Goal: Task Accomplishment & Management: Use online tool/utility

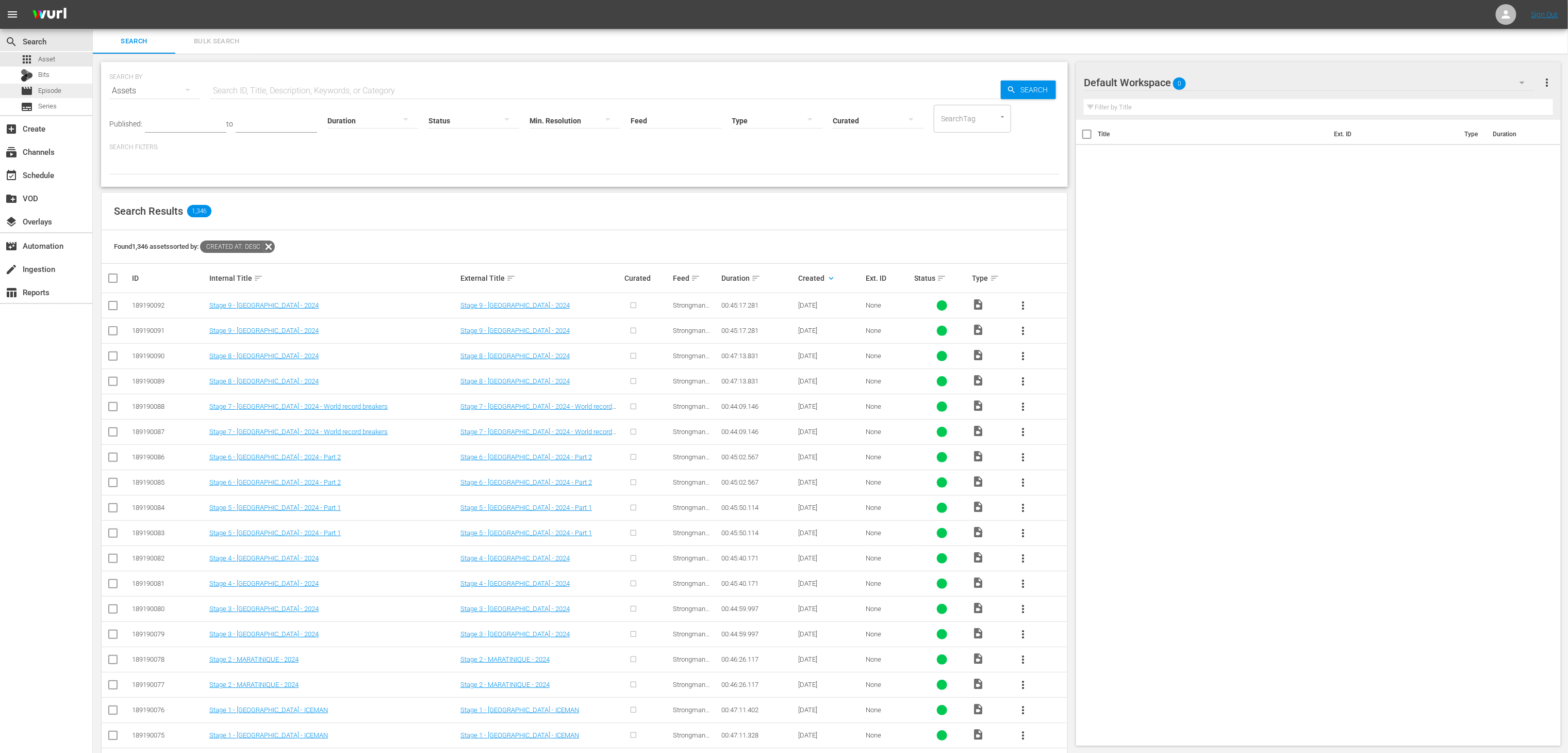
click at [51, 90] on span "Episode" at bounding box center [50, 90] width 23 height 10
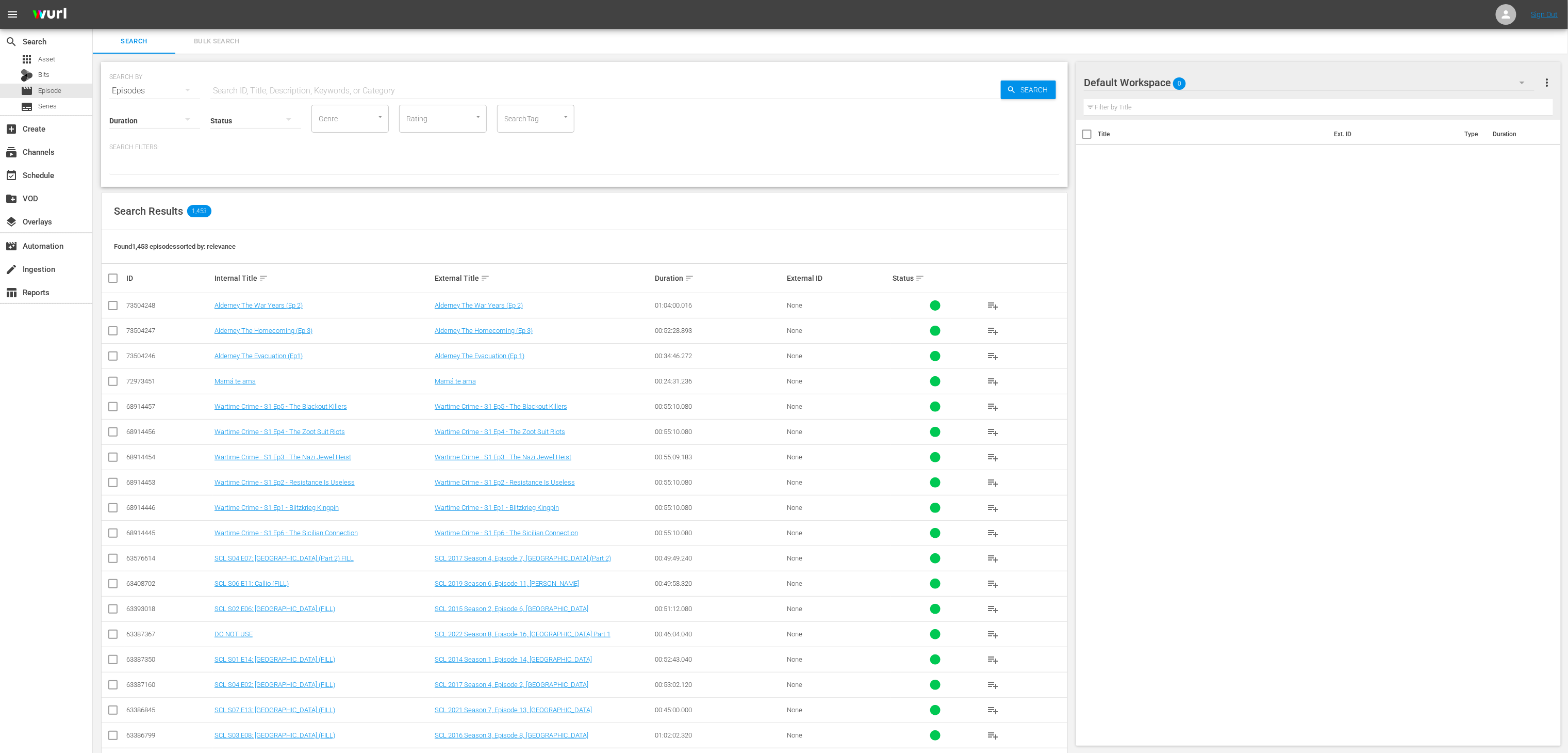
click at [529, 124] on input "SearchTag" at bounding box center [521, 119] width 39 height 18
type input "scl"
click at [531, 405] on span "SCL DE S09" at bounding box center [524, 407] width 37 height 11
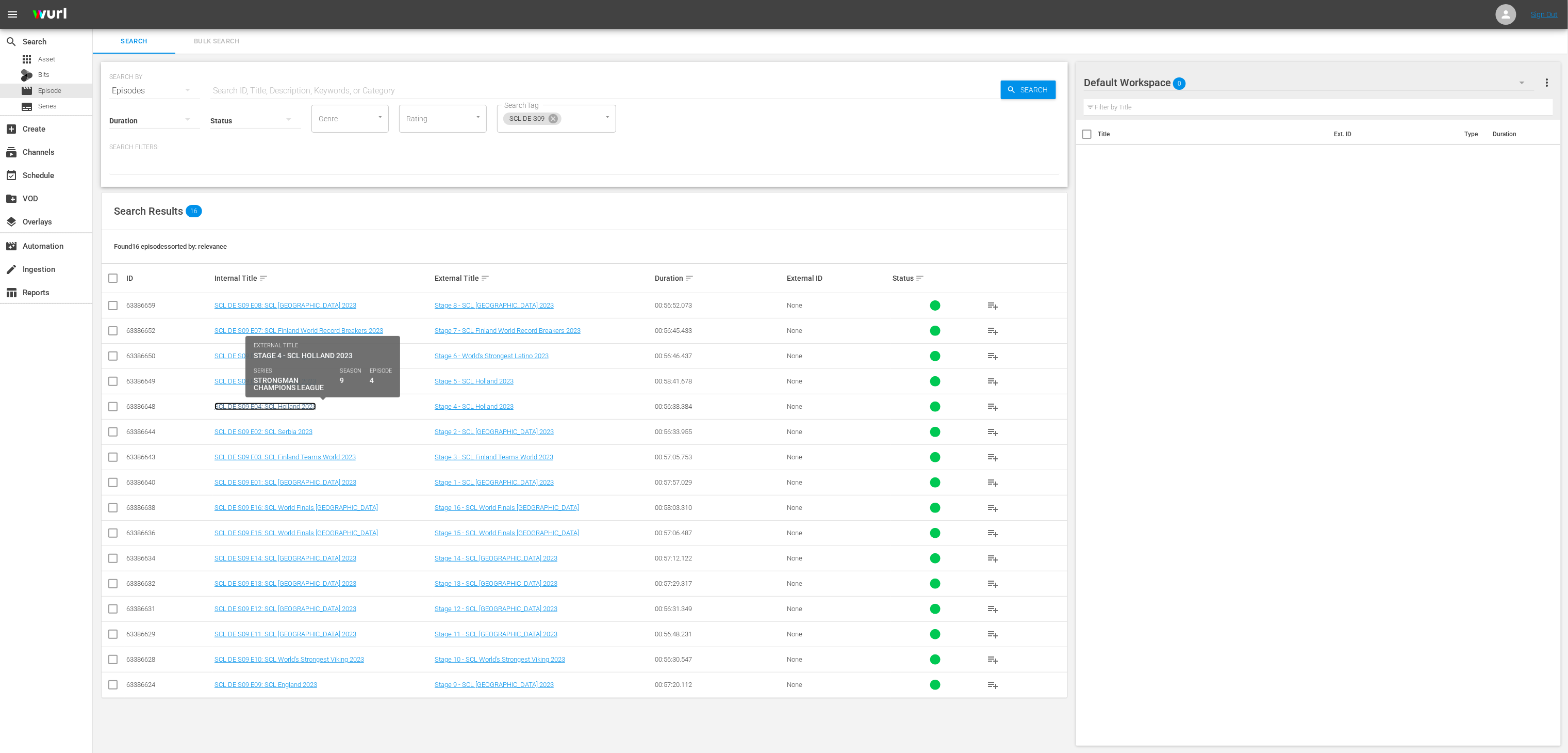
click at [298, 410] on link "SCL DE S09 E04: SCL Holland 2023" at bounding box center [265, 406] width 102 height 8
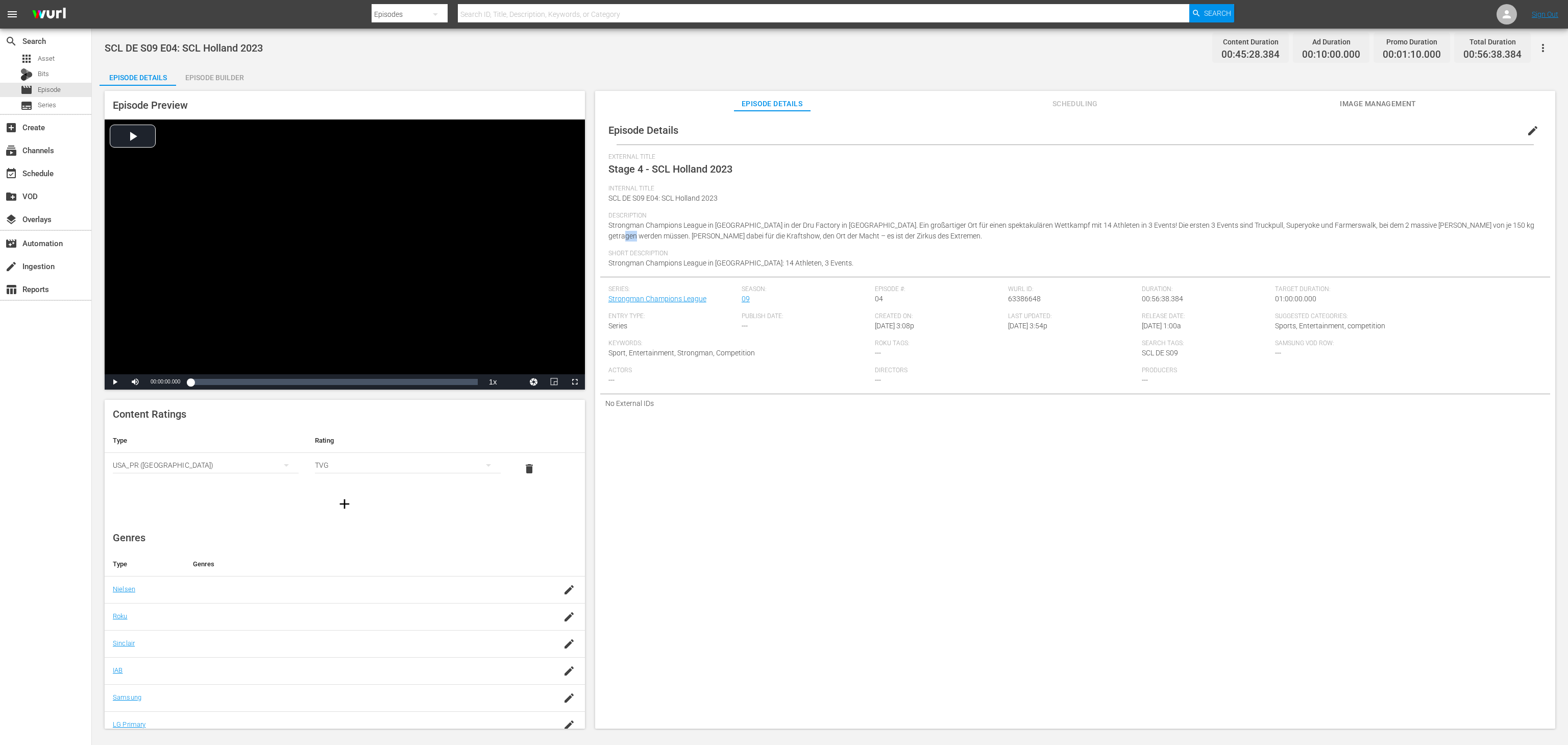
drag, startPoint x: 1527, startPoint y: 222, endPoint x: 1517, endPoint y: 222, distance: 10.0
click at [1517, 222] on div "Description Strongman Champions League in Holland in der Dru Factory in Ulft. E…" at bounding box center [1075, 231] width 934 height 38
copy span "für"
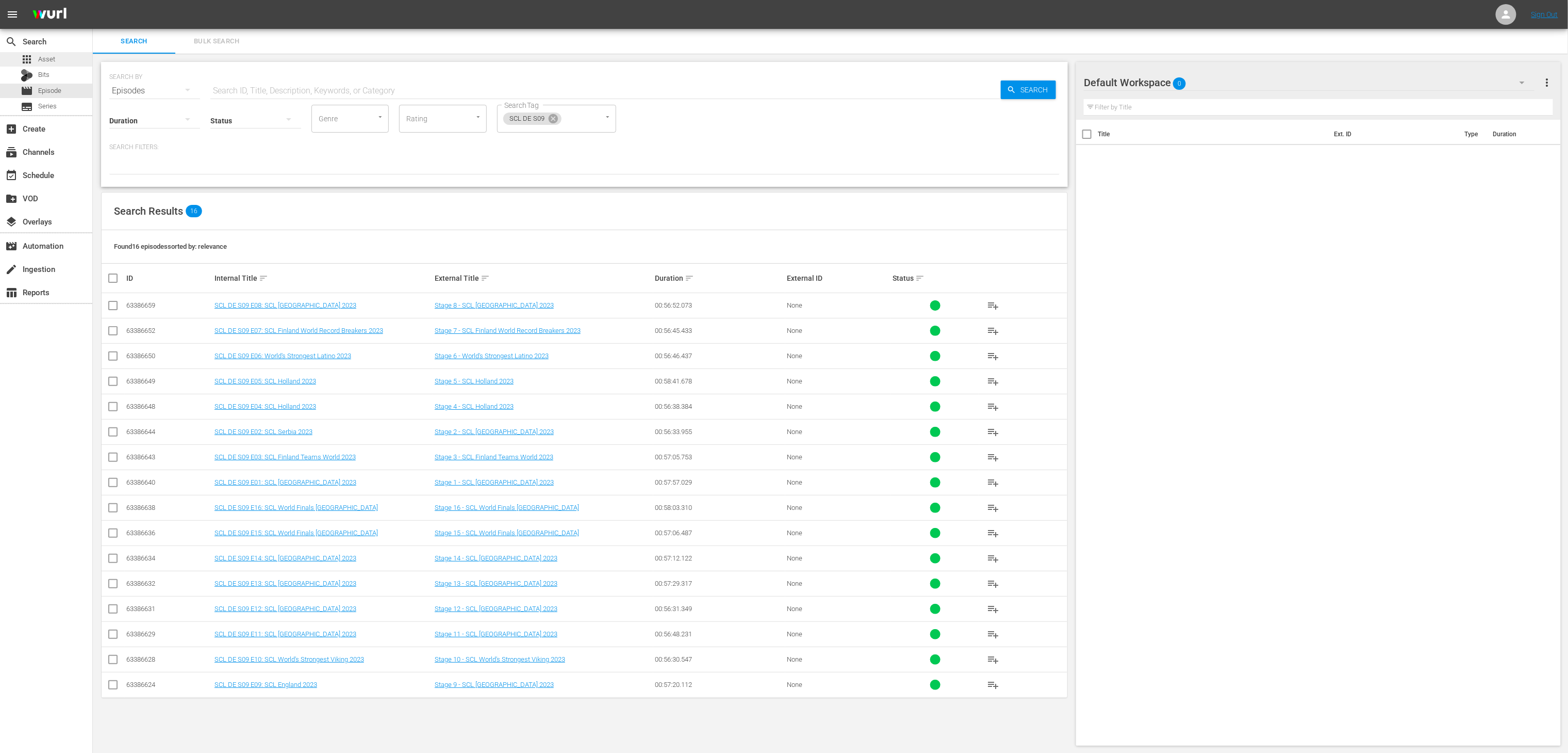
click at [57, 59] on div "apps Asset" at bounding box center [46, 59] width 93 height 15
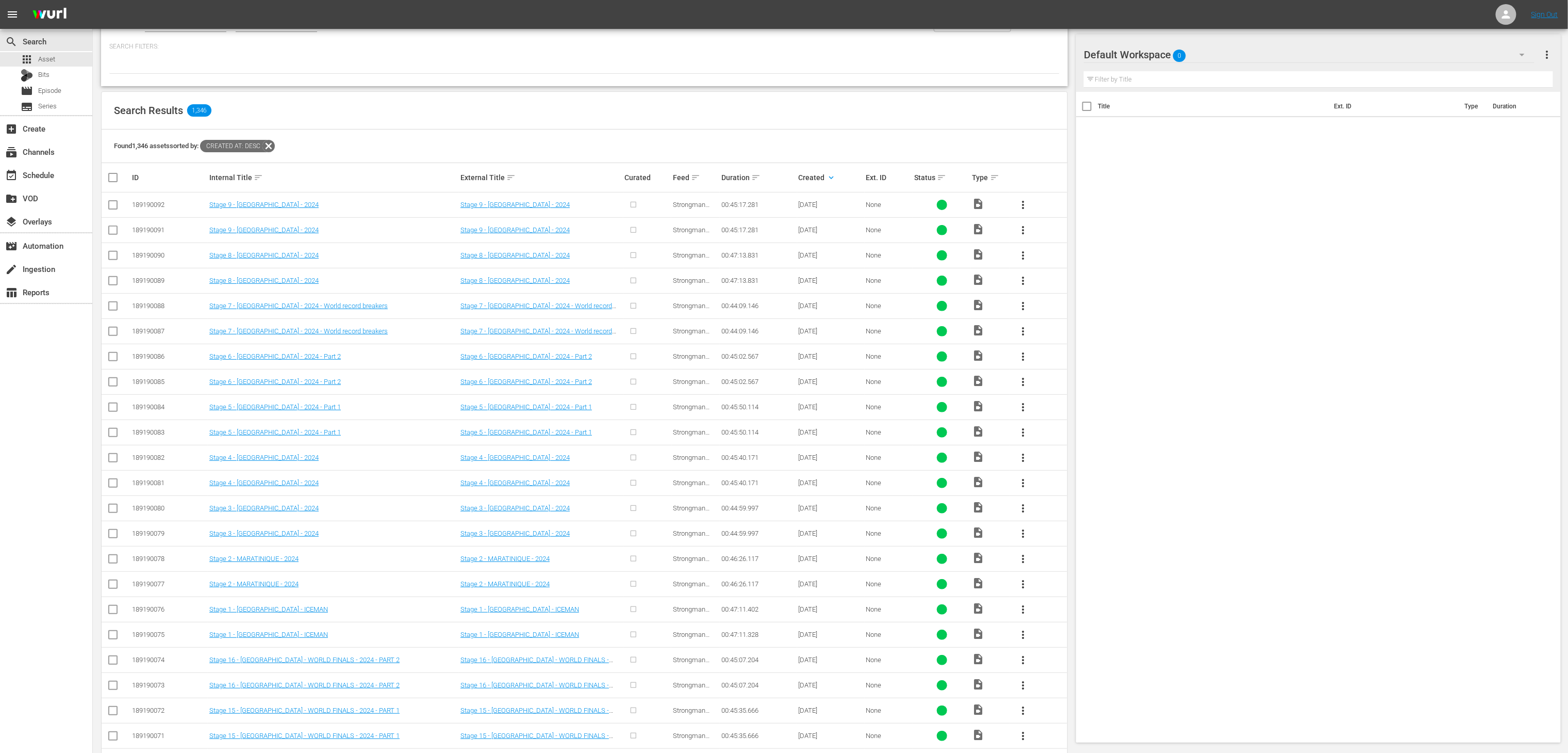
scroll to position [64, 0]
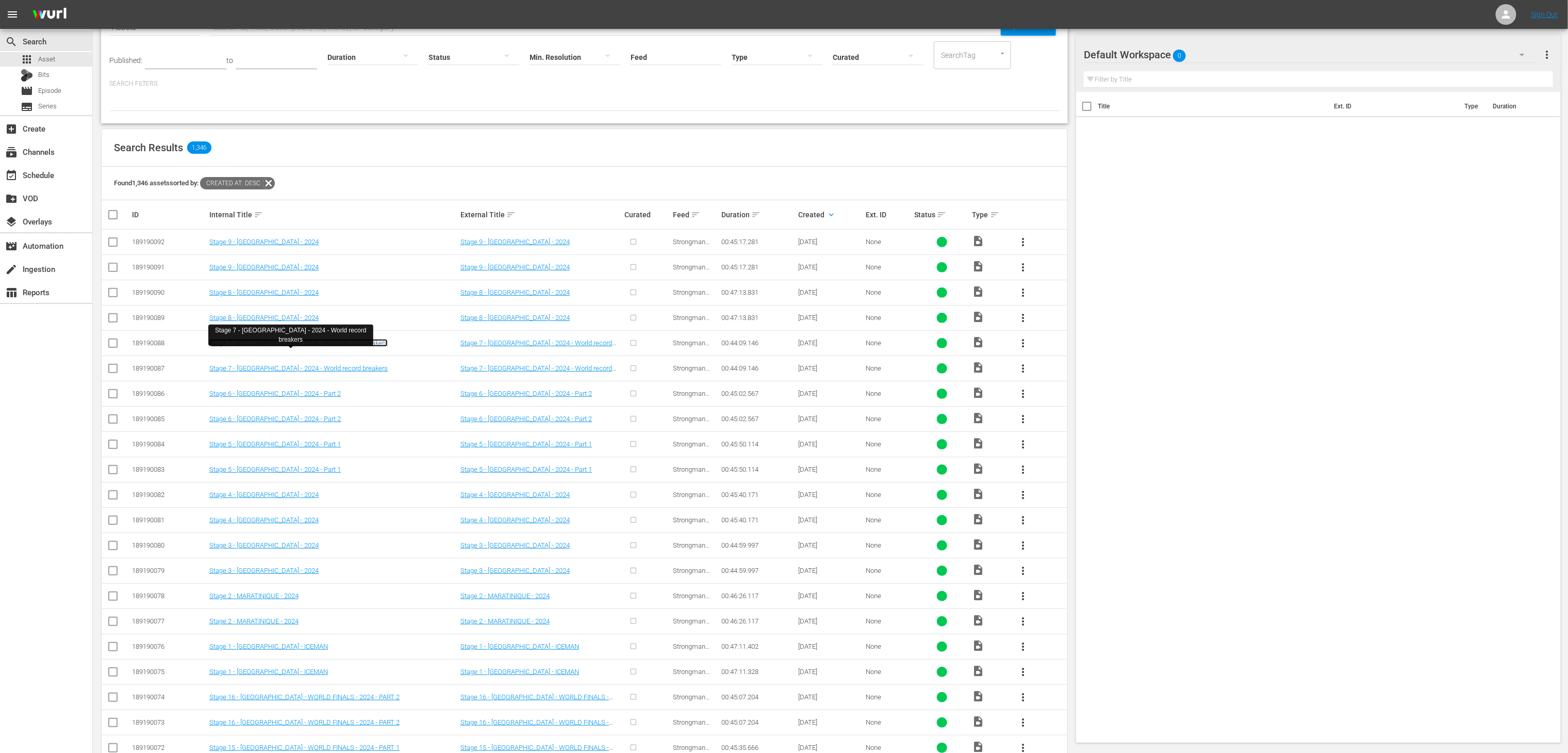
click at [328, 344] on link "Stage 7 - FINLAND - 2024 - World record breakers" at bounding box center [298, 343] width 178 height 8
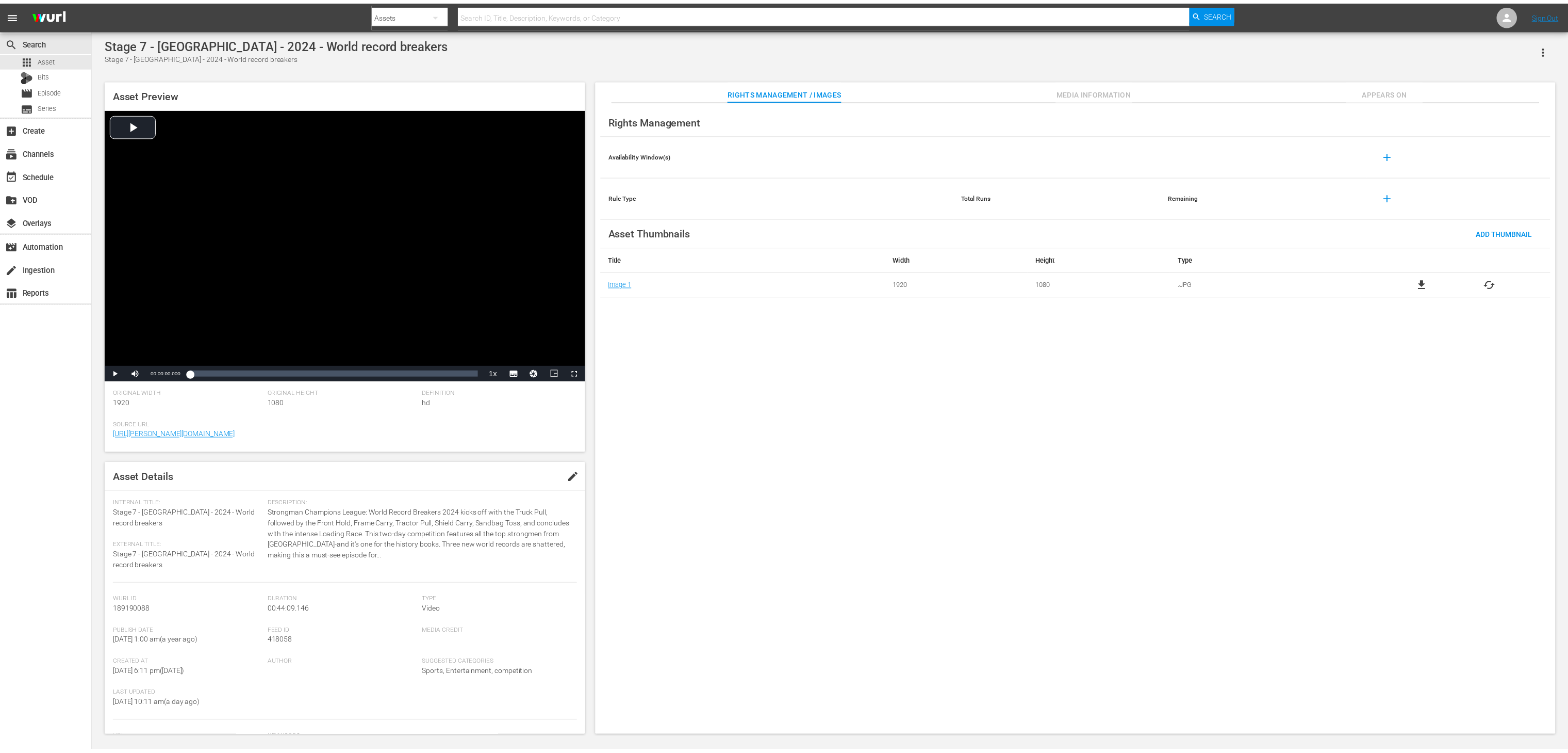
scroll to position [1, 0]
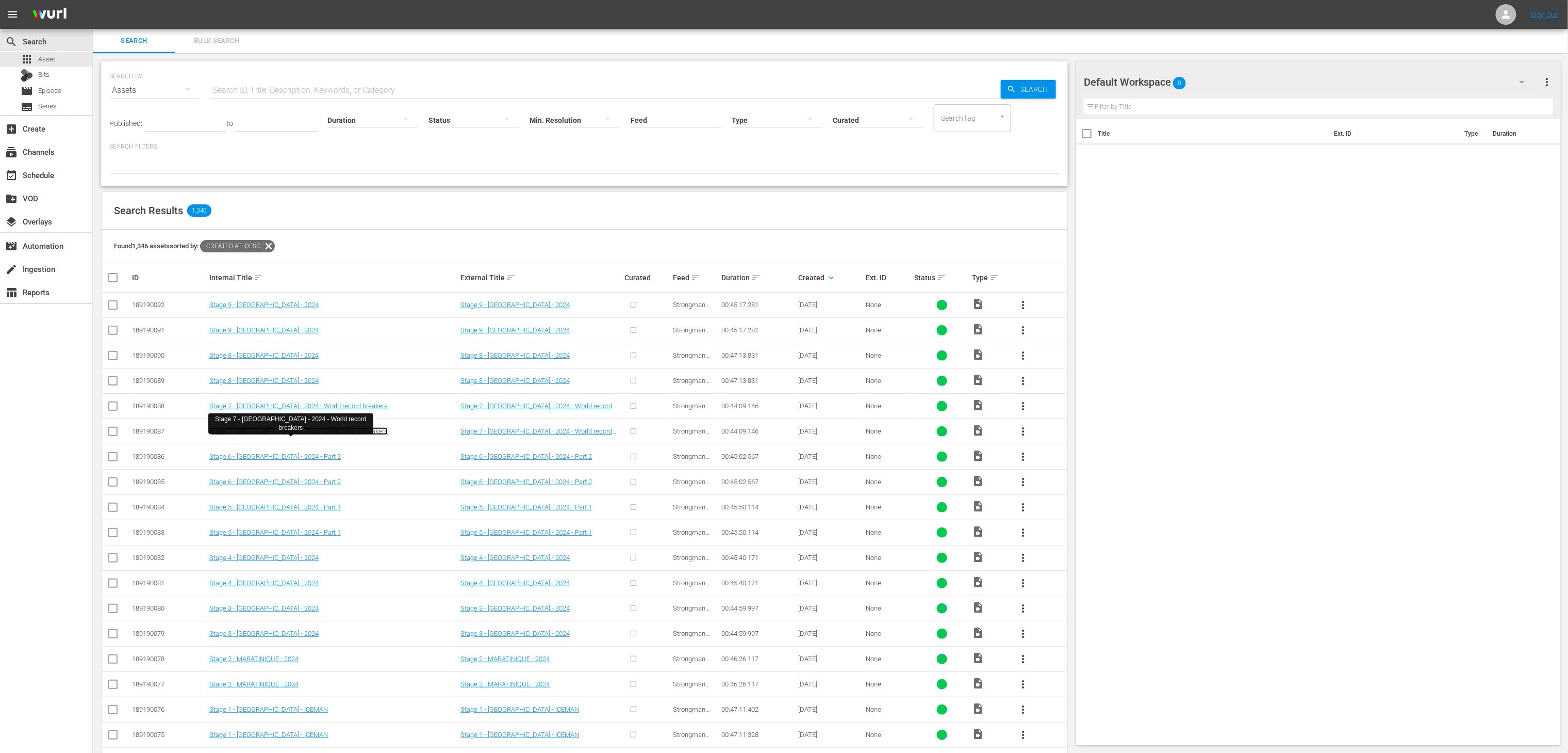
click at [293, 429] on link "Stage 7 - FINLAND - 2024 - World record breakers" at bounding box center [298, 431] width 178 height 8
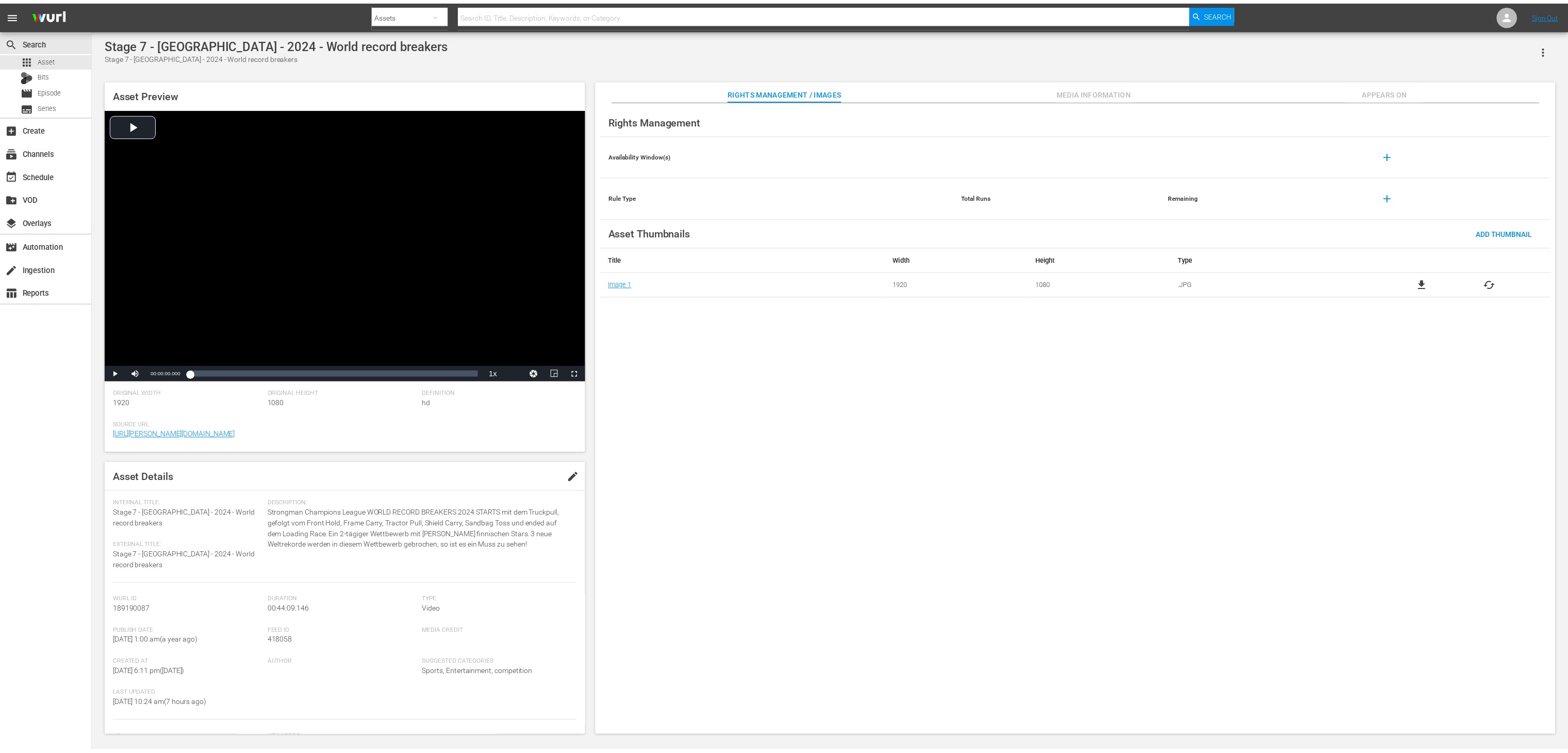
scroll to position [1, 0]
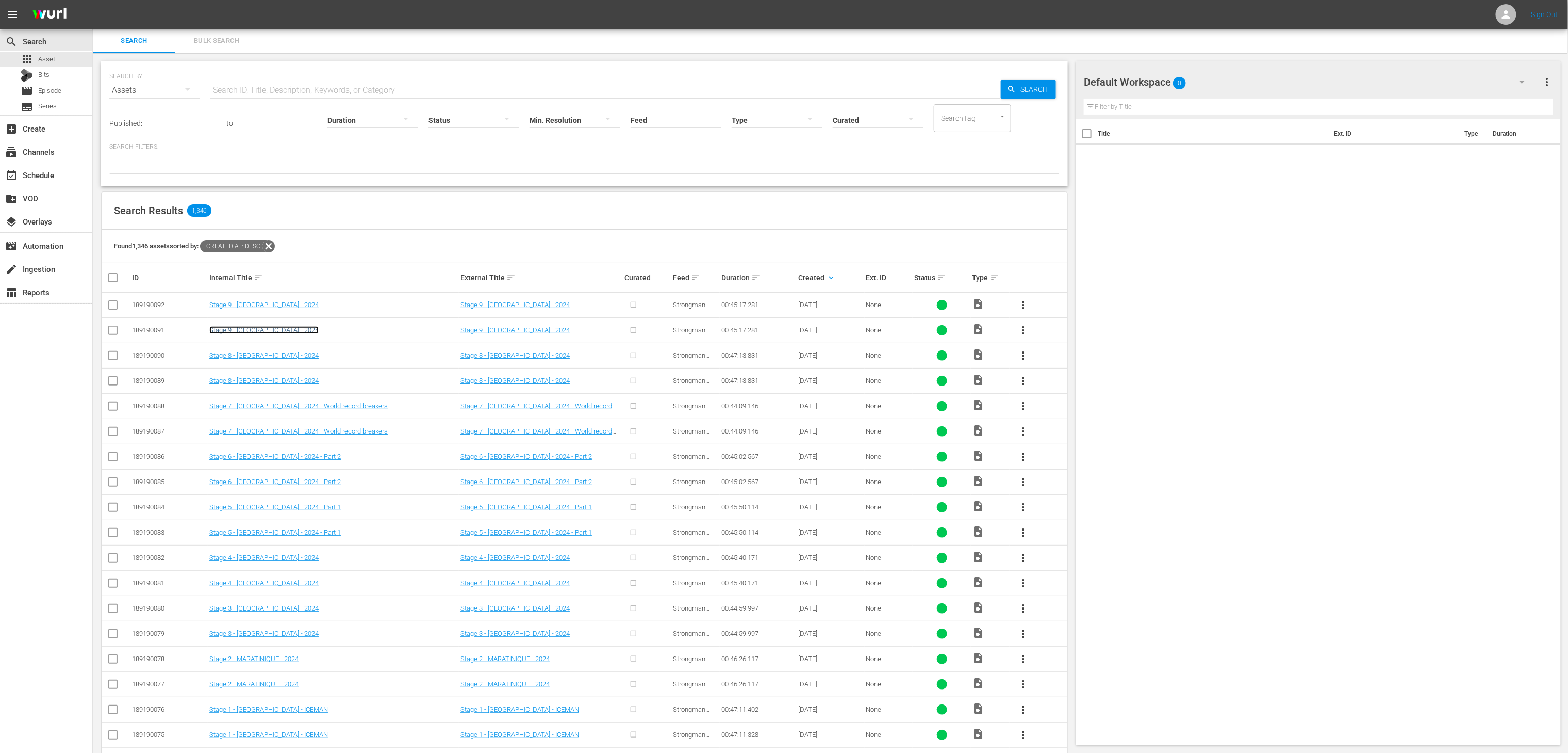
click at [268, 328] on link "Stage 9 - PORTUGAL - 2024" at bounding box center [264, 330] width 109 height 8
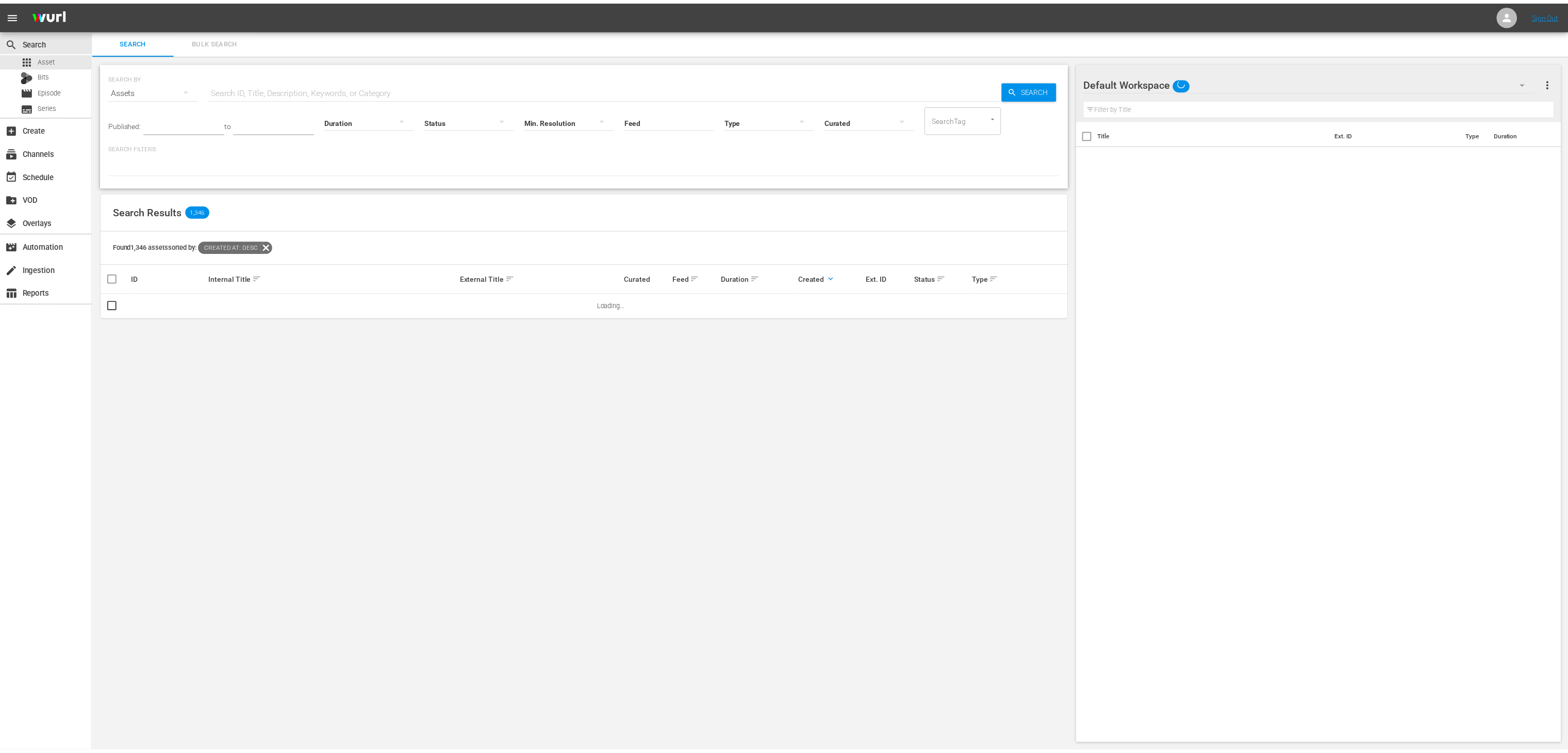
scroll to position [1, 0]
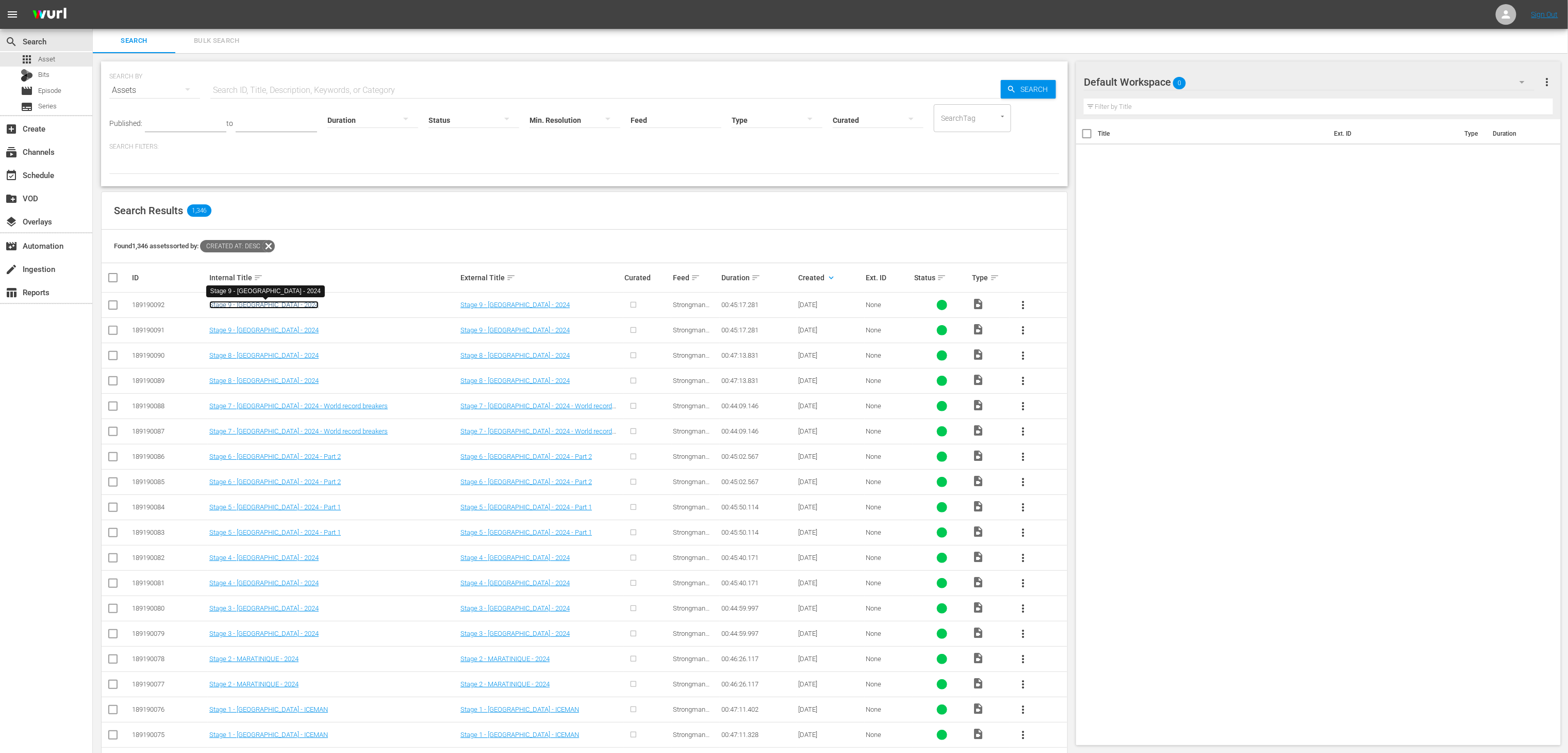
click at [285, 305] on link "Stage 9 - PORTUGAL - 2024" at bounding box center [264, 305] width 109 height 8
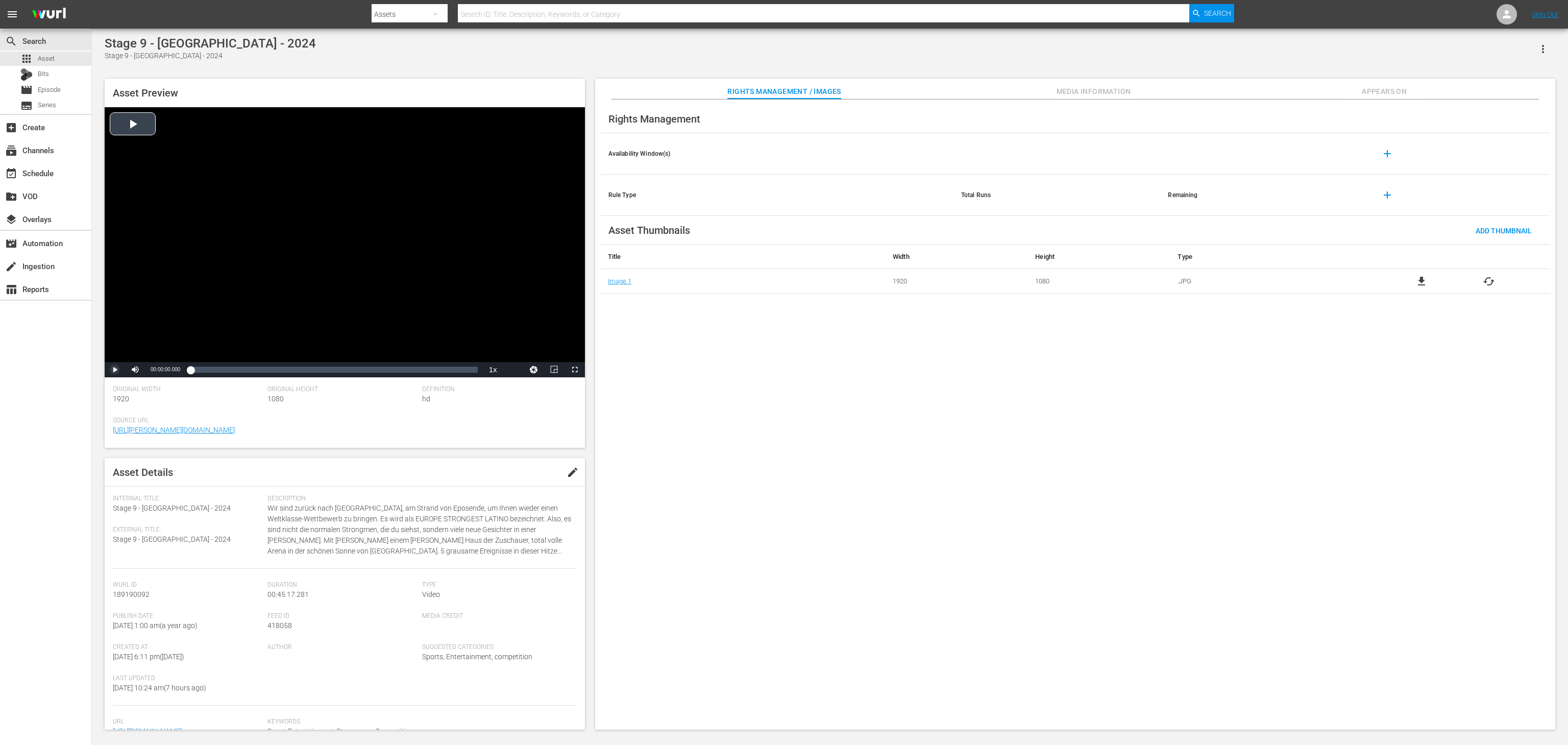
click at [115, 369] on span "Video Player" at bounding box center [115, 369] width 0 height 0
click at [229, 369] on div "Loaded : 1.10% 00:05:00.824 00:00:01.336" at bounding box center [333, 369] width 287 height 10
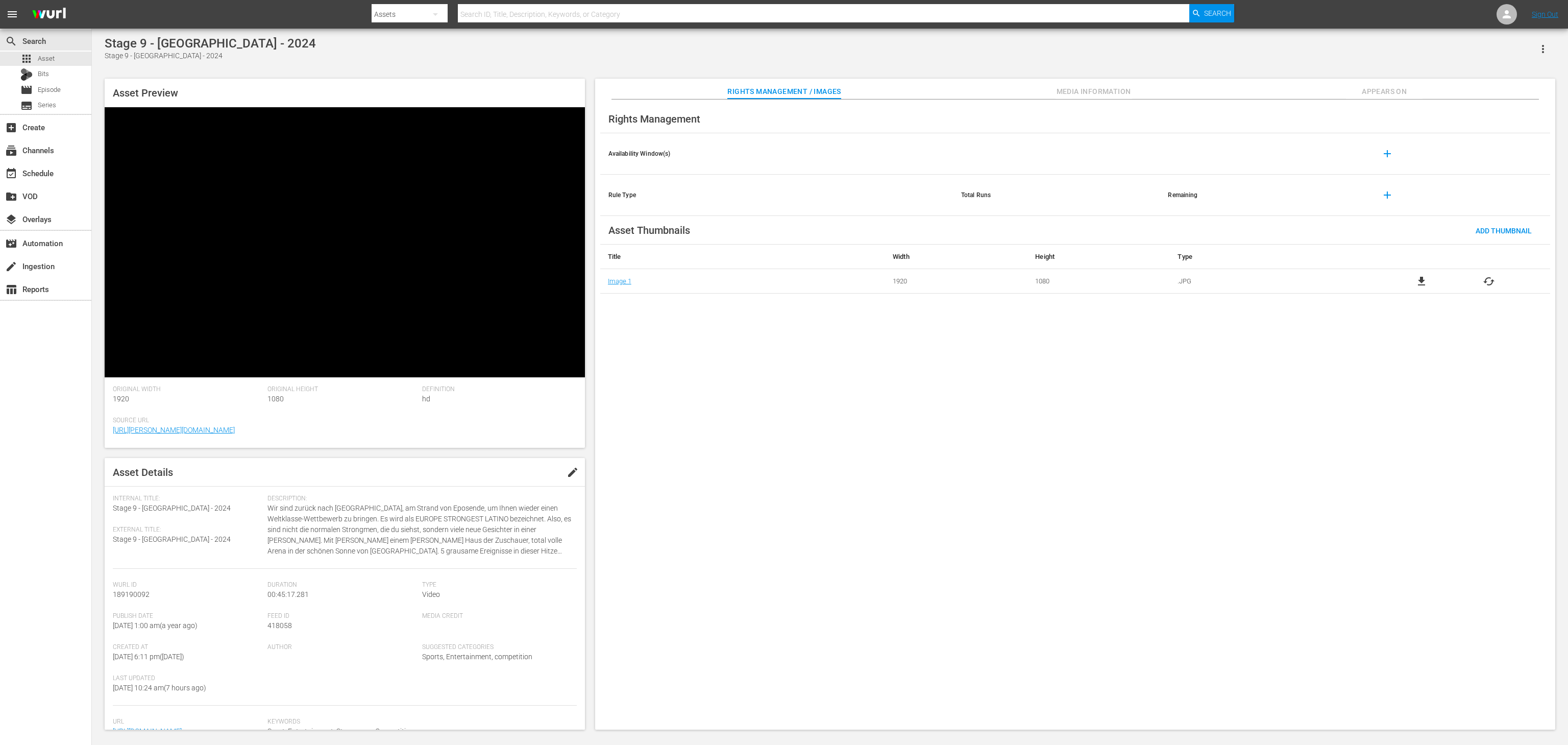
click at [226, 323] on div "Video Player" at bounding box center [344, 235] width 480 height 254
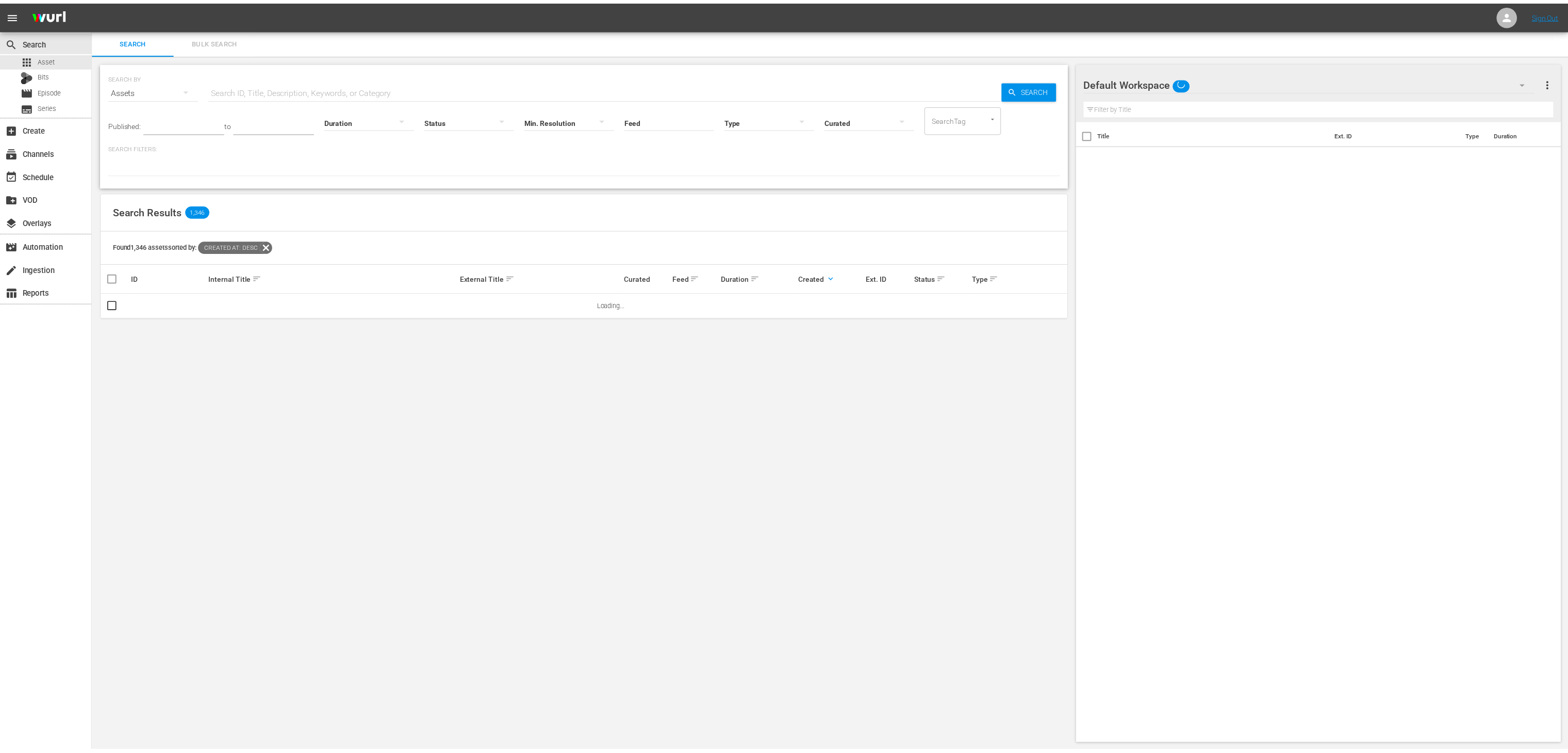
scroll to position [1, 0]
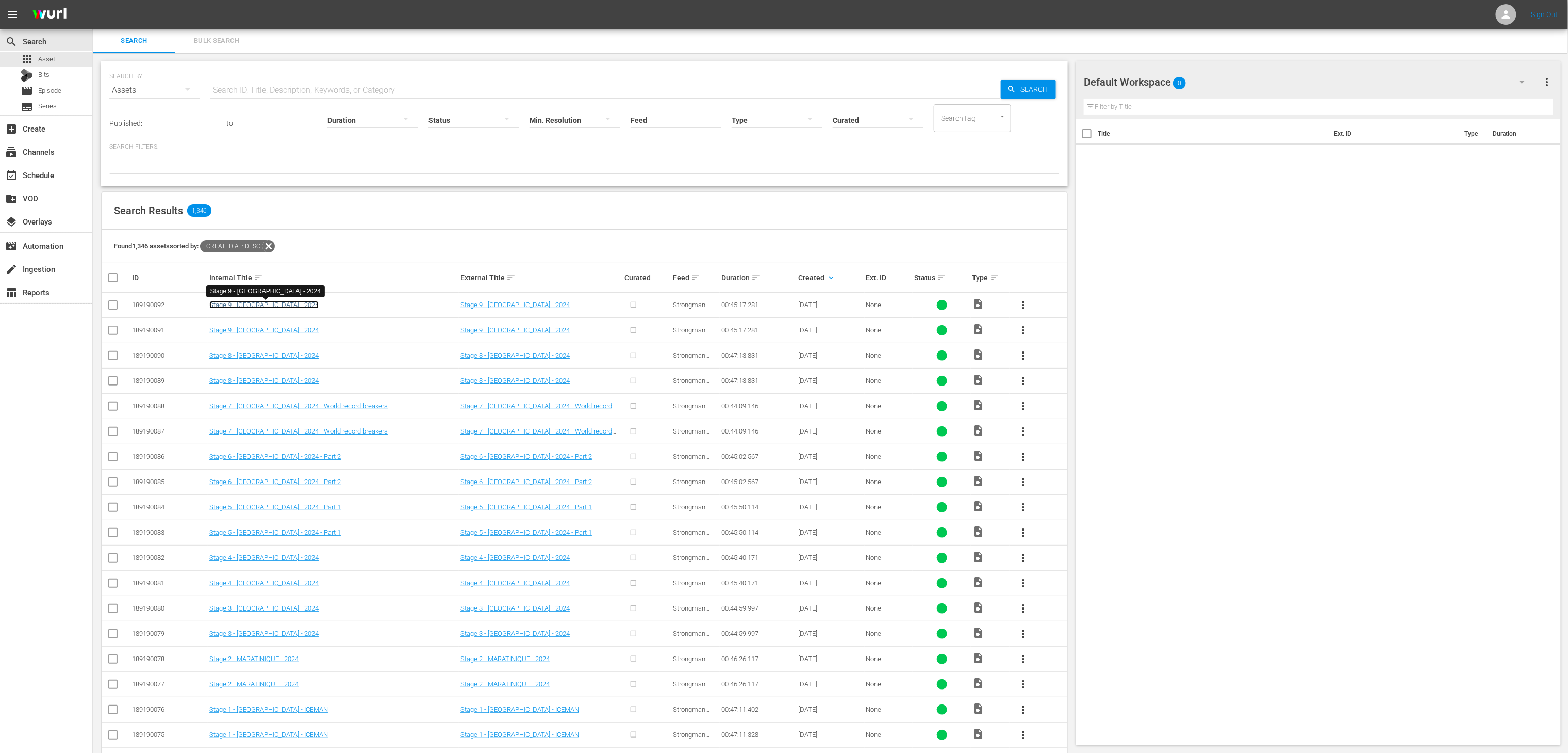
click at [279, 307] on link "Stage 9 - PORTUGAL - 2024" at bounding box center [264, 305] width 109 height 8
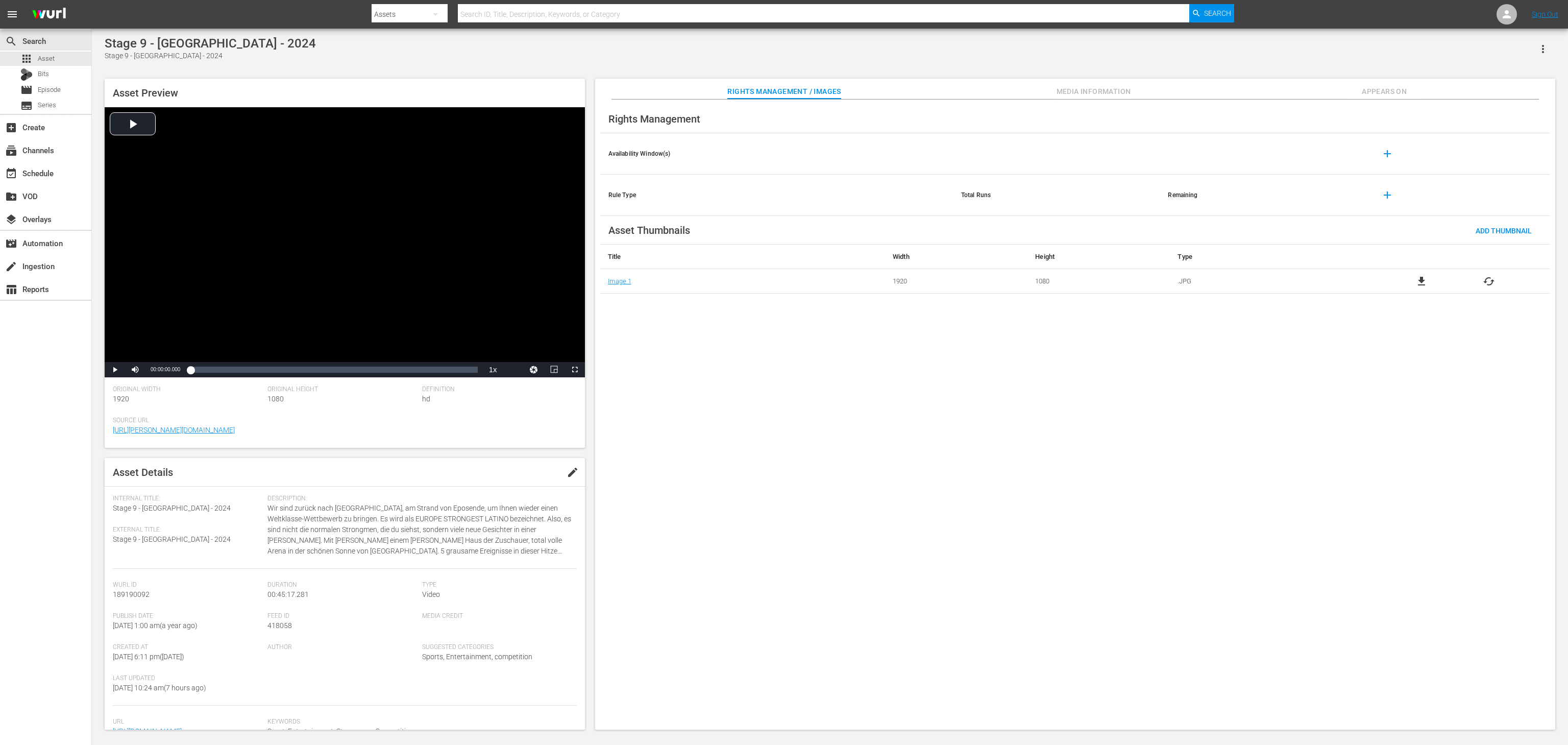
click at [276, 304] on div "Video Player" at bounding box center [344, 235] width 480 height 254
click at [247, 372] on div "00:08:51.852" at bounding box center [247, 369] width 1 height 10
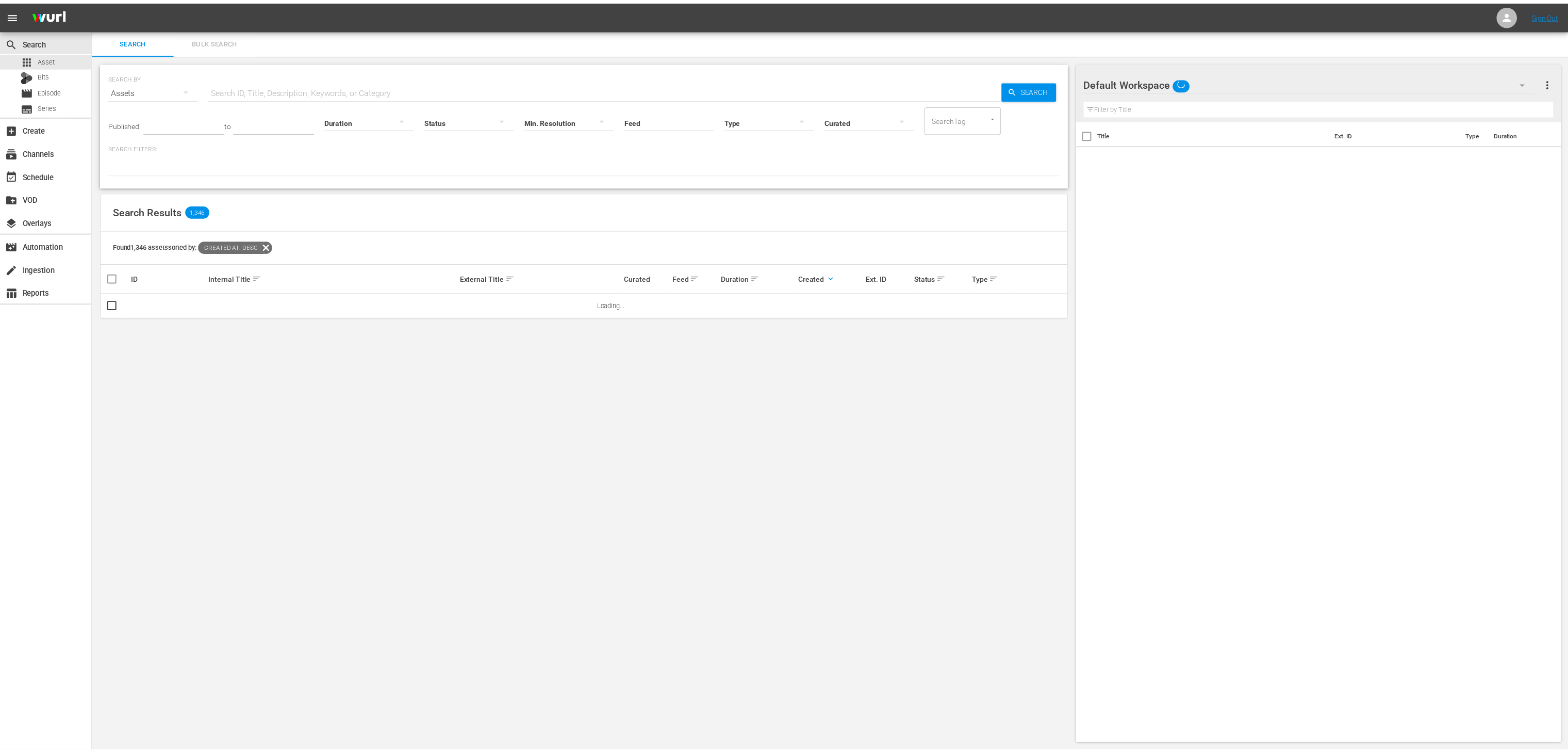
scroll to position [1, 0]
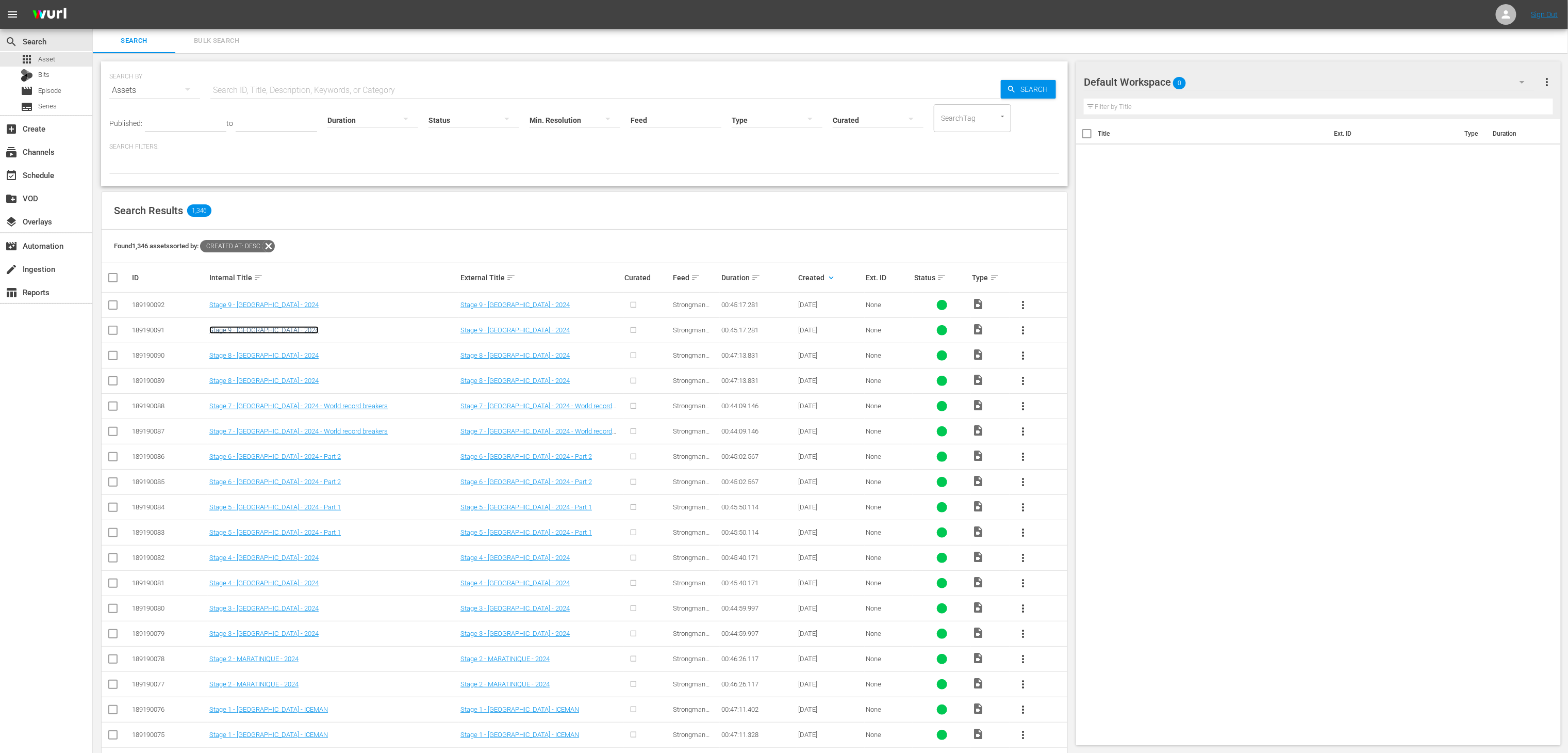
click at [275, 328] on link "Stage 9 - PORTUGAL - 2024" at bounding box center [264, 330] width 109 height 8
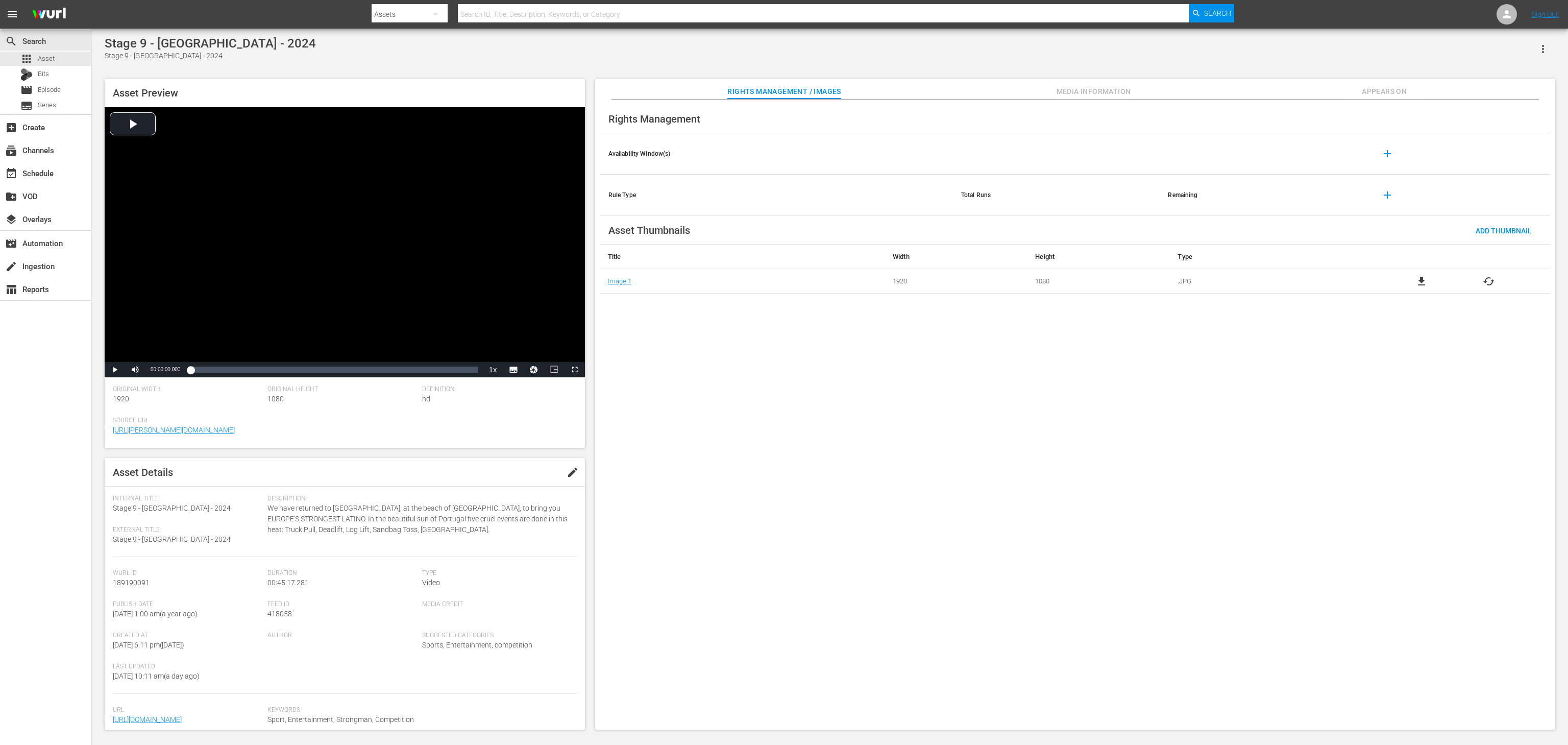
click at [272, 325] on div "Video Player" at bounding box center [344, 235] width 480 height 254
click at [259, 373] on div "Loaded : 0.66% 00:10:47.892 00:00:01.087" at bounding box center [333, 369] width 287 height 10
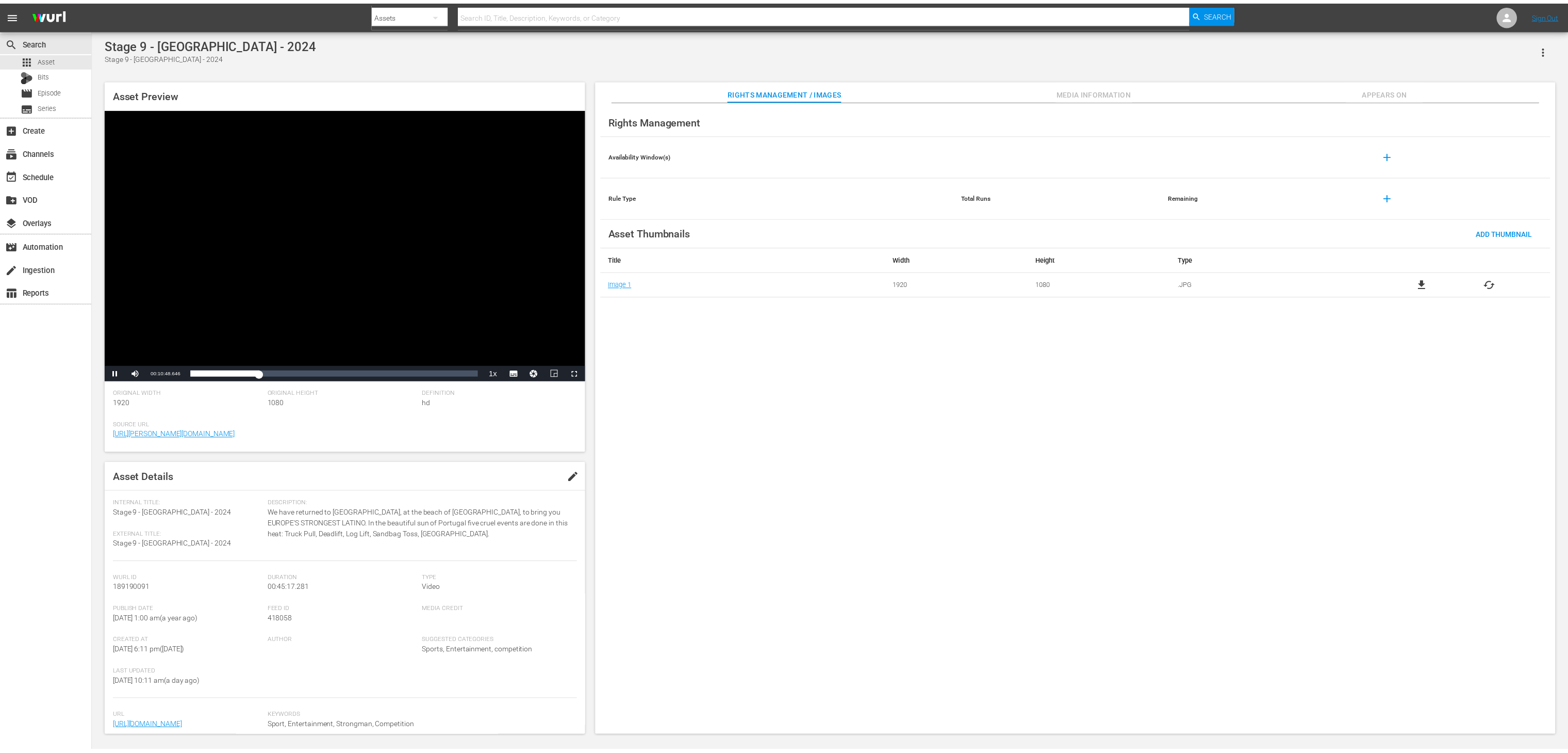
scroll to position [1, 0]
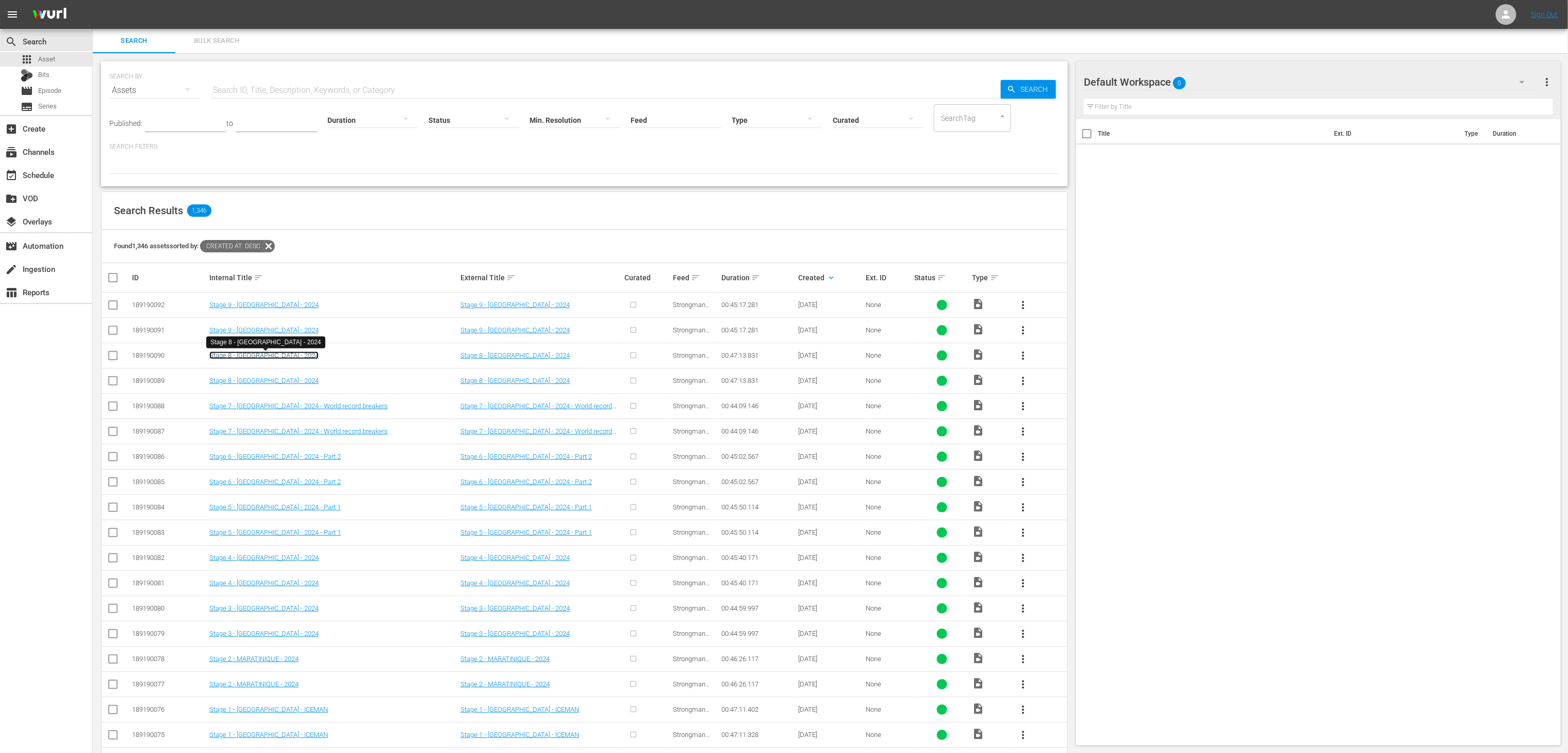
click at [272, 354] on link "Stage 8 - ESTONIA - 2024" at bounding box center [264, 355] width 109 height 8
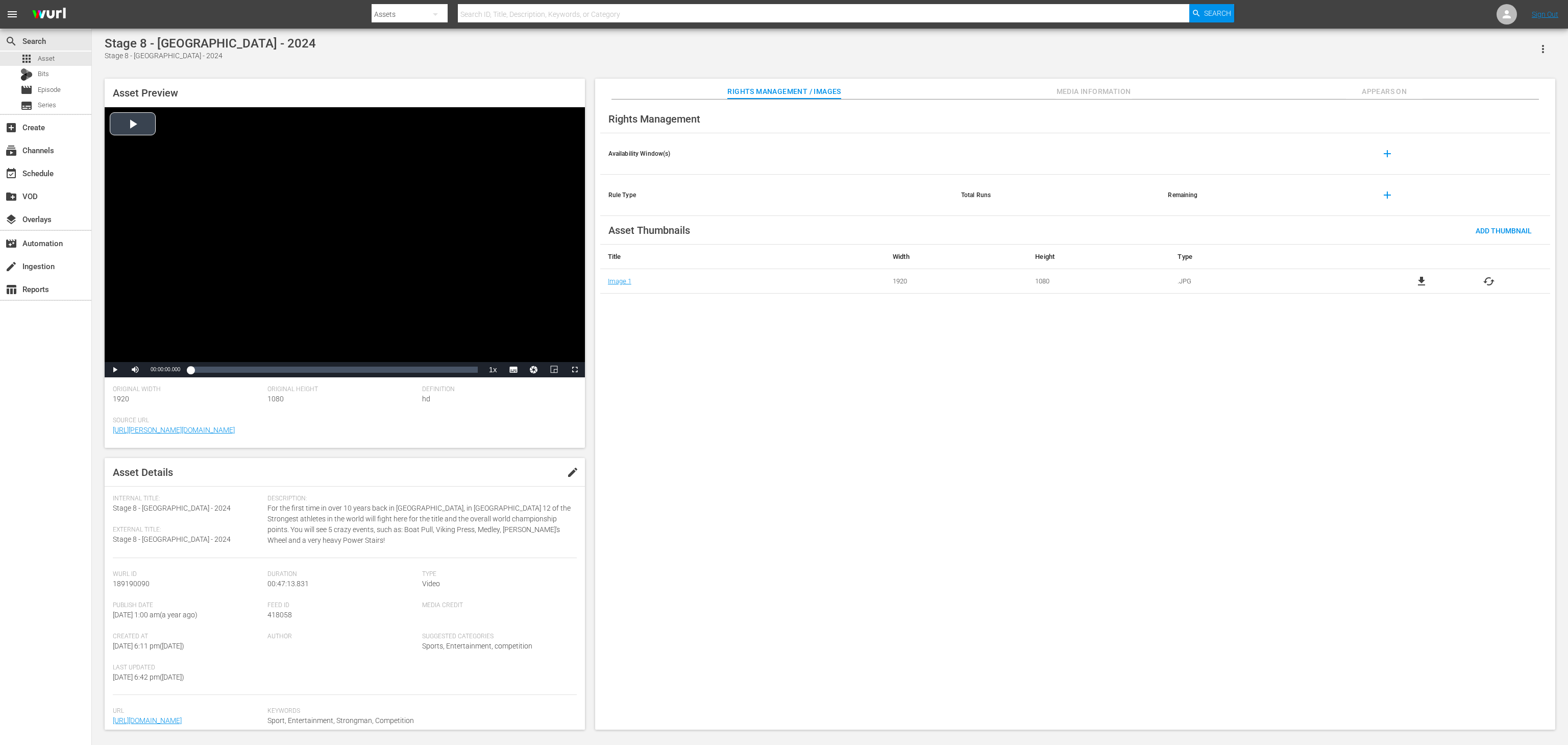
click at [303, 290] on div "Video Player" at bounding box center [344, 235] width 480 height 254
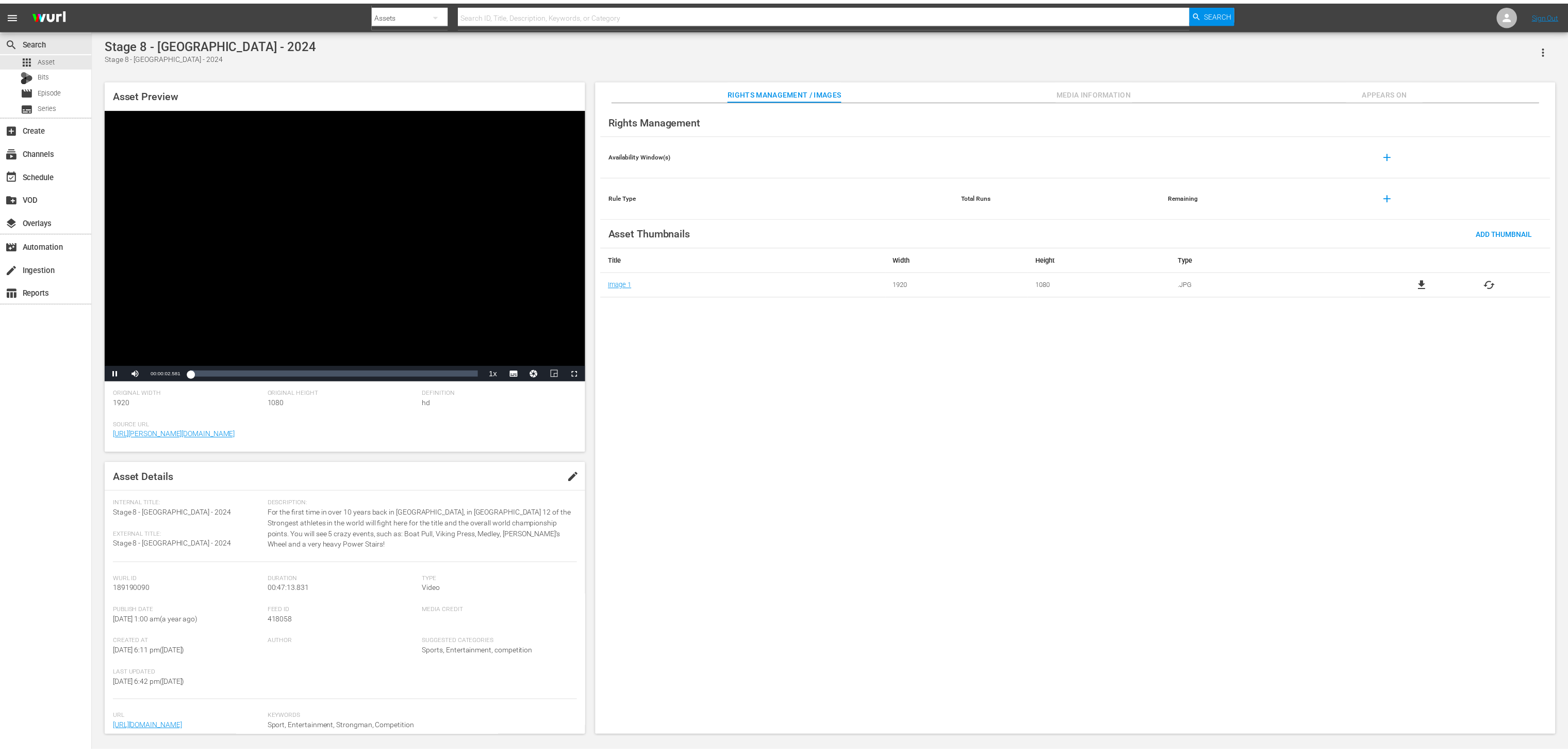
scroll to position [1, 0]
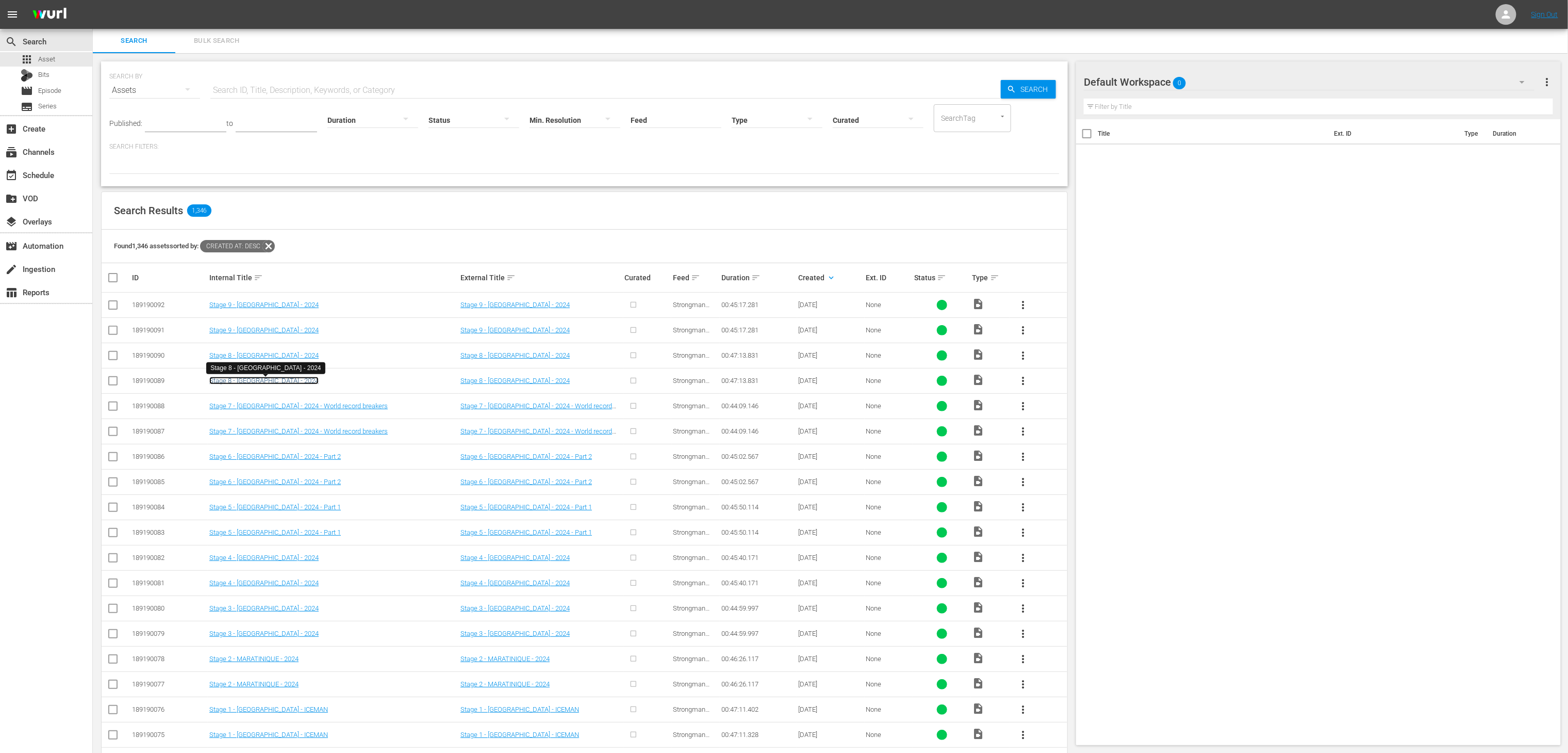
click at [260, 383] on link "Stage 8 - ESTONIA - 2024" at bounding box center [264, 380] width 109 height 8
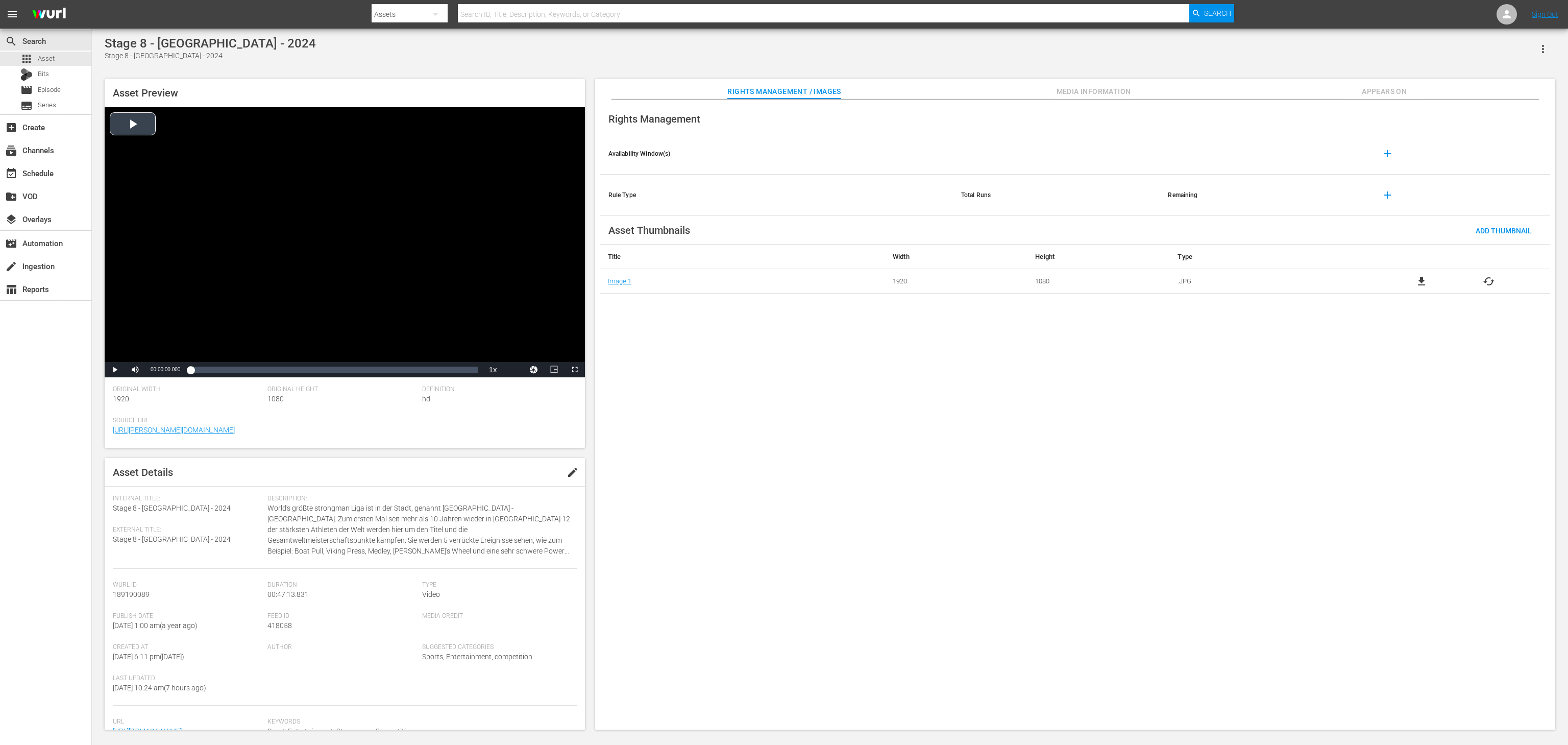
click at [346, 338] on div "Video Player" at bounding box center [344, 235] width 480 height 254
click at [281, 367] on div "Loaded : 1.69% 00:14:52.505 00:00:06.859" at bounding box center [333, 369] width 287 height 10
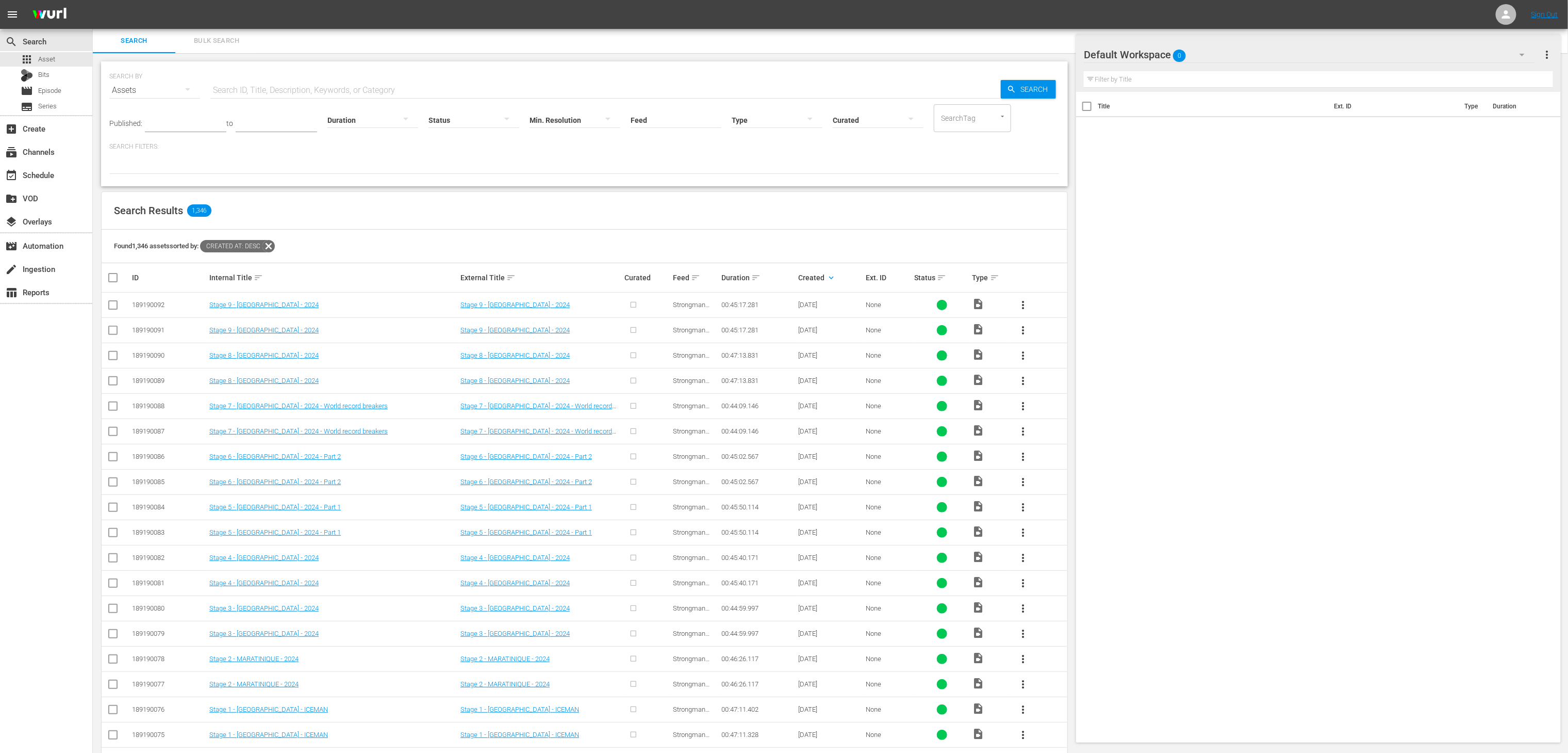
scroll to position [63, 0]
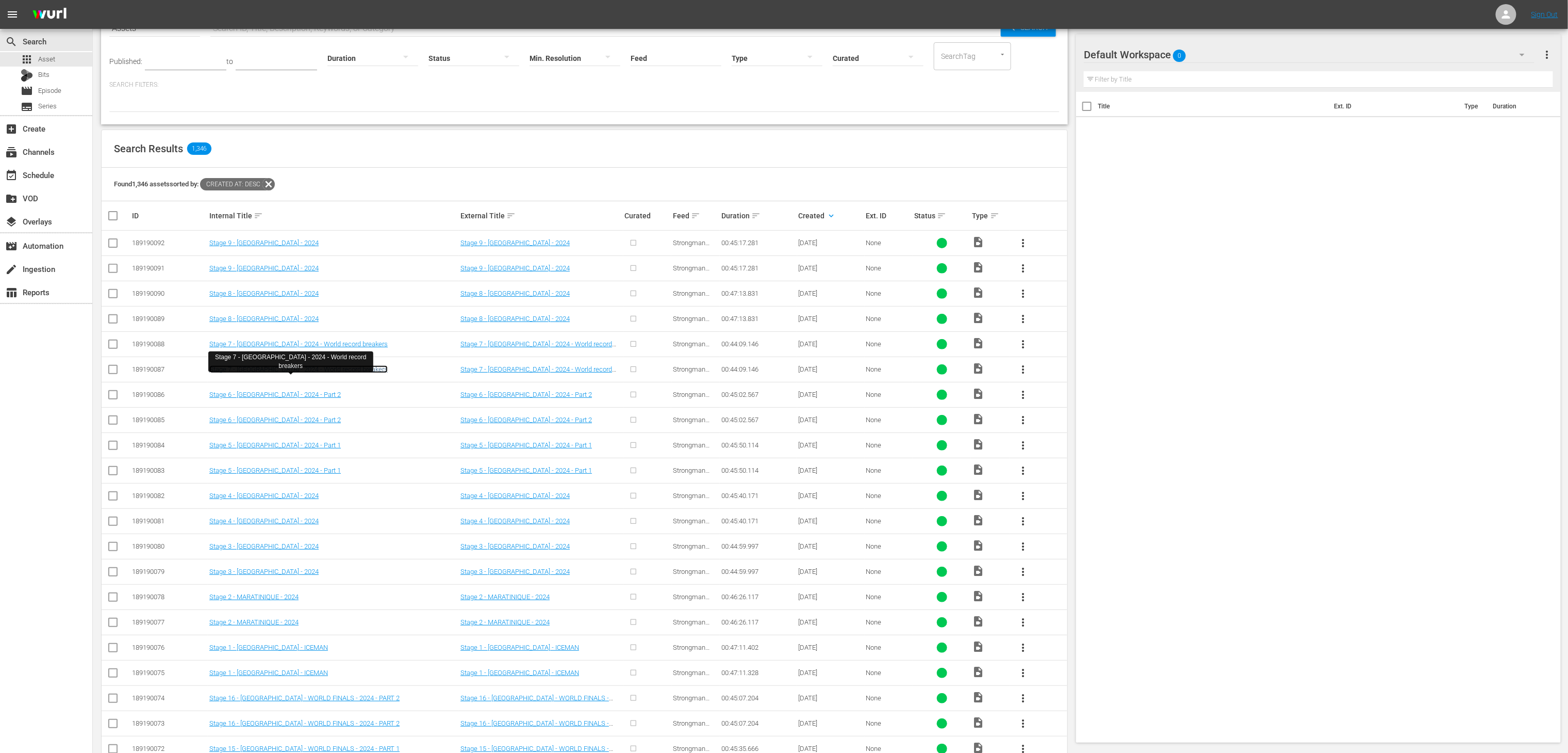
click at [311, 368] on link "Stage 7 - FINLAND - 2024 - World record breakers" at bounding box center [298, 369] width 178 height 8
click at [295, 424] on link "Stage 6 - HOLLAND - 2024 - Part 2" at bounding box center [275, 419] width 132 height 8
click at [287, 470] on link "Stage 5 - HOLLAND - 2024 - Part 1" at bounding box center [275, 470] width 132 height 8
click at [257, 524] on link "Stage 4 - SERBIA - 2024" at bounding box center [264, 521] width 109 height 8
click at [270, 575] on link "Stage 3 - HUNGARY - 2024" at bounding box center [264, 572] width 109 height 8
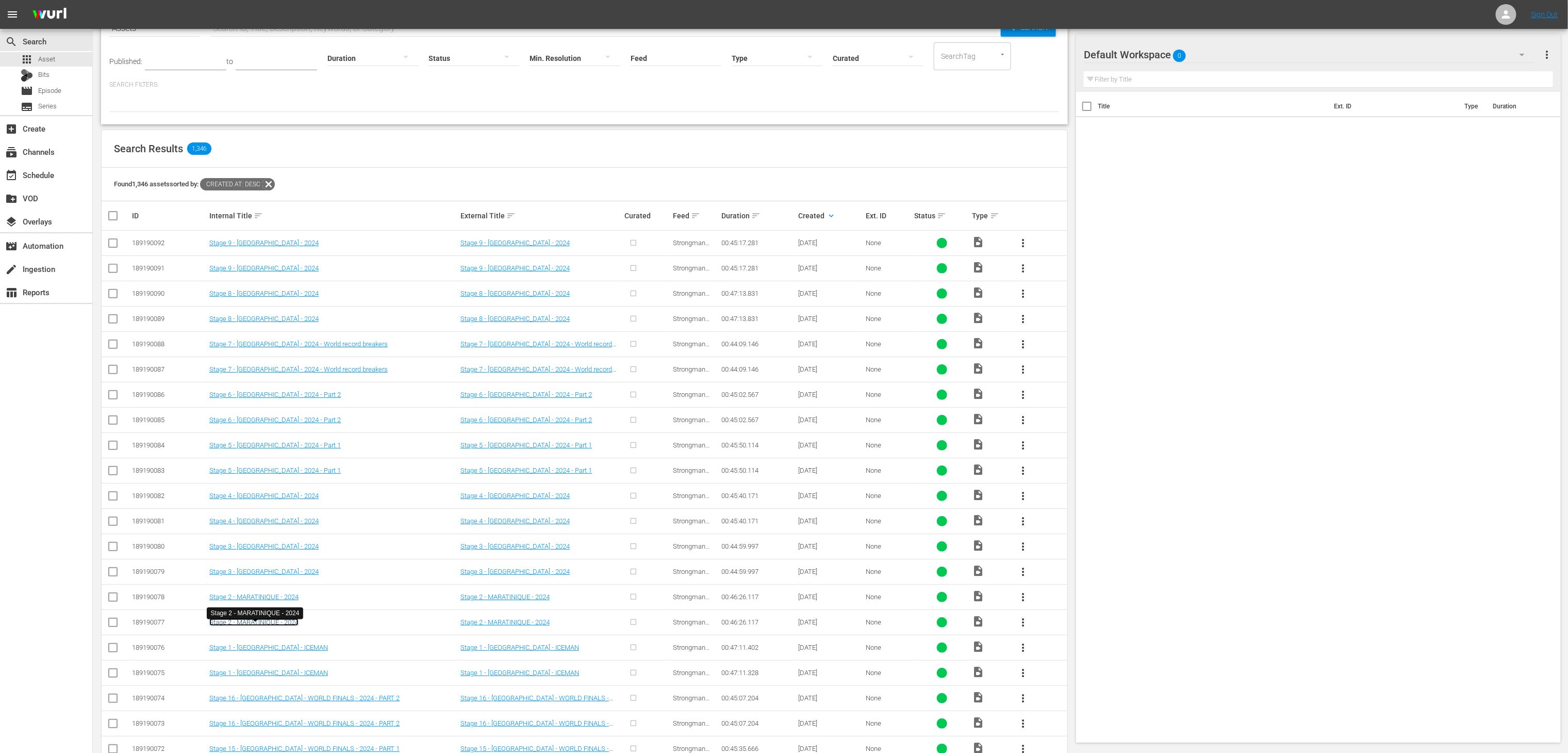
click at [276, 624] on link "Stage 2 - MARATINIQUE - 2024" at bounding box center [254, 622] width 89 height 8
click at [276, 676] on link "Stage 1 - FINLAND - ICEMAN" at bounding box center [268, 673] width 119 height 8
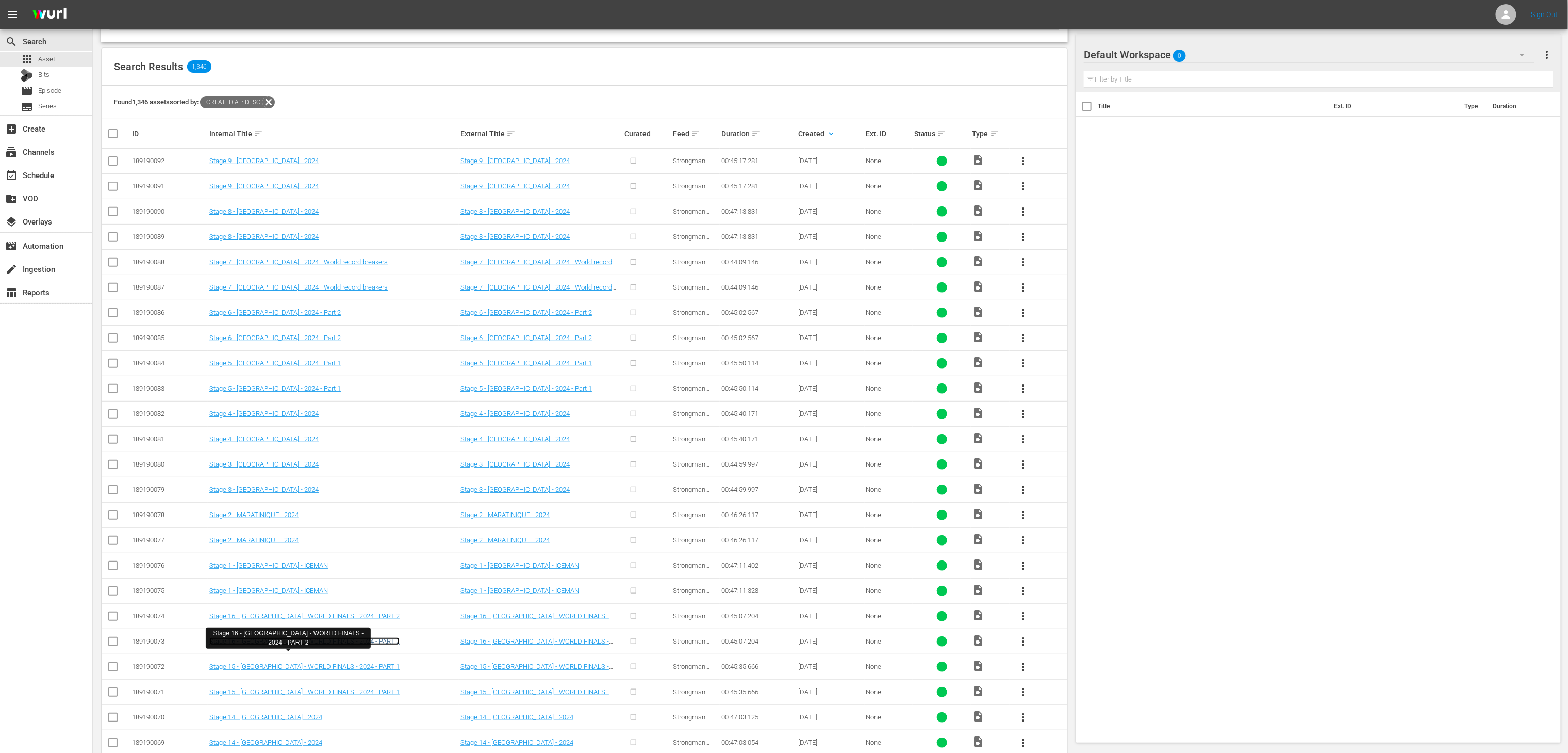
click at [330, 645] on link "Stage 16 - TURKEY - WORLD FINALS - 2024 - PART 2" at bounding box center [304, 641] width 190 height 8
click at [332, 696] on link "Stage 15 - TURKEY - WORLD FINALS - 2024 - PART 1" at bounding box center [304, 692] width 190 height 8
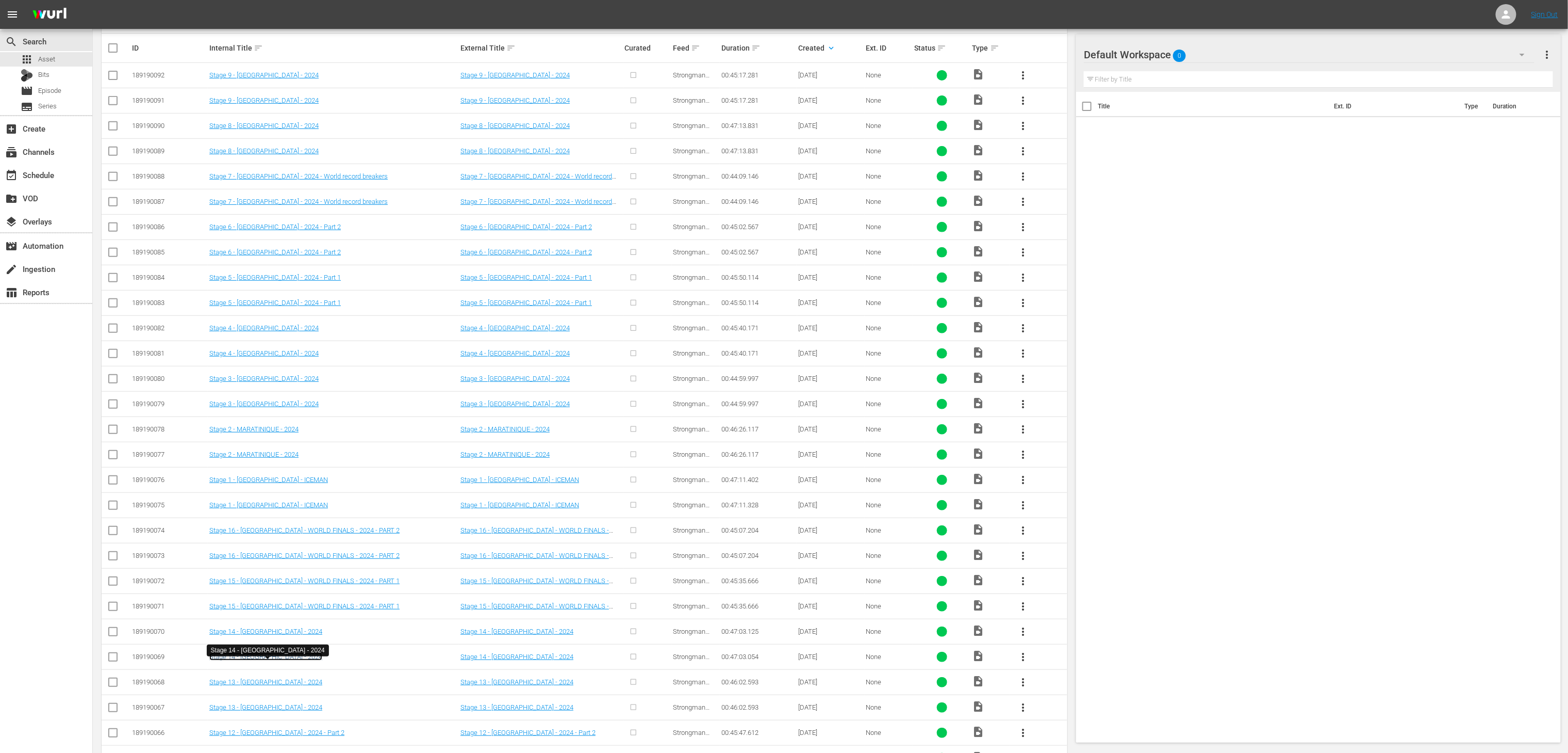
click at [289, 660] on link "Stage 14 - SOUTH AFRICA - 2024" at bounding box center [266, 657] width 113 height 8
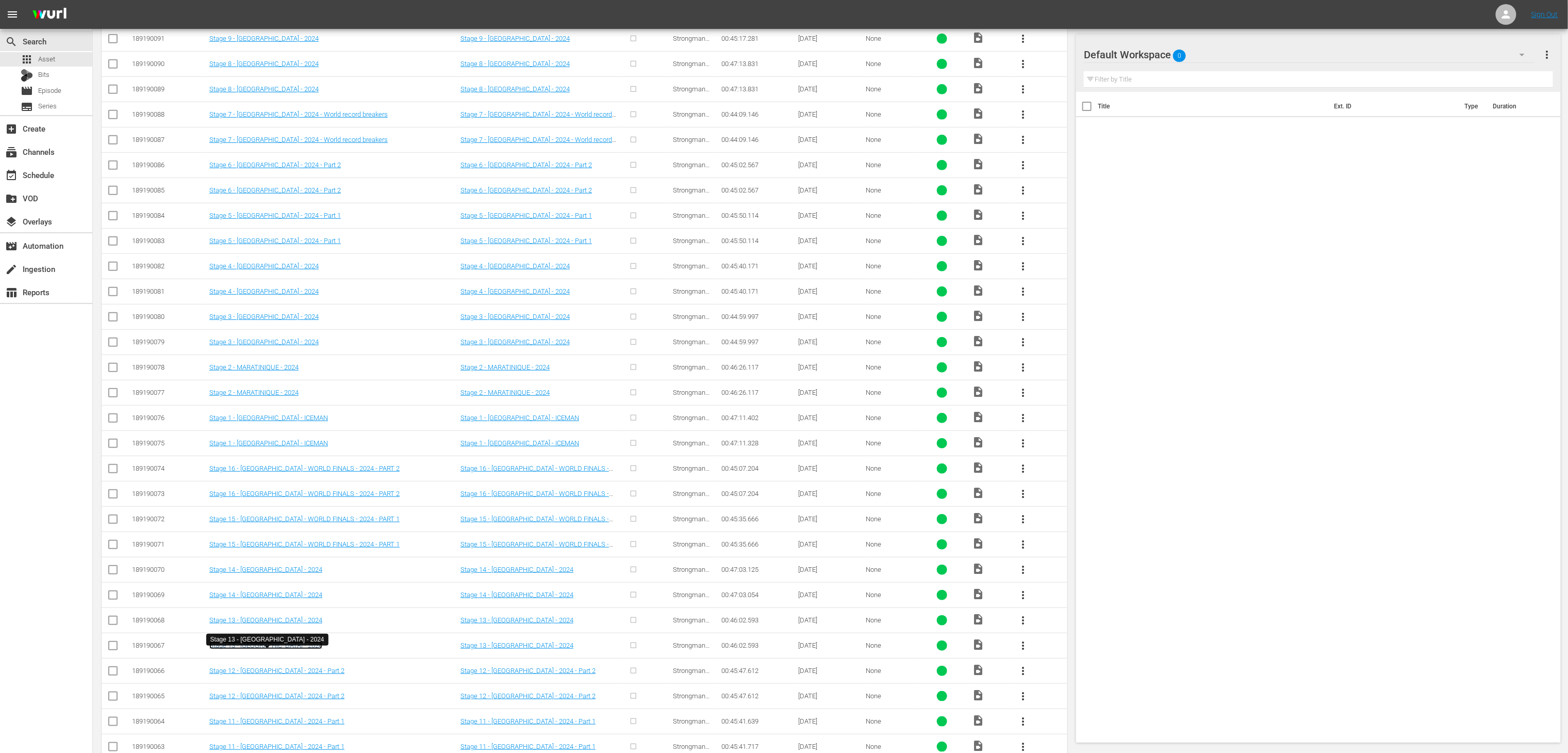
click at [281, 649] on link "Stage 13 - CYPRUS - 2024" at bounding box center [266, 645] width 113 height 8
click at [294, 699] on link "Stage 12 - DUBAI - 2024 - Part 2" at bounding box center [277, 696] width 135 height 8
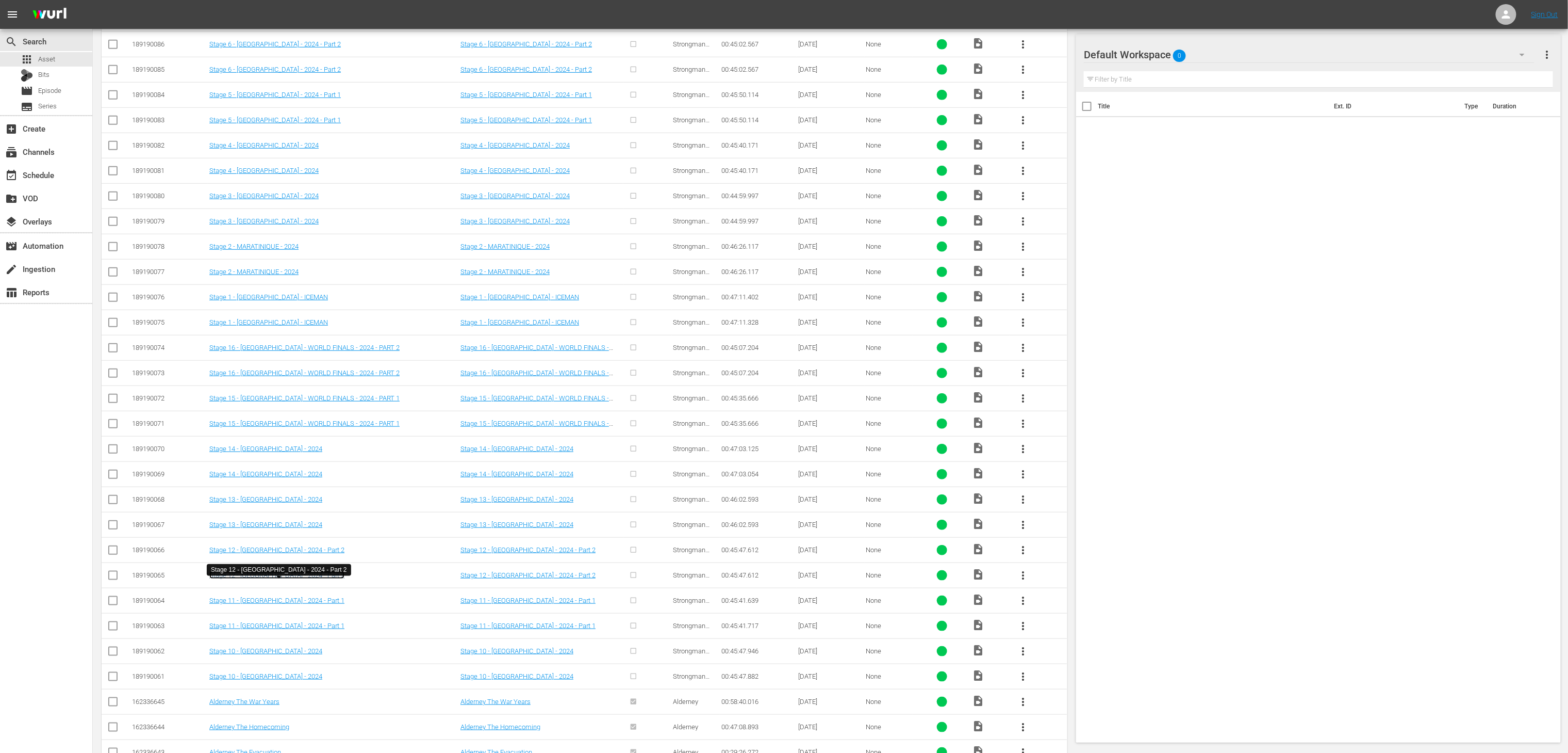
scroll to position [413, 0]
click at [275, 629] on link "Stage 11 - DUBAI - 2024 - Part 1" at bounding box center [277, 625] width 135 height 8
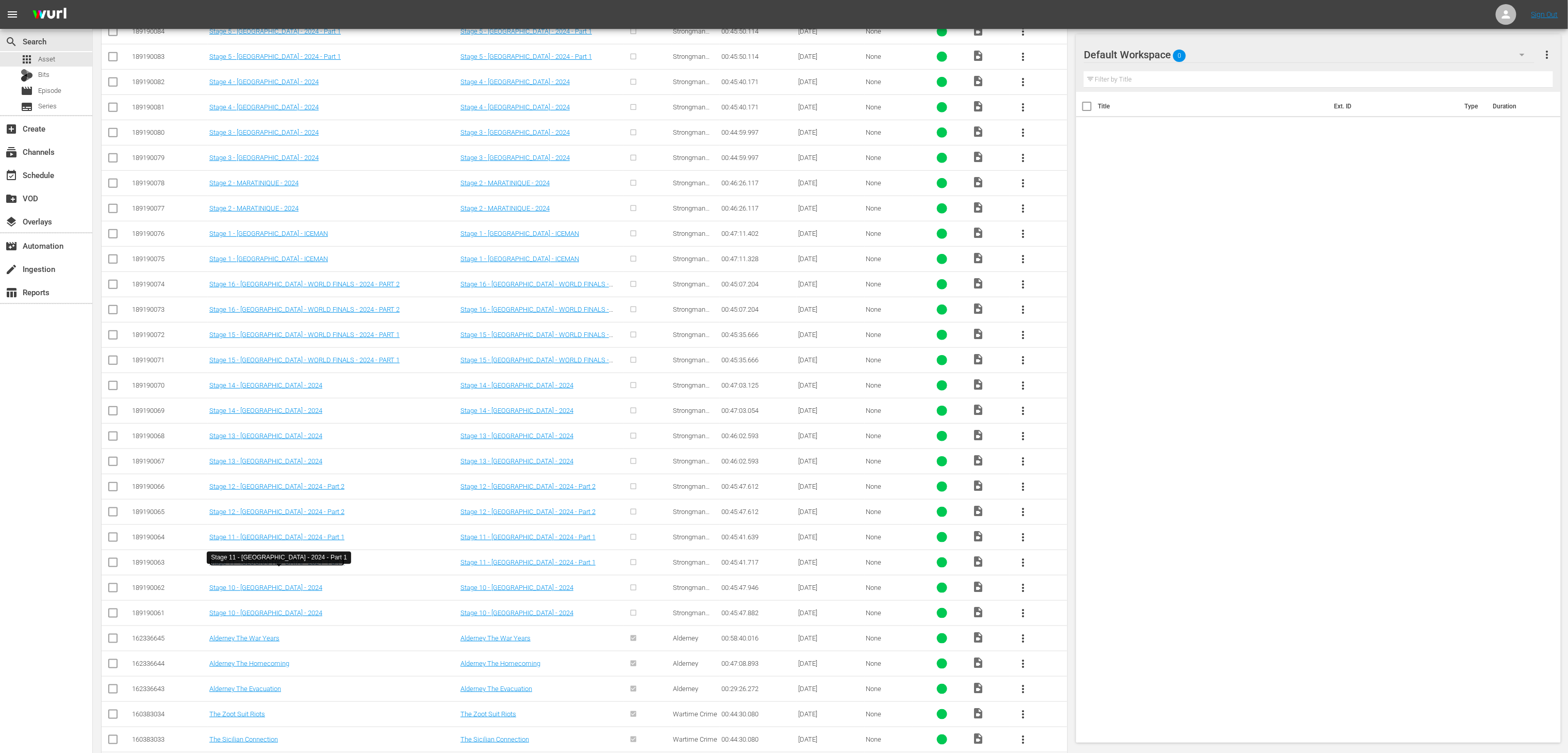
scroll to position [479, 0]
click at [264, 614] on link "Stage 10 - POLAND - 2024" at bounding box center [266, 610] width 113 height 8
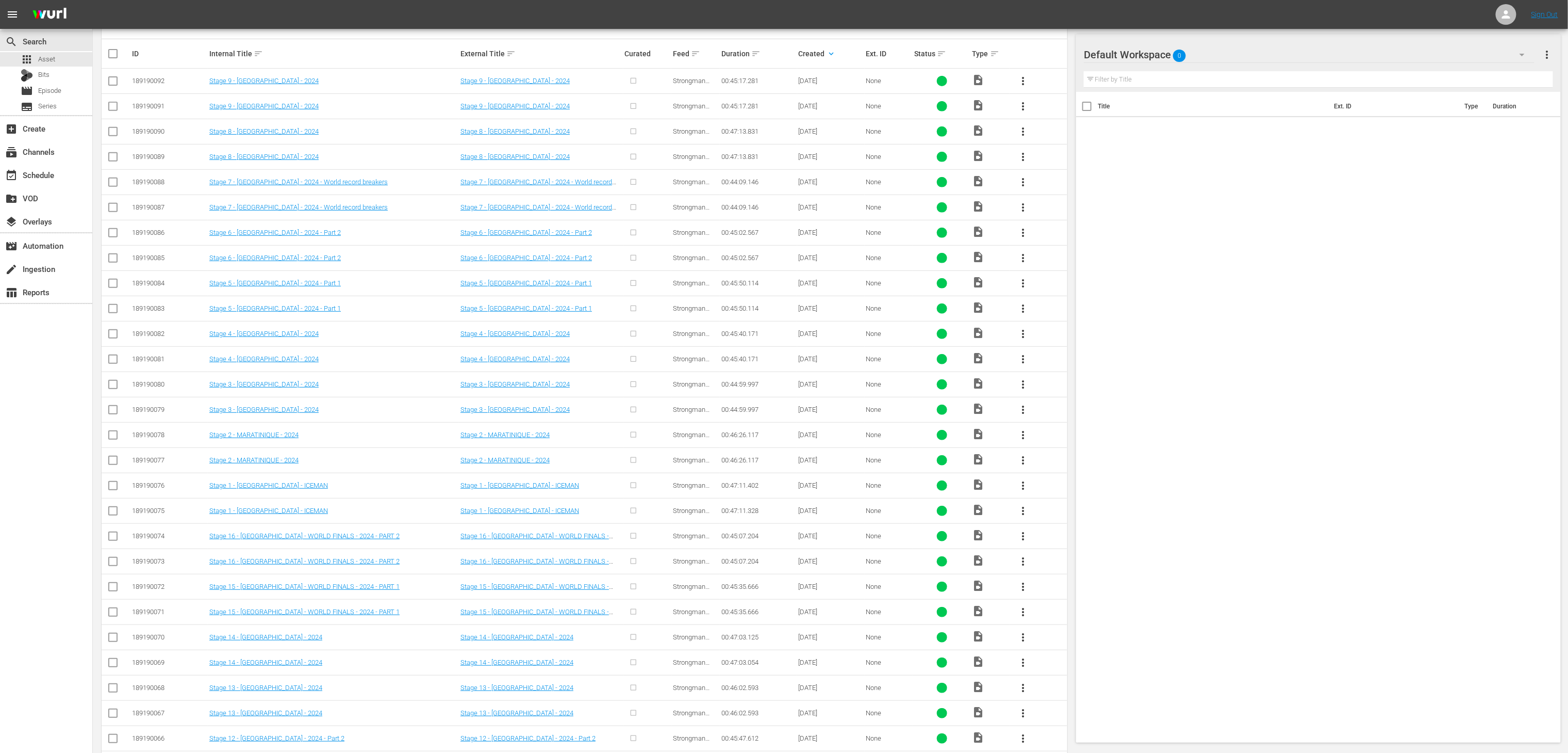
scroll to position [0, 0]
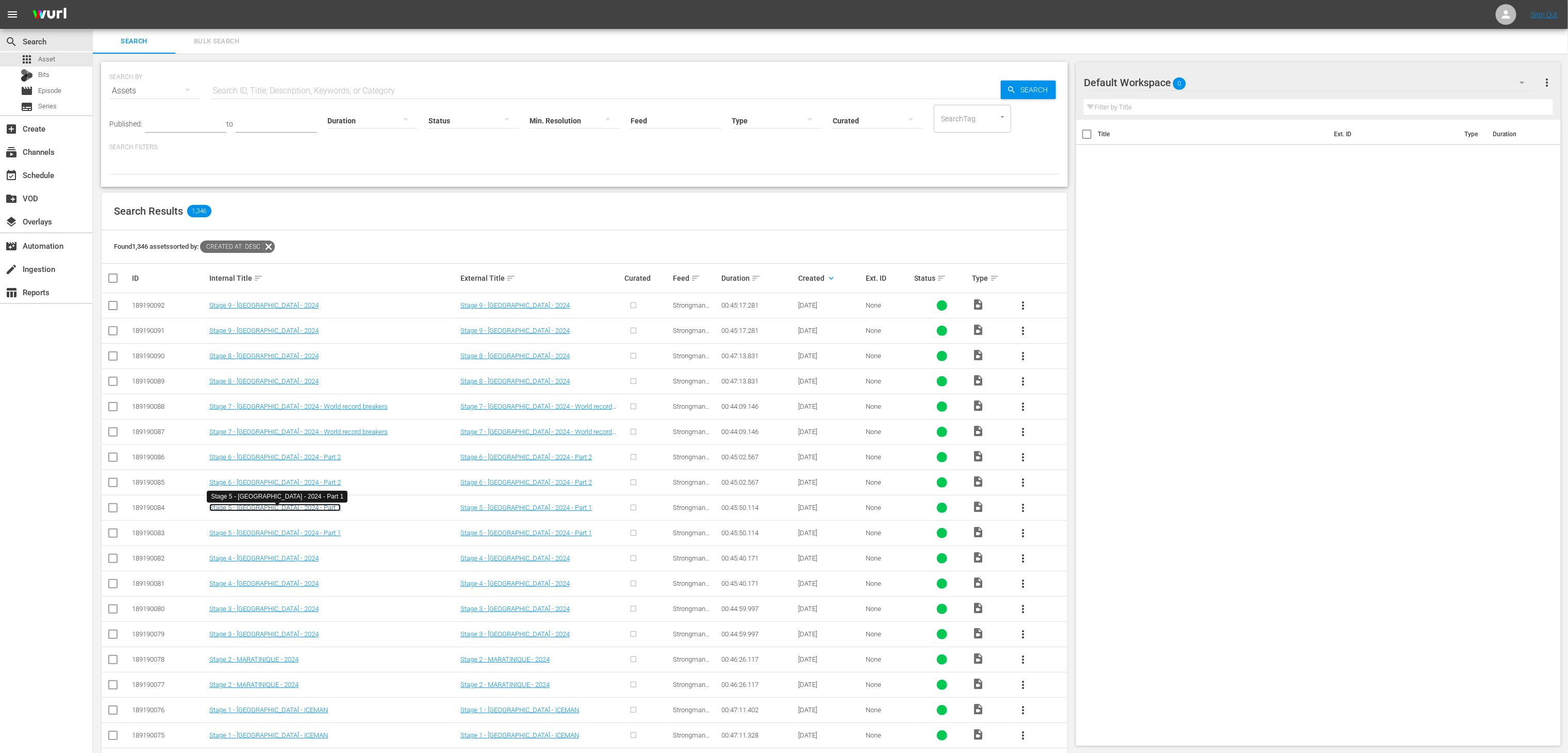
click at [294, 511] on link "Stage 5 - HOLLAND - 2024 - Part 1" at bounding box center [275, 507] width 132 height 8
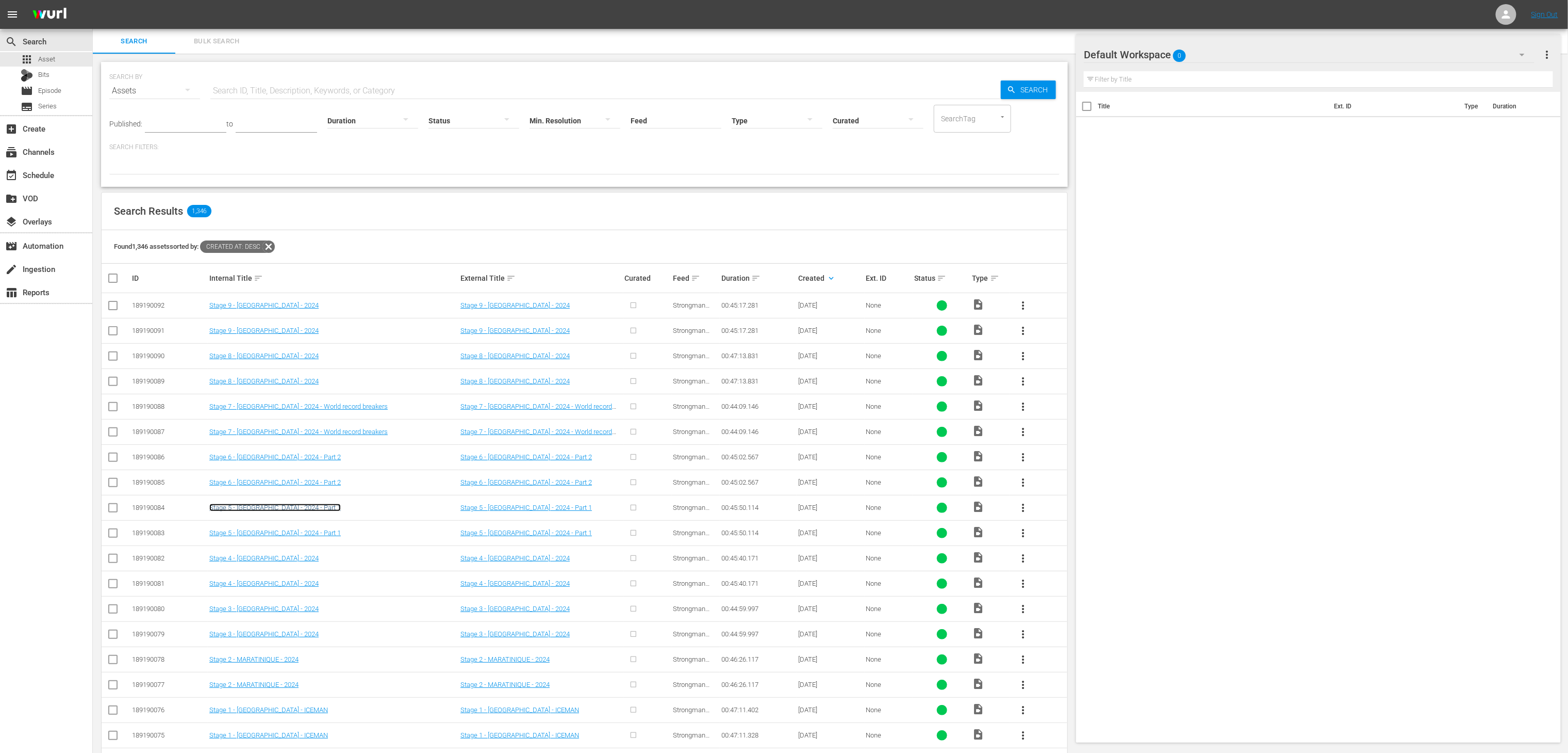
scroll to position [164, 0]
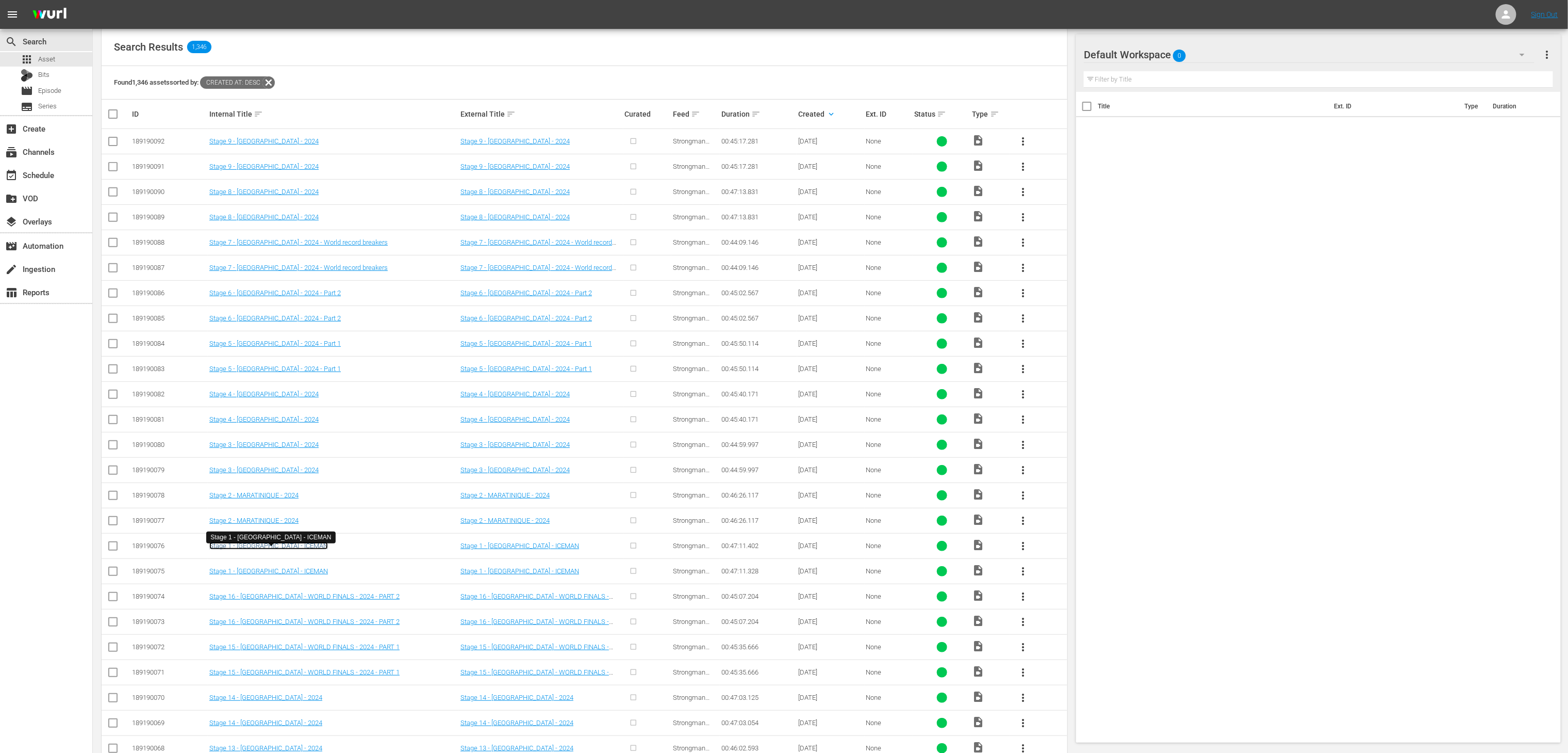
click at [277, 549] on link "Stage 1 - FINLAND - ICEMAN" at bounding box center [268, 546] width 119 height 8
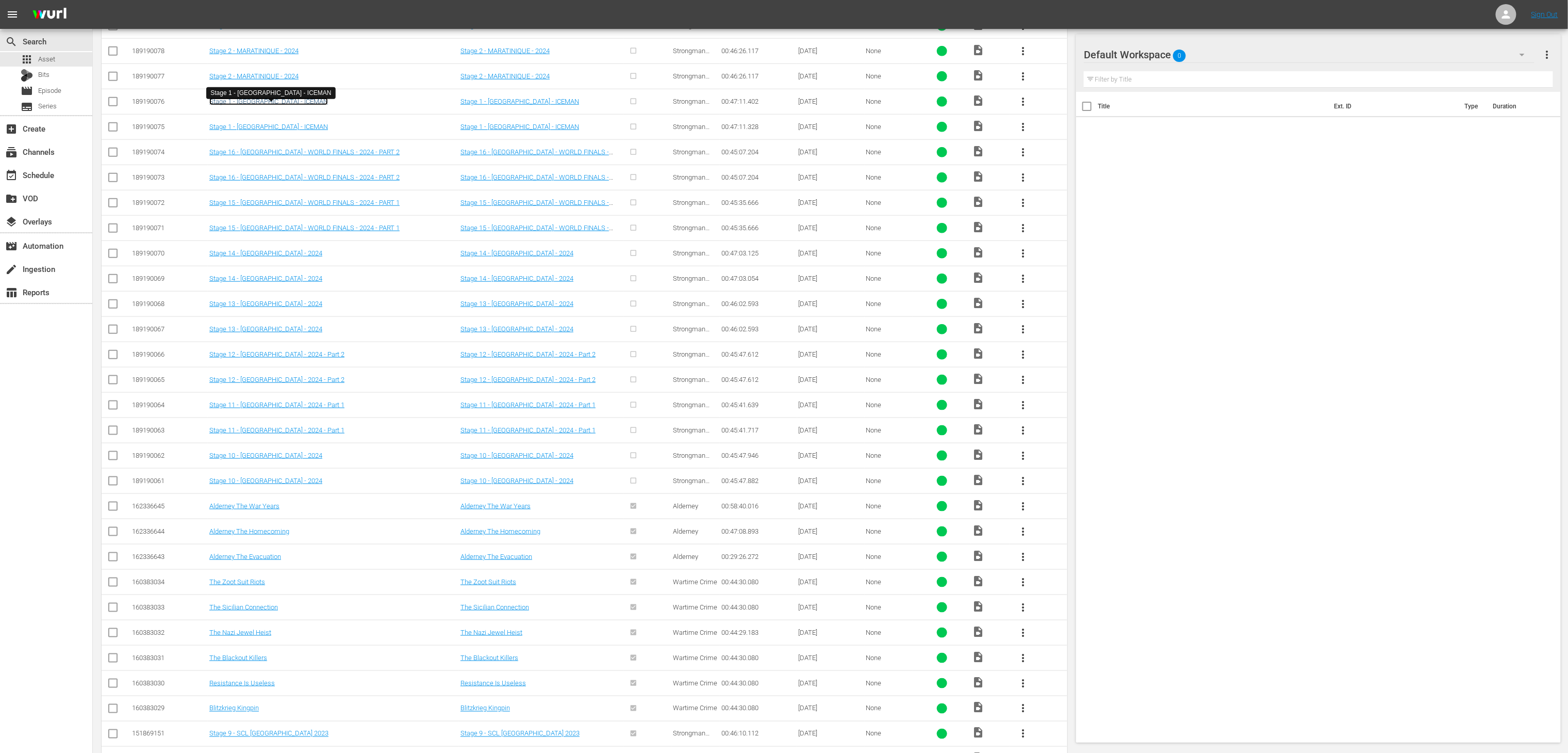
scroll to position [0, 0]
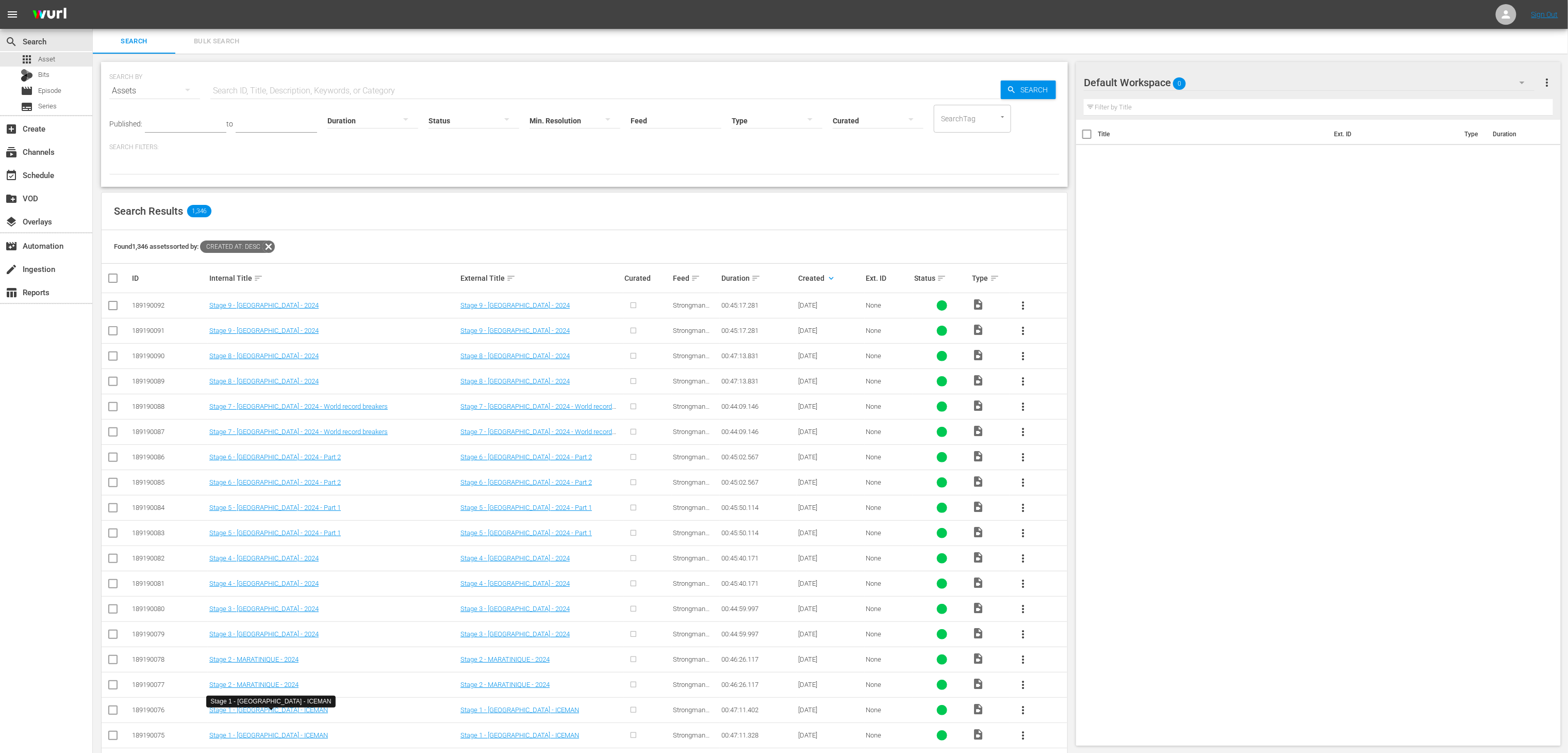
click at [949, 119] on input "SearchTag" at bounding box center [958, 119] width 39 height 18
type input "s"
click at [506, 90] on input "text" at bounding box center [606, 90] width 791 height 24
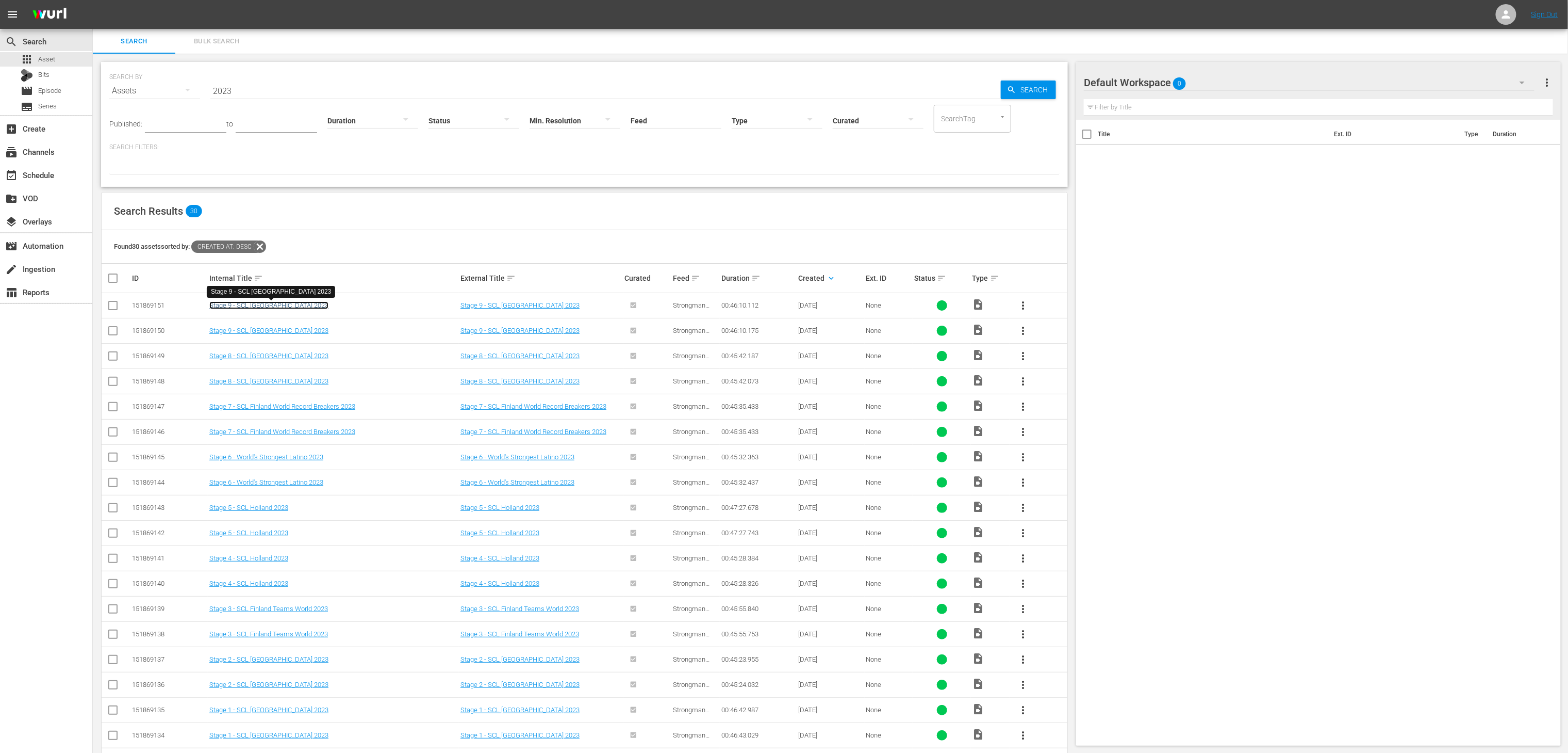
click at [275, 305] on link "Stage 9 - SCL [GEOGRAPHIC_DATA] 2023" at bounding box center [269, 305] width 119 height 8
click at [278, 330] on link "Stage 9 - SCL [GEOGRAPHIC_DATA] 2023" at bounding box center [269, 331] width 119 height 8
click at [1543, 85] on span "more_vert" at bounding box center [1547, 83] width 12 height 12
click at [1283, 296] on div "Title Ext. ID Type Duration" at bounding box center [1319, 430] width 485 height 621
click at [1029, 307] on span "more_vert" at bounding box center [1023, 305] width 12 height 12
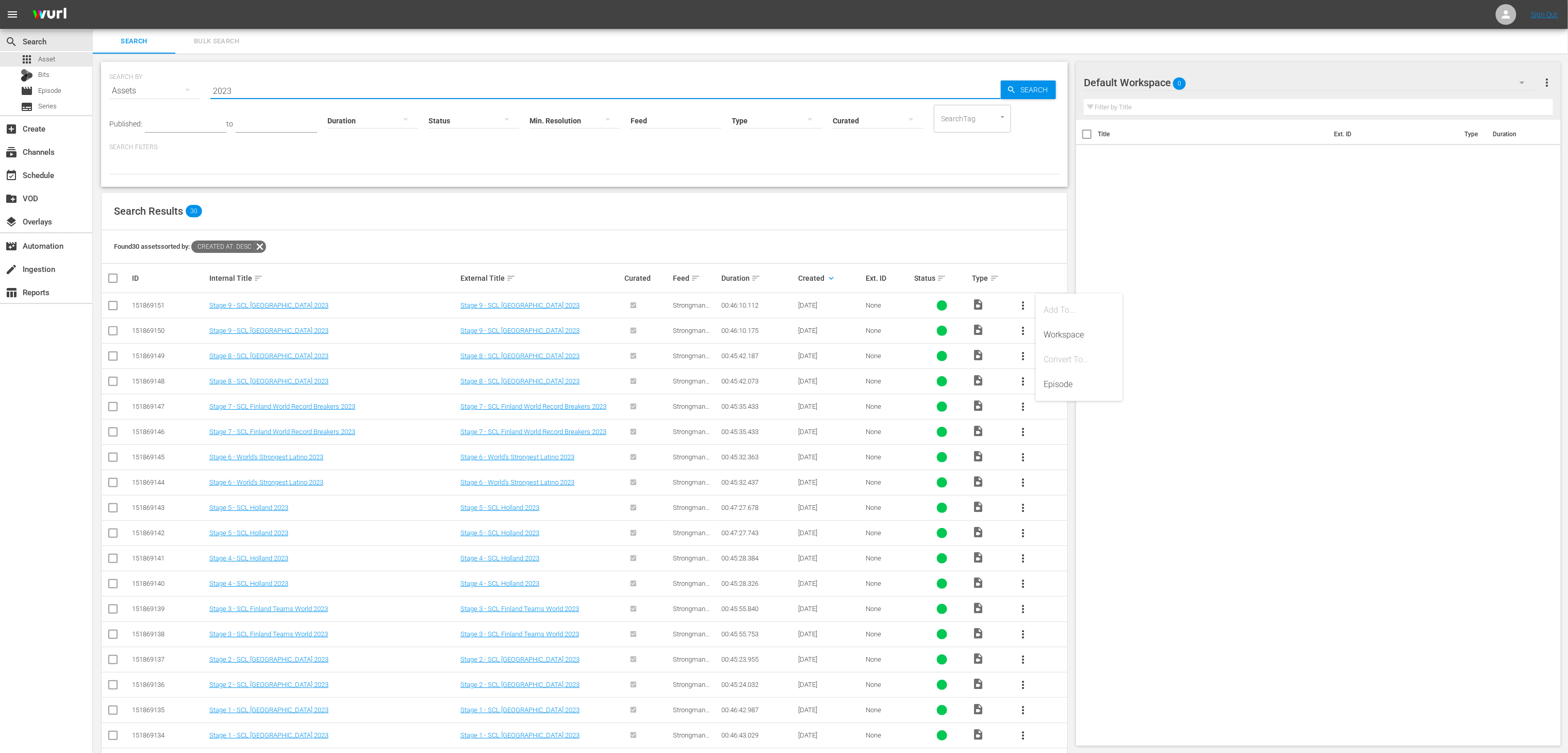
click at [494, 80] on input "2023" at bounding box center [606, 90] width 791 height 24
type input "202"
click at [1023, 307] on span "more_vert" at bounding box center [1023, 305] width 12 height 12
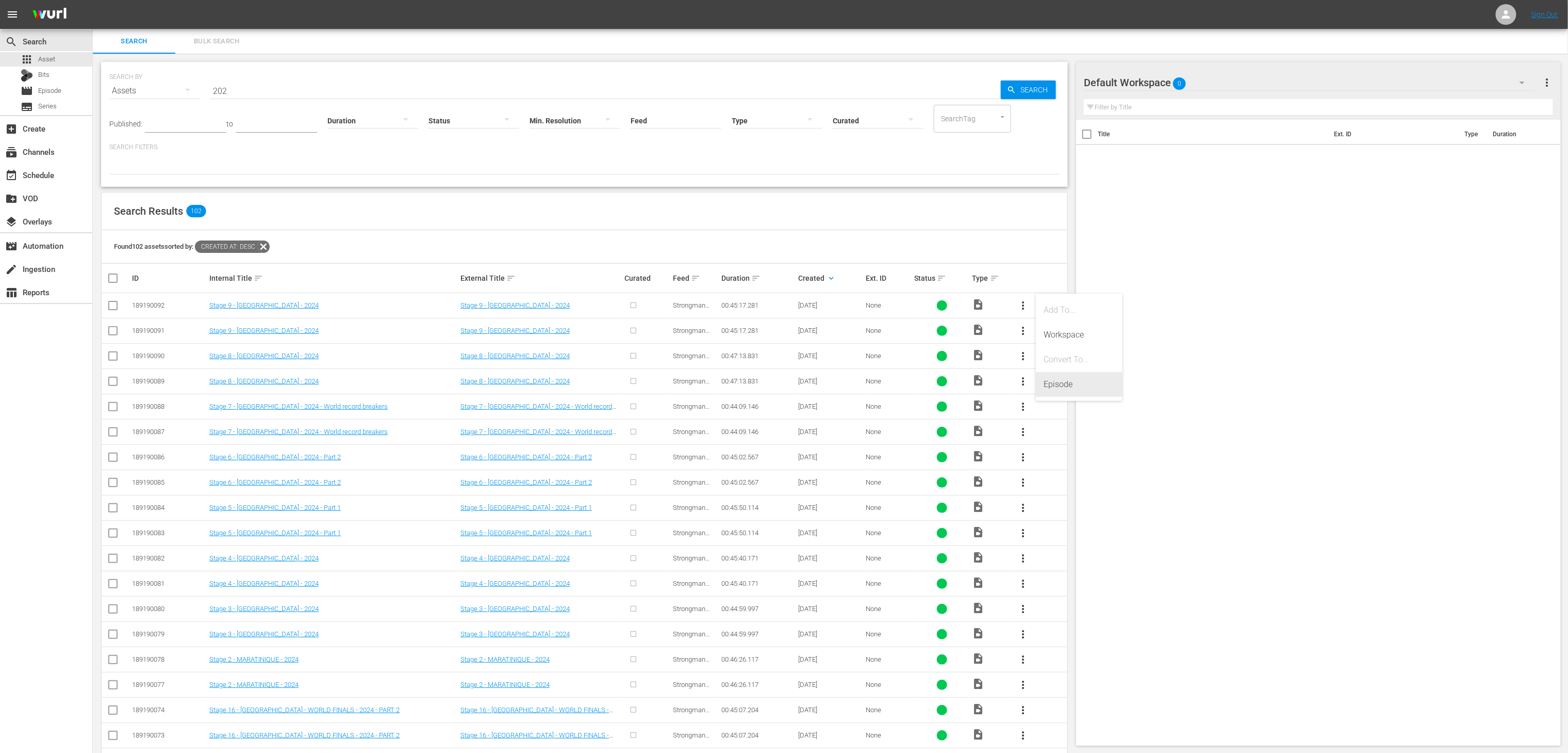
click at [1066, 393] on div "Episode" at bounding box center [1079, 384] width 70 height 24
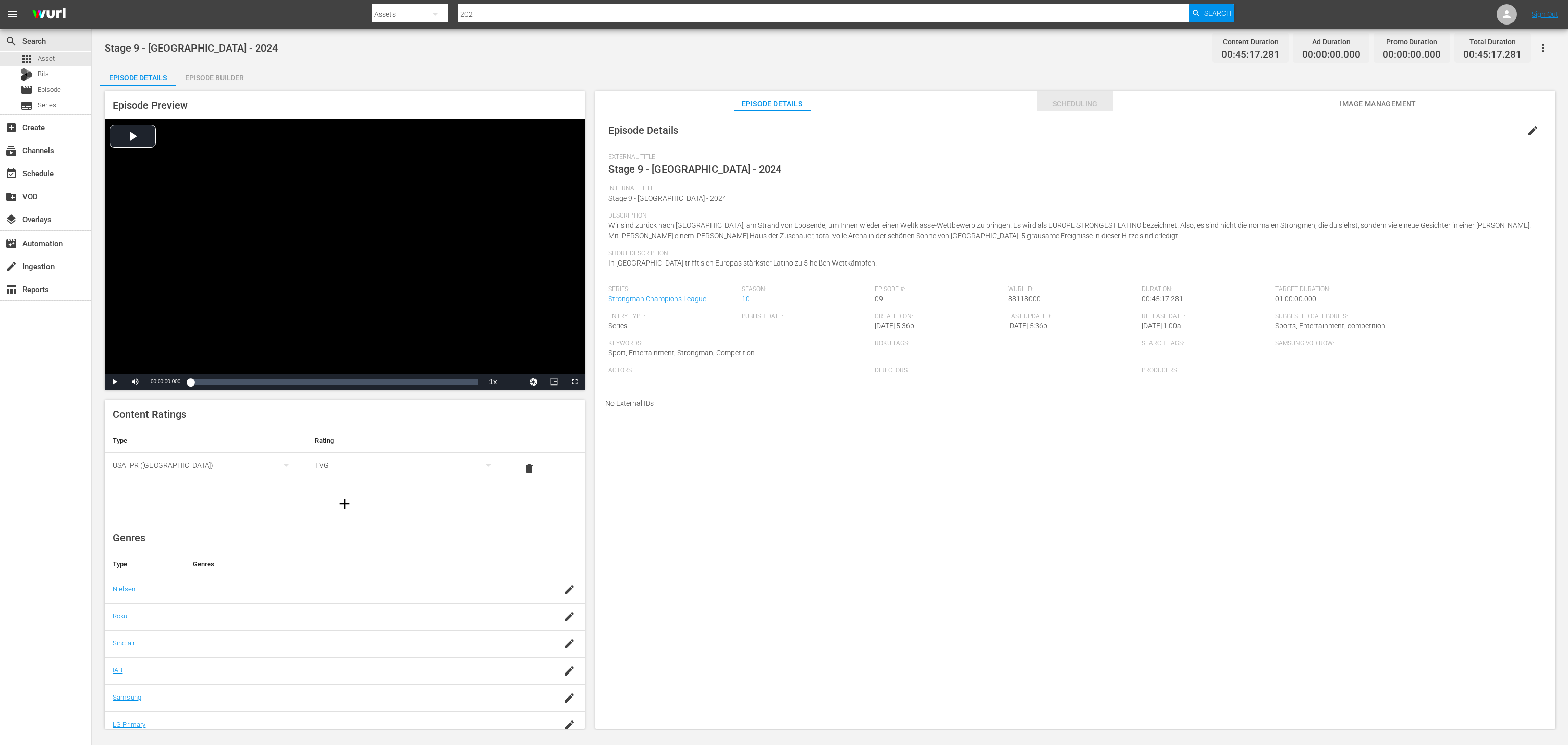
click at [1085, 94] on button "Scheduling" at bounding box center [1074, 101] width 76 height 20
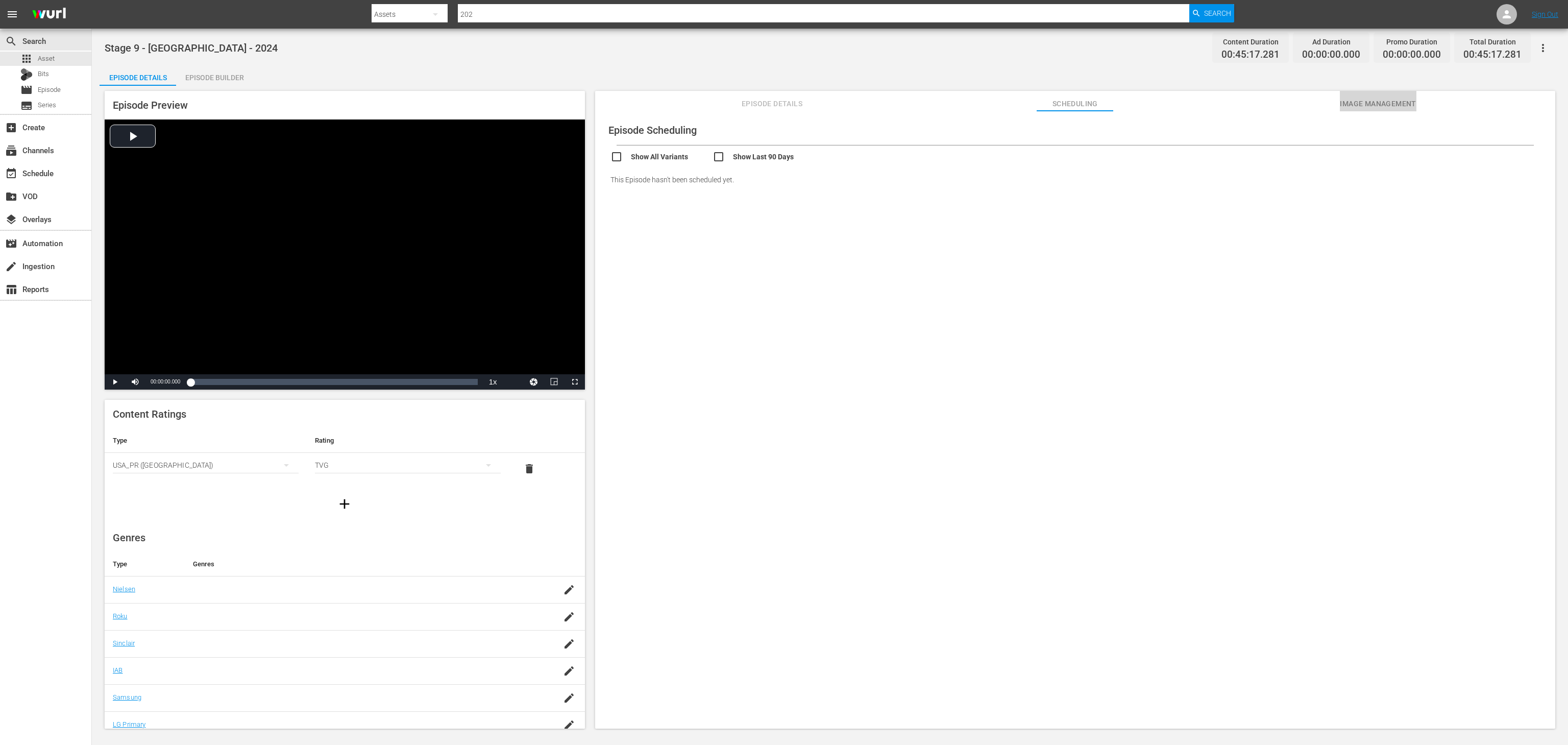
click at [1350, 99] on span "Image Management" at bounding box center [1378, 104] width 76 height 13
click at [210, 83] on div "Episode Builder" at bounding box center [214, 77] width 76 height 24
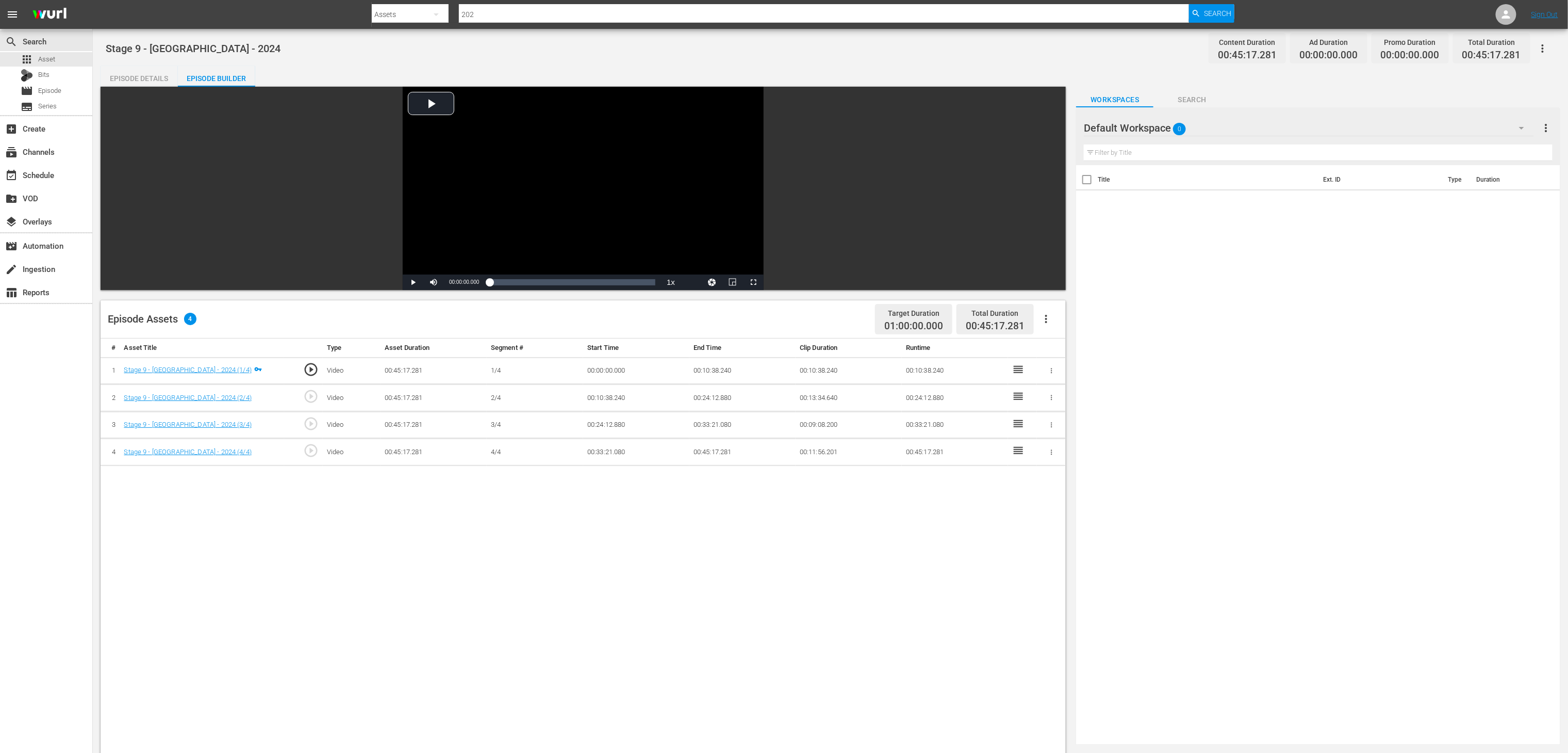
click at [1053, 324] on button "button" at bounding box center [1046, 318] width 24 height 24
click at [1081, 321] on div "Fill with Ads" at bounding box center [1078, 323] width 70 height 24
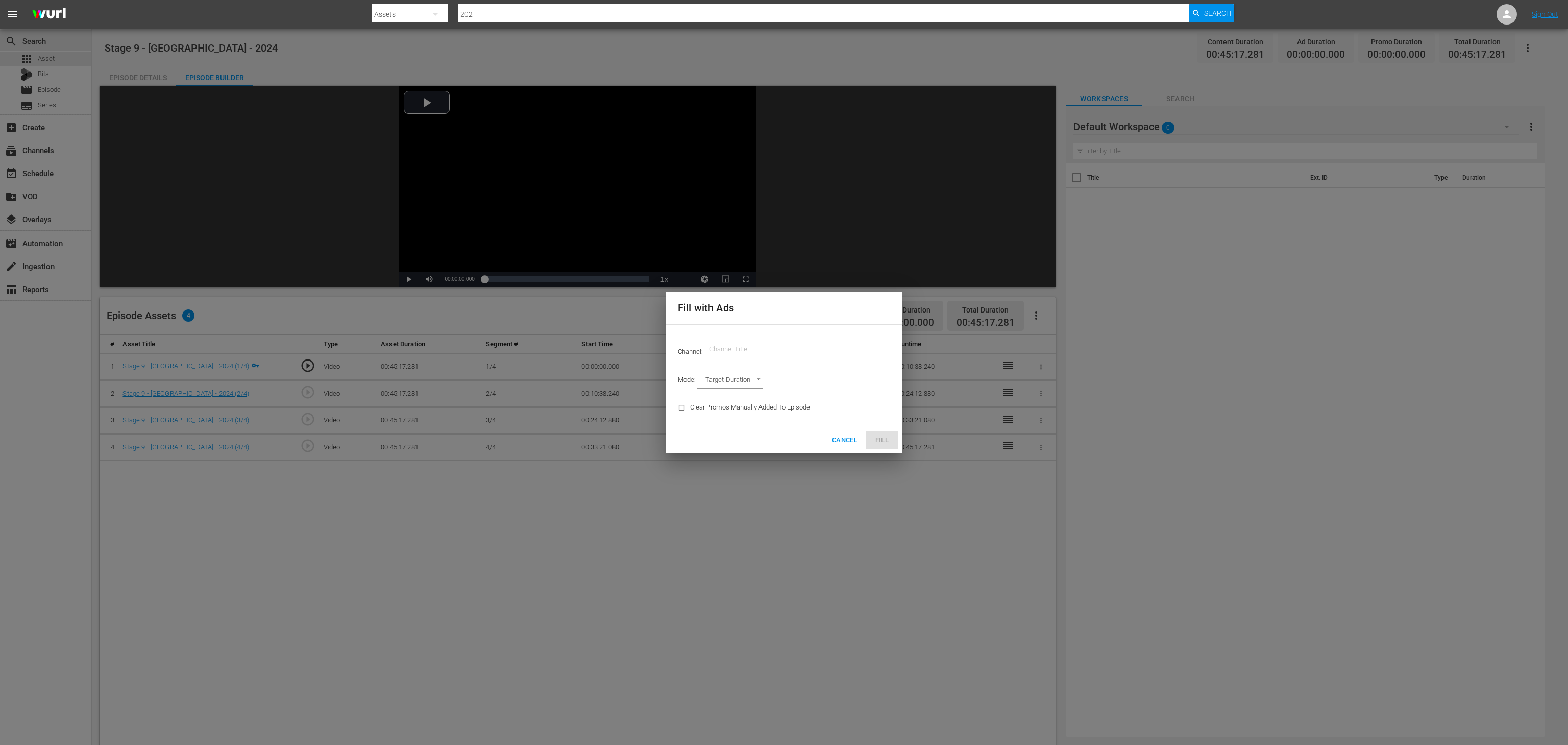
click at [784, 348] on input "text" at bounding box center [775, 349] width 131 height 24
click at [820, 376] on div "Strongman Champions League (DE) (1203 - rightsboosterltd_scl_2)" at bounding box center [849, 378] width 264 height 24
type input "Strongman Champions League (DE) (1203)"
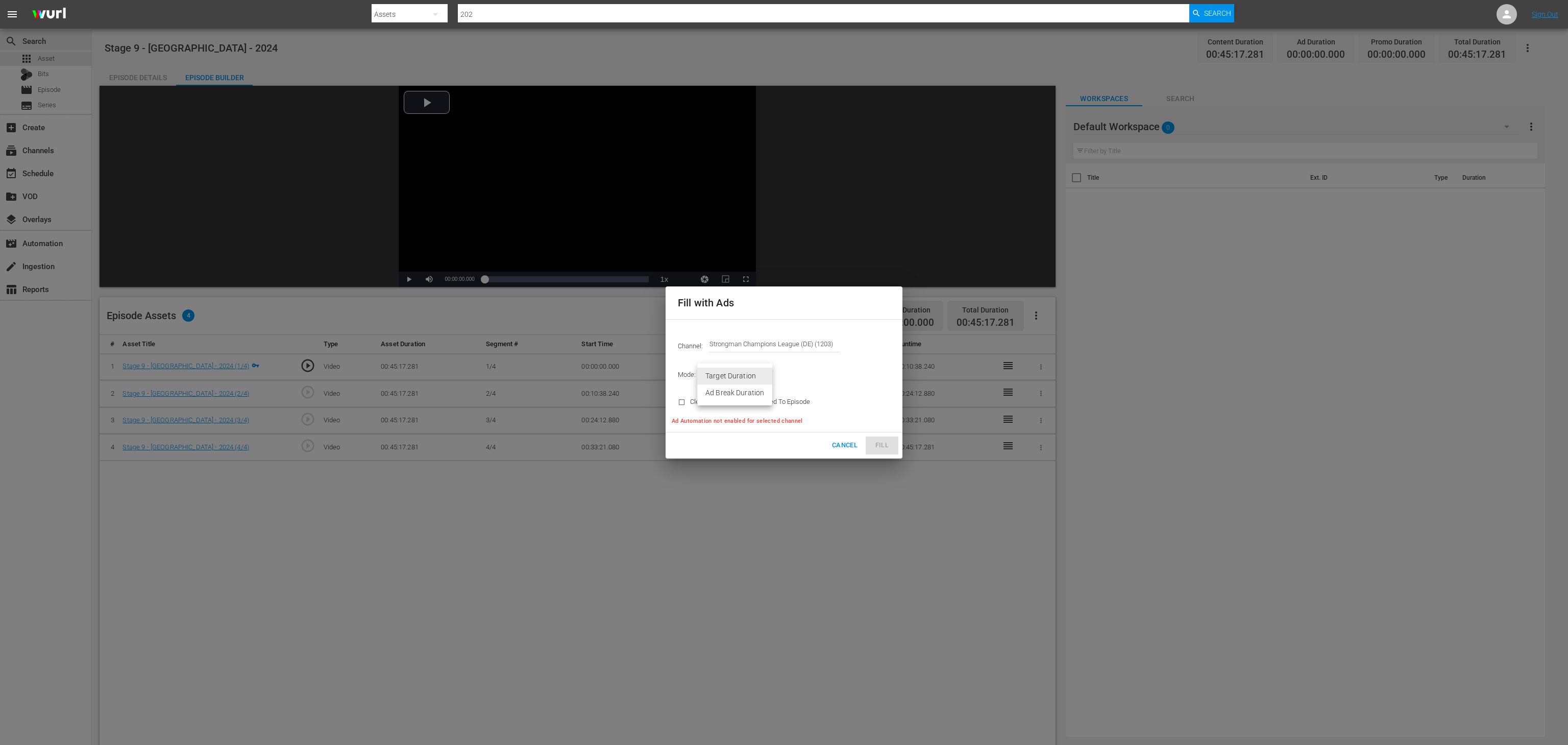
click at [762, 377] on body "menu Search By Assets Search ID, Title, Description, Keywords, or Category 202 …" at bounding box center [784, 372] width 1568 height 745
click at [760, 389] on li "Ad Break Duration" at bounding box center [734, 393] width 75 height 17
type input "AD_BREAK_DURATION"
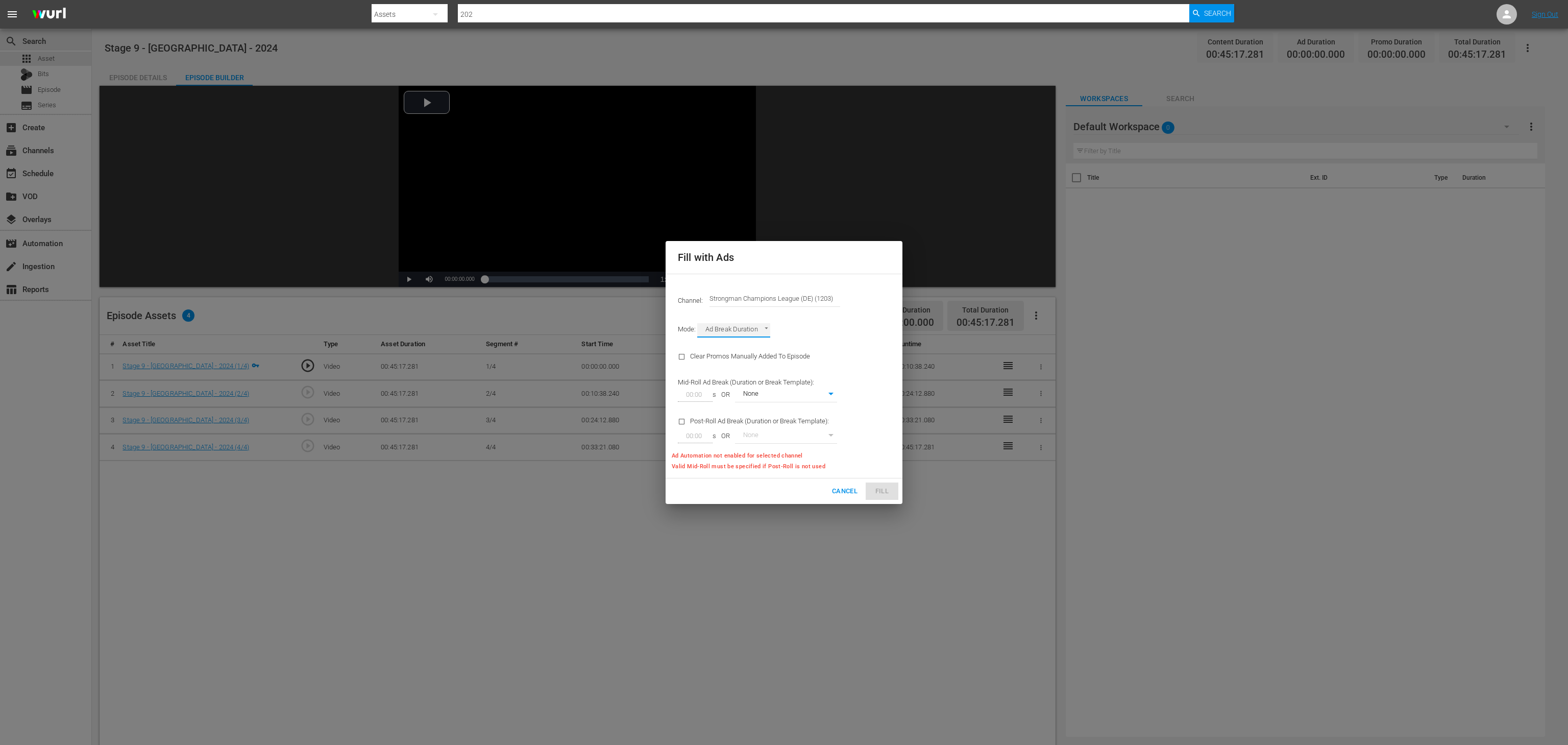
type input "0"
click at [762, 332] on body "menu Search By Assets Search ID, Title, Description, Keywords, or Category 202 …" at bounding box center [784, 372] width 1568 height 745
click at [745, 307] on li "Target Duration" at bounding box center [734, 313] width 75 height 17
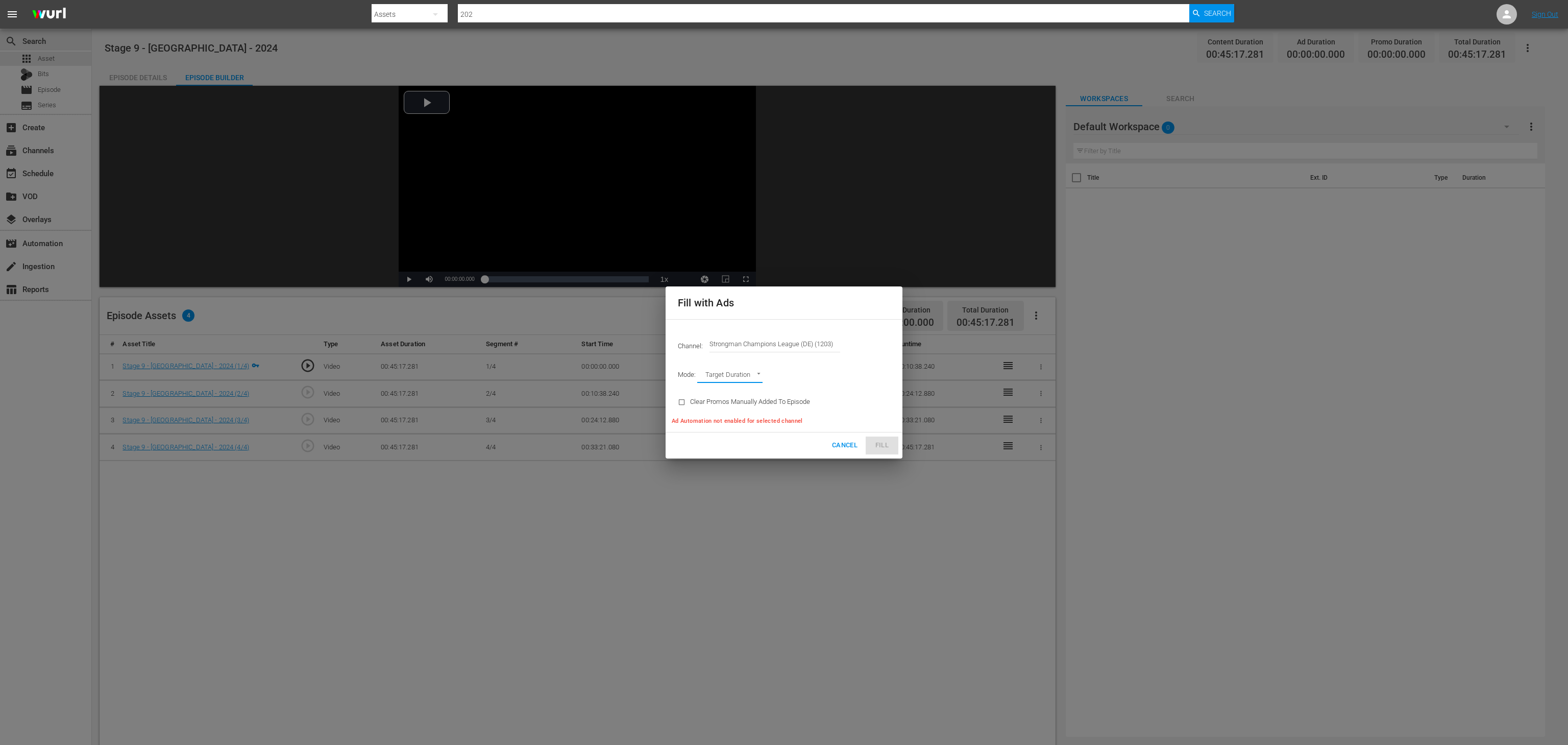
click at [749, 379] on body "menu Search By Assets Search ID, Title, Description, Keywords, or Category 202 …" at bounding box center [784, 372] width 1568 height 745
click at [751, 395] on li "Ad Break Duration" at bounding box center [734, 393] width 75 height 17
type input "AD_BREAK_DURATION"
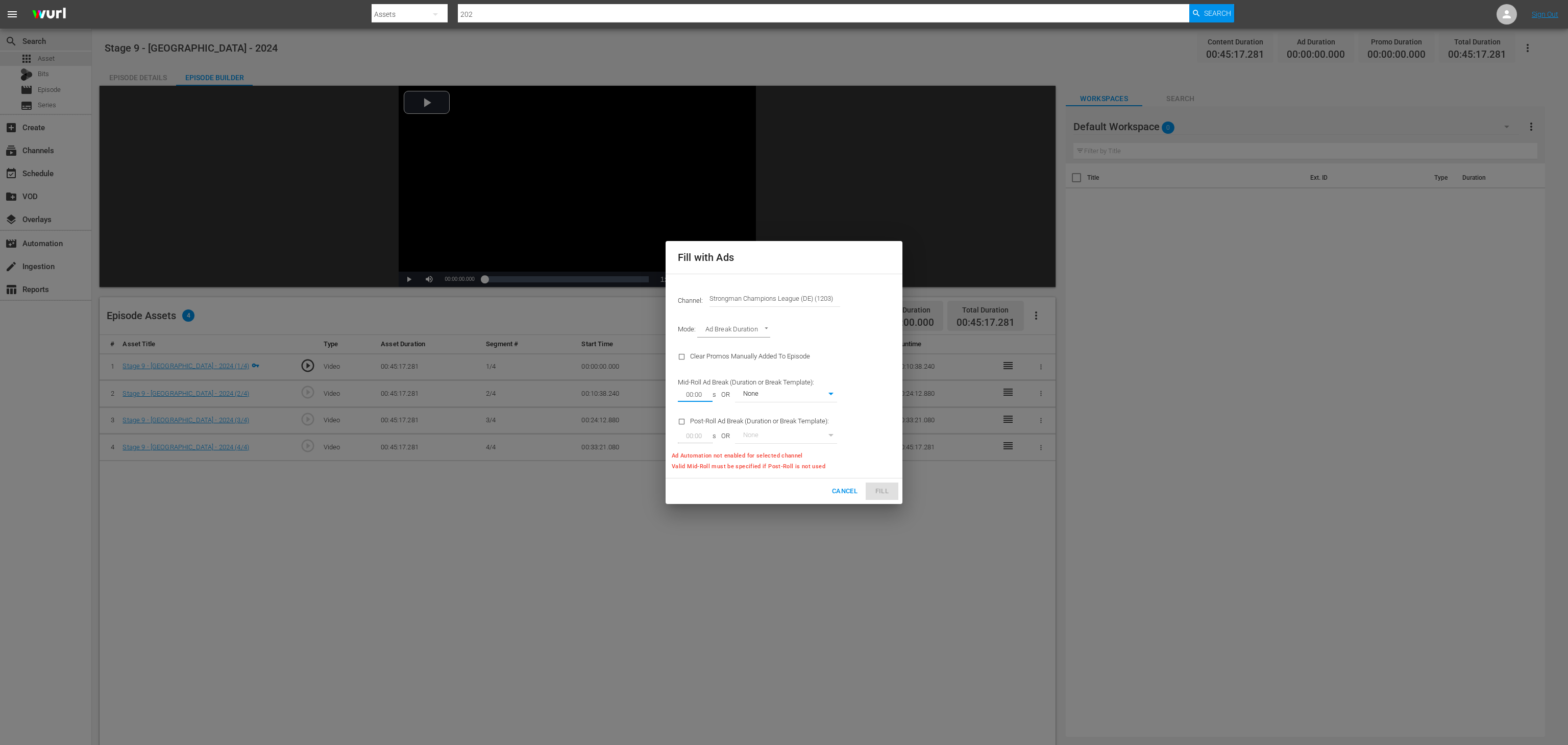
click at [707, 397] on input "00:00" at bounding box center [693, 394] width 30 height 14
click at [796, 399] on body "menu Search By Assets Search ID, Title, Description, Keywords, or Category 202 …" at bounding box center [784, 372] width 1568 height 745
click at [847, 361] on div at bounding box center [784, 372] width 1568 height 745
click at [680, 422] on input "checkbox" at bounding box center [684, 423] width 12 height 14
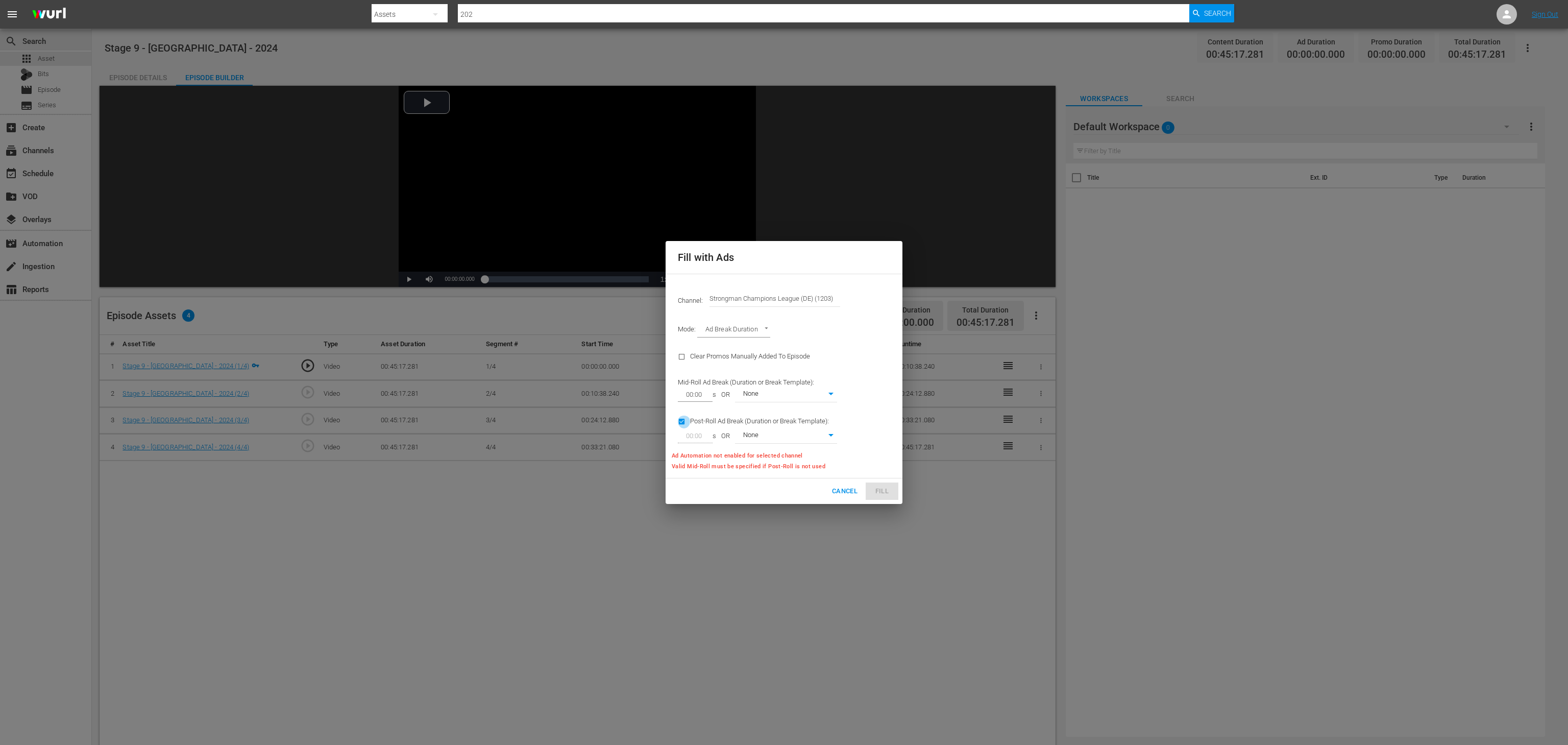
checkbox input "false"
click at [684, 360] on input "checkbox" at bounding box center [684, 359] width 12 height 14
checkbox input "true"
click at [770, 329] on body "menu Search By Assets Search ID, Title, Description, Keywords, or Category 202 …" at bounding box center [784, 372] width 1568 height 745
click at [753, 312] on li "Target Duration" at bounding box center [734, 313] width 75 height 17
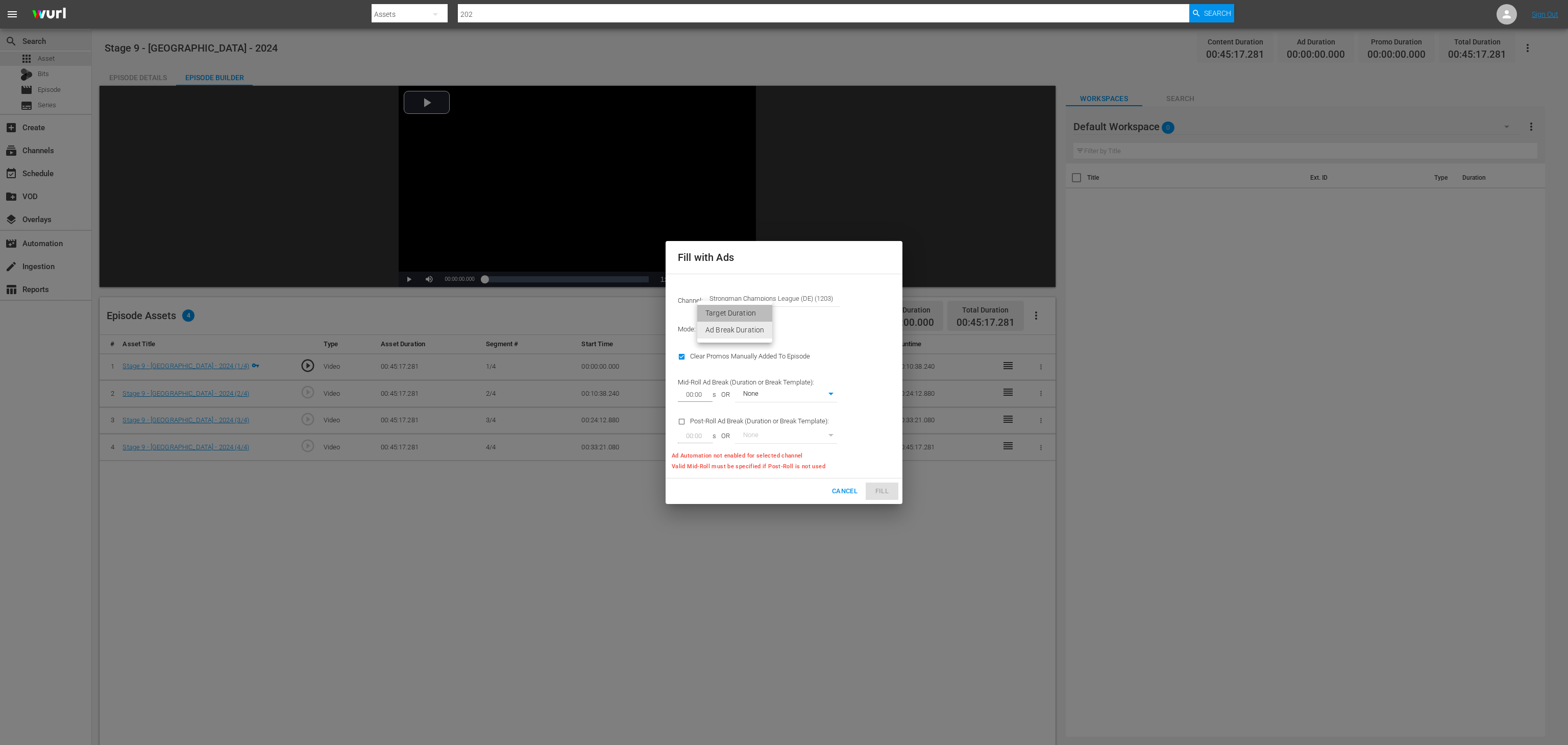
type input "TARGET_DURATION"
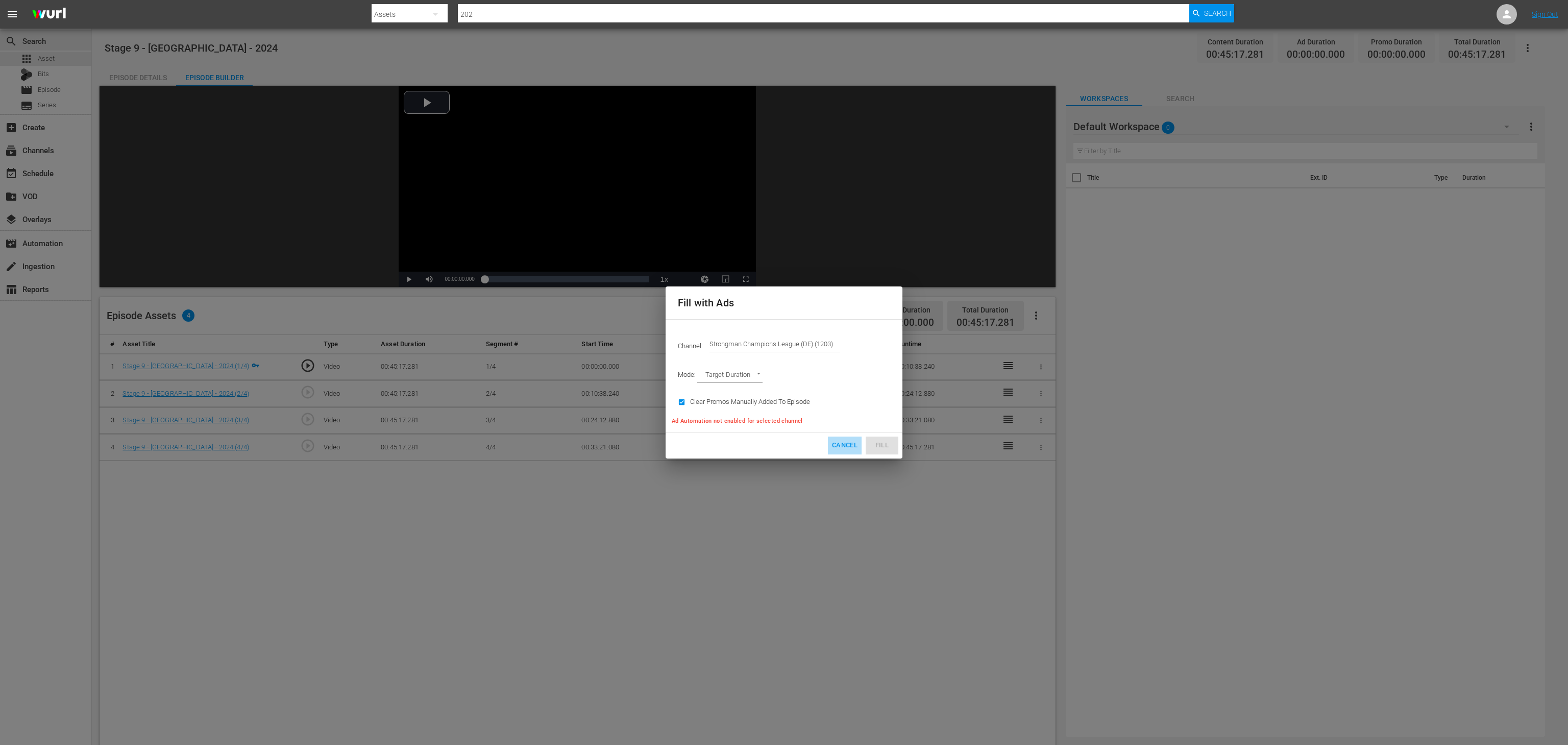
click at [847, 447] on span "Cancel" at bounding box center [845, 445] width 26 height 12
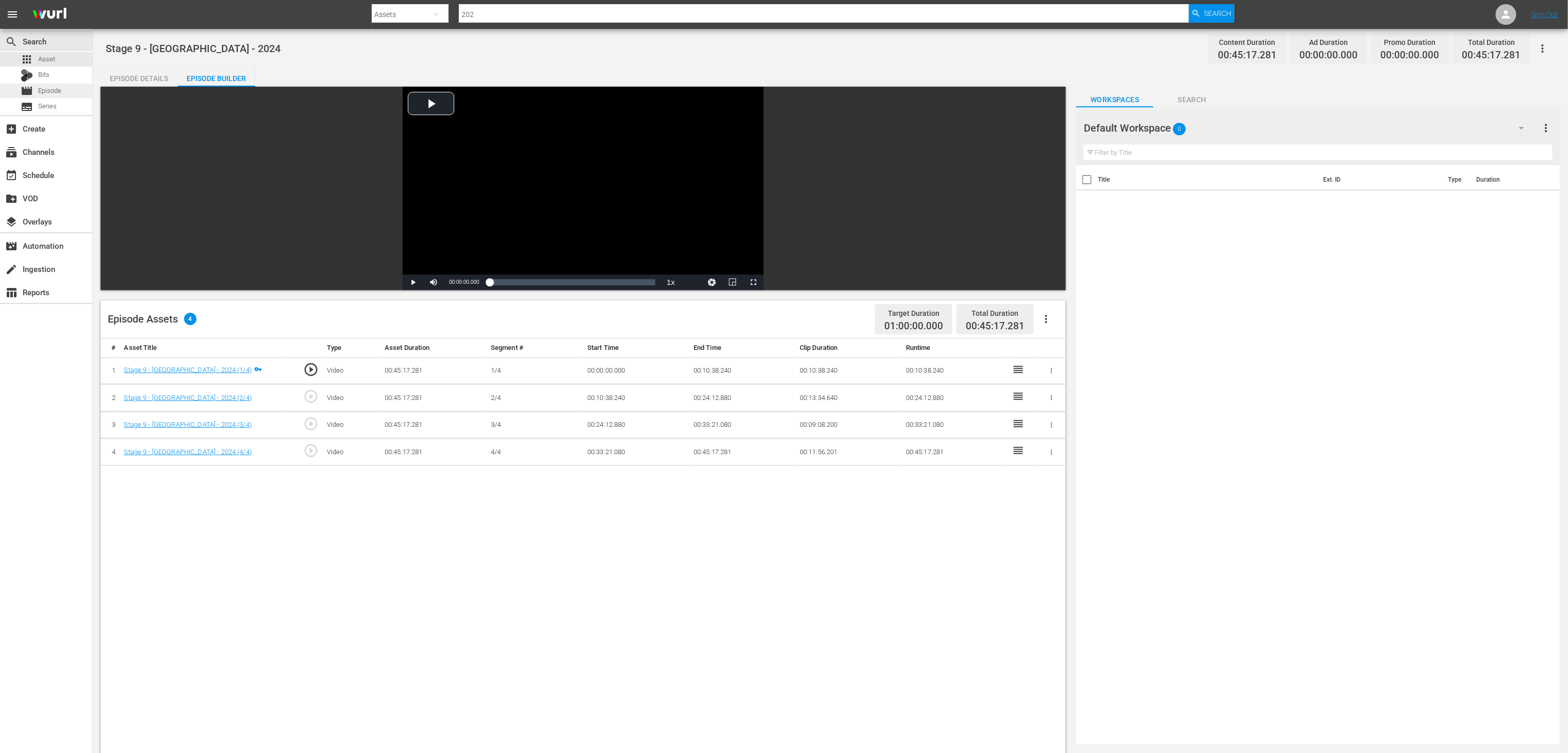
click at [47, 93] on span "Episode" at bounding box center [50, 90] width 23 height 10
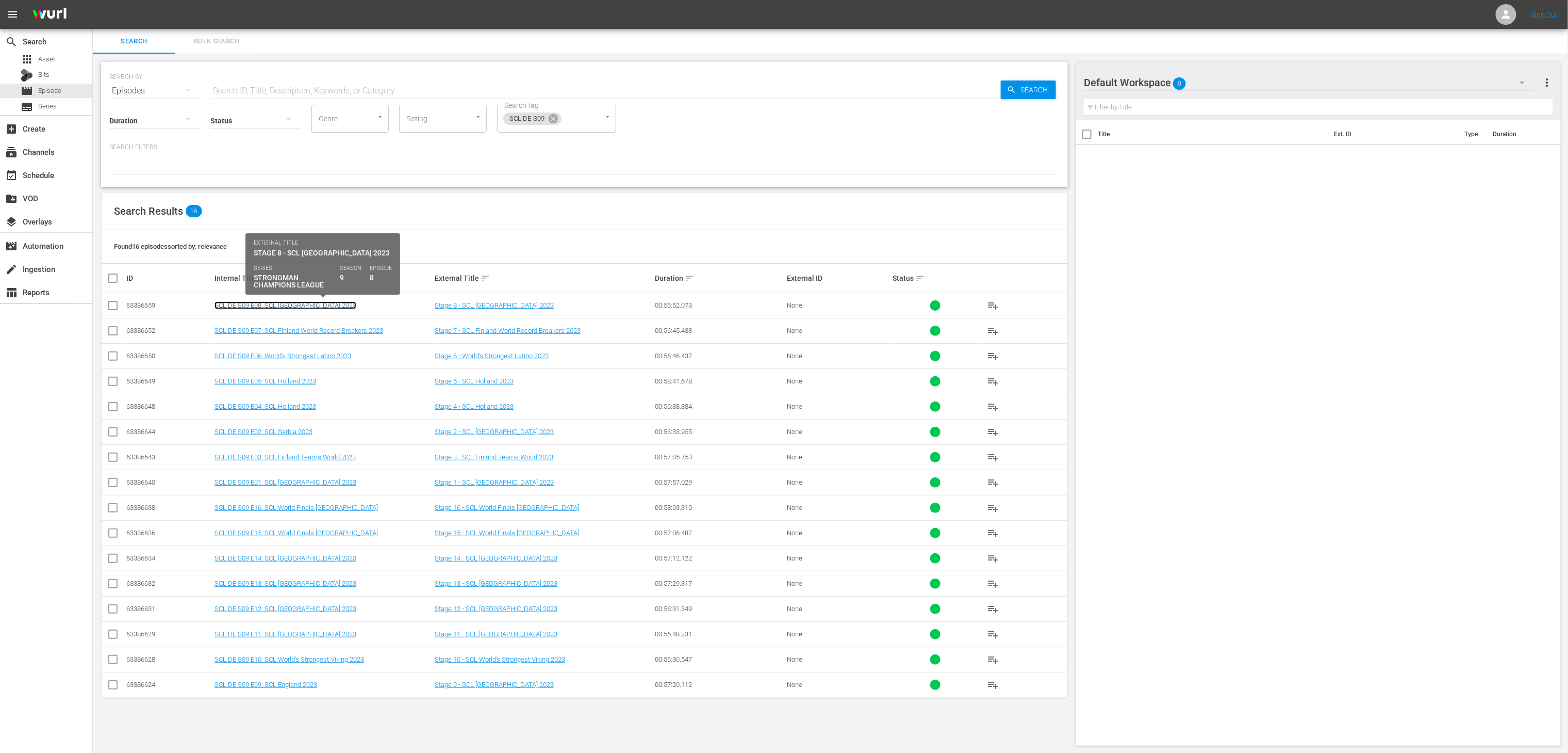
click at [276, 303] on link "SCL DE S09 E08: SCL Portugal 2023" at bounding box center [285, 305] width 142 height 8
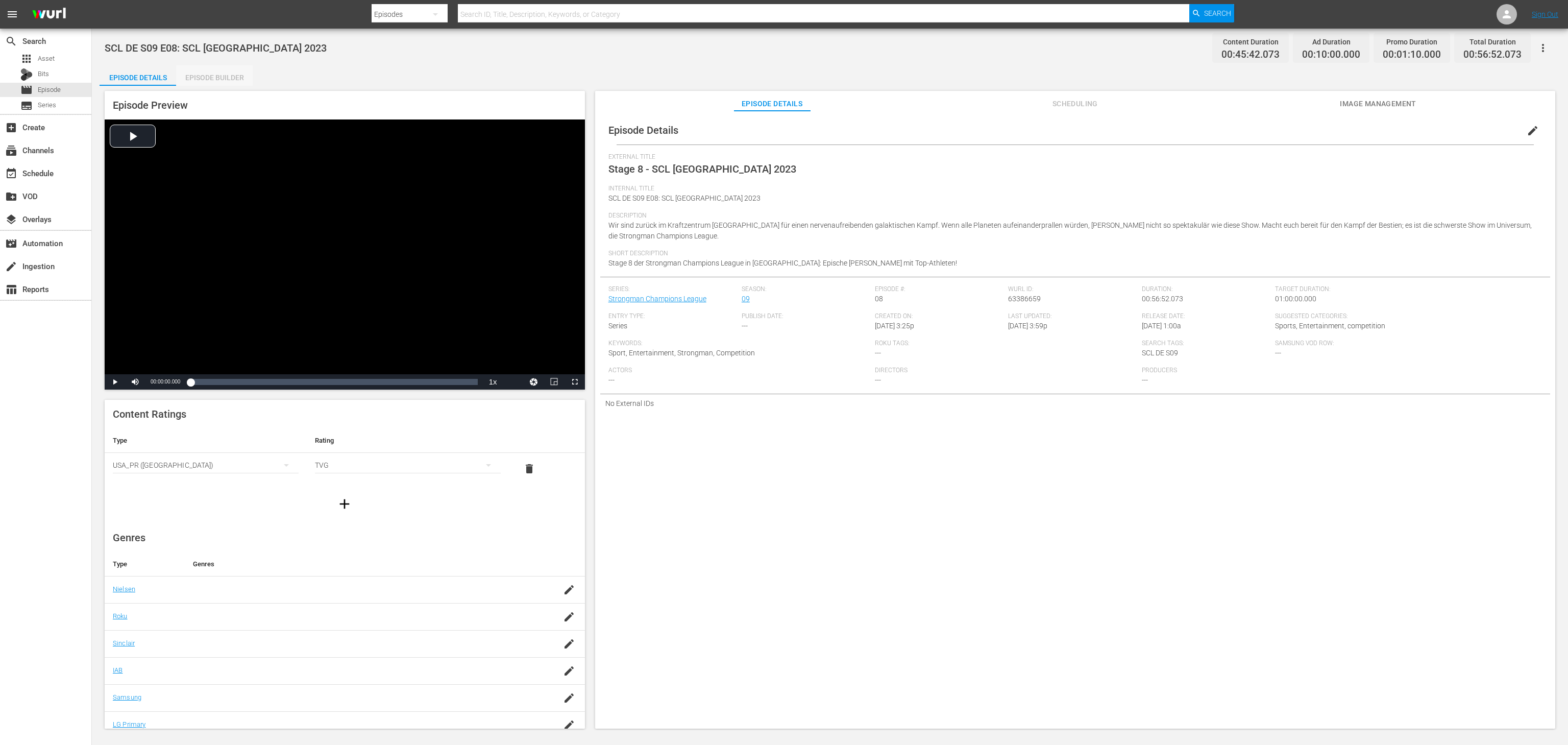
click at [223, 68] on div "Episode Builder" at bounding box center [214, 77] width 76 height 24
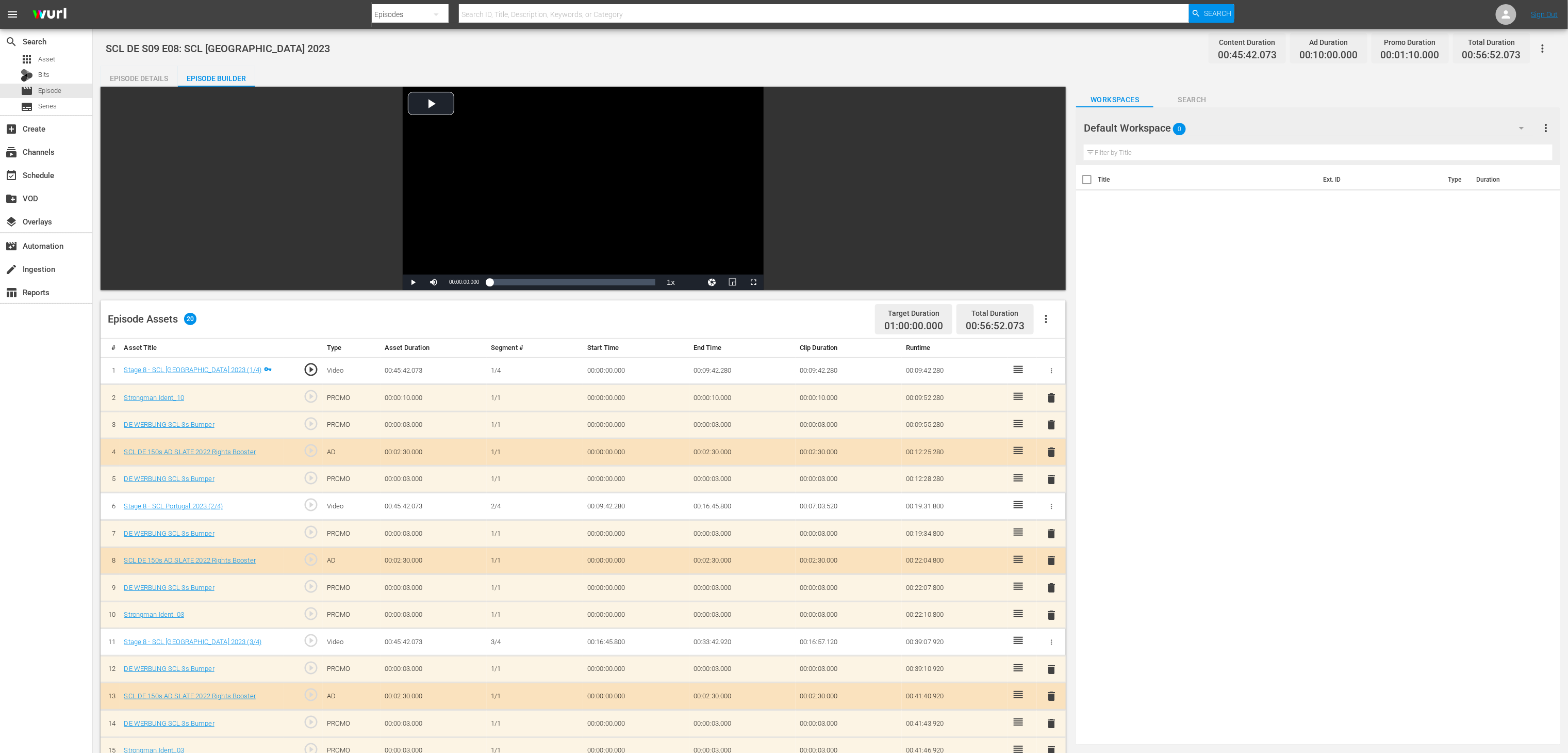
click at [1048, 322] on icon "button" at bounding box center [1046, 319] width 12 height 12
click at [1077, 324] on div "Fill with Ads" at bounding box center [1078, 323] width 70 height 24
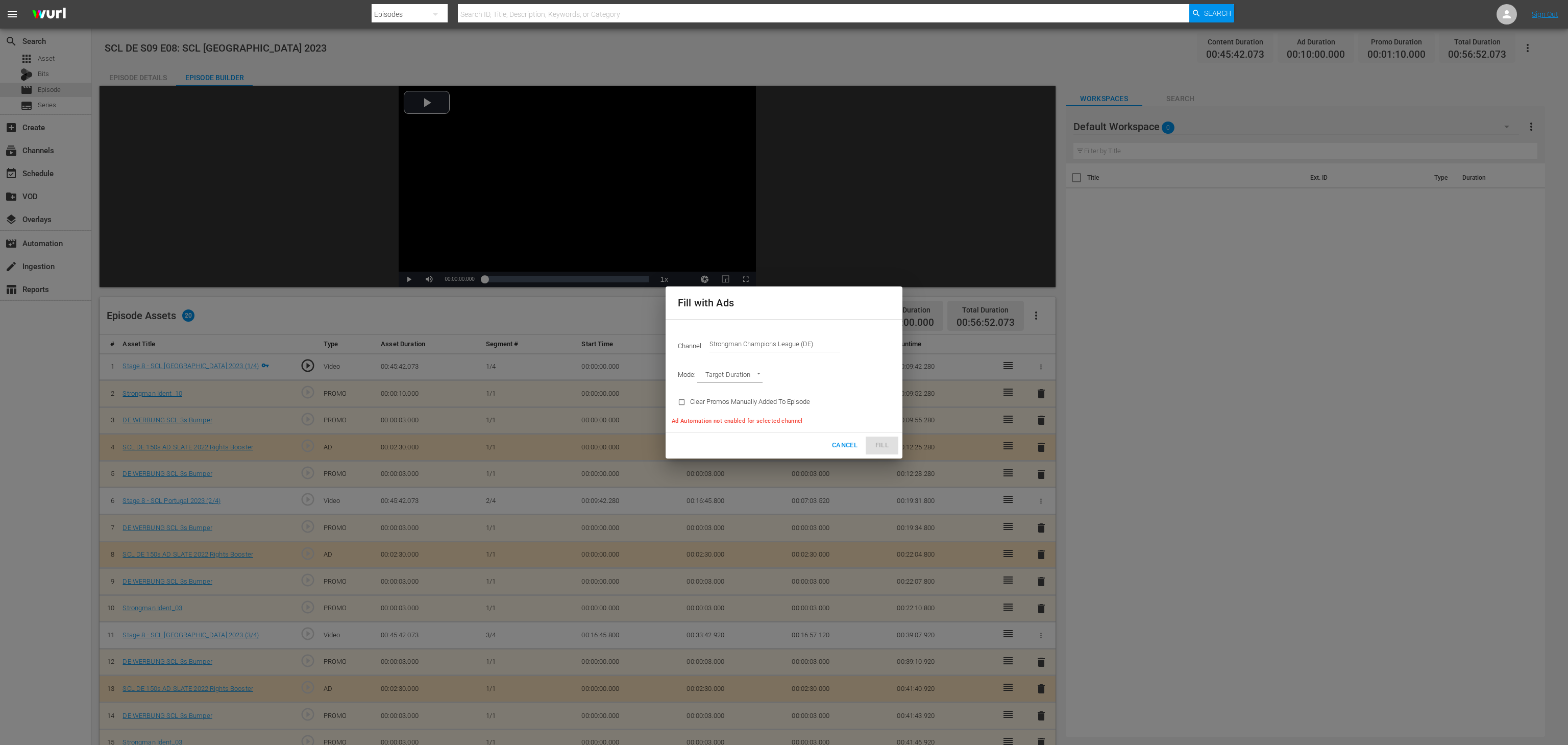
click at [750, 379] on body "menu Search By Episodes Search ID, Title, Description, Keywords, or Category Se…" at bounding box center [784, 372] width 1568 height 745
click at [747, 389] on li "Ad Break Duration" at bounding box center [734, 393] width 75 height 17
type input "AD_BREAK_DURATION"
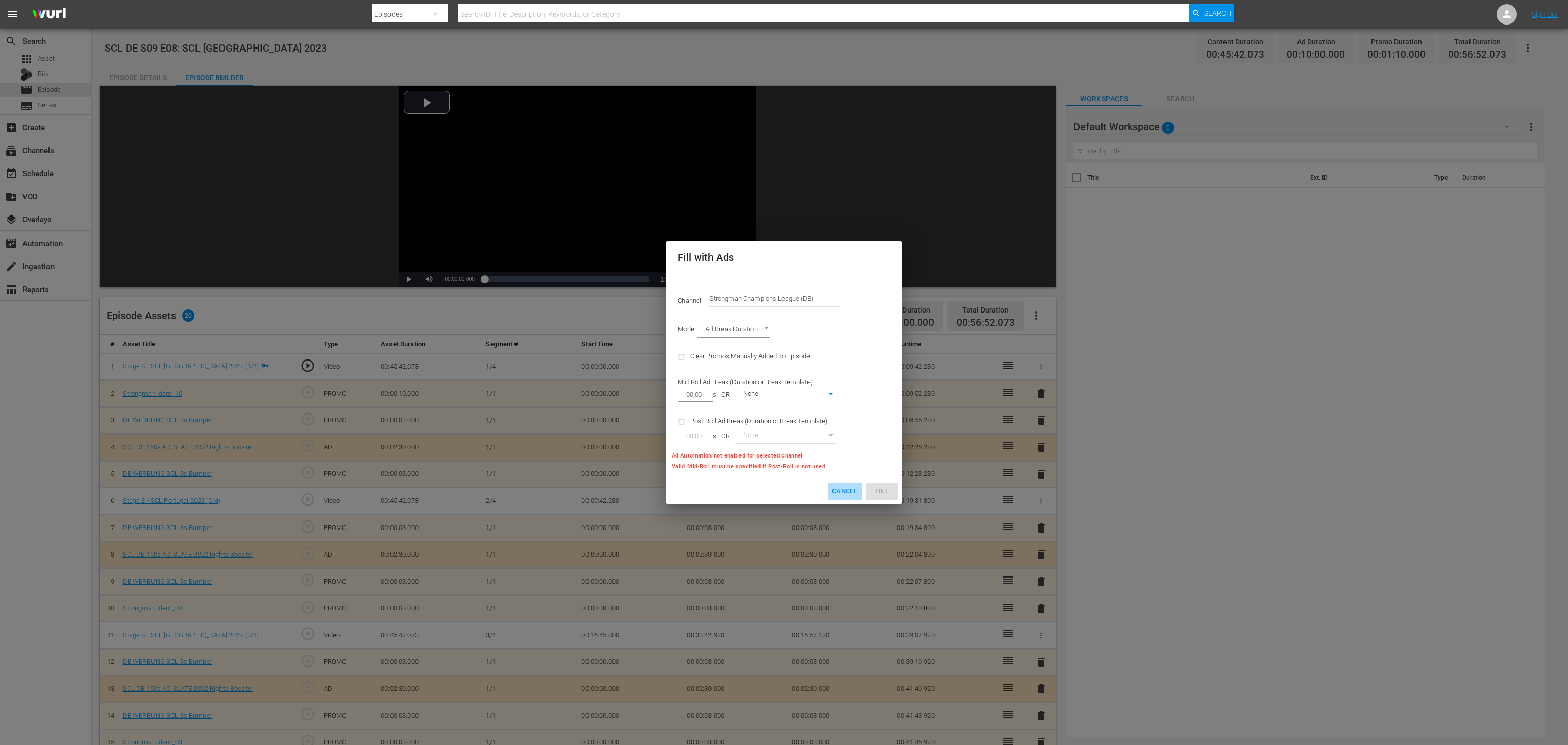
click at [842, 490] on span "Cancel" at bounding box center [845, 491] width 26 height 12
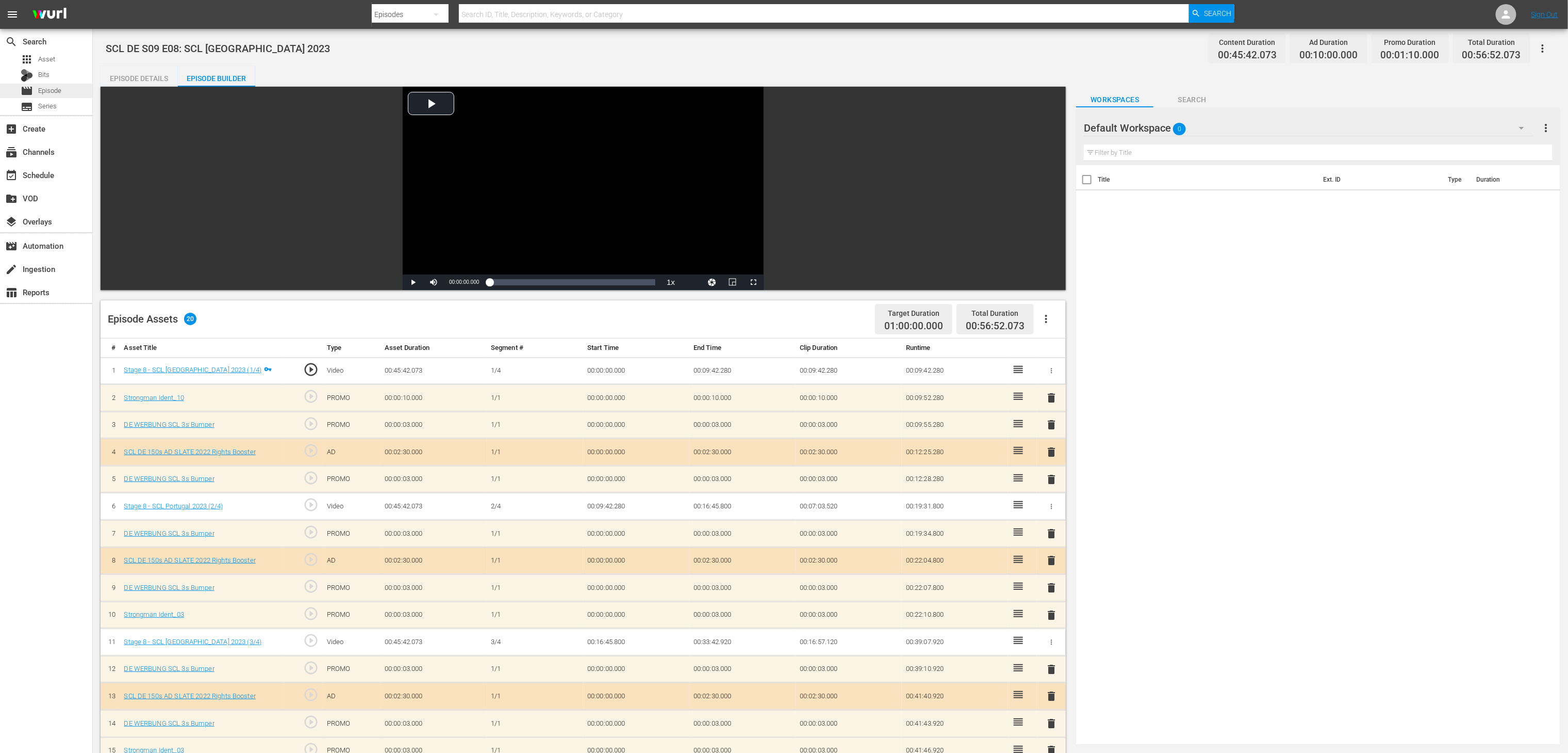
click at [50, 90] on span "Episode" at bounding box center [50, 90] width 23 height 10
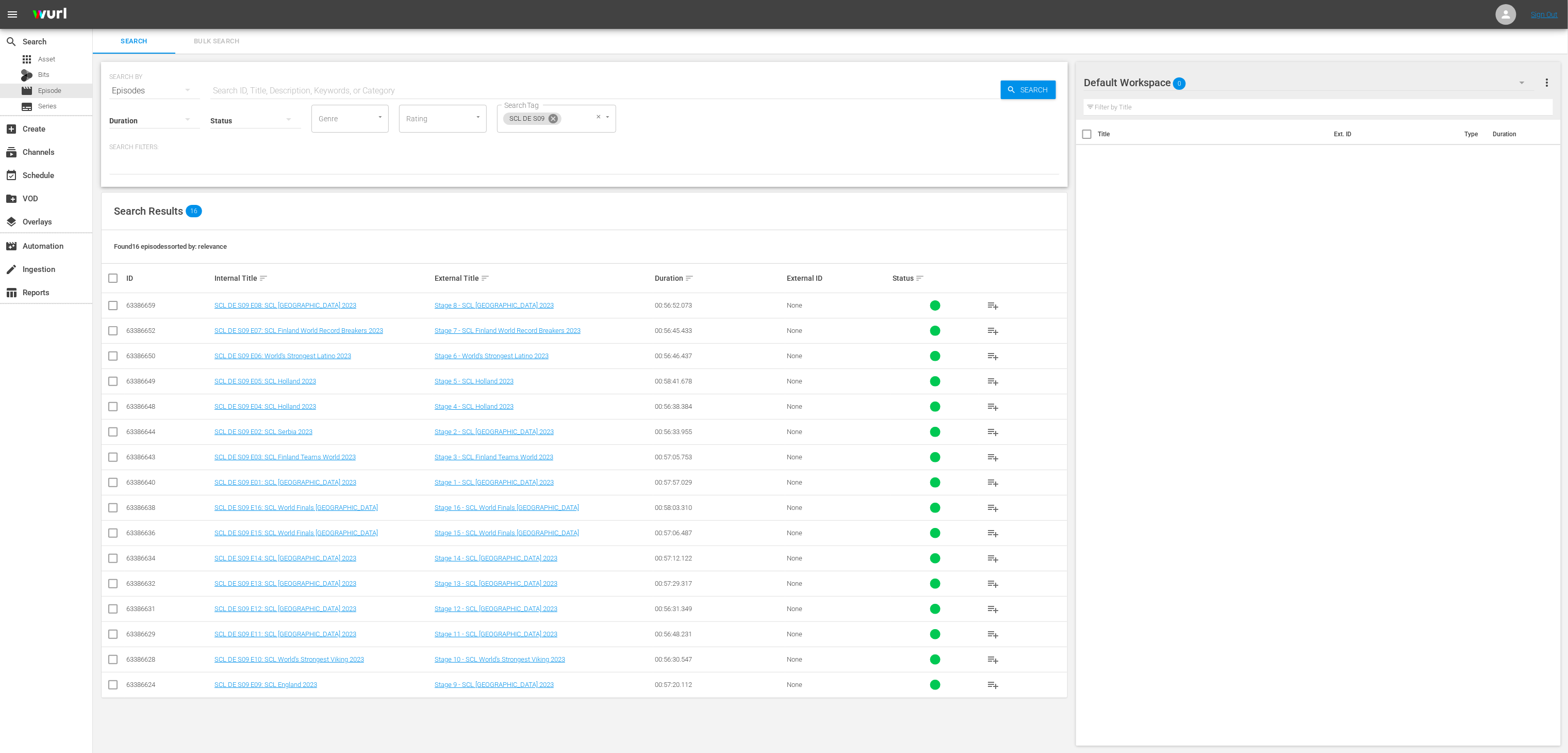
click at [553, 116] on icon at bounding box center [553, 119] width 9 height 9
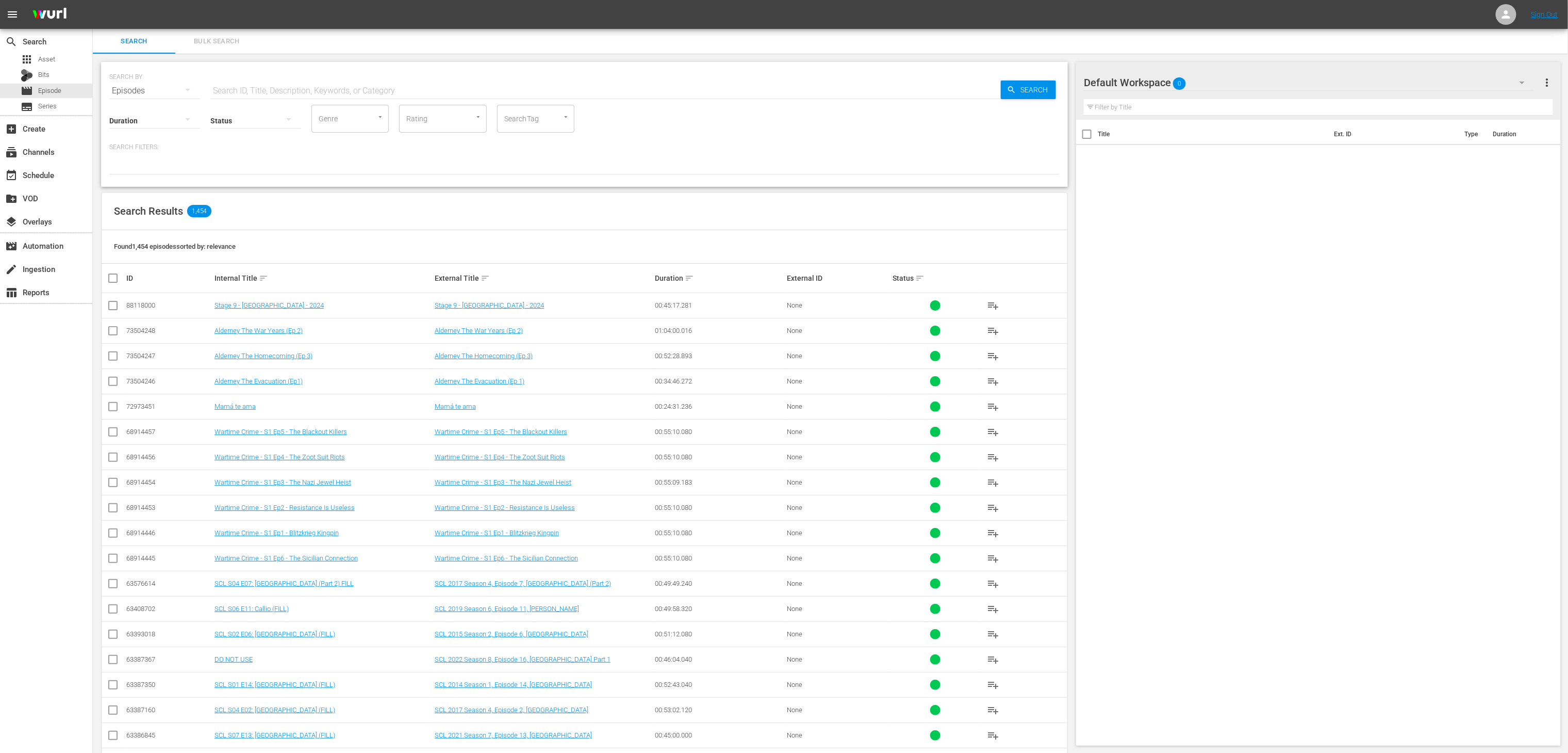
click at [470, 84] on input "text" at bounding box center [606, 90] width 791 height 24
click at [601, 235] on div "Found 1,454 episodes sorted by: relevance" at bounding box center [584, 247] width 966 height 34
click at [532, 114] on input "SearchTag" at bounding box center [521, 119] width 39 height 18
type input "scl"
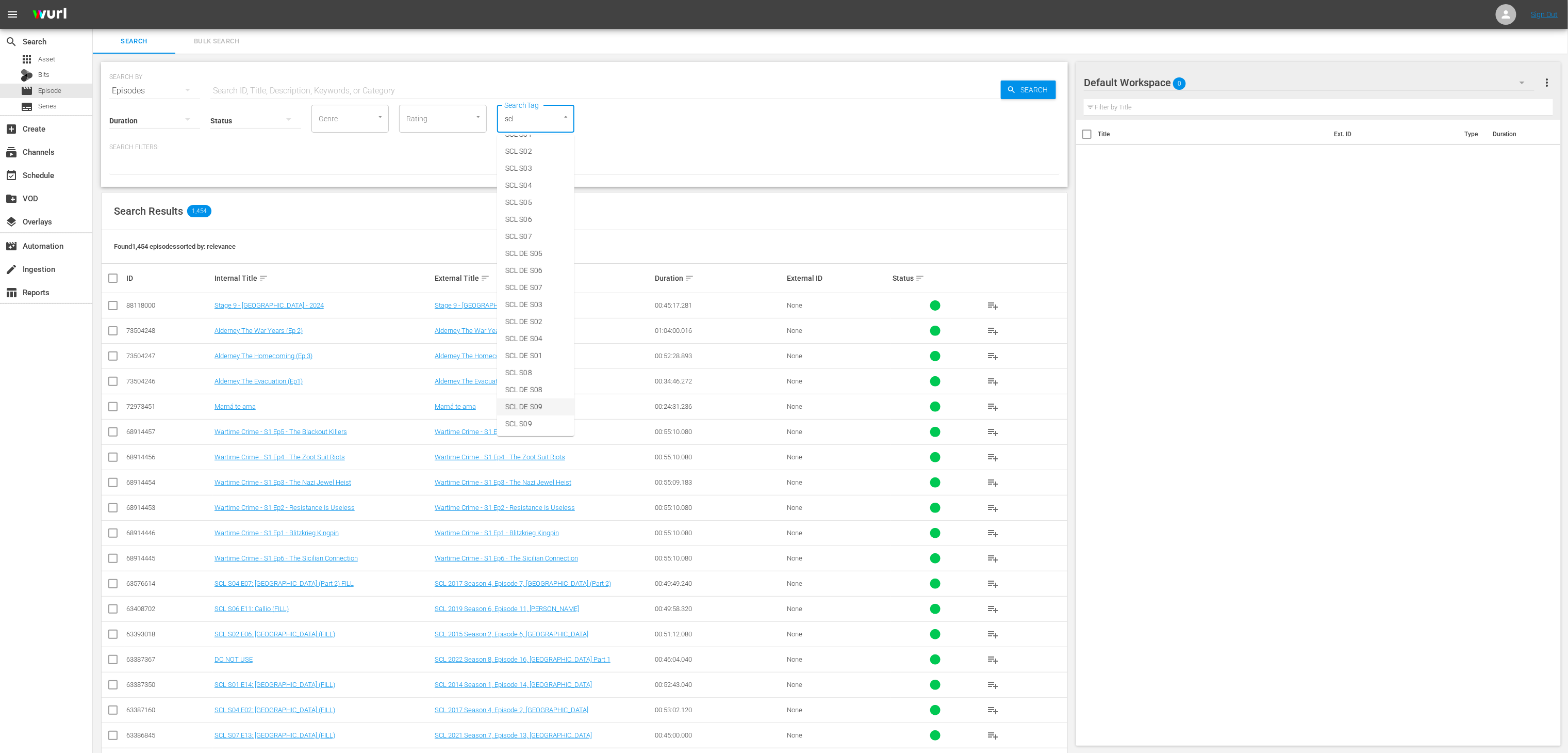
click at [525, 402] on span "SCL DE S09" at bounding box center [524, 407] width 37 height 11
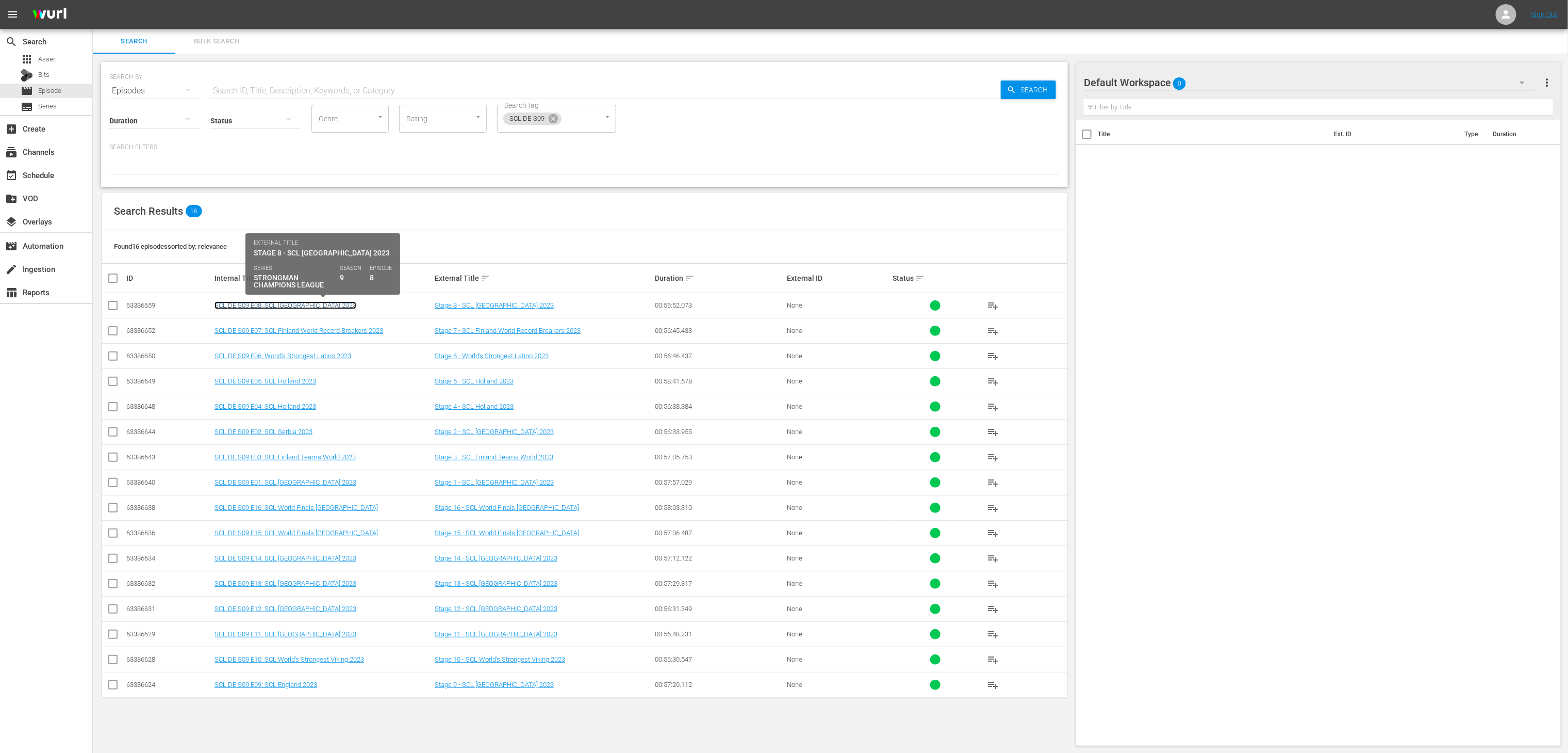
click at [278, 305] on link "SCL DE S09 E08: SCL Portugal 2023" at bounding box center [285, 305] width 142 height 8
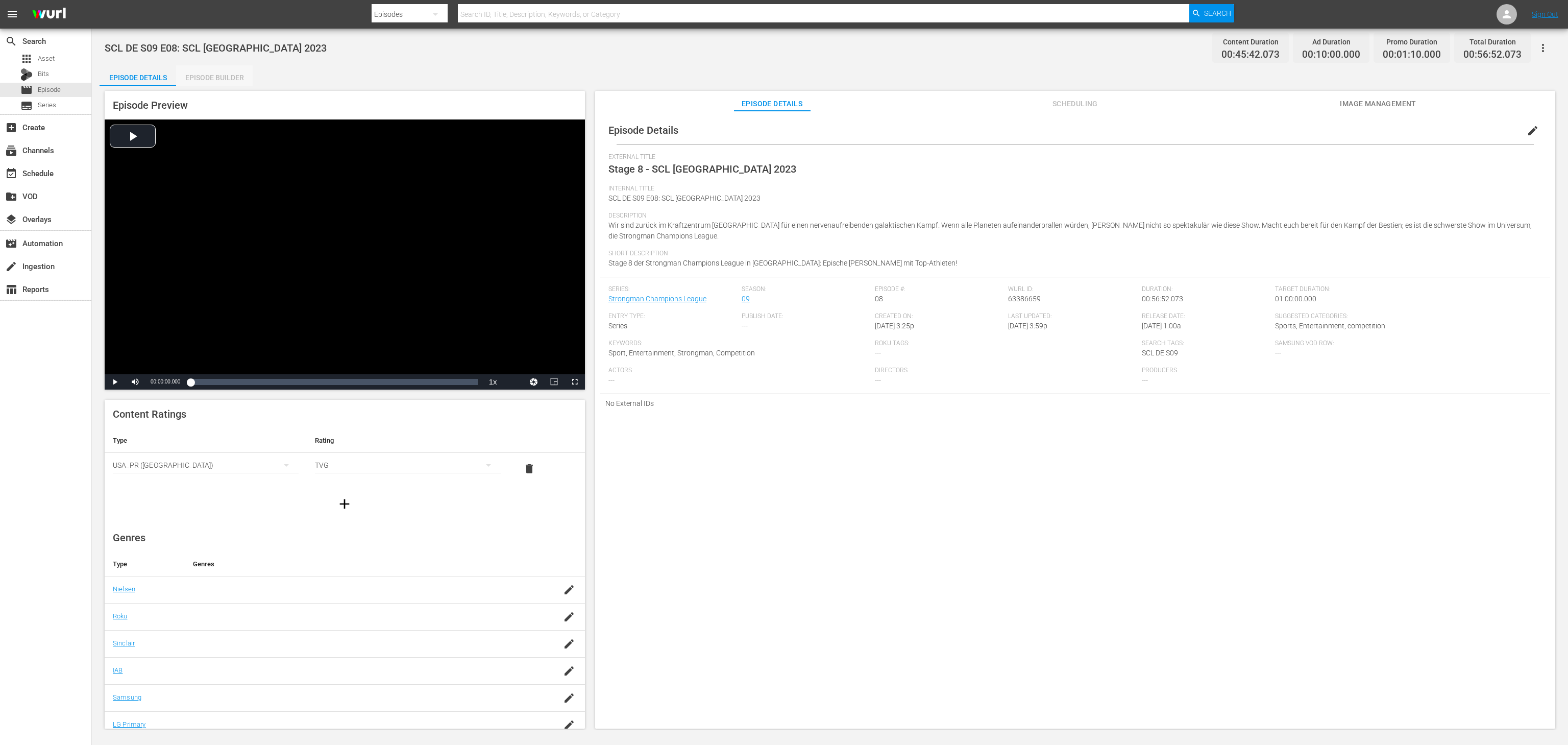
click at [214, 83] on div "Episode Builder" at bounding box center [214, 77] width 76 height 24
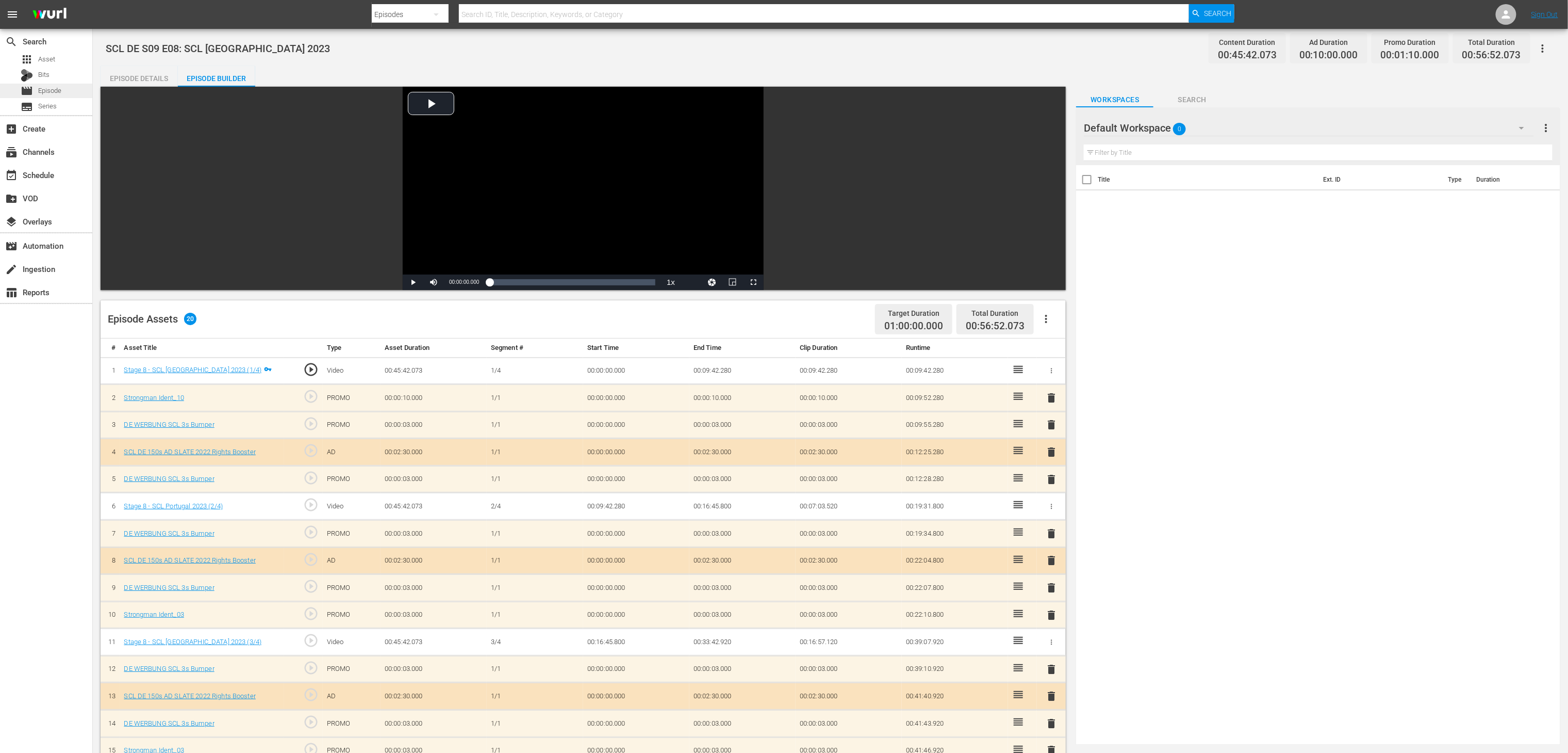
click at [57, 88] on span "Episode" at bounding box center [50, 90] width 23 height 10
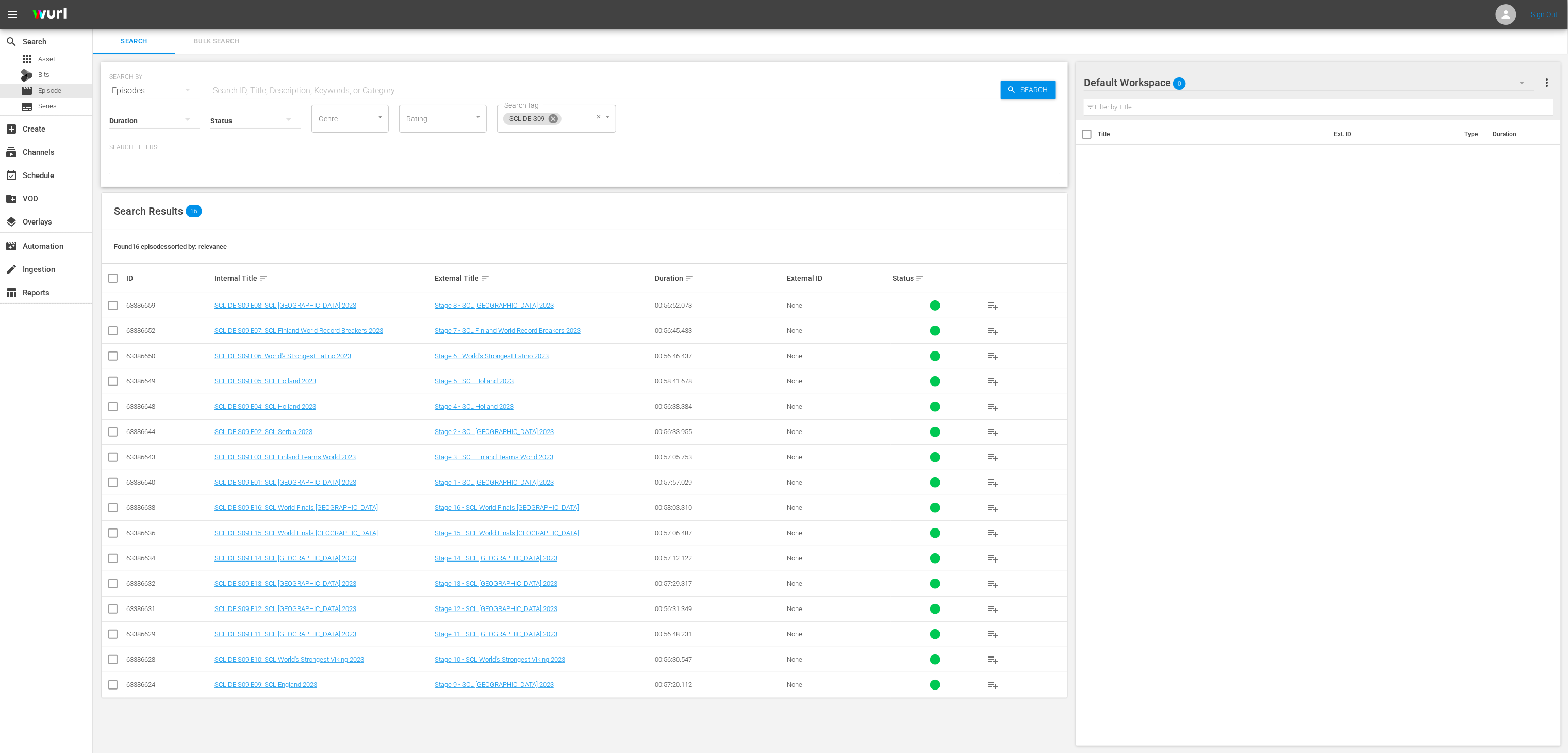
click at [548, 124] on icon at bounding box center [553, 119] width 11 height 11
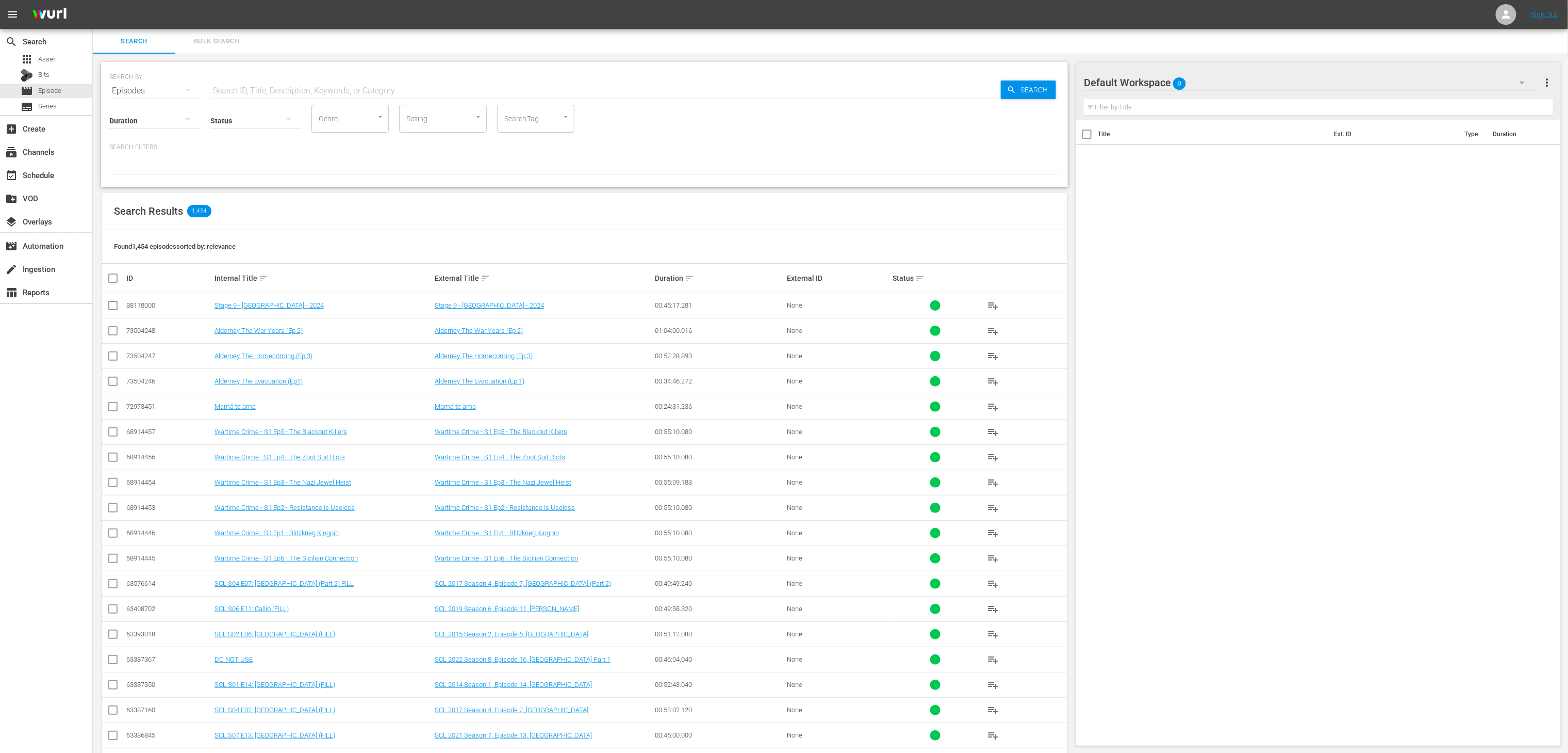
click at [282, 311] on td "Stage 9 - PORTUGAL - 2024" at bounding box center [323, 305] width 220 height 25
click at [277, 307] on link "Stage 9 - PORTUGAL - 2024" at bounding box center [268, 305] width 109 height 8
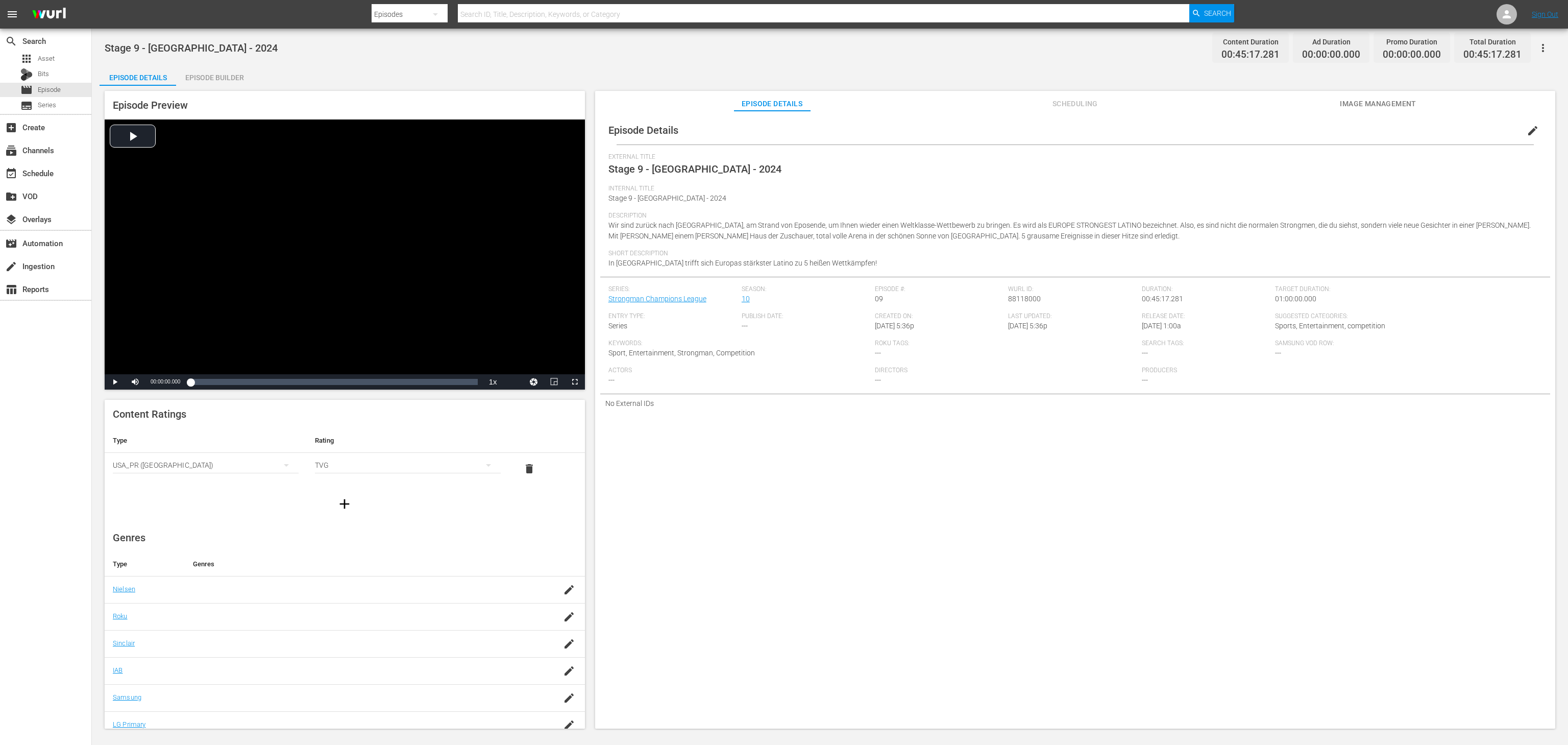
click at [225, 71] on div "Episode Builder" at bounding box center [214, 77] width 76 height 24
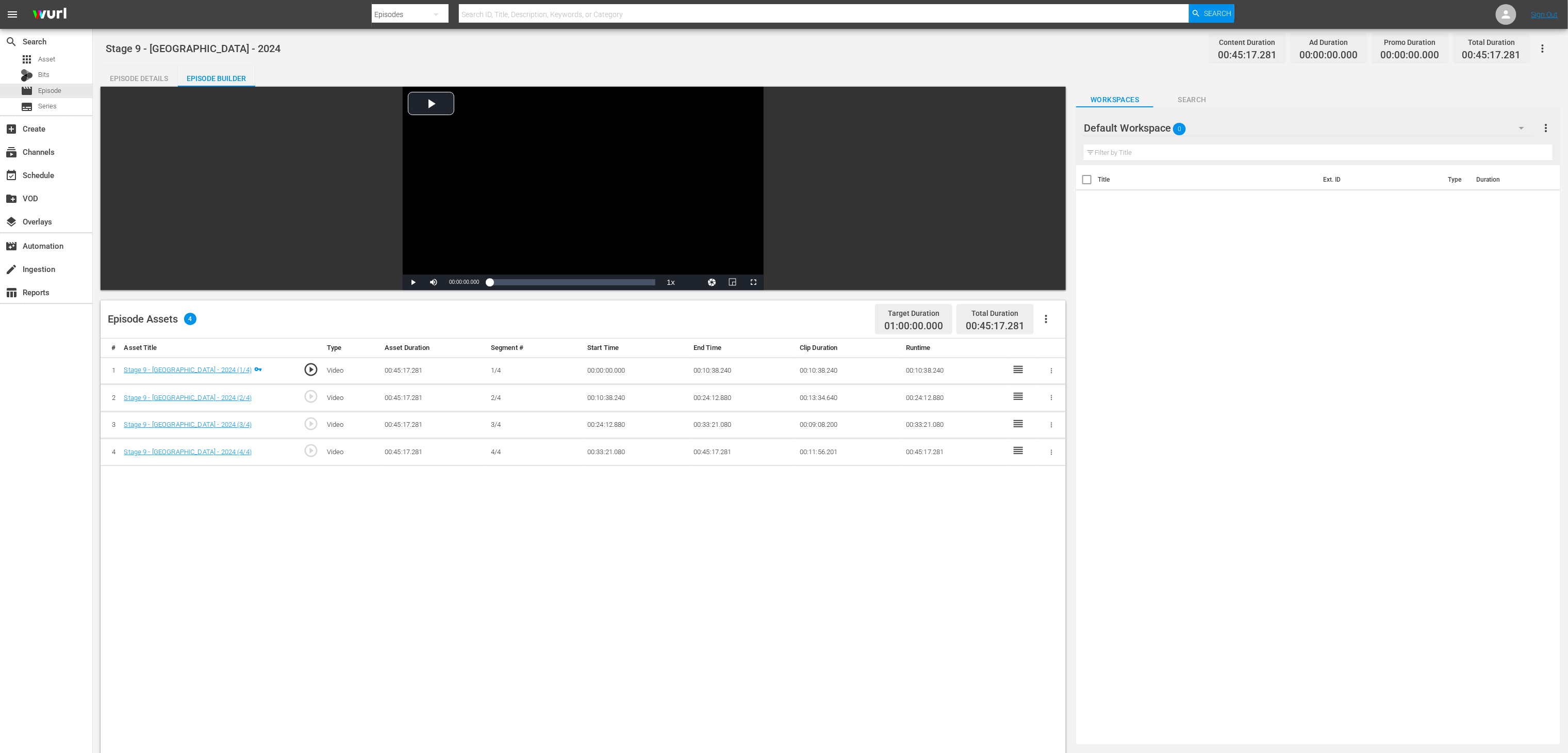
click at [1049, 321] on icon "button" at bounding box center [1046, 319] width 12 height 12
click at [1075, 328] on div "Fill with Ads" at bounding box center [1078, 323] width 70 height 24
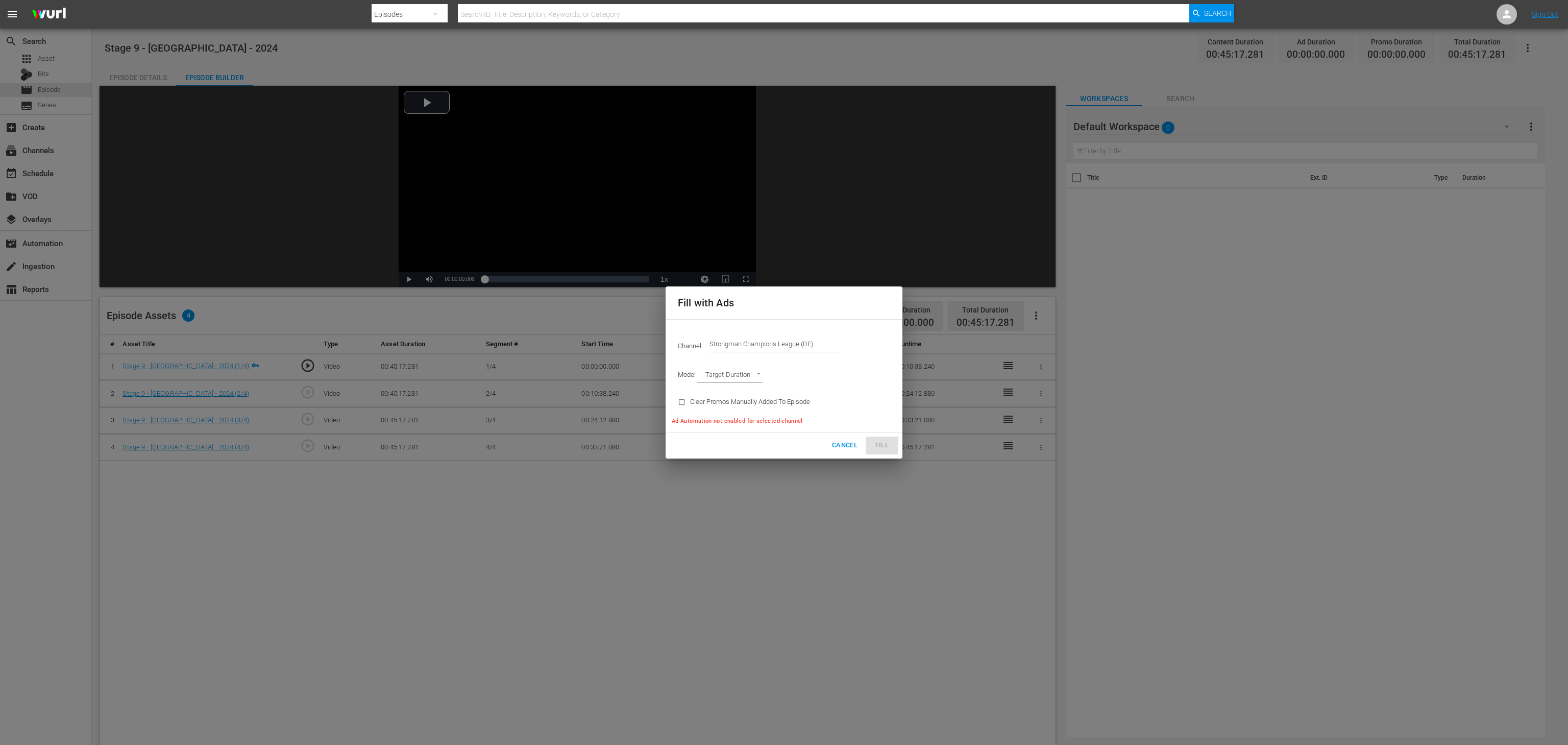
click at [748, 396] on div "Clear Promos Manually Added To Episode" at bounding box center [743, 402] width 145 height 26
click at [704, 410] on div "Clear Promos Manually Added To Episode" at bounding box center [743, 402] width 145 height 26
click at [685, 407] on input "checkbox" at bounding box center [684, 404] width 12 height 14
click at [686, 401] on input "checkbox" at bounding box center [684, 404] width 12 height 14
checkbox input "false"
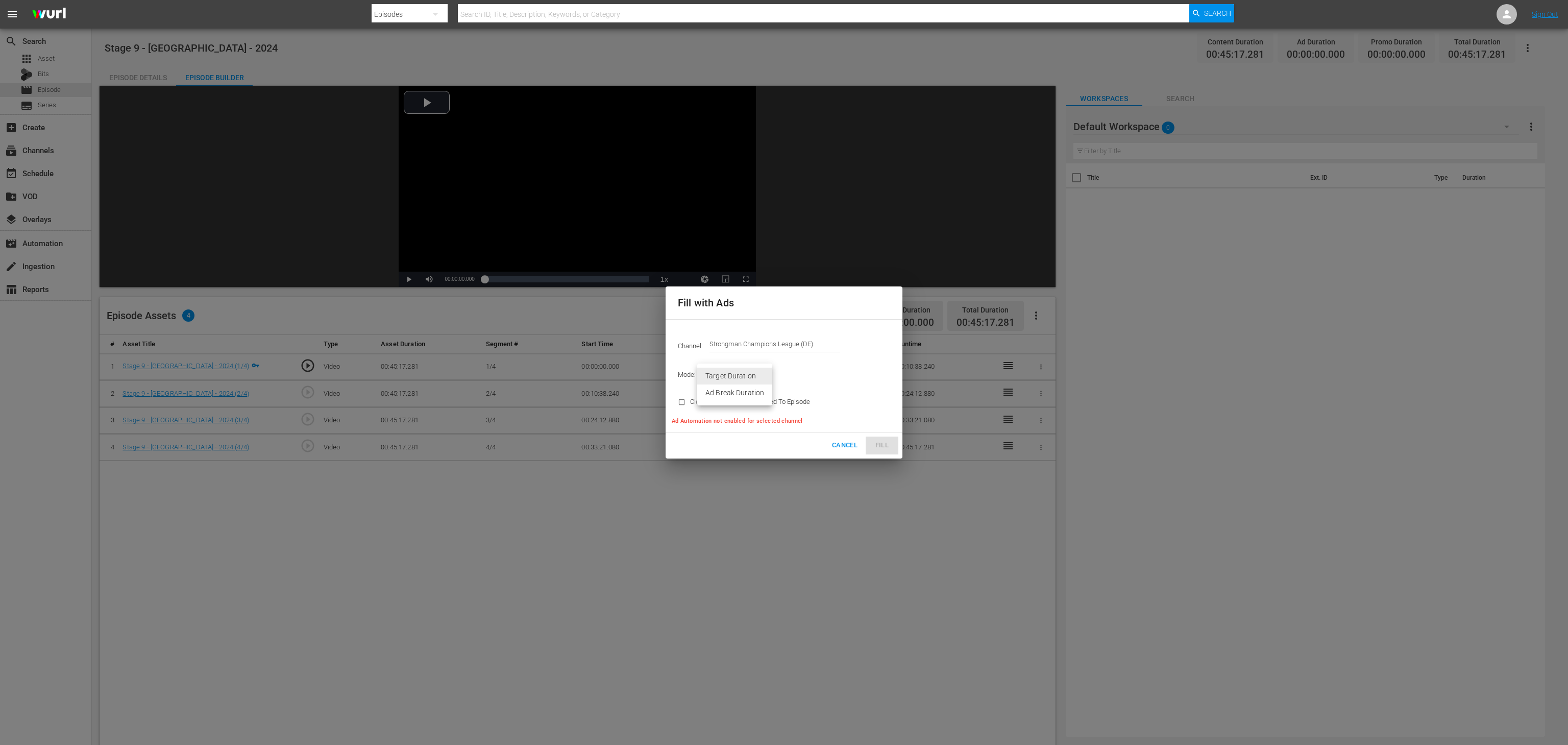
click at [738, 376] on body "menu Search By Episodes Search ID, Title, Description, Keywords, or Category Se…" at bounding box center [784, 372] width 1568 height 745
click at [738, 376] on li "Target Duration" at bounding box center [734, 376] width 75 height 17
click at [751, 376] on body "menu Search By Episodes Search ID, Title, Description, Keywords, or Category Se…" at bounding box center [784, 372] width 1568 height 745
click at [750, 394] on li "Ad Break Duration" at bounding box center [734, 393] width 75 height 17
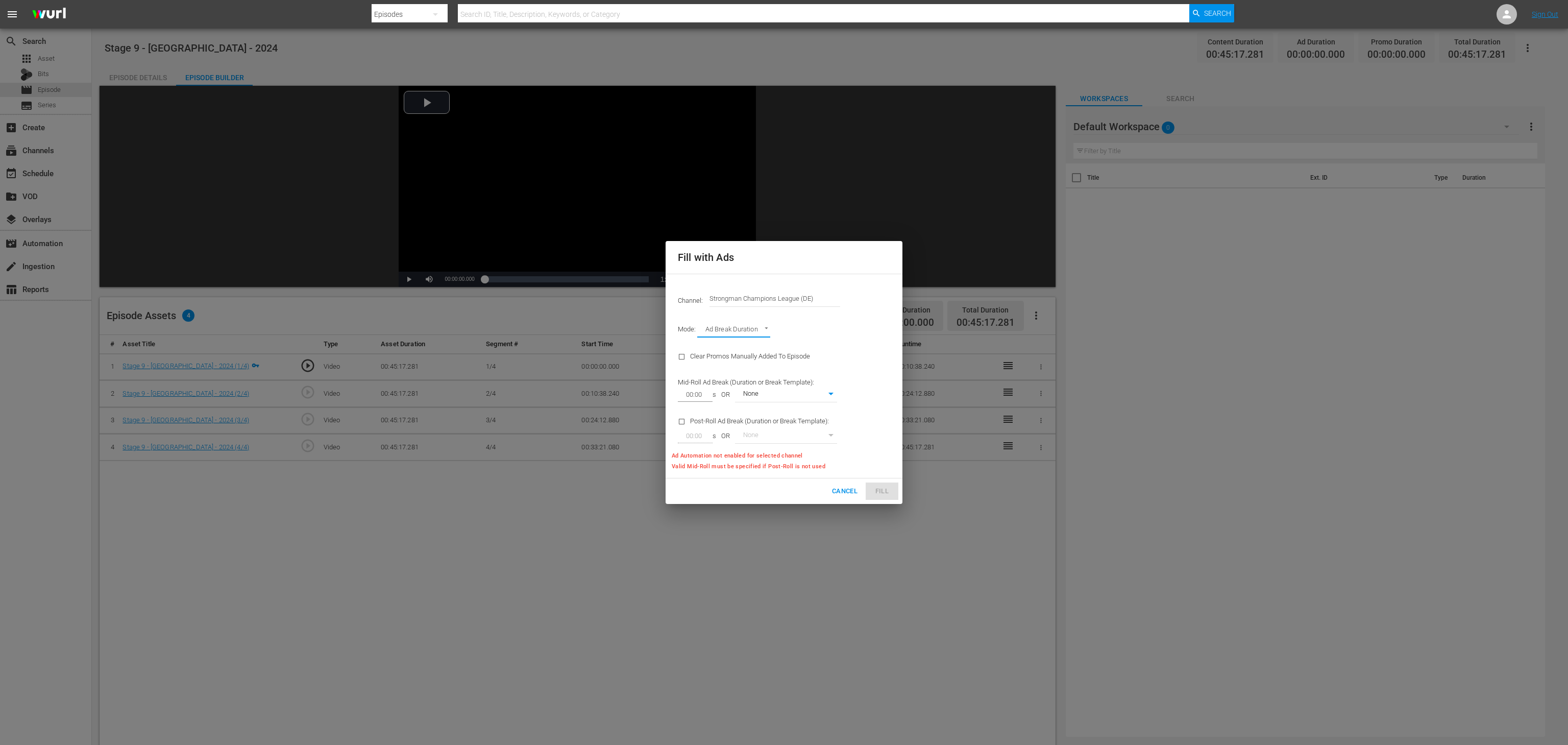
click at [704, 395] on input "00:00" at bounding box center [693, 394] width 30 height 14
click at [751, 325] on body "menu Search By Episodes Search ID, Title, Description, Keywords, or Category Se…" at bounding box center [784, 372] width 1568 height 745
click at [749, 309] on li "Target Duration" at bounding box center [734, 313] width 75 height 17
type input "TARGET_DURATION"
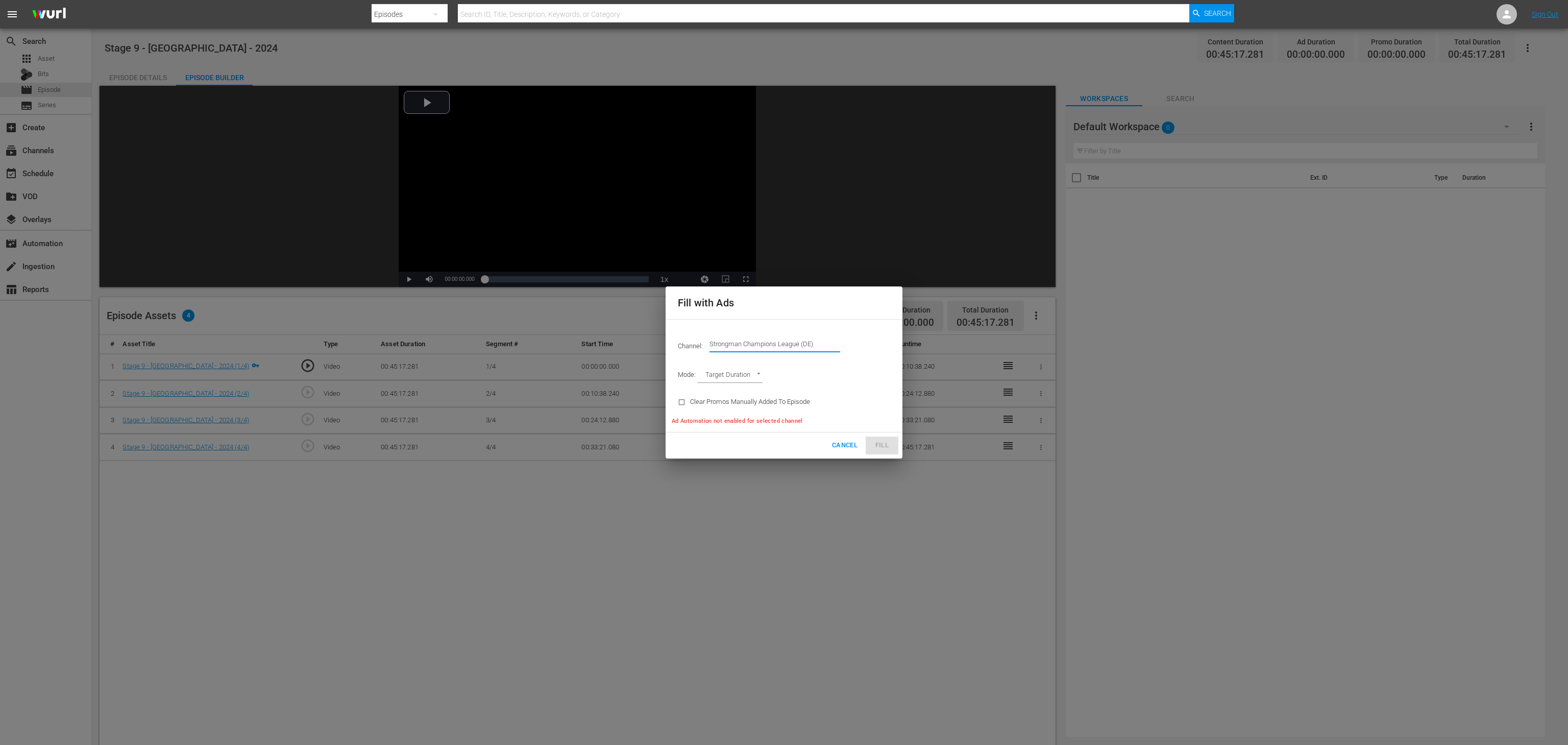
click at [811, 343] on input "Strongman Champions League (DE)" at bounding box center [775, 344] width 131 height 24
click at [837, 348] on input "Strongman Champions League (DE)" at bounding box center [775, 344] width 131 height 24
click at [759, 370] on body "menu Search By Episodes Search ID, Title, Description, Keywords, or Category Se…" at bounding box center [784, 372] width 1568 height 745
click at [759, 370] on li "Target Duration" at bounding box center [734, 376] width 75 height 17
click at [704, 396] on div "Clear Promos Manually Added To Episode" at bounding box center [743, 402] width 145 height 26
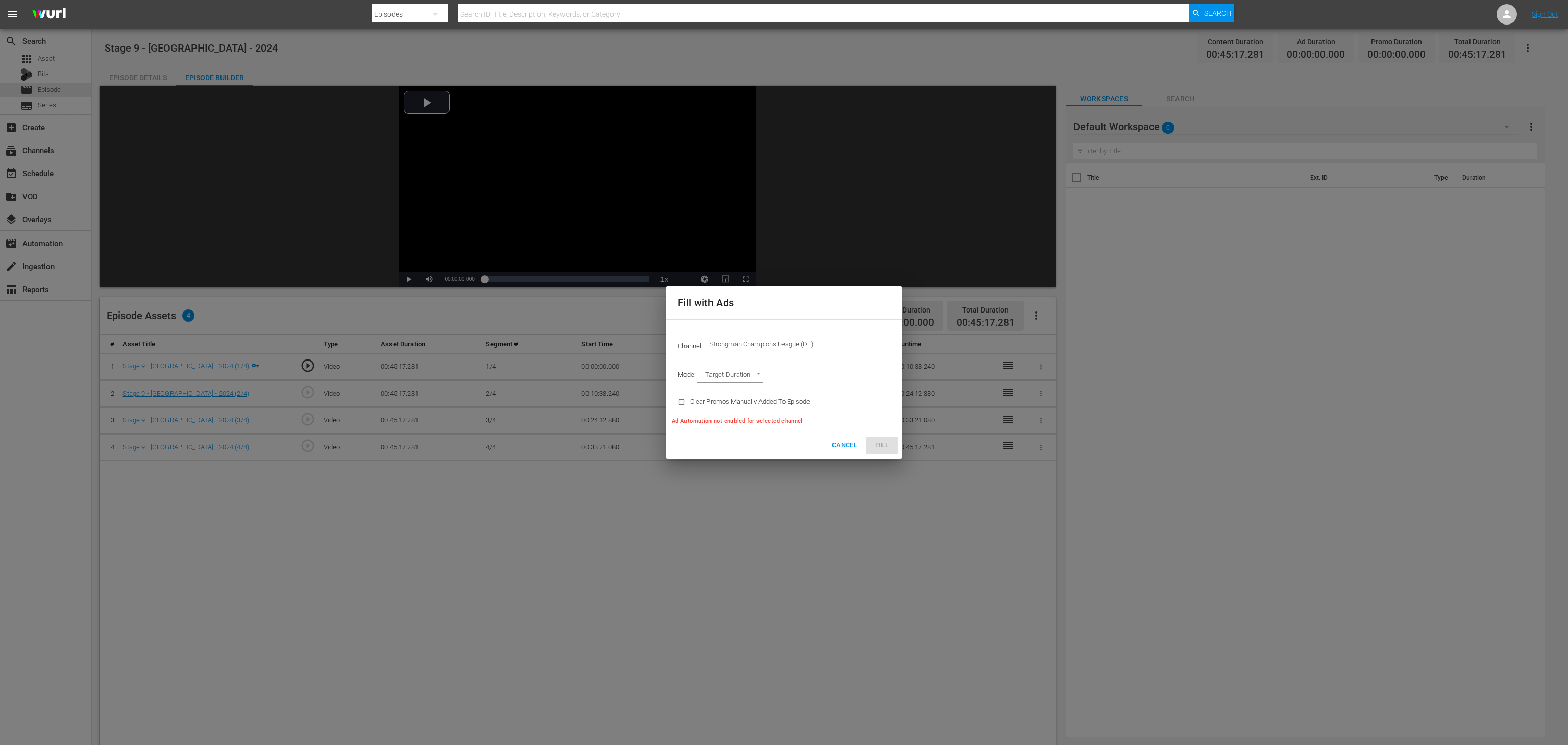
click at [684, 406] on input "checkbox" at bounding box center [684, 404] width 12 height 14
checkbox input "true"
click at [751, 370] on body "menu Search By Episodes Search ID, Title, Description, Keywords, or Category Se…" at bounding box center [784, 372] width 1568 height 745
click at [754, 397] on li "Ad Break Duration" at bounding box center [734, 393] width 75 height 17
type input "AD_BREAK_DURATION"
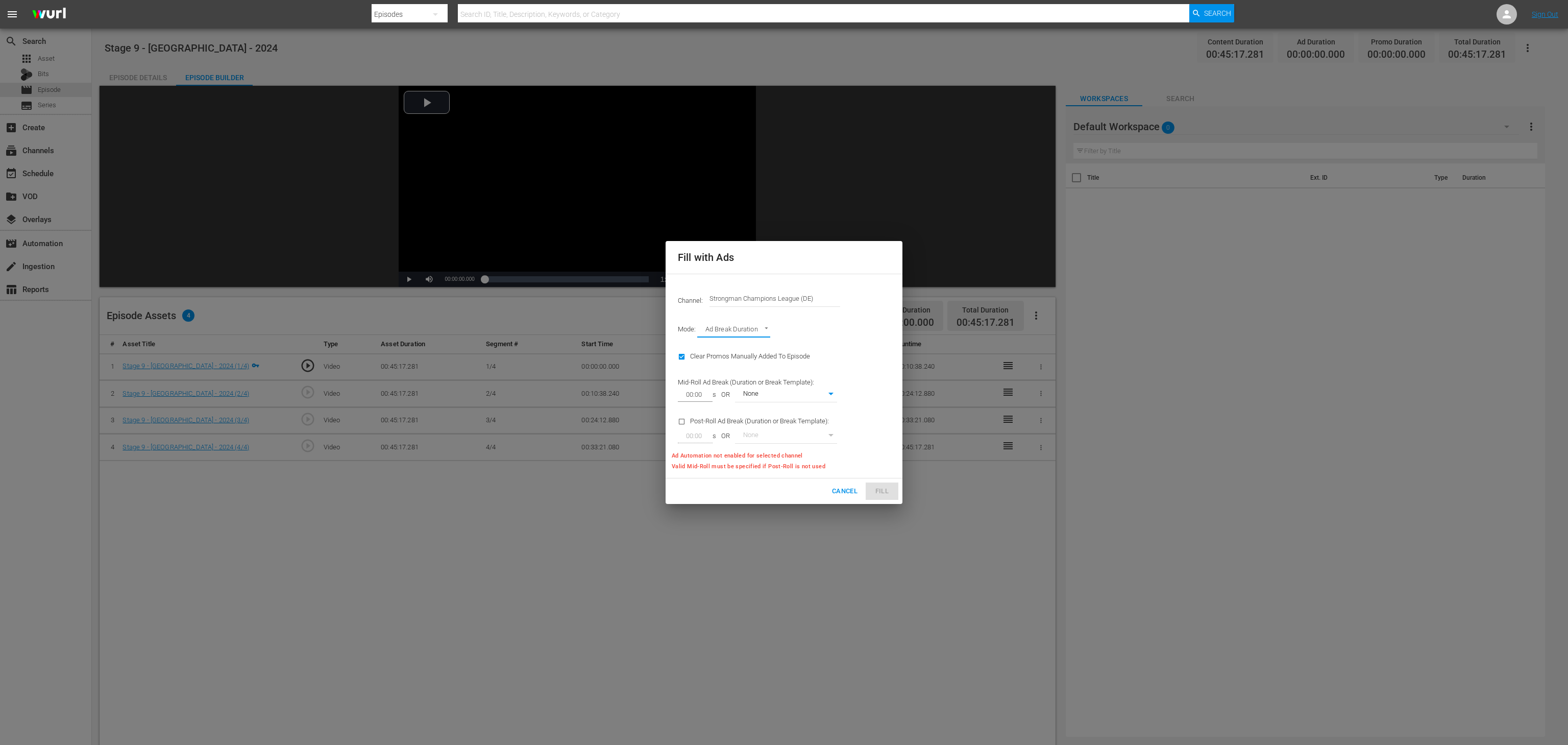
click at [687, 363] on input "checkbox" at bounding box center [684, 359] width 12 height 14
checkbox input "false"
click at [704, 399] on input "00:00" at bounding box center [693, 394] width 30 height 14
click at [776, 397] on body "menu Search By Episodes Search ID, Title, Description, Keywords, or Category Se…" at bounding box center [784, 372] width 1568 height 745
click at [776, 397] on li "None" at bounding box center [786, 394] width 102 height 17
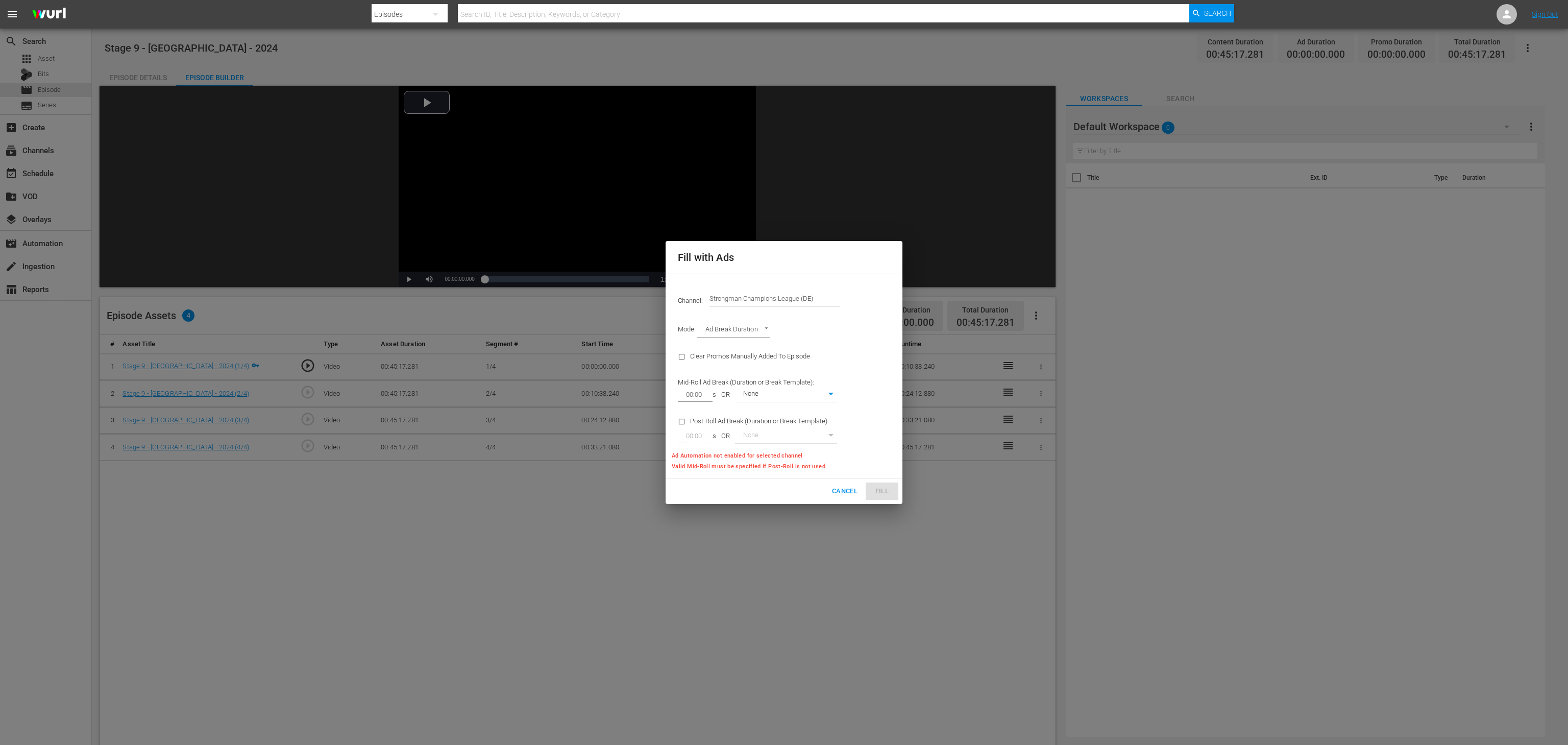
click at [695, 394] on input "00:00" at bounding box center [693, 394] width 30 height 14
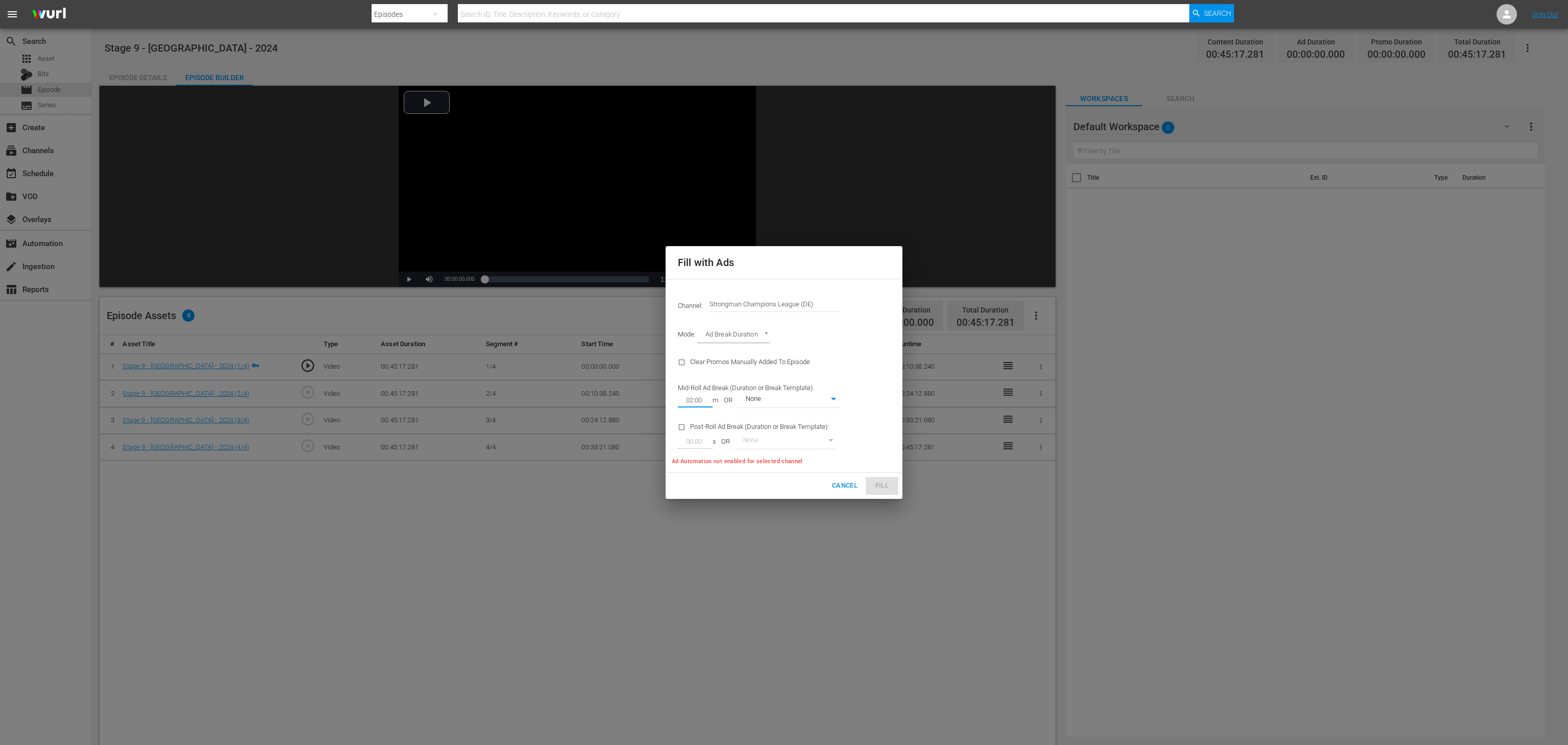
type input "02:00"
click at [678, 429] on input "checkbox" at bounding box center [684, 429] width 12 height 14
checkbox input "true"
click at [765, 442] on body "menu Search By Episodes Search ID, Title, Description, Keywords, or Category Se…" at bounding box center [784, 372] width 1568 height 745
click at [765, 442] on li "None" at bounding box center [786, 441] width 102 height 17
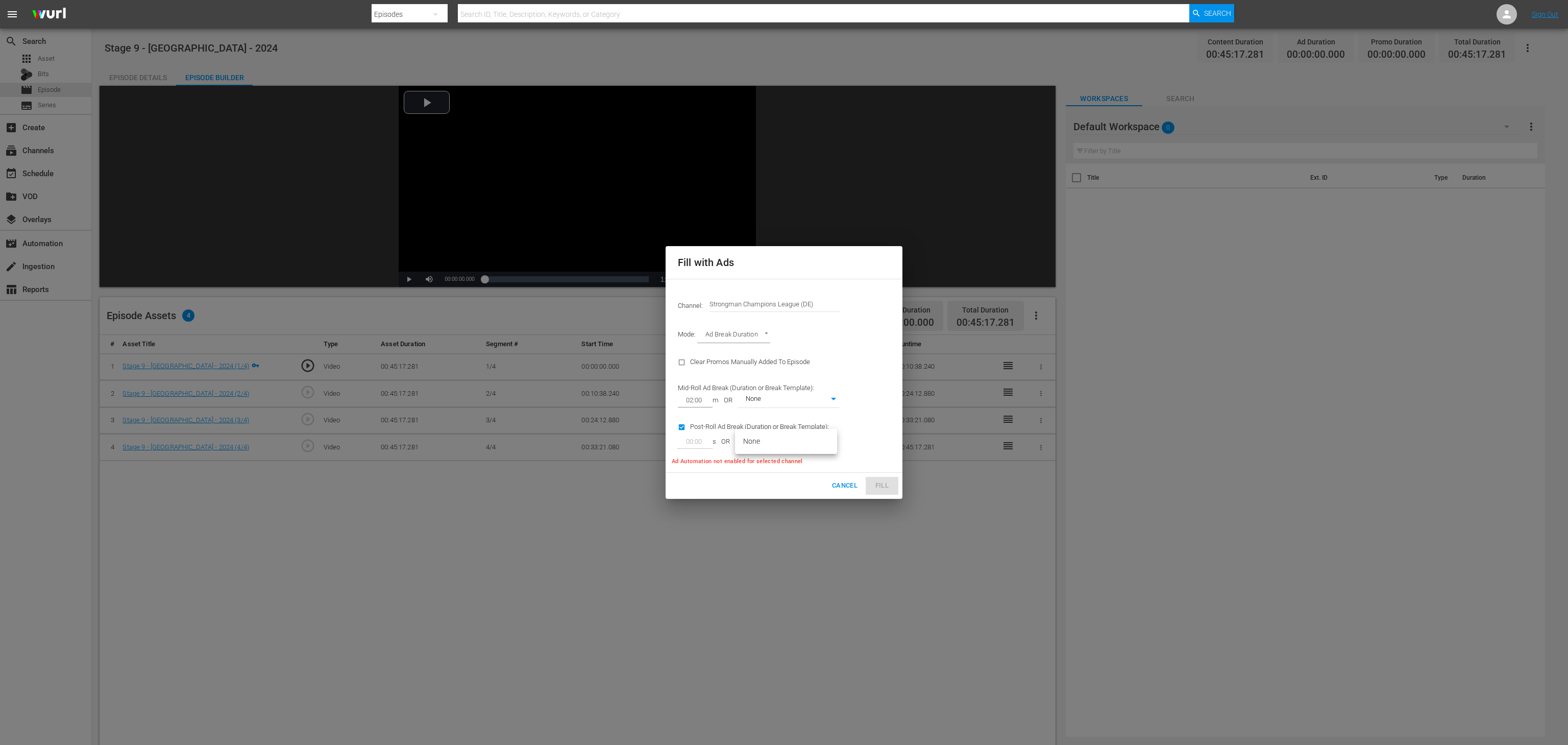
type input "0"
click at [710, 437] on div "00:00" at bounding box center [695, 441] width 35 height 14
click at [694, 438] on input "00:00" at bounding box center [693, 441] width 30 height 14
type input "02:00"
click at [877, 489] on div "Cancel Fill" at bounding box center [784, 485] width 237 height 26
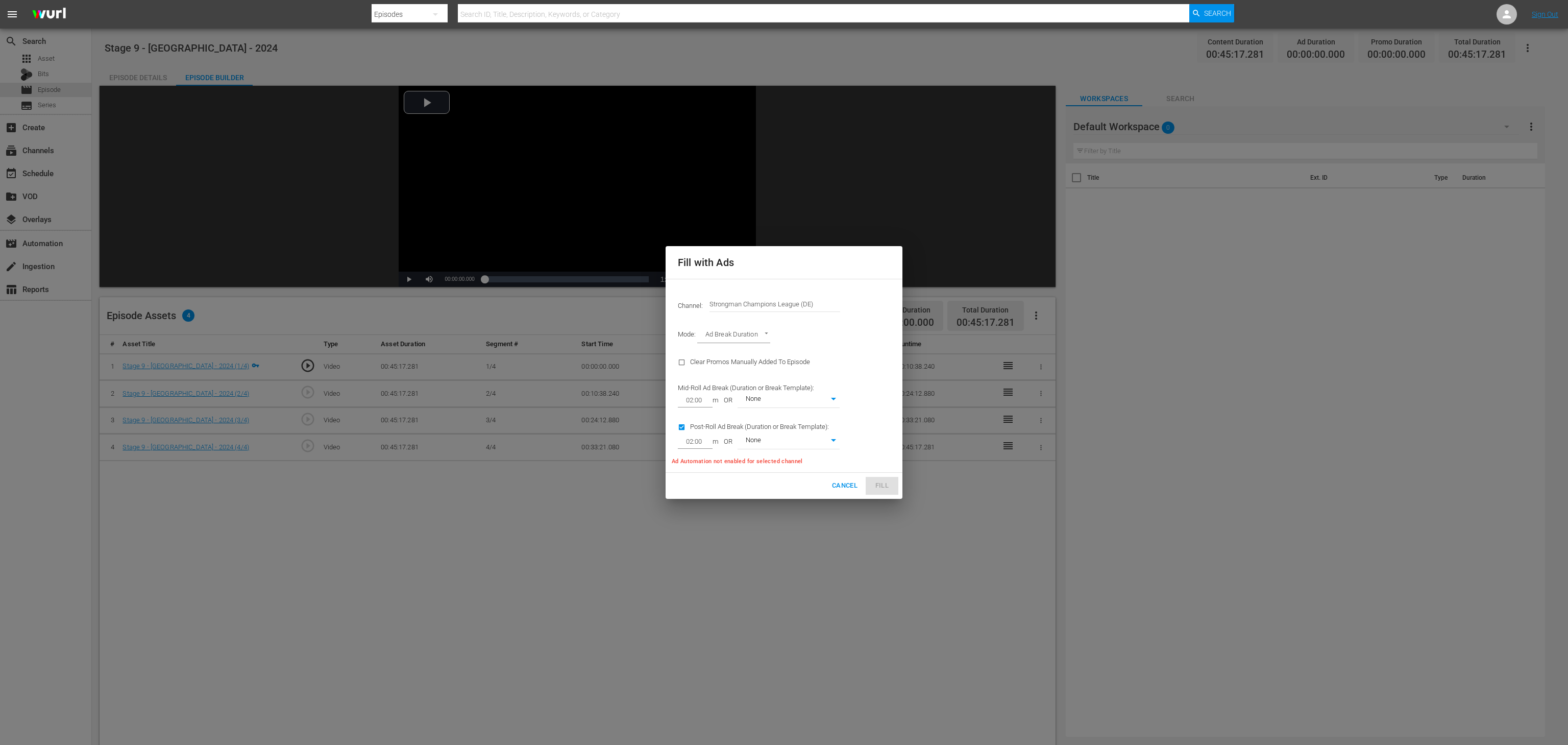
click at [769, 458] on p "Ad Automation not enabled for selected channel" at bounding box center [759, 461] width 174 height 9
click at [764, 354] on div "Clear Promos Manually Added To Episode" at bounding box center [759, 362] width 174 height 26
click at [731, 360] on div "Clear Promos Manually Added To Episode" at bounding box center [759, 362] width 174 height 26
click at [682, 360] on input "checkbox" at bounding box center [684, 364] width 12 height 14
checkbox input "true"
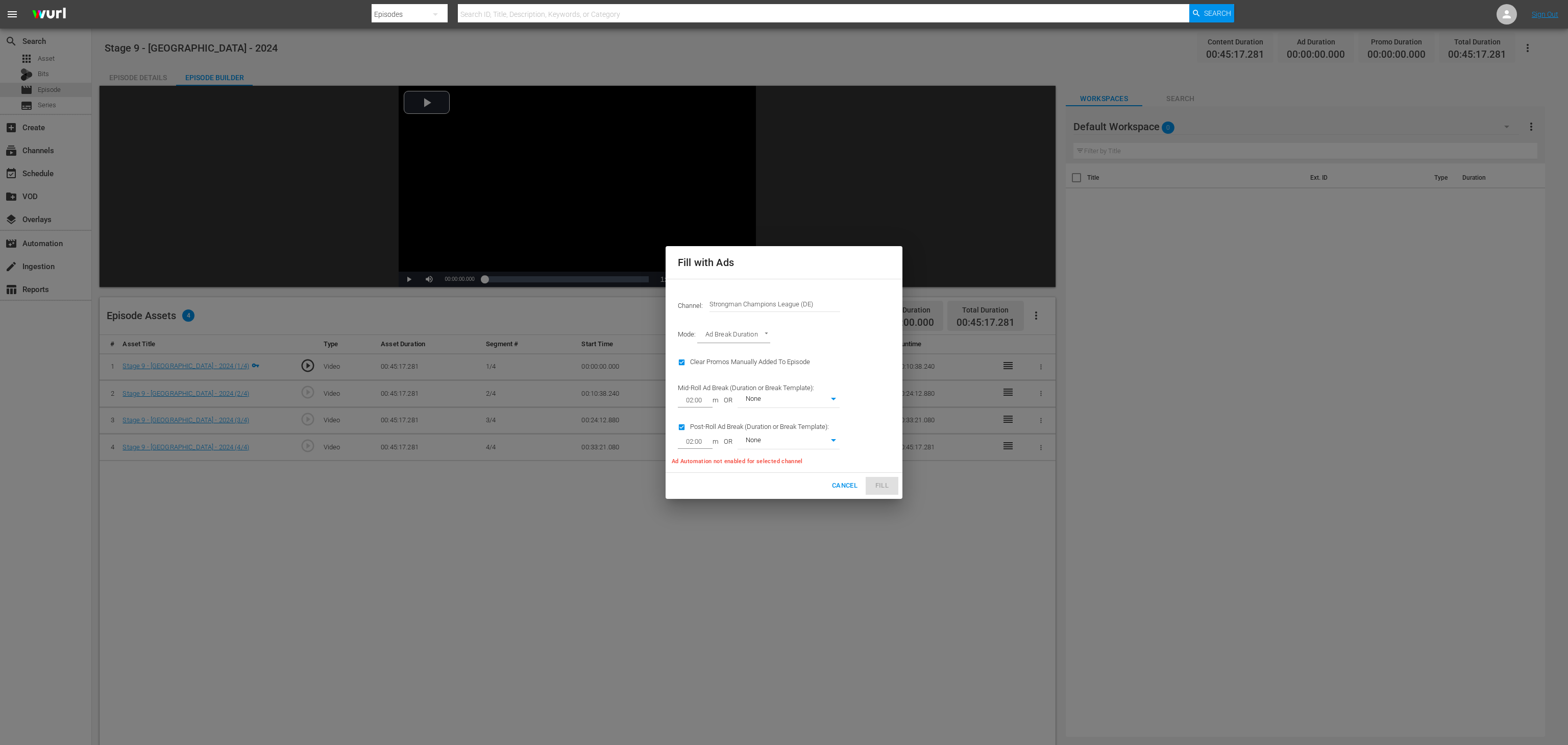
click at [682, 424] on input "checkbox" at bounding box center [684, 429] width 12 height 14
checkbox input "false"
click at [682, 360] on input "checkbox" at bounding box center [684, 364] width 12 height 14
checkbox input "false"
click at [846, 487] on span "Cancel" at bounding box center [845, 486] width 26 height 12
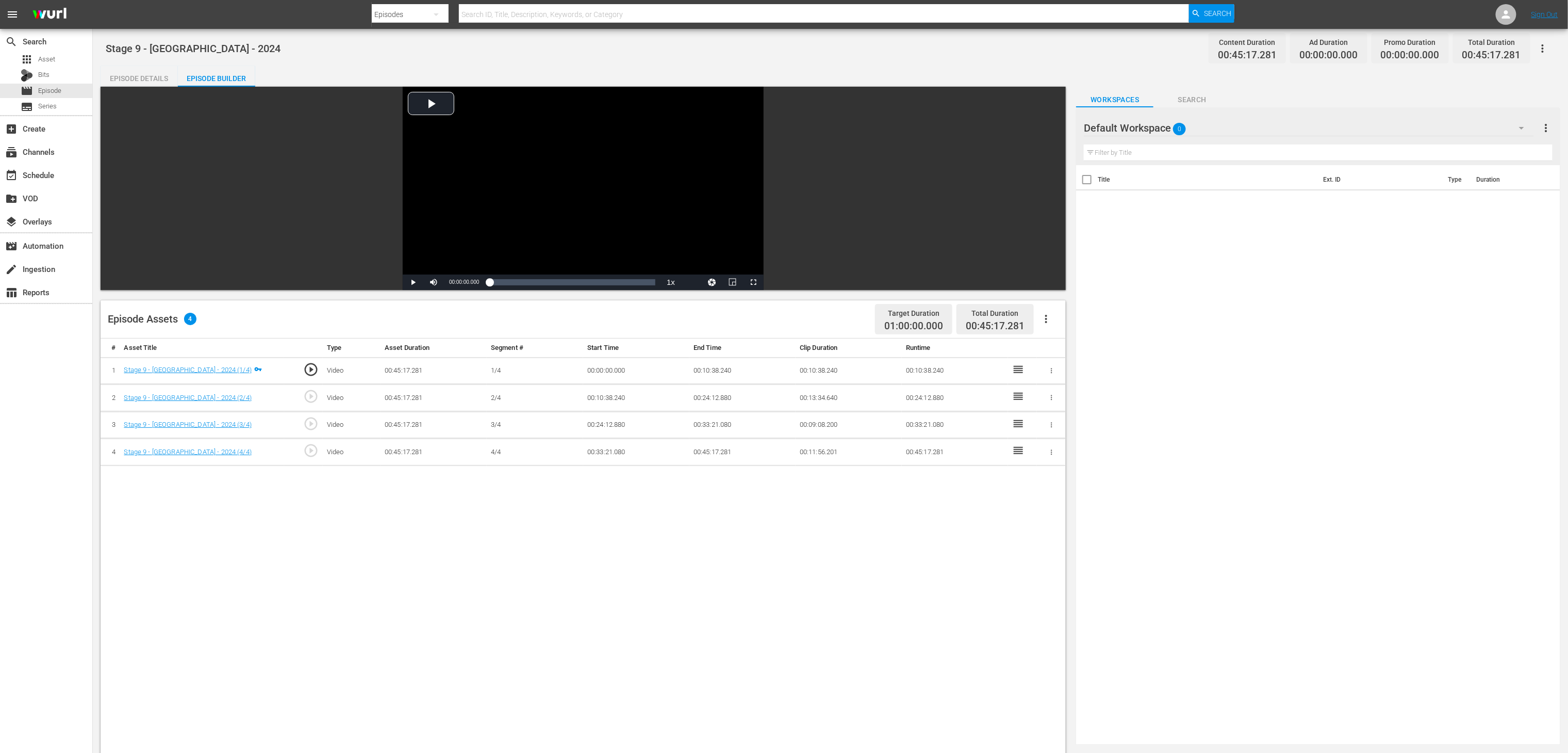
click at [1053, 322] on button "button" at bounding box center [1046, 318] width 24 height 24
click at [1074, 327] on div "Fill with Ads" at bounding box center [1078, 323] width 70 height 24
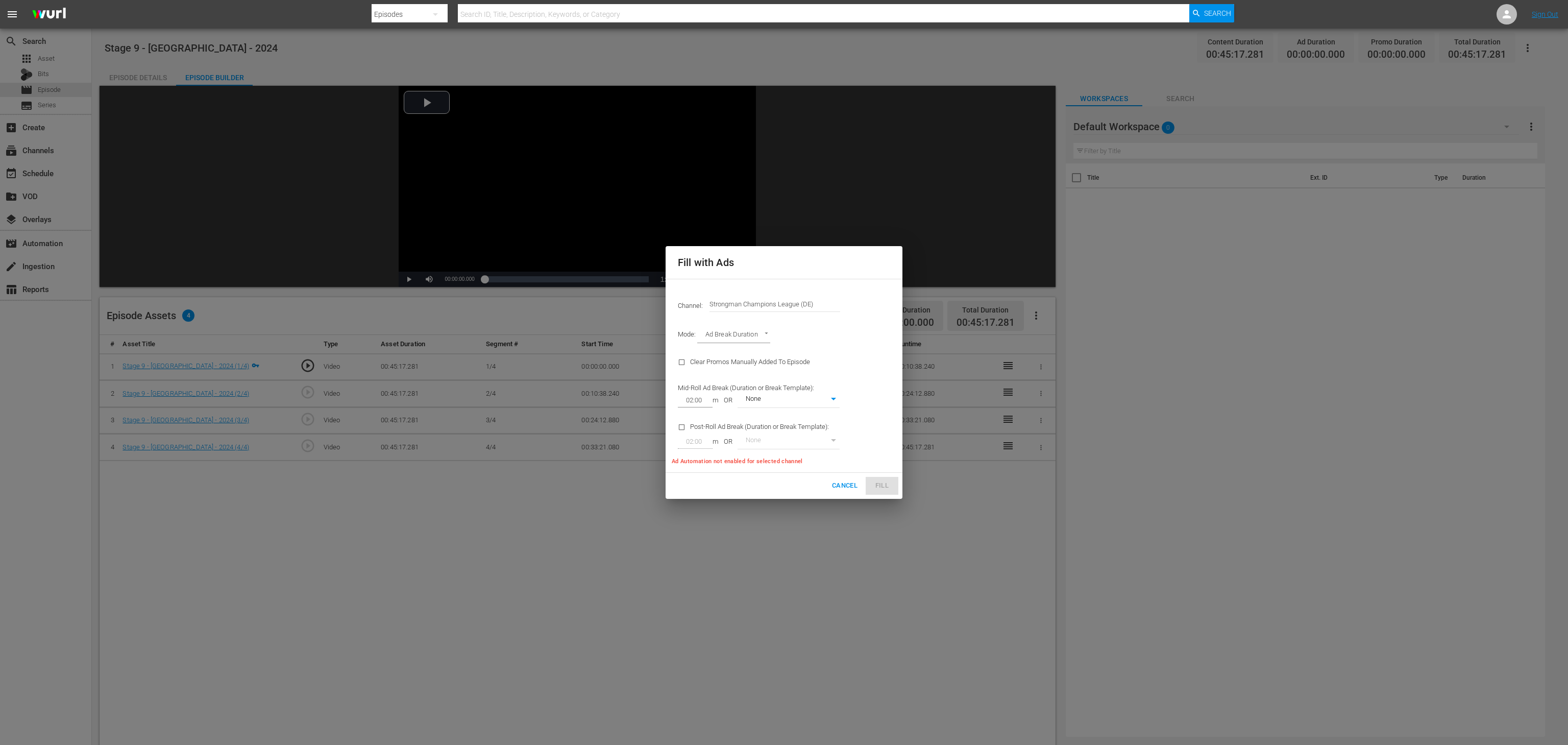
click at [752, 336] on body "menu Search By Episodes Search ID, Title, Description, Keywords, or Category Se…" at bounding box center [784, 372] width 1568 height 745
click at [733, 313] on li "Target Duration" at bounding box center [734, 319] width 75 height 17
type input "TARGET_DURATION"
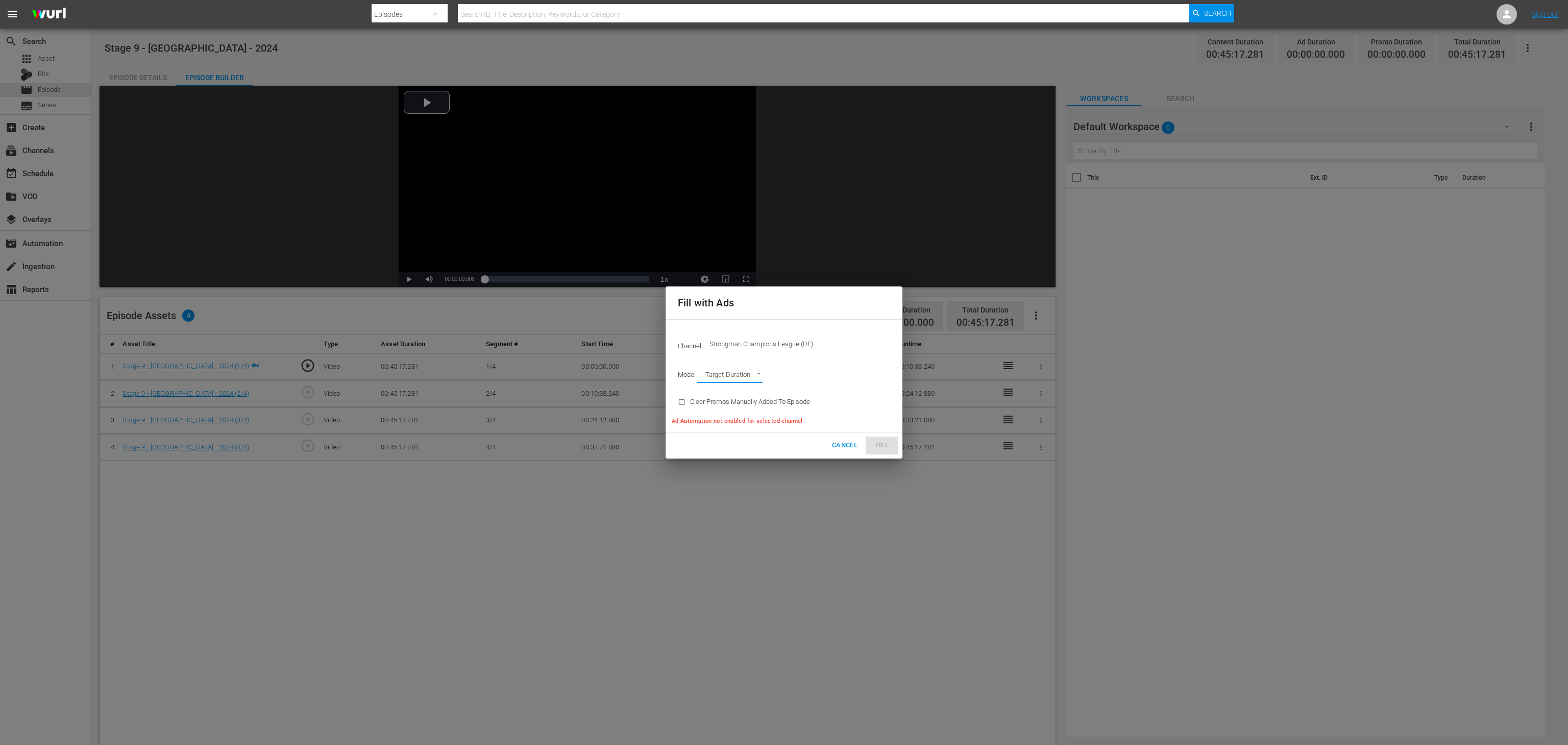
click at [840, 450] on span "Cancel" at bounding box center [845, 445] width 26 height 12
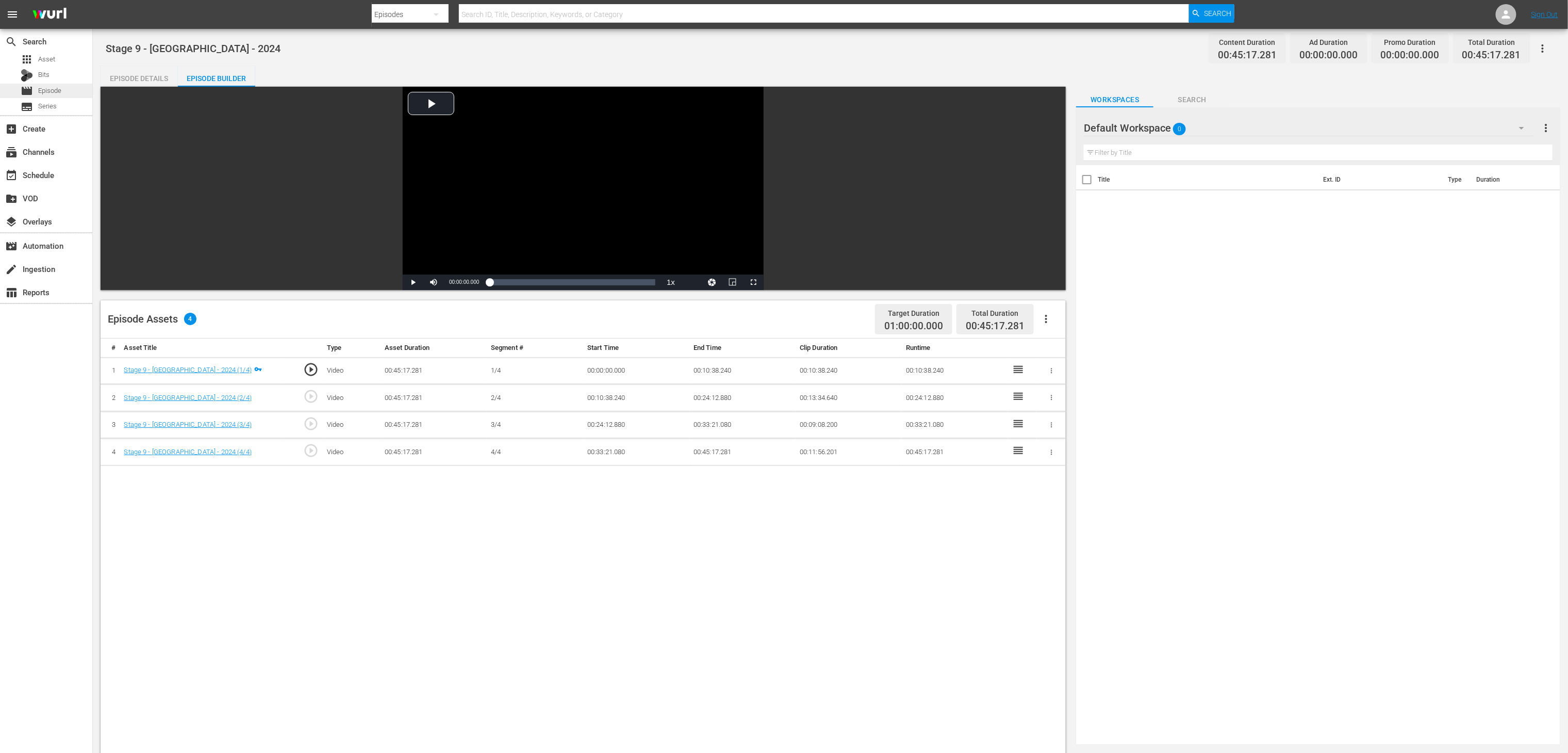
click at [54, 92] on span "Episode" at bounding box center [50, 90] width 23 height 10
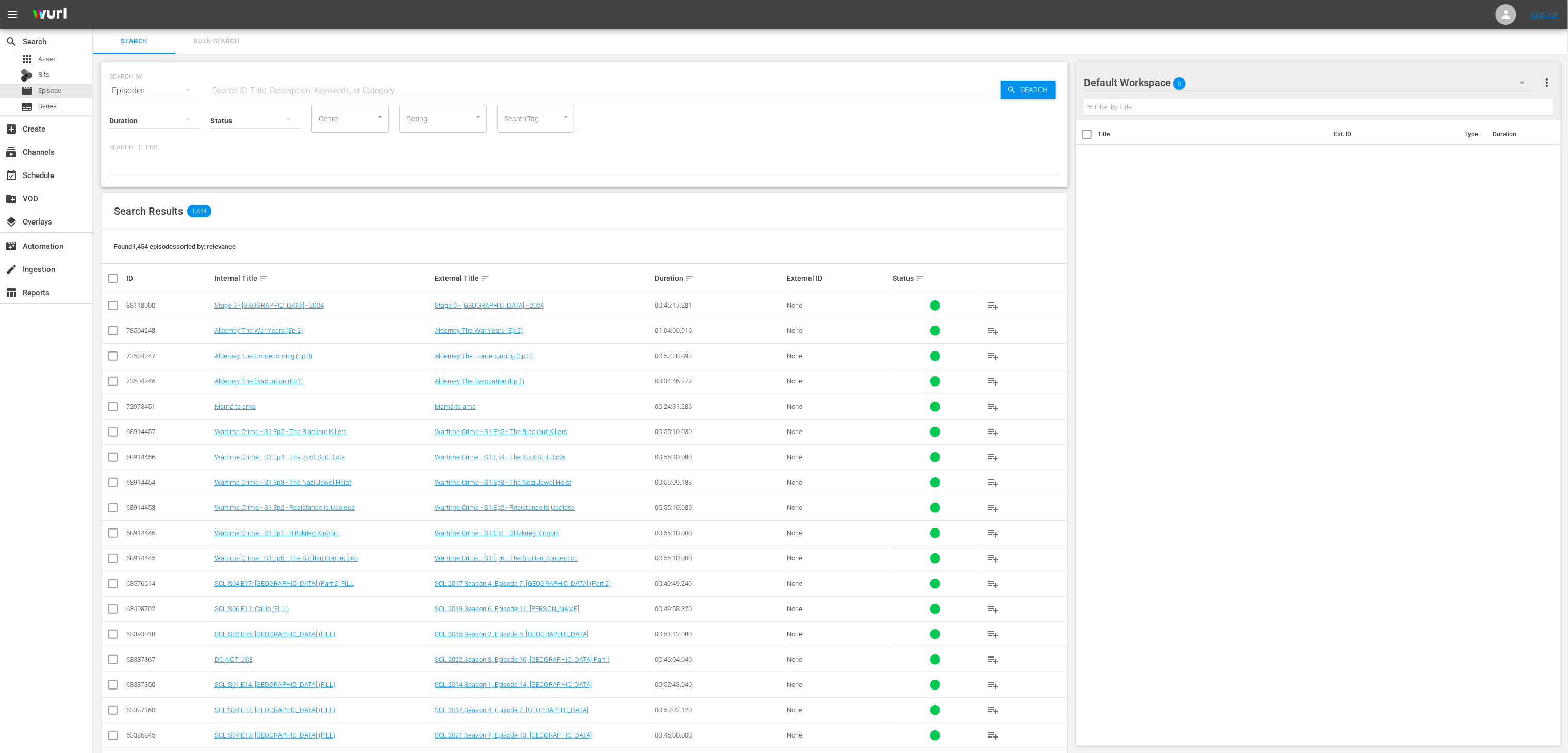
click at [520, 112] on input "SearchTag" at bounding box center [521, 119] width 39 height 18
type input "sc"
click at [535, 311] on li "SCL S09" at bounding box center [535, 304] width 77 height 17
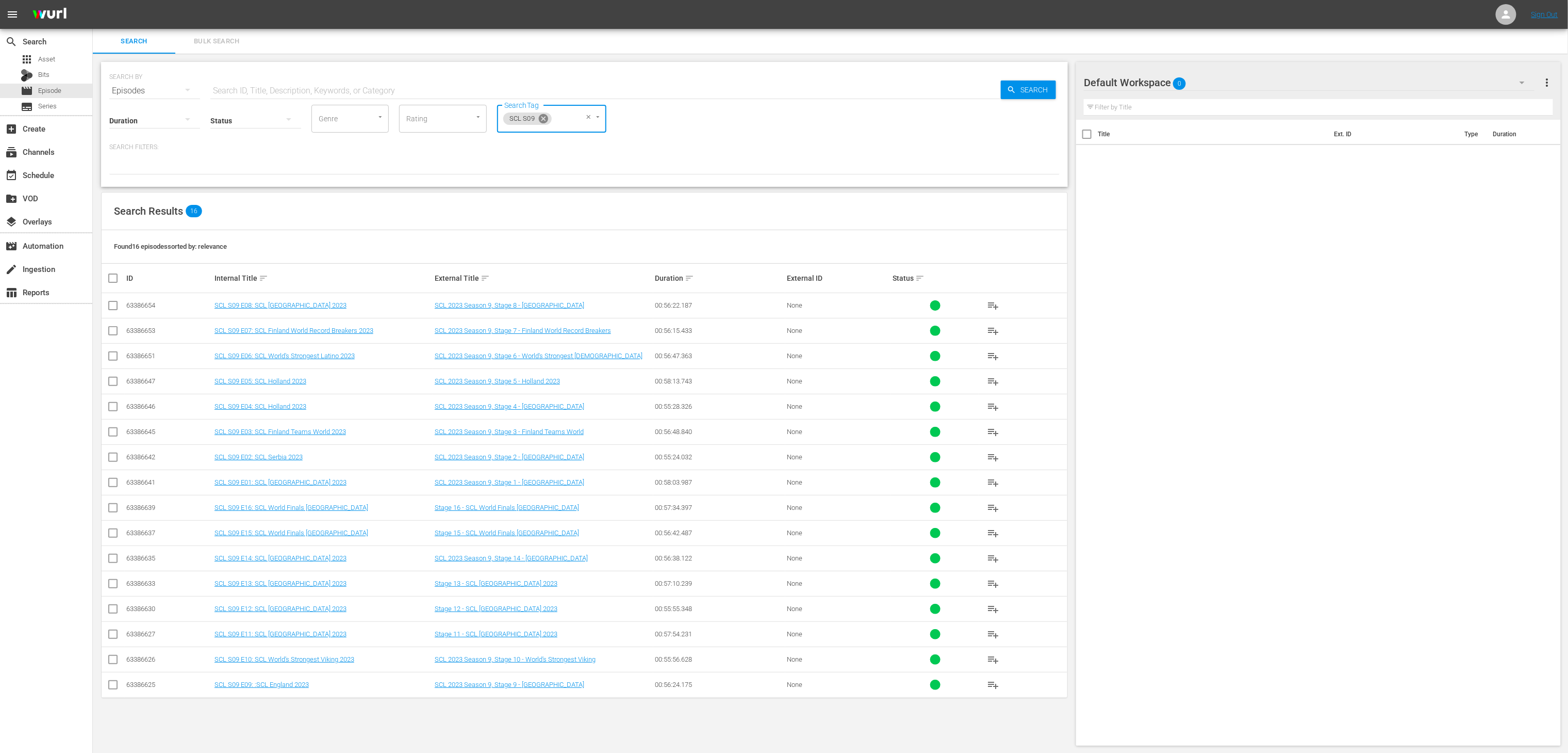
click at [541, 119] on icon at bounding box center [544, 119] width 9 height 9
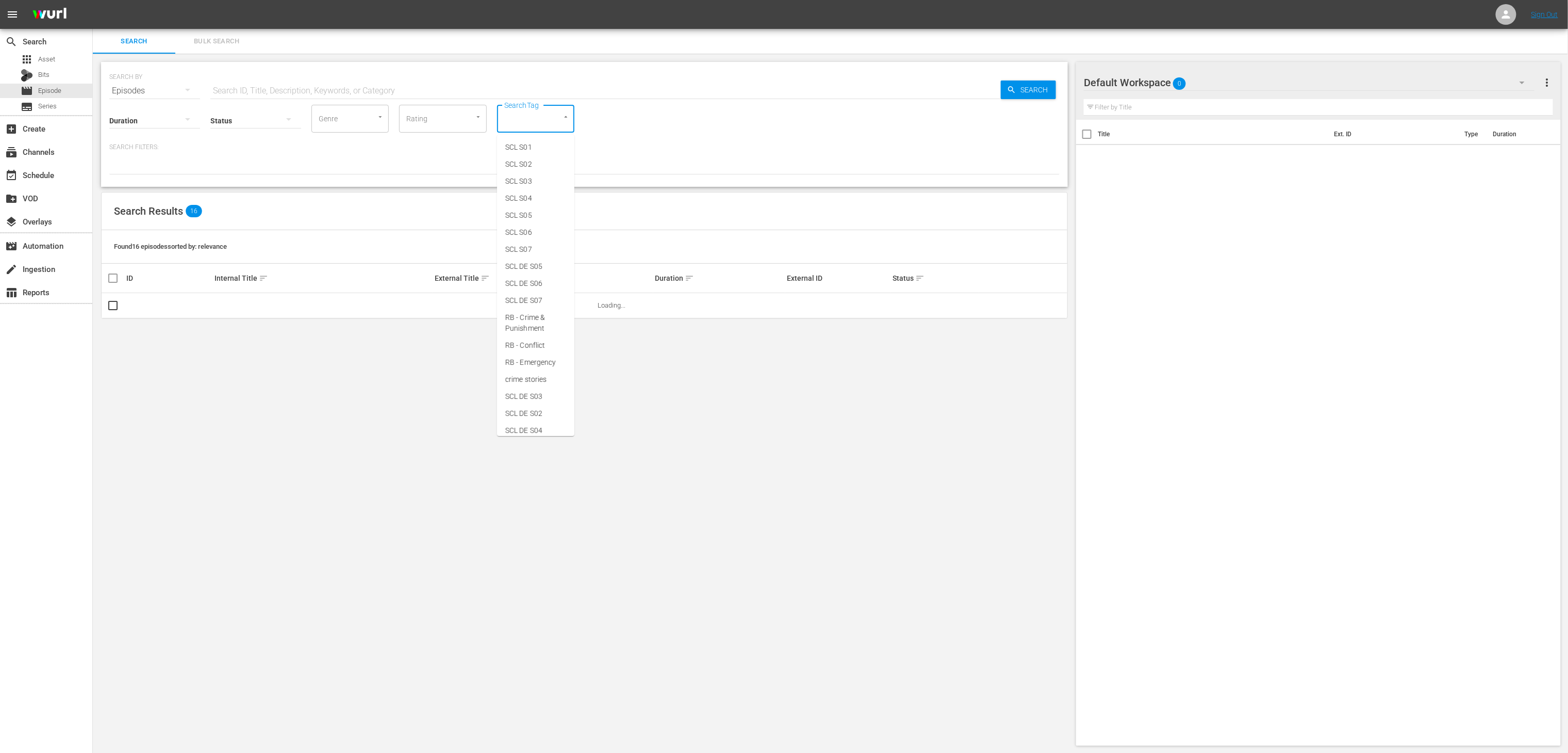
click at [522, 119] on input "SearchTag" at bounding box center [521, 119] width 39 height 18
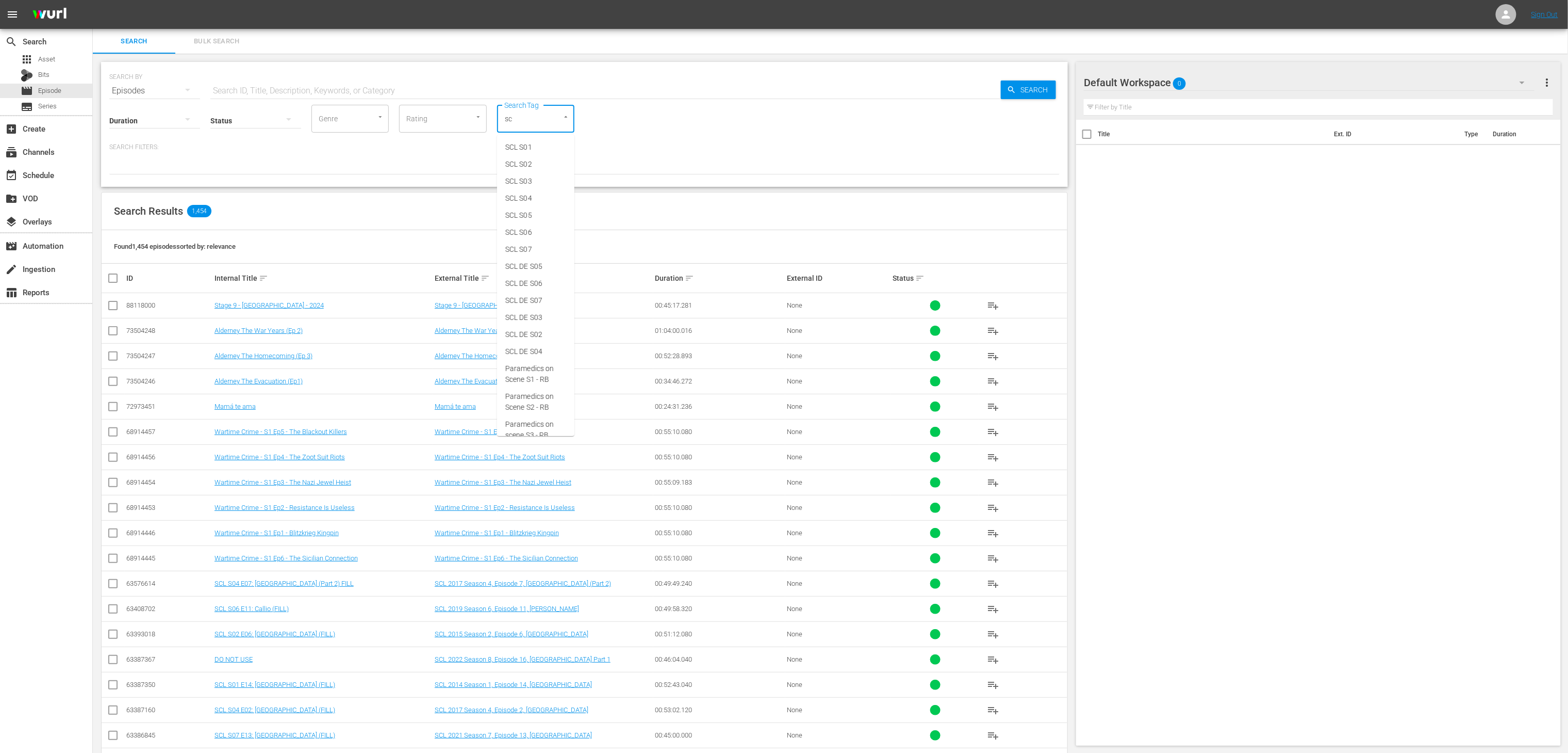
type input "scl"
click at [534, 408] on span "SCL DE S09" at bounding box center [524, 407] width 37 height 11
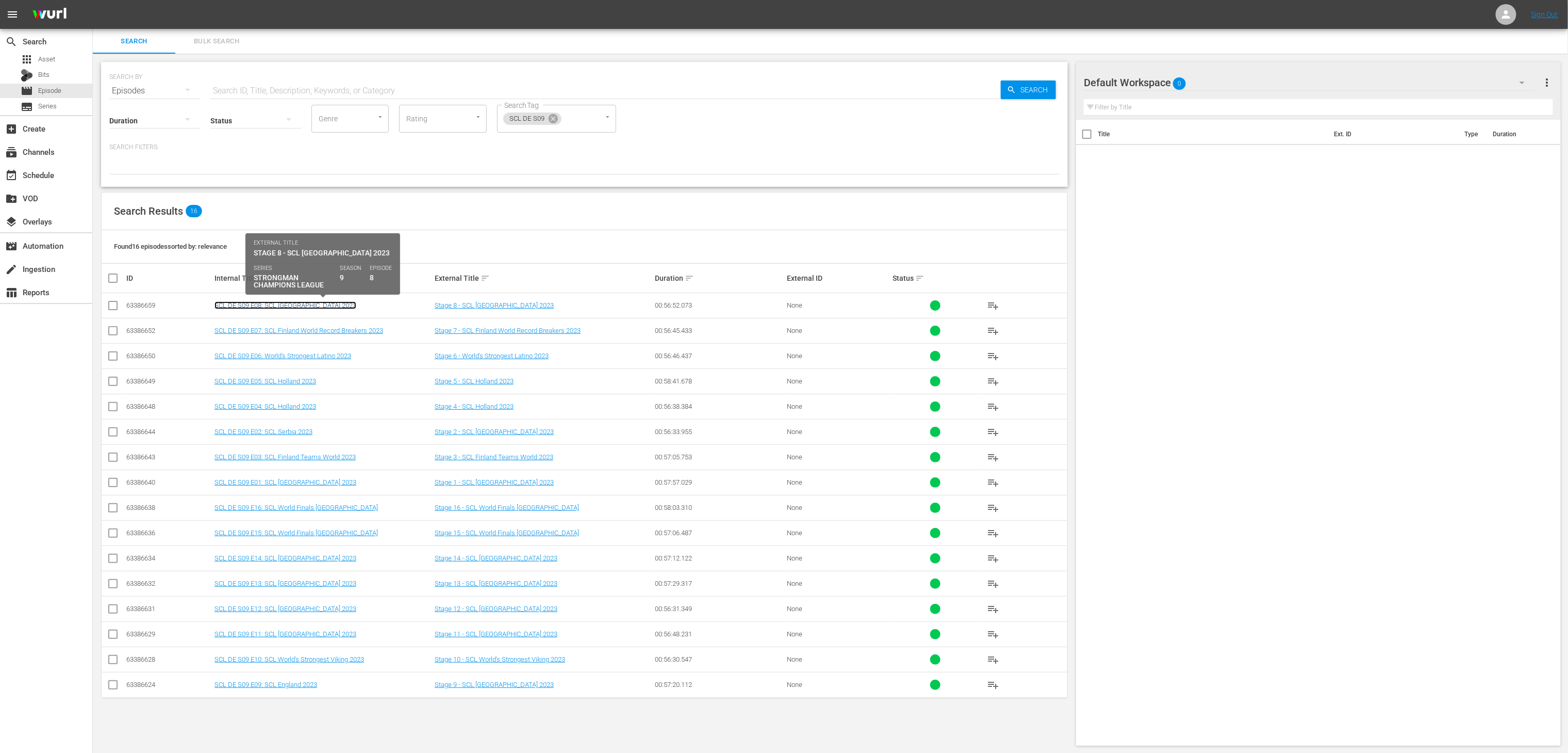
click at [303, 306] on link "SCL DE S09 E08: SCL Portugal 2023" at bounding box center [285, 305] width 142 height 8
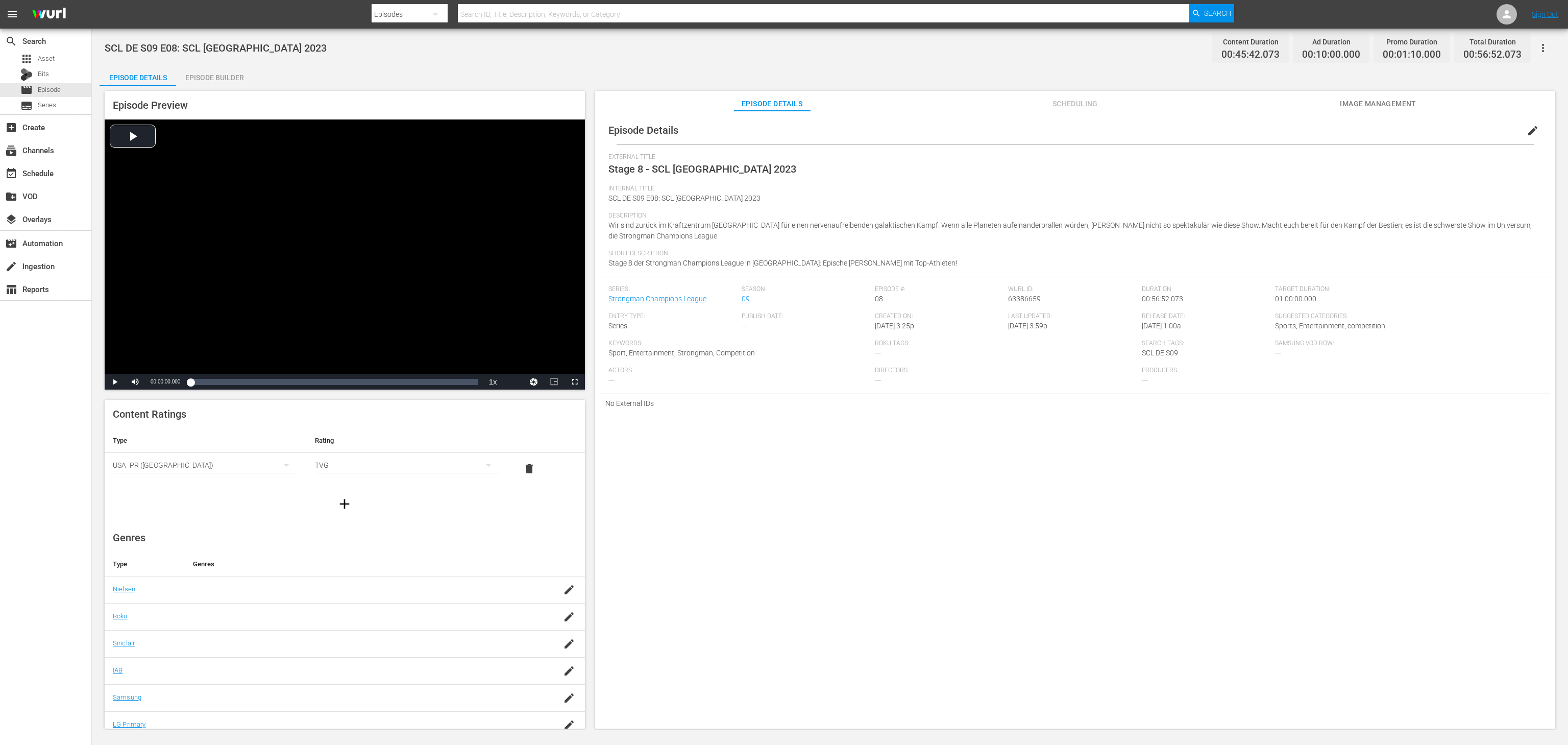
click at [203, 79] on div "Episode Builder" at bounding box center [214, 77] width 76 height 24
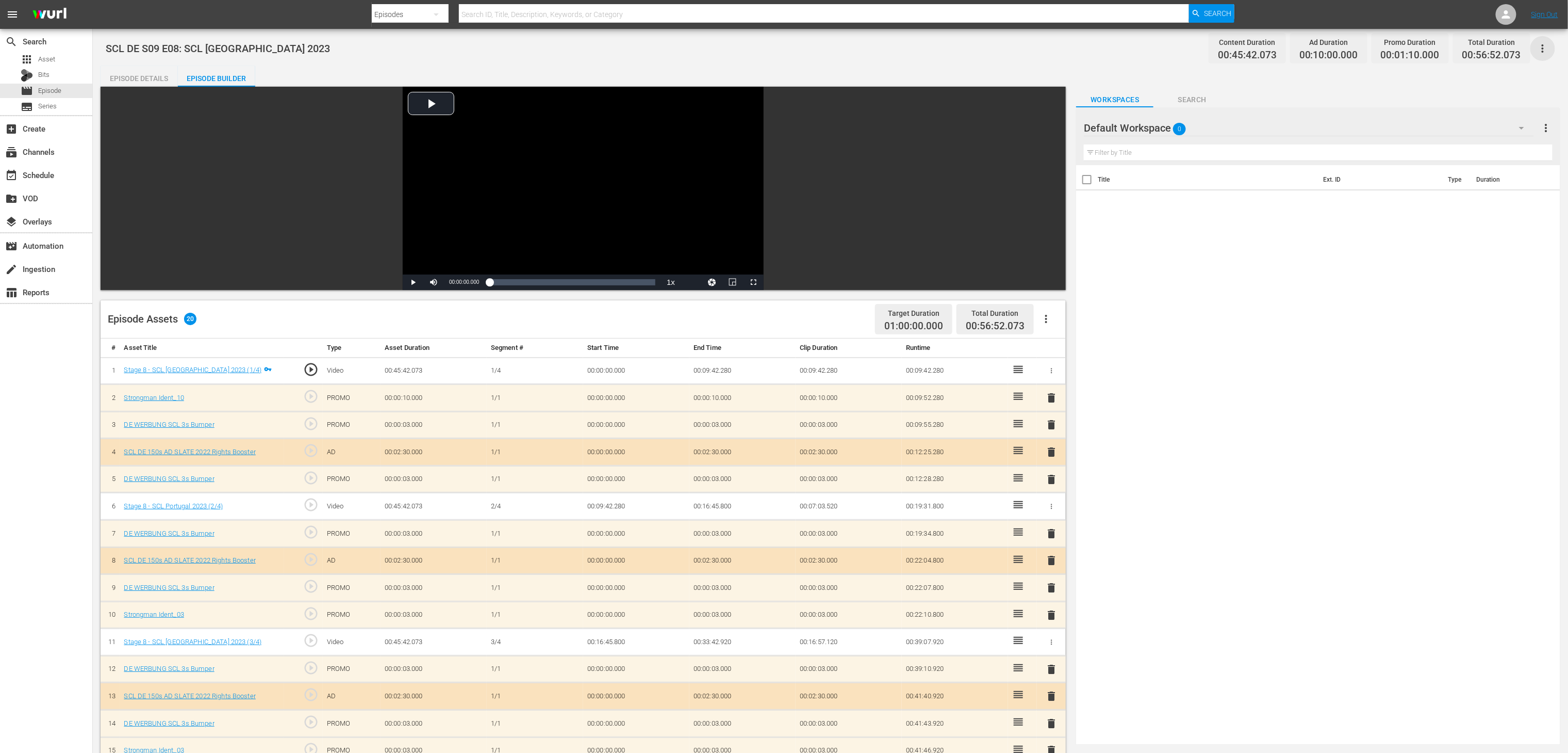
click at [1539, 51] on icon "button" at bounding box center [1543, 48] width 12 height 12
click at [1366, 371] on div "Title Ext. ID Type Duration" at bounding box center [1318, 453] width 484 height 575
click at [145, 73] on div "Episode Details" at bounding box center [138, 78] width 77 height 24
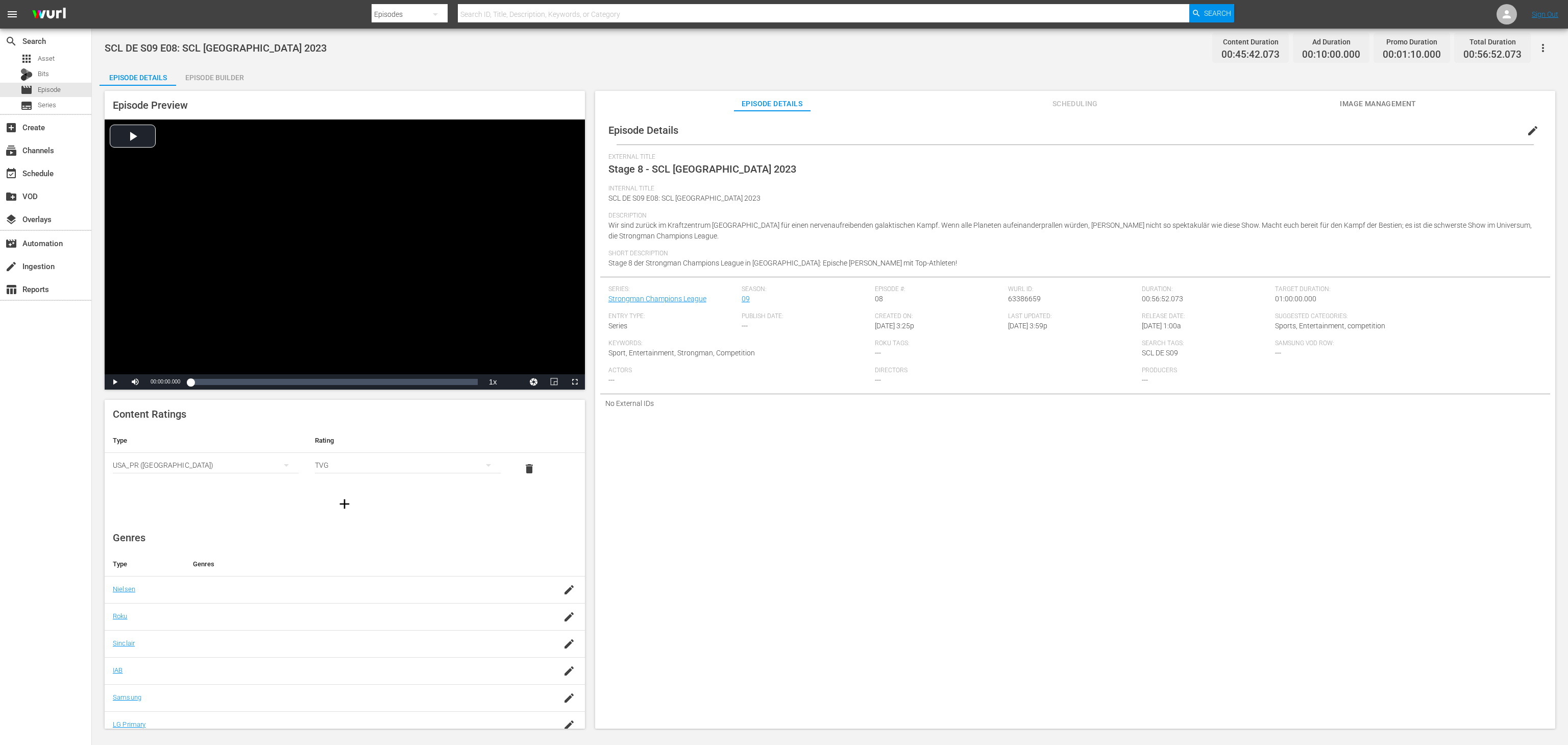
click at [234, 68] on div "Episode Builder" at bounding box center [214, 77] width 76 height 24
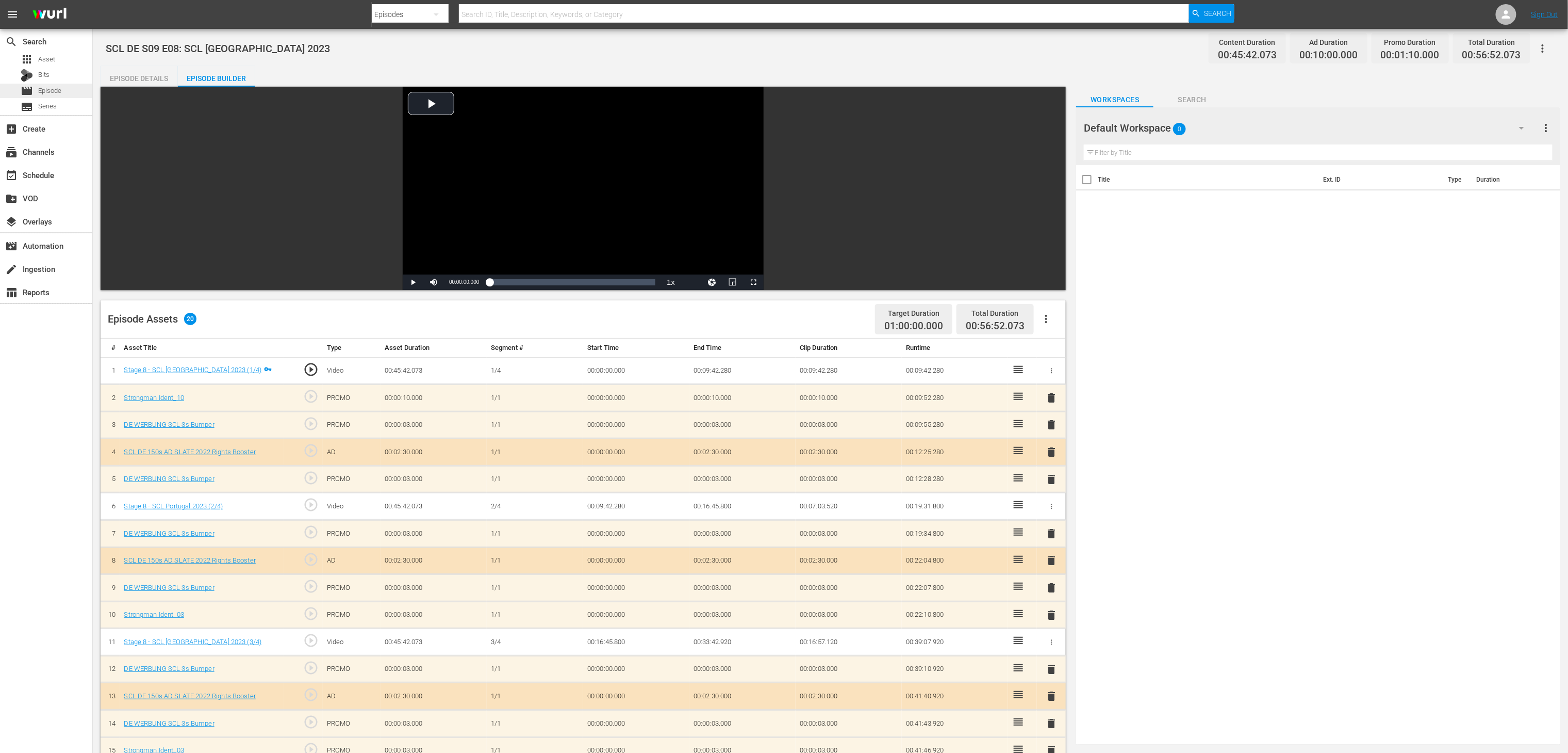
click at [41, 88] on span "Episode" at bounding box center [50, 90] width 23 height 10
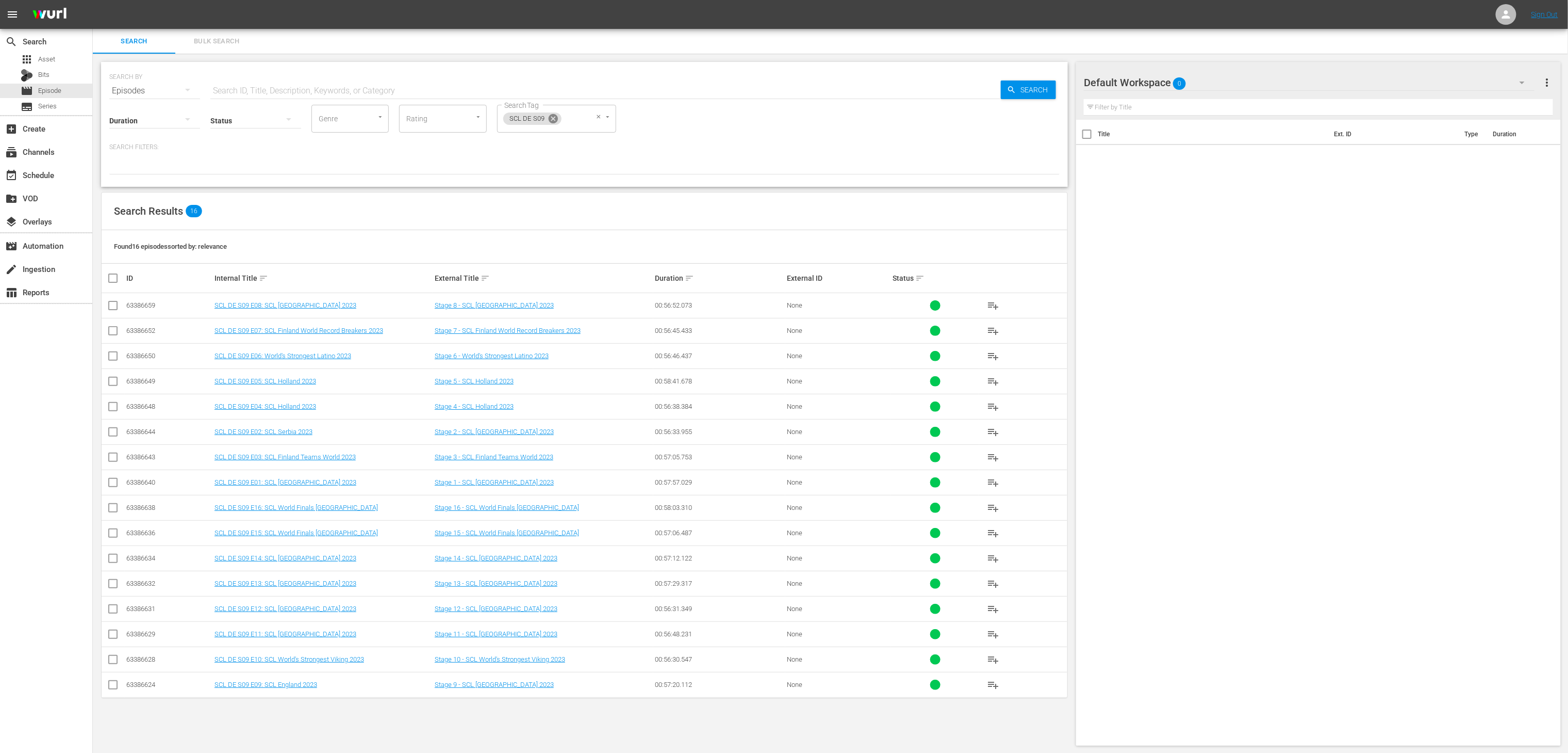
click at [558, 121] on icon at bounding box center [553, 119] width 11 height 11
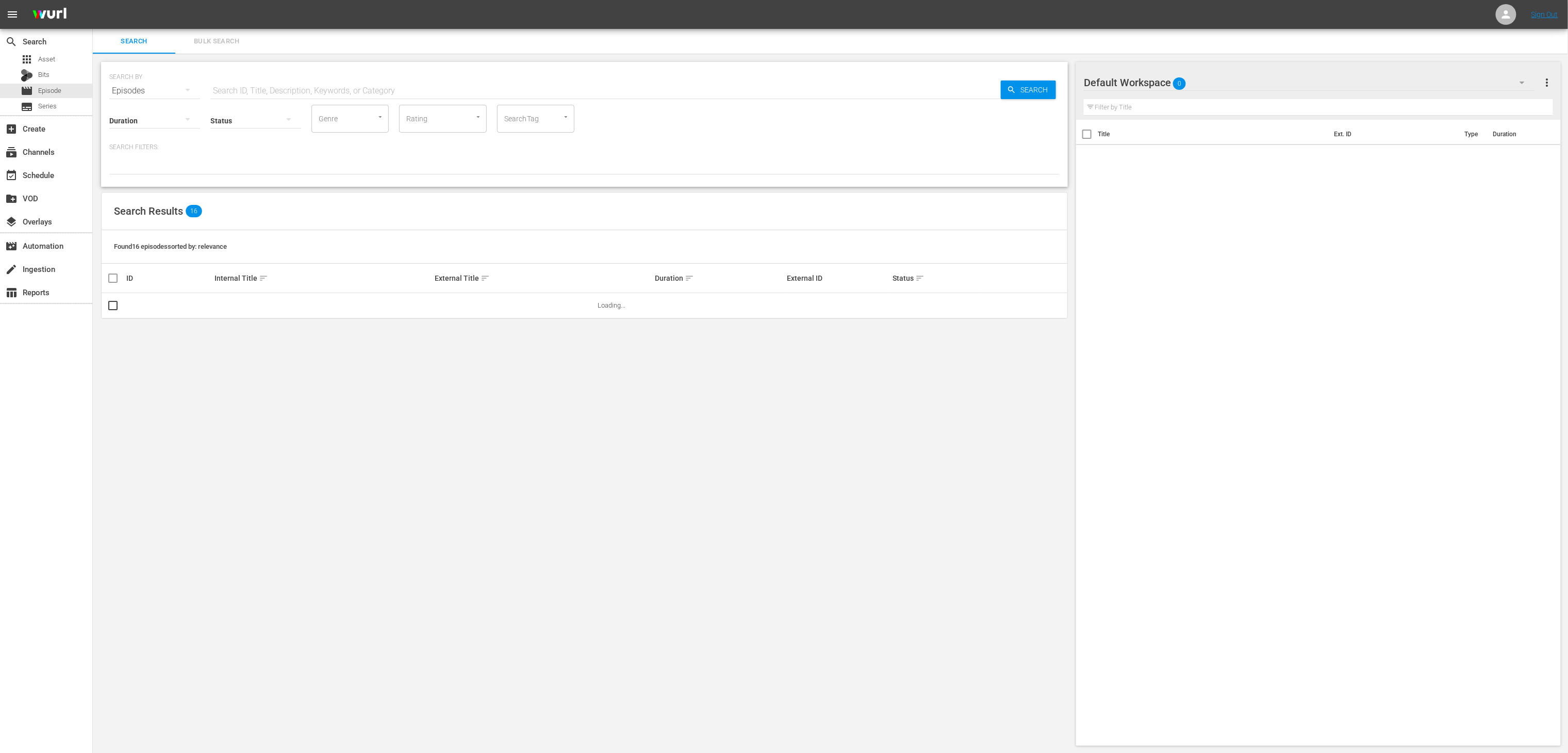
click at [525, 121] on input "SearchTag" at bounding box center [521, 119] width 39 height 18
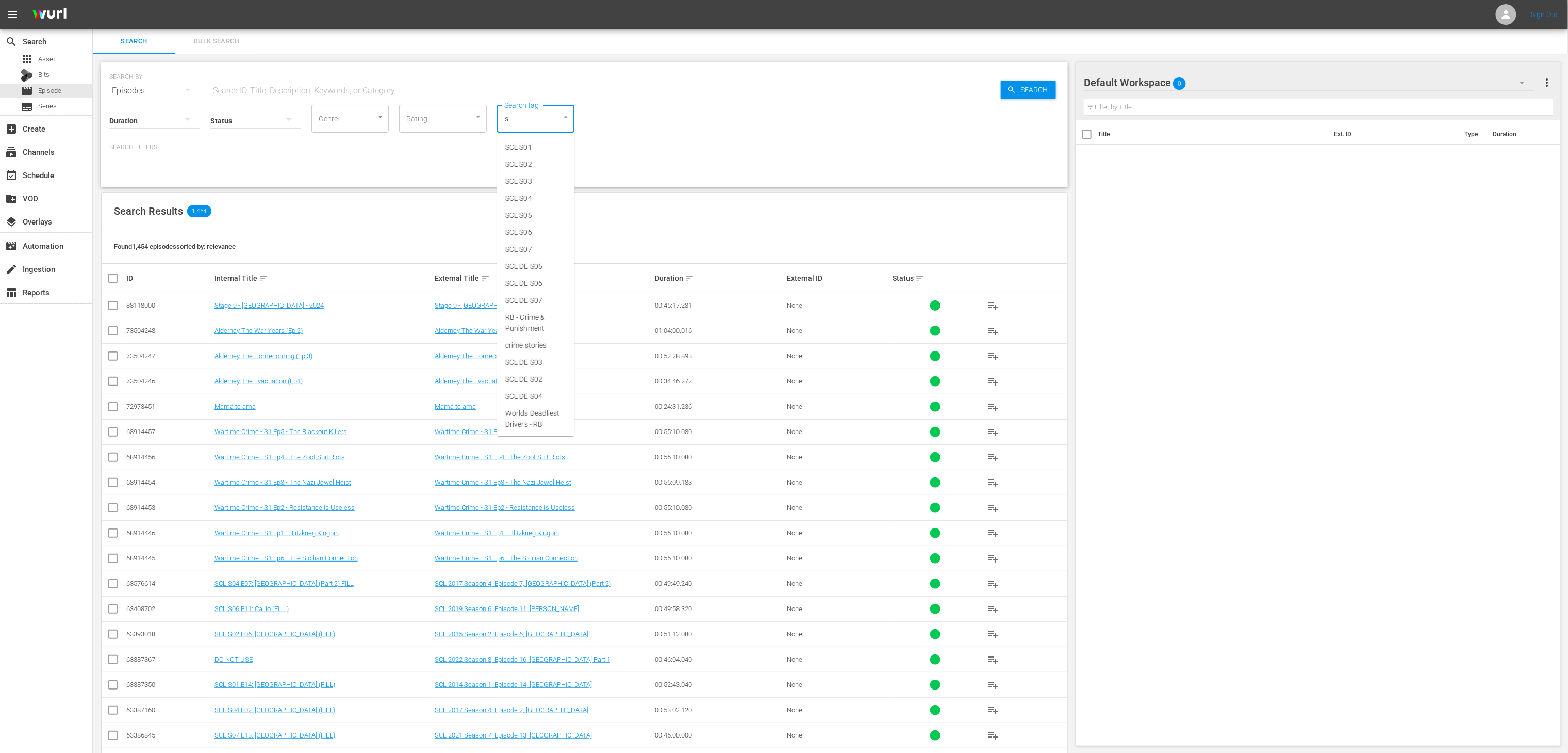
type input "sc"
click at [525, 300] on span "SCL S09" at bounding box center [519, 304] width 27 height 11
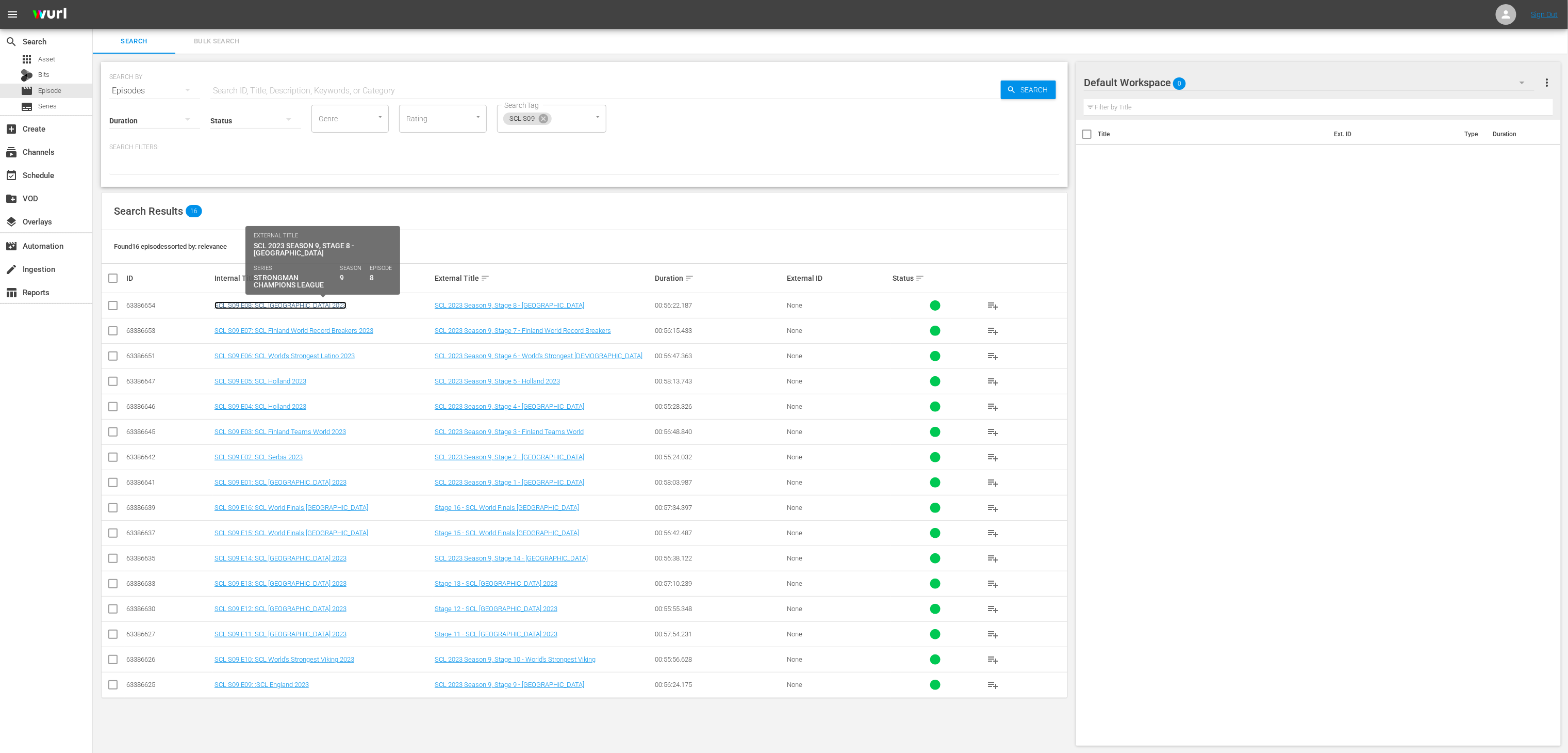
click at [287, 308] on link "SCL S09 E08: SCL Portugal 2023" at bounding box center [280, 305] width 132 height 8
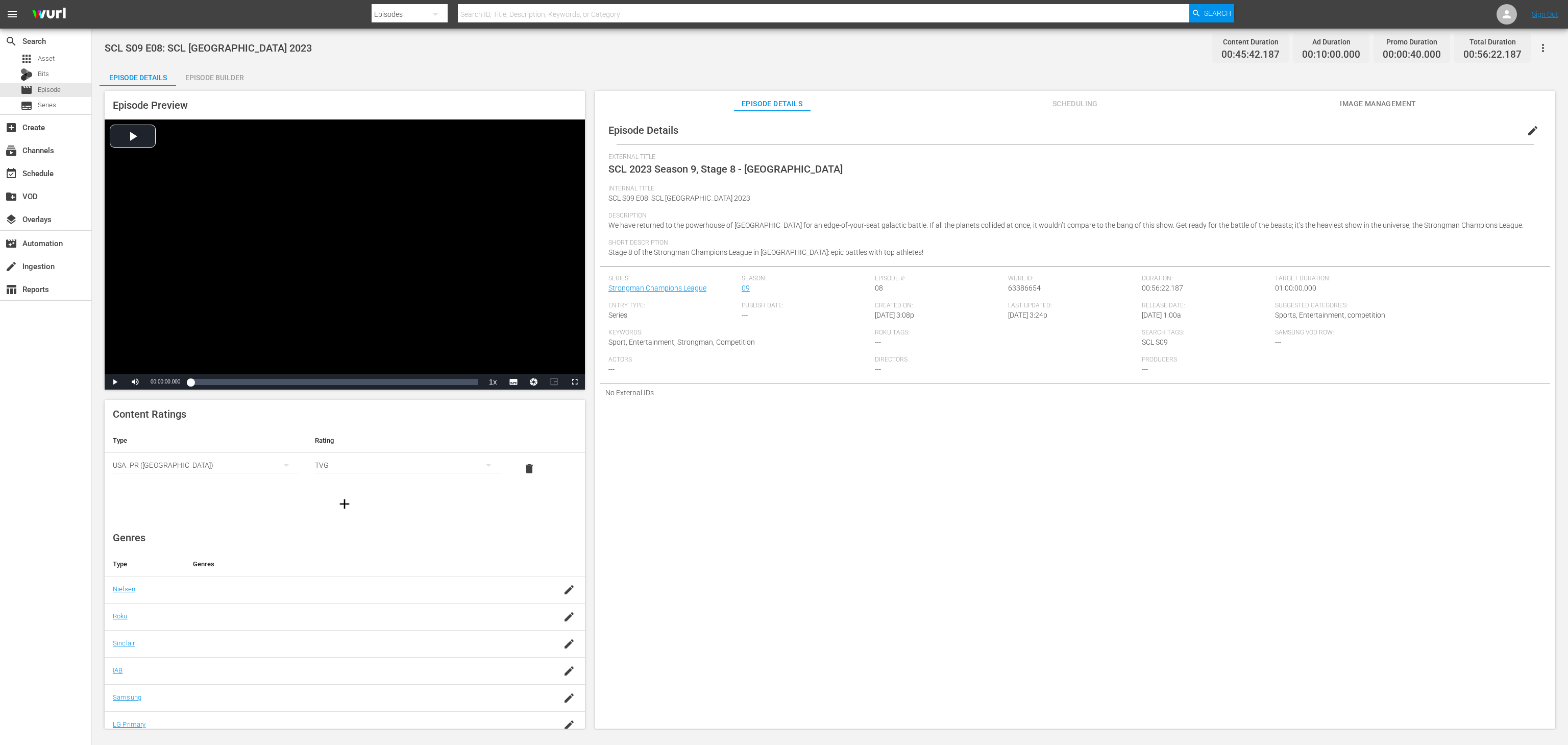
click at [235, 67] on div "Episode Builder" at bounding box center [214, 77] width 76 height 24
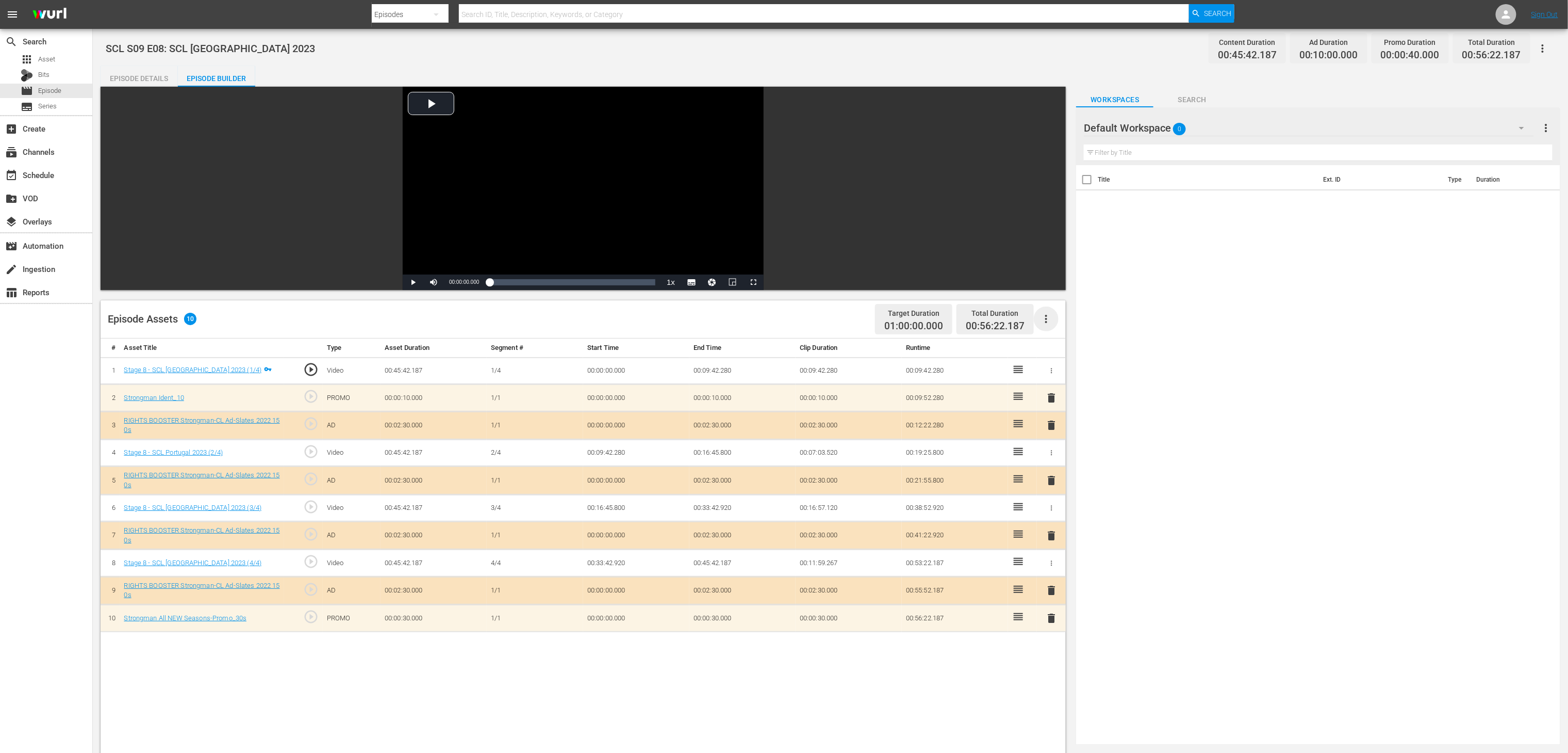
click at [1051, 319] on icon "button" at bounding box center [1046, 319] width 12 height 12
click at [1085, 324] on div "Fill with Ads" at bounding box center [1078, 323] width 70 height 24
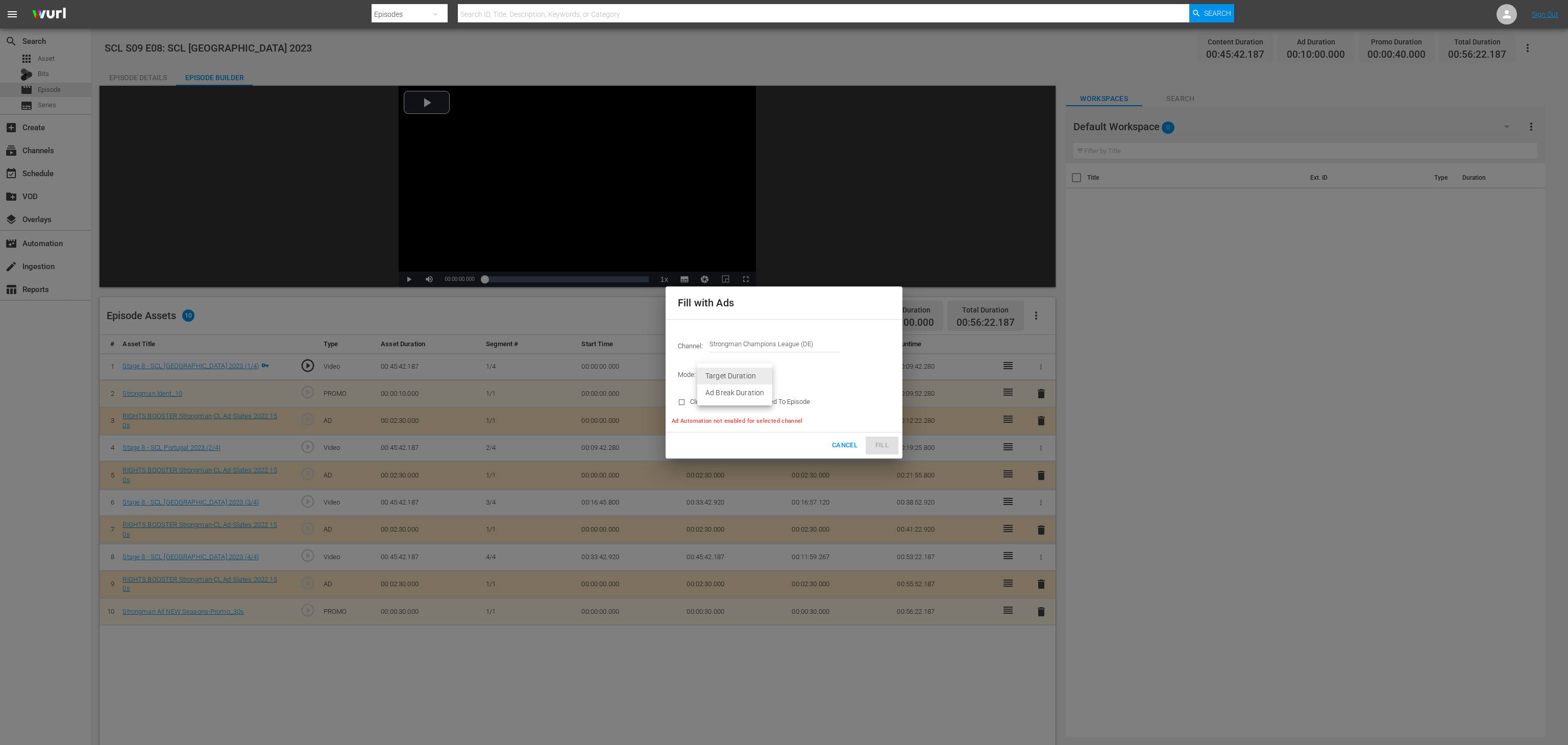
click at [759, 379] on body "menu Search By Episodes Search ID, Title, Description, Keywords, or Category Se…" at bounding box center [784, 372] width 1568 height 745
click at [759, 379] on li "Target Duration" at bounding box center [734, 376] width 75 height 17
drag, startPoint x: 824, startPoint y: 340, endPoint x: 685, endPoint y: 339, distance: 139.0
click at [685, 339] on div "Channel: Channel Title Strongman Champions League (DE)" at bounding box center [784, 344] width 225 height 37
click at [806, 395] on div "Strongman Champions League (English) (1102 - rightsboosterltd_scl_1)" at bounding box center [849, 397] width 264 height 24
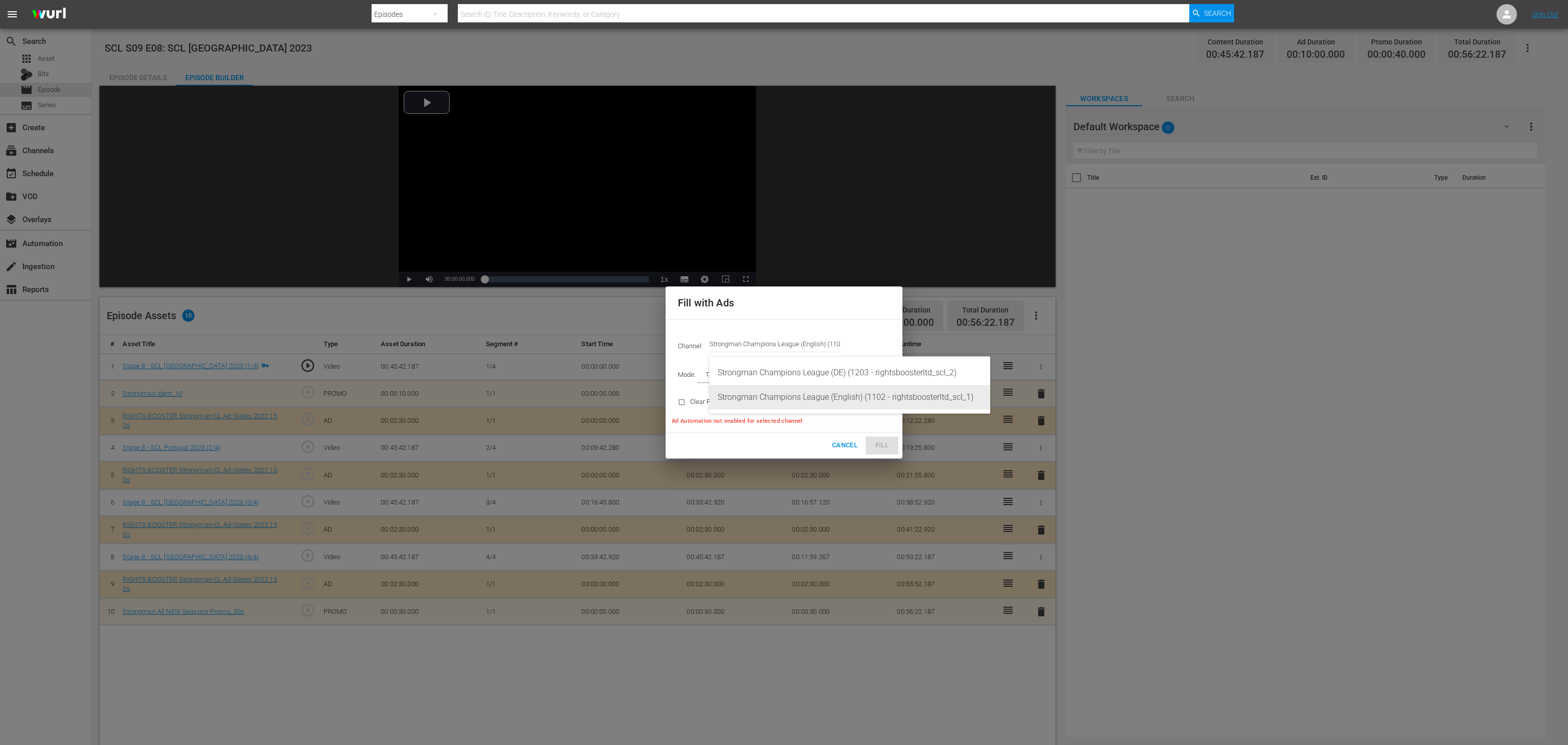
type input "Strongman Champions League (English) (1102)"
type input "AD_BREAK_DURATION"
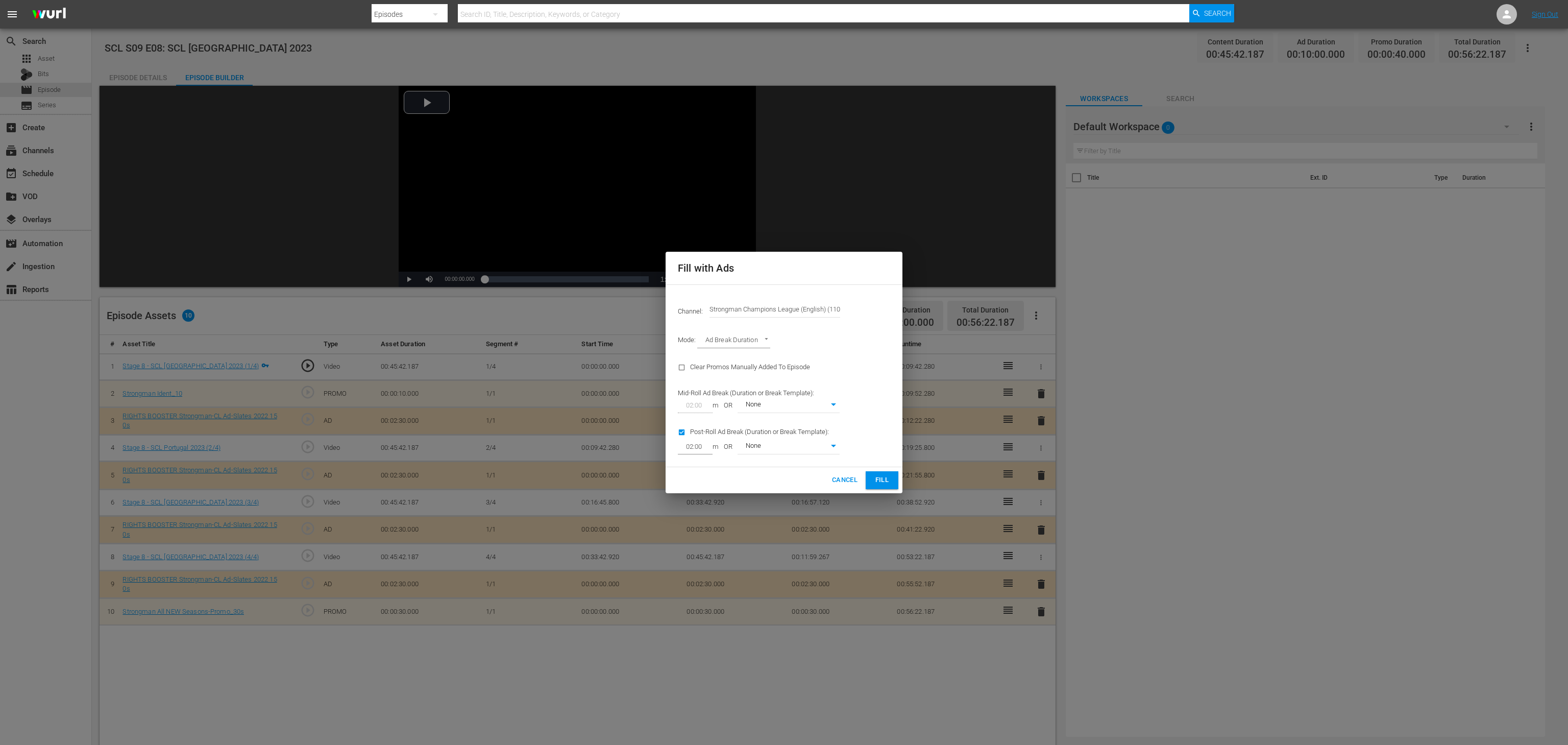
type input "0"
click at [722, 344] on body "menu Search By Episodes Search ID, Title, Description, Keywords, or Category Se…" at bounding box center [784, 372] width 1568 height 745
click at [747, 320] on li "Target Duration" at bounding box center [734, 324] width 75 height 17
type input "TARGET_DURATION"
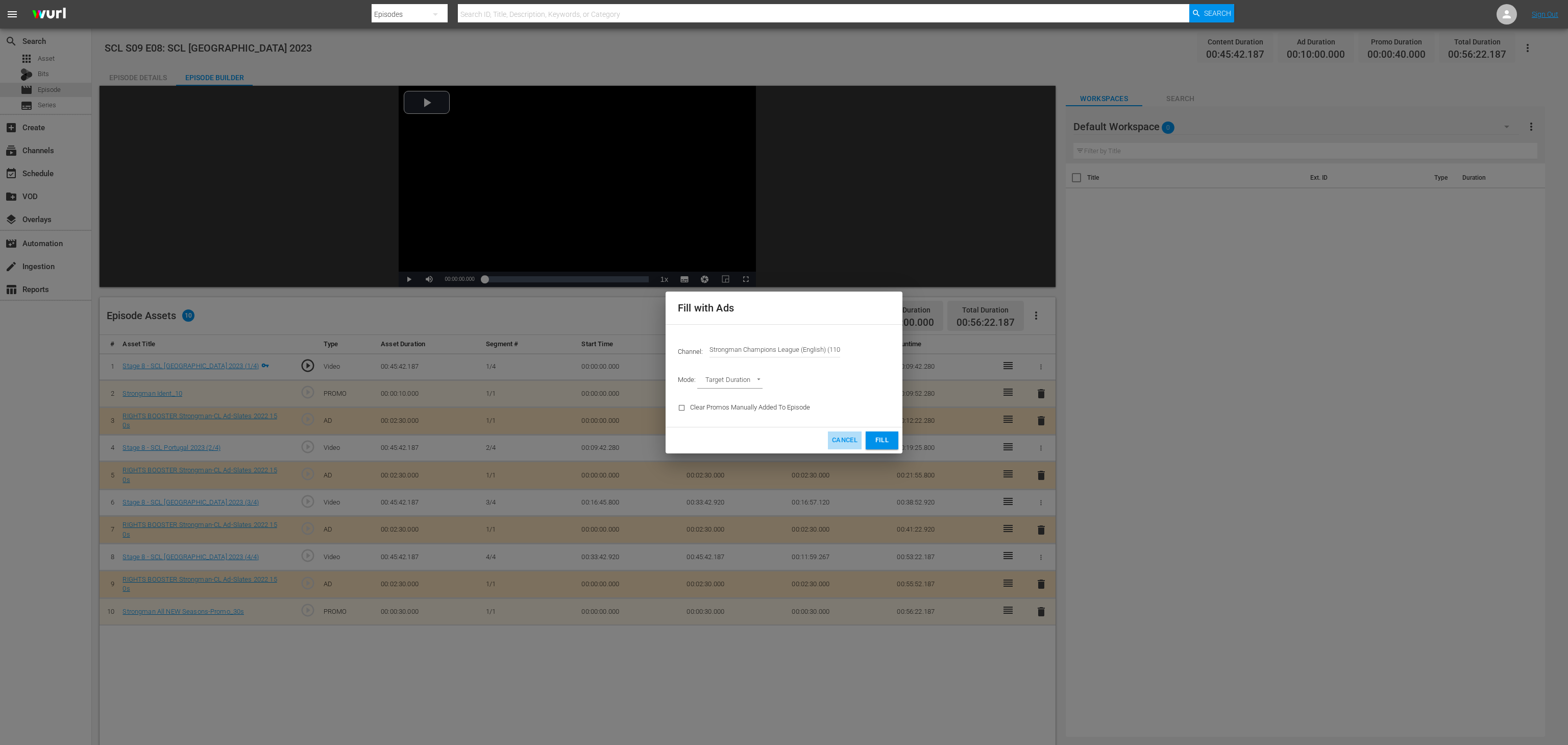
click at [843, 447] on button "Cancel" at bounding box center [845, 441] width 33 height 18
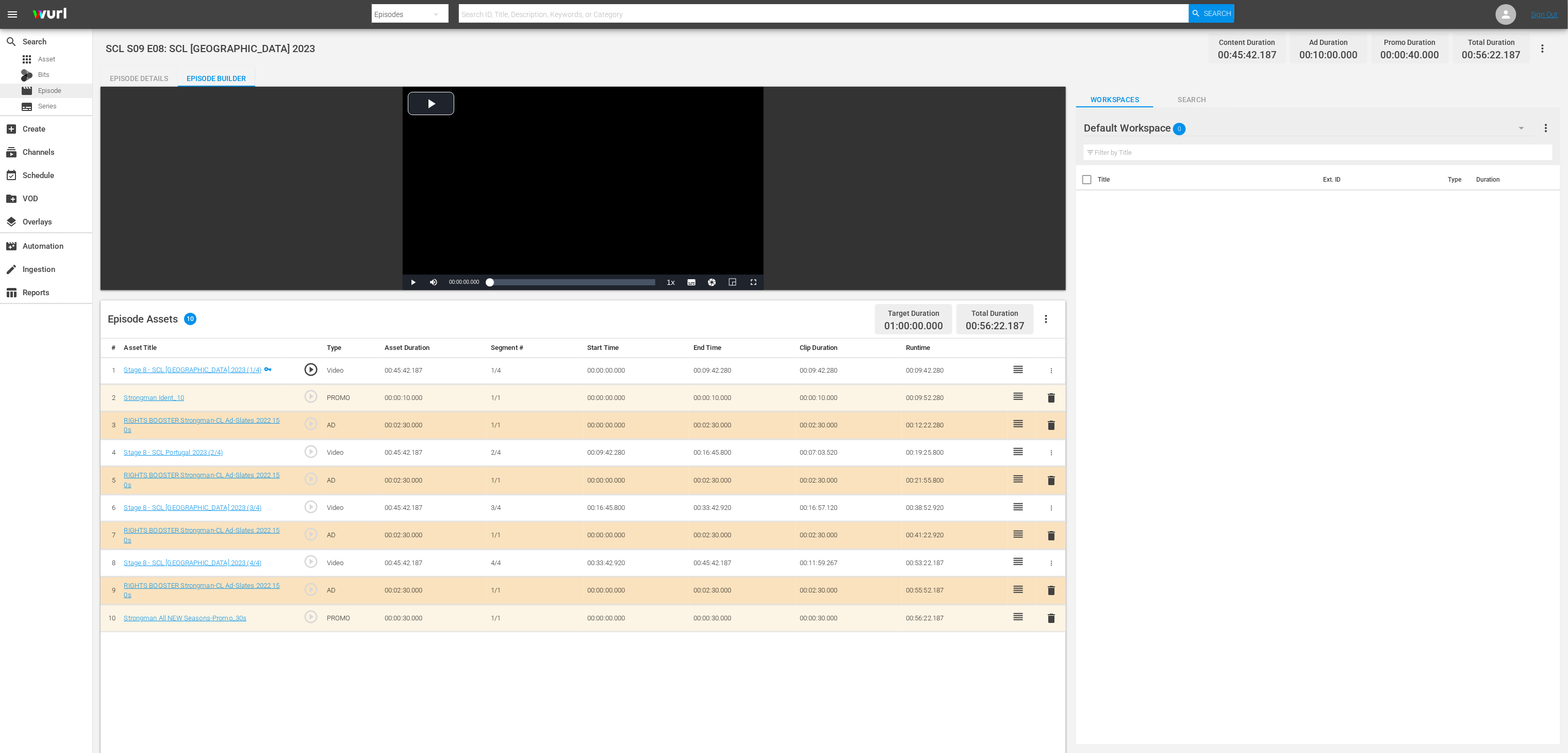
click at [66, 92] on div "movie Episode" at bounding box center [46, 90] width 93 height 15
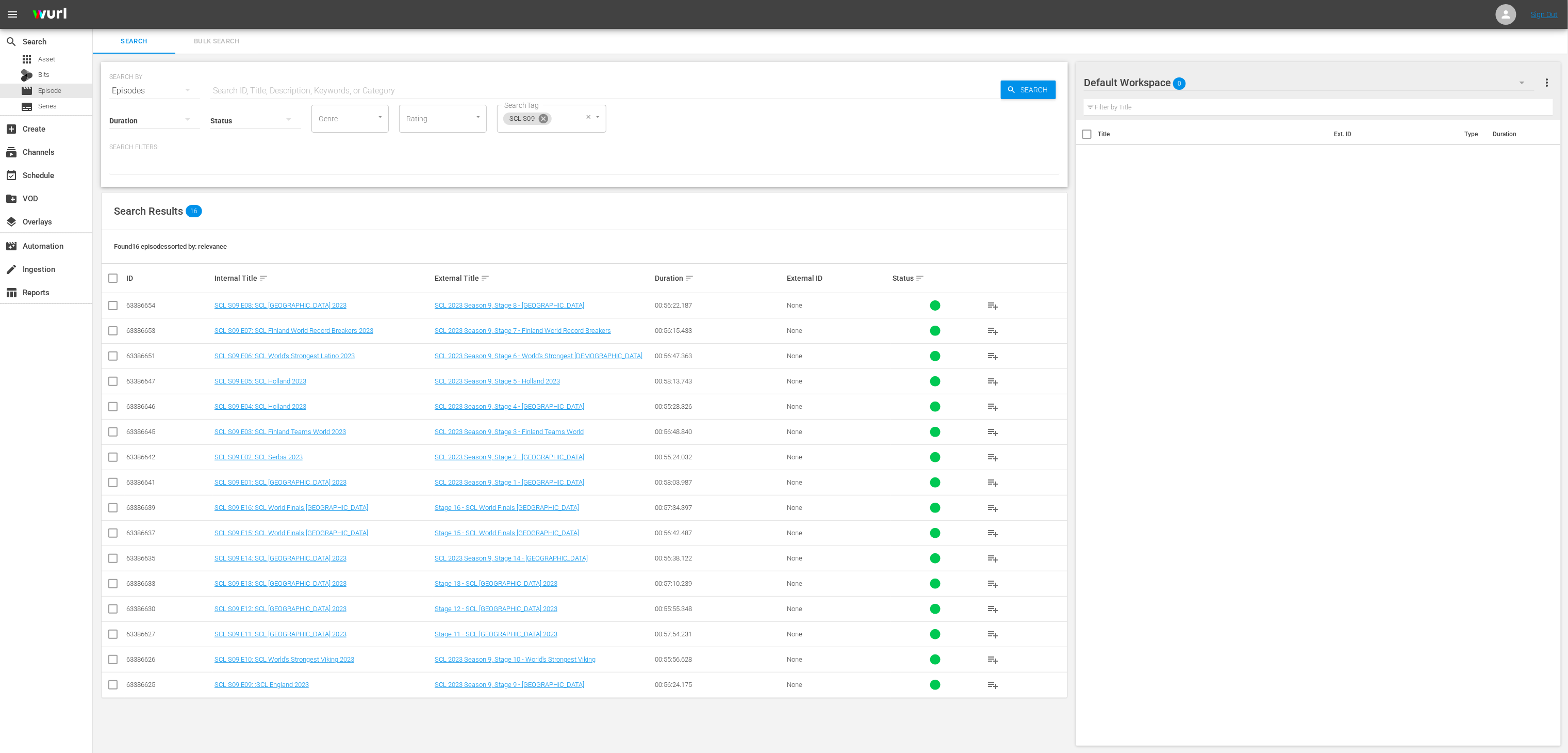
click at [544, 119] on icon at bounding box center [544, 119] width 9 height 9
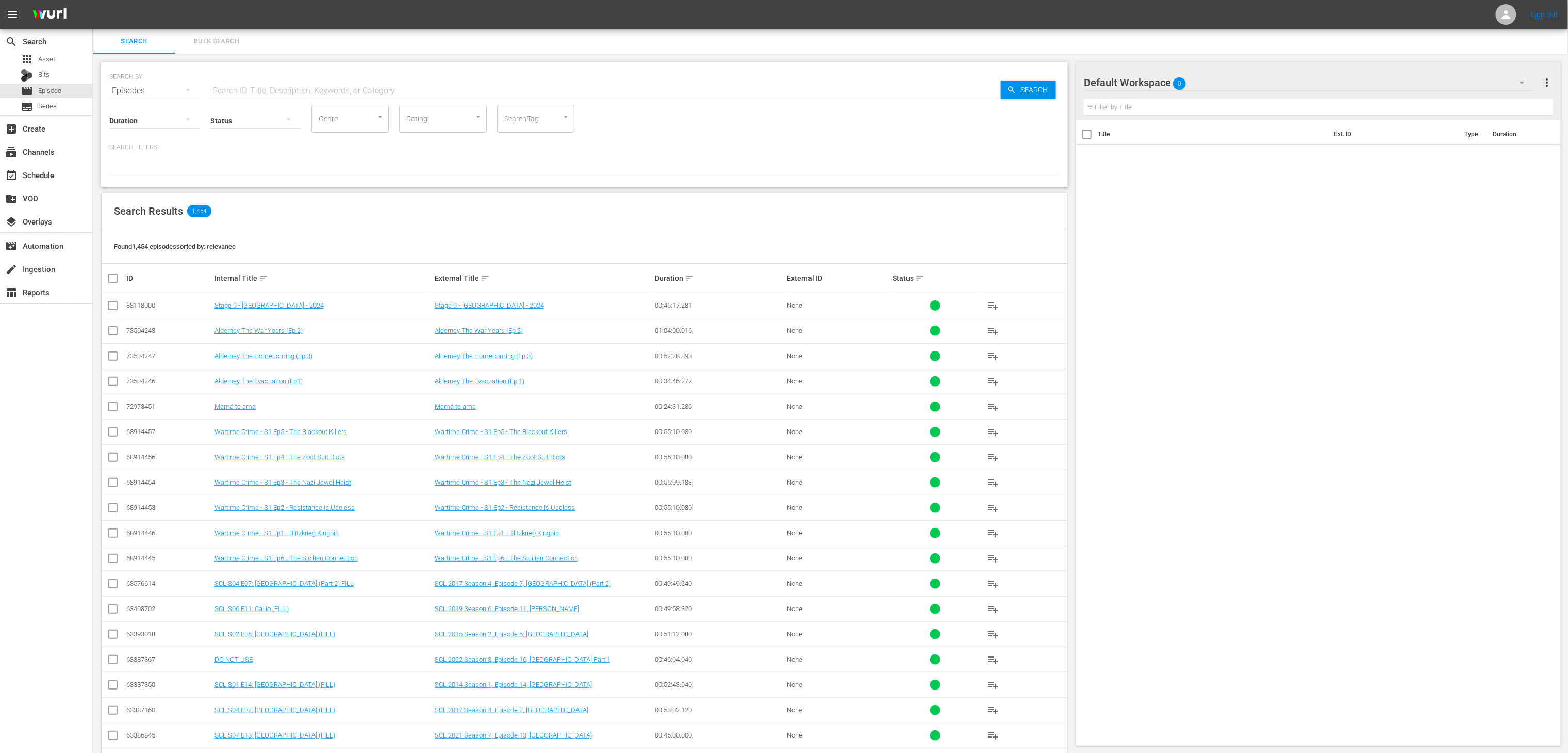
click at [282, 313] on td "Stage 9 - PORTUGAL - 2024" at bounding box center [323, 305] width 220 height 25
click at [279, 308] on link "Stage 9 - PORTUGAL - 2024" at bounding box center [268, 305] width 109 height 8
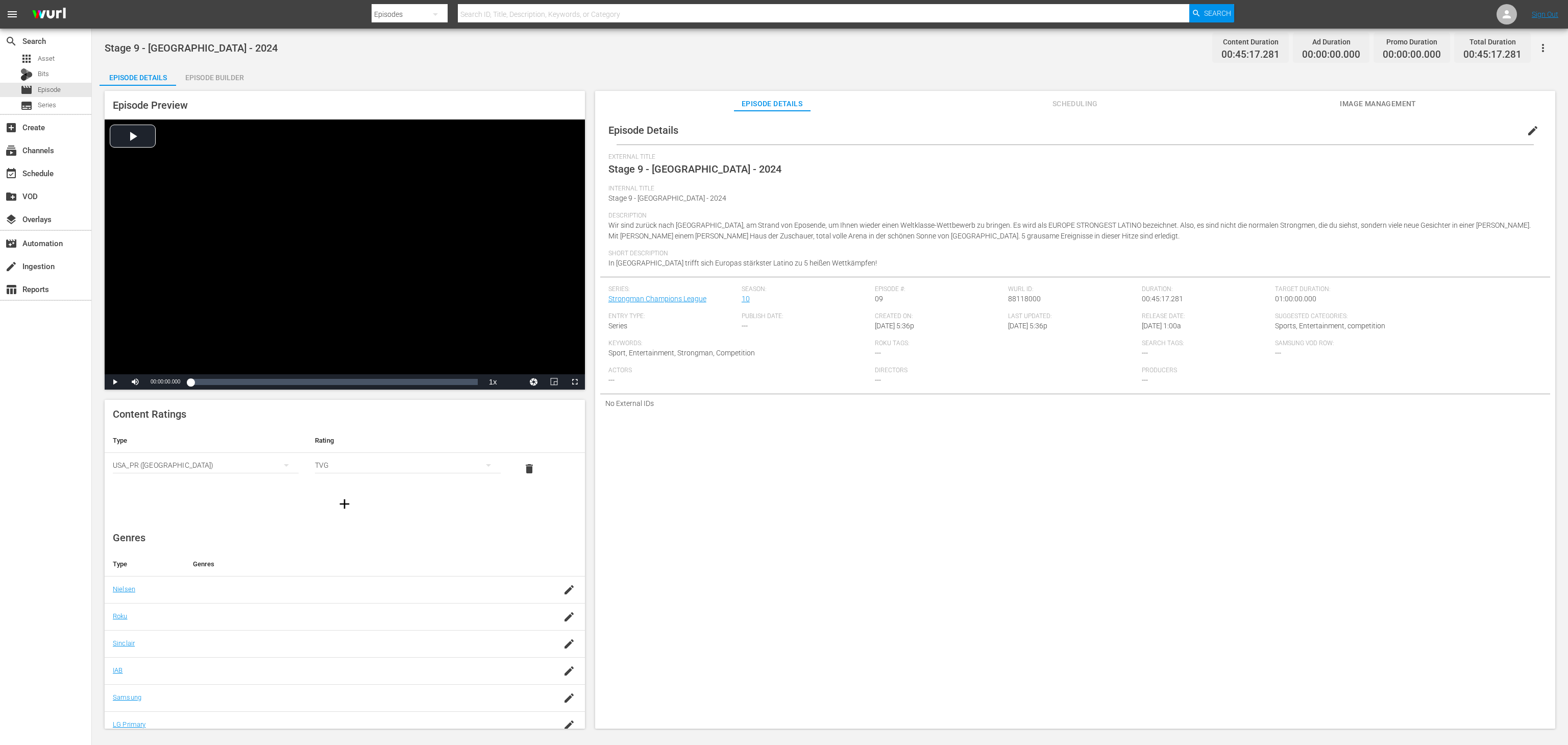
click at [226, 68] on div "Episode Builder" at bounding box center [214, 77] width 76 height 24
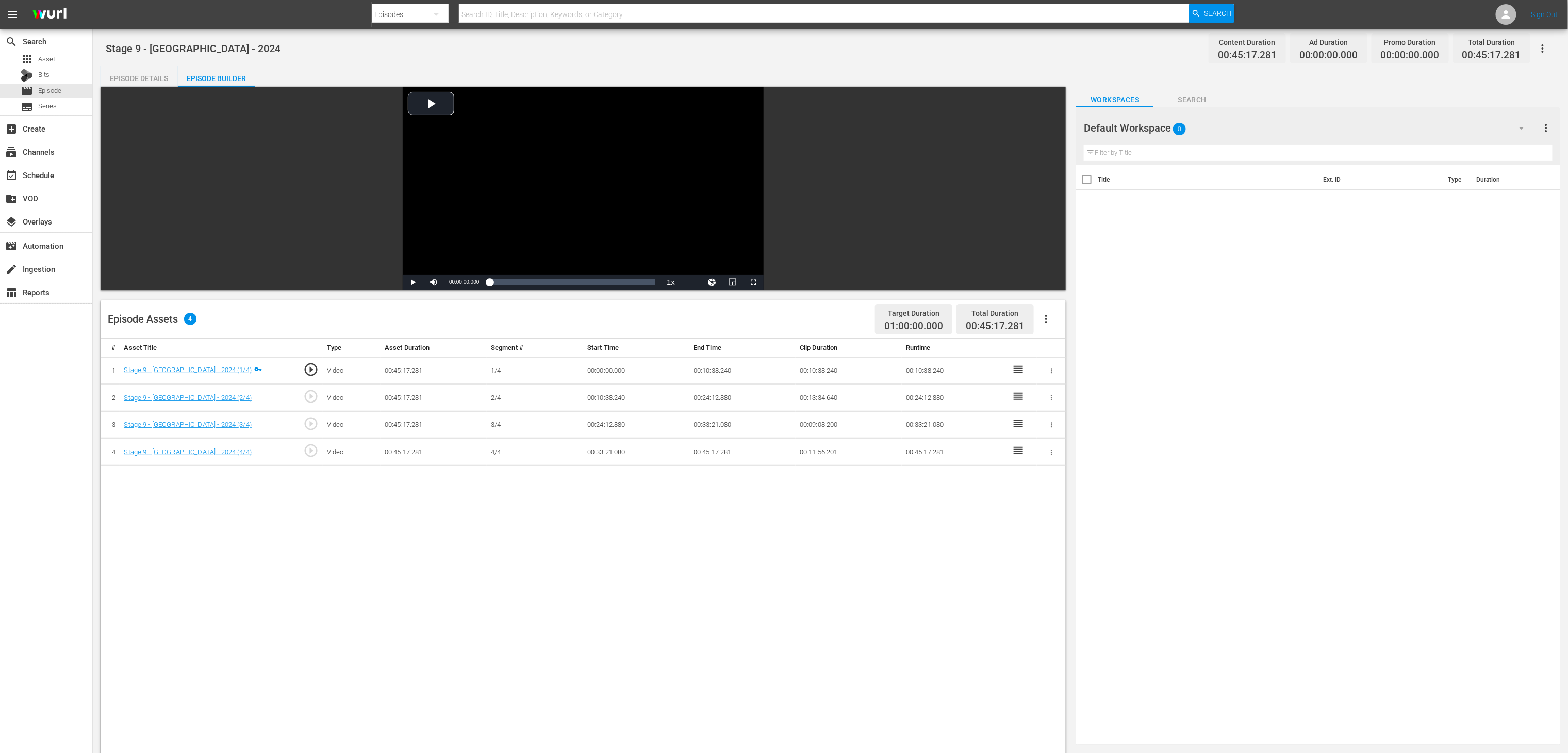
click at [938, 328] on span "01:00:00.000" at bounding box center [913, 327] width 59 height 12
click at [1003, 323] on span "00:45:17.281" at bounding box center [995, 326] width 59 height 12
click at [1048, 322] on icon "button" at bounding box center [1046, 319] width 12 height 12
click at [1072, 325] on div "Fill with Ads" at bounding box center [1078, 323] width 70 height 24
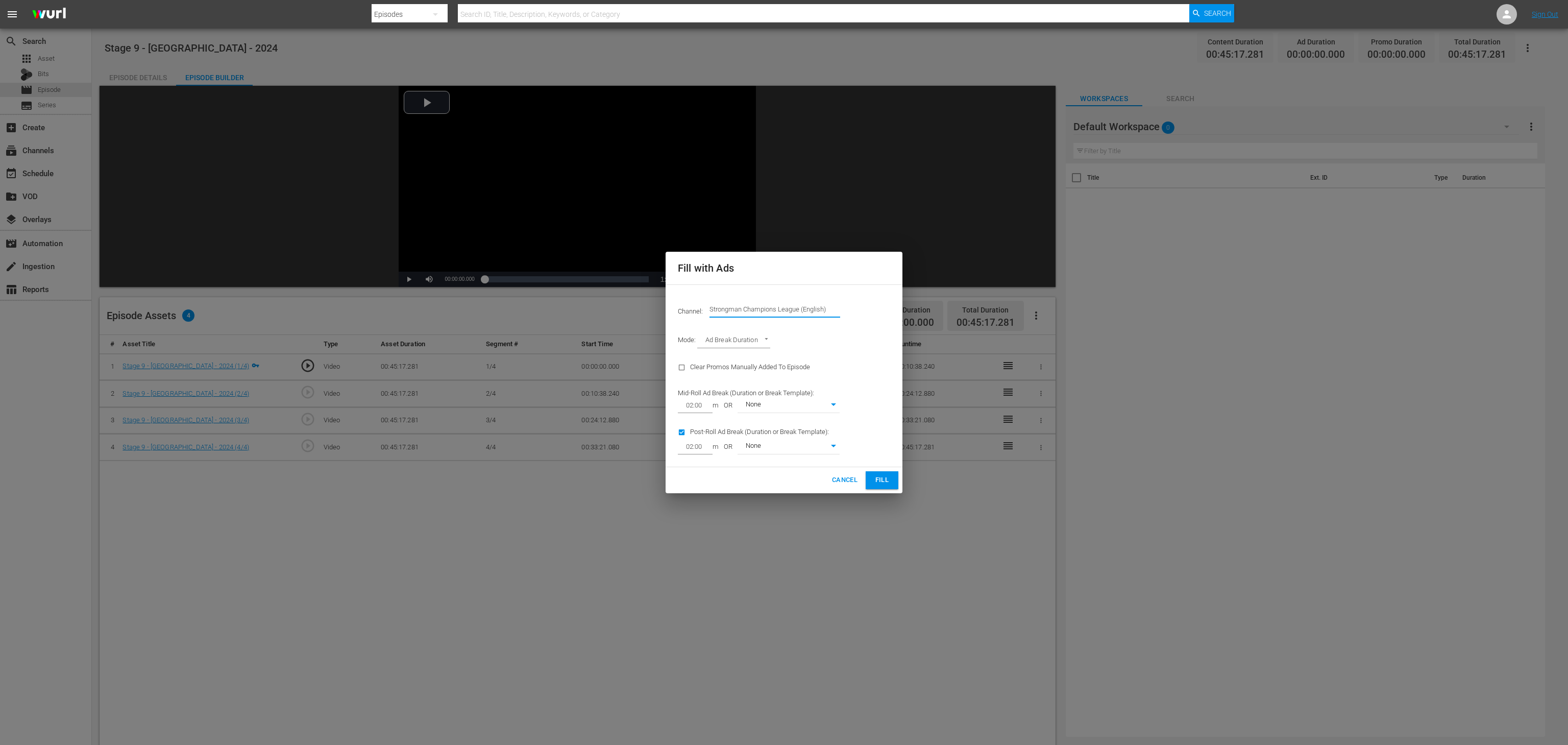
drag, startPoint x: 833, startPoint y: 307, endPoint x: 703, endPoint y: 305, distance: 130.0
click at [703, 305] on div "Channel: Channel Title Strongman Champions League (English)" at bounding box center [784, 309] width 225 height 37
click at [778, 341] on div "Strongman Champions League (DE) (1203 - rightsboosterltd_scl_2)" at bounding box center [849, 338] width 264 height 24
type input "Strongman Champions League (DE) (1203)"
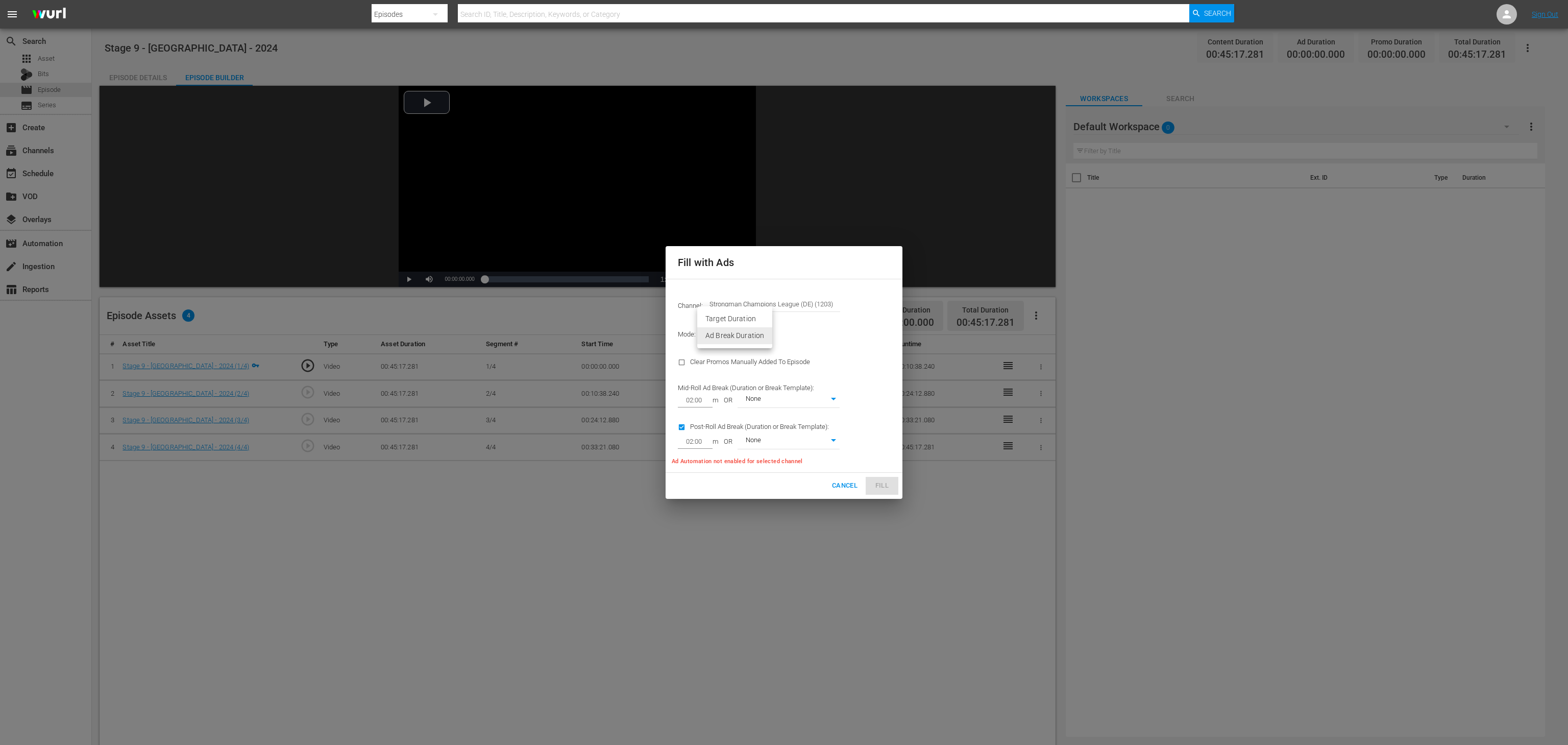
click at [738, 330] on body "menu Search By Episodes Search ID, Title, Description, Keywords, or Category Se…" at bounding box center [784, 372] width 1568 height 745
click at [739, 317] on li "Target Duration" at bounding box center [734, 319] width 75 height 17
type input "TARGET_DURATION"
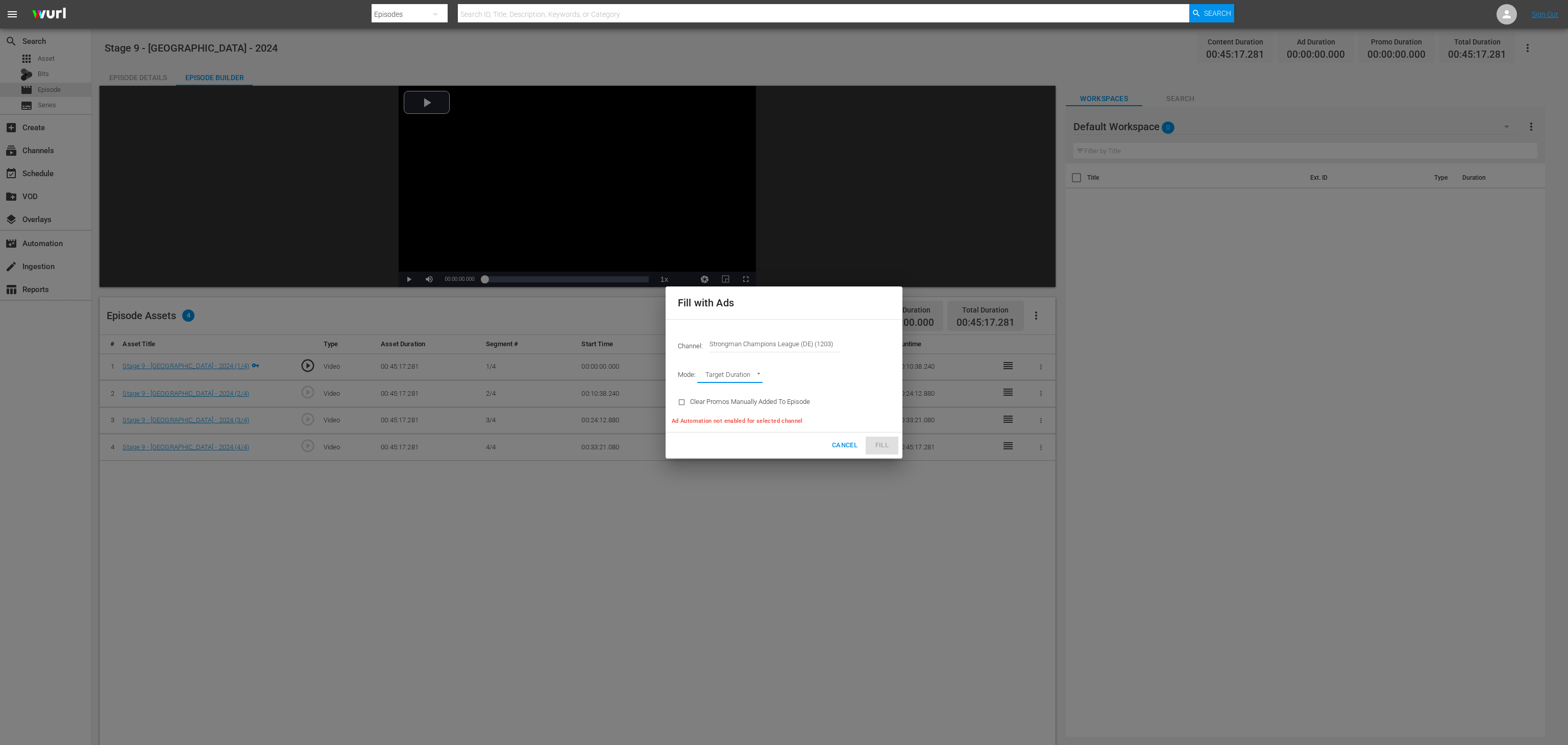
click at [888, 445] on div "Cancel Fill" at bounding box center [784, 445] width 237 height 26
click at [843, 452] on button "Cancel" at bounding box center [845, 445] width 33 height 18
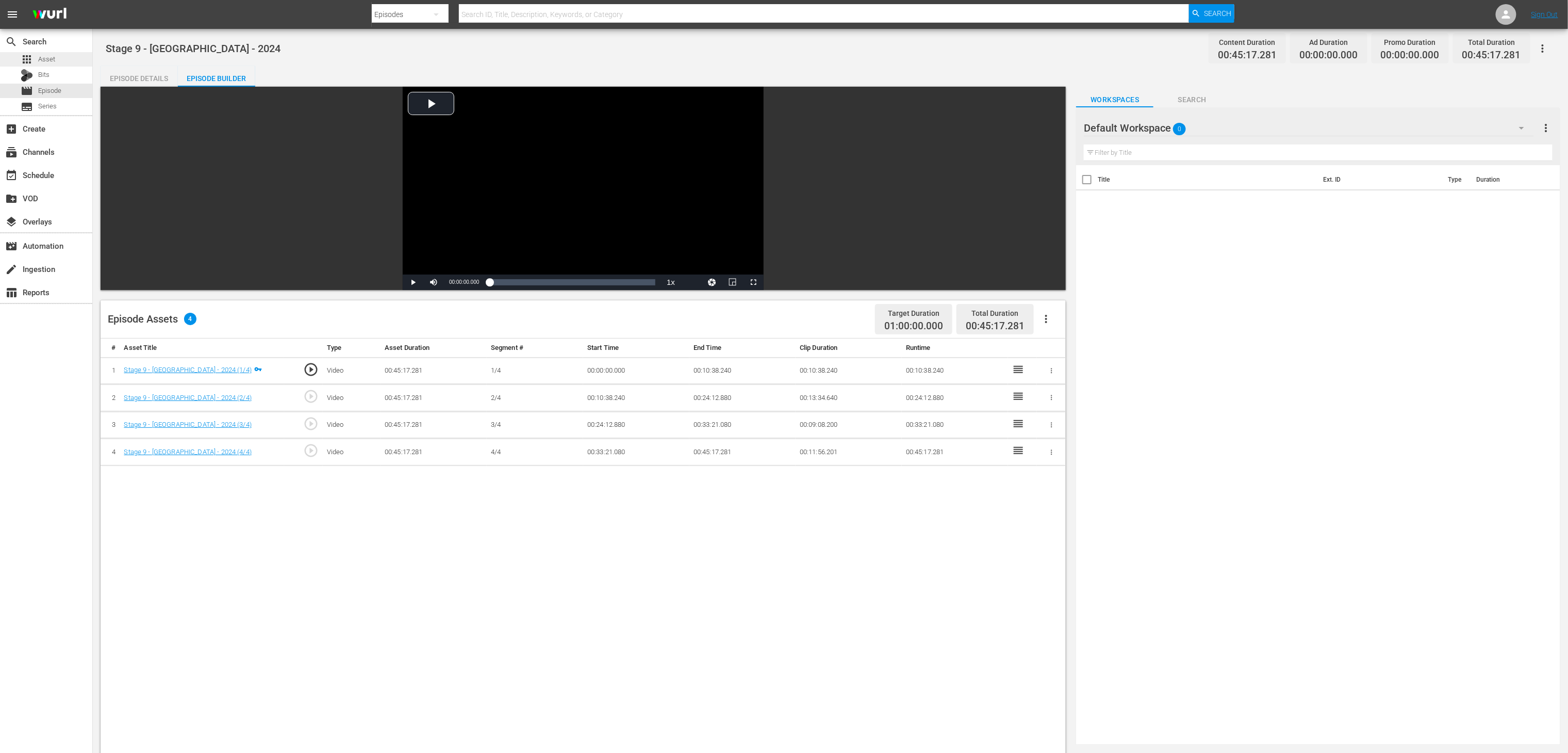
click at [48, 56] on span "Asset" at bounding box center [47, 59] width 17 height 10
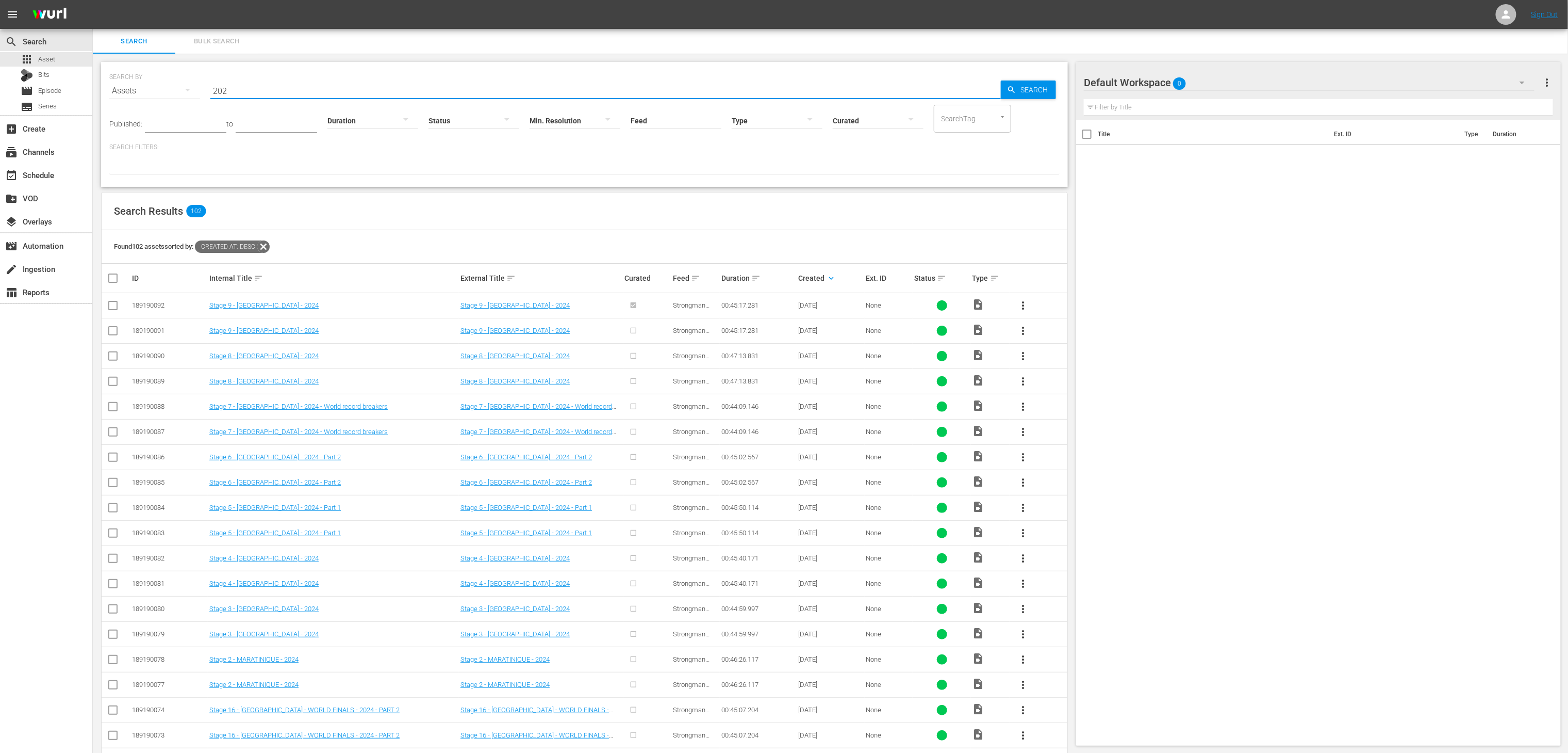
drag, startPoint x: 541, startPoint y: 88, endPoint x: 168, endPoint y: 84, distance: 373.0
click at [168, 84] on div "SEARCH BY Search By Assets Search ID, Title, Description, Keywords, or Category…" at bounding box center [584, 84] width 951 height 37
click at [168, 84] on div "Assets" at bounding box center [155, 91] width 91 height 29
click at [246, 90] on div "Channels Series Episodes Bits Assets" at bounding box center [784, 376] width 1568 height 753
drag, startPoint x: 270, startPoint y: 90, endPoint x: 218, endPoint y: 93, distance: 52.1
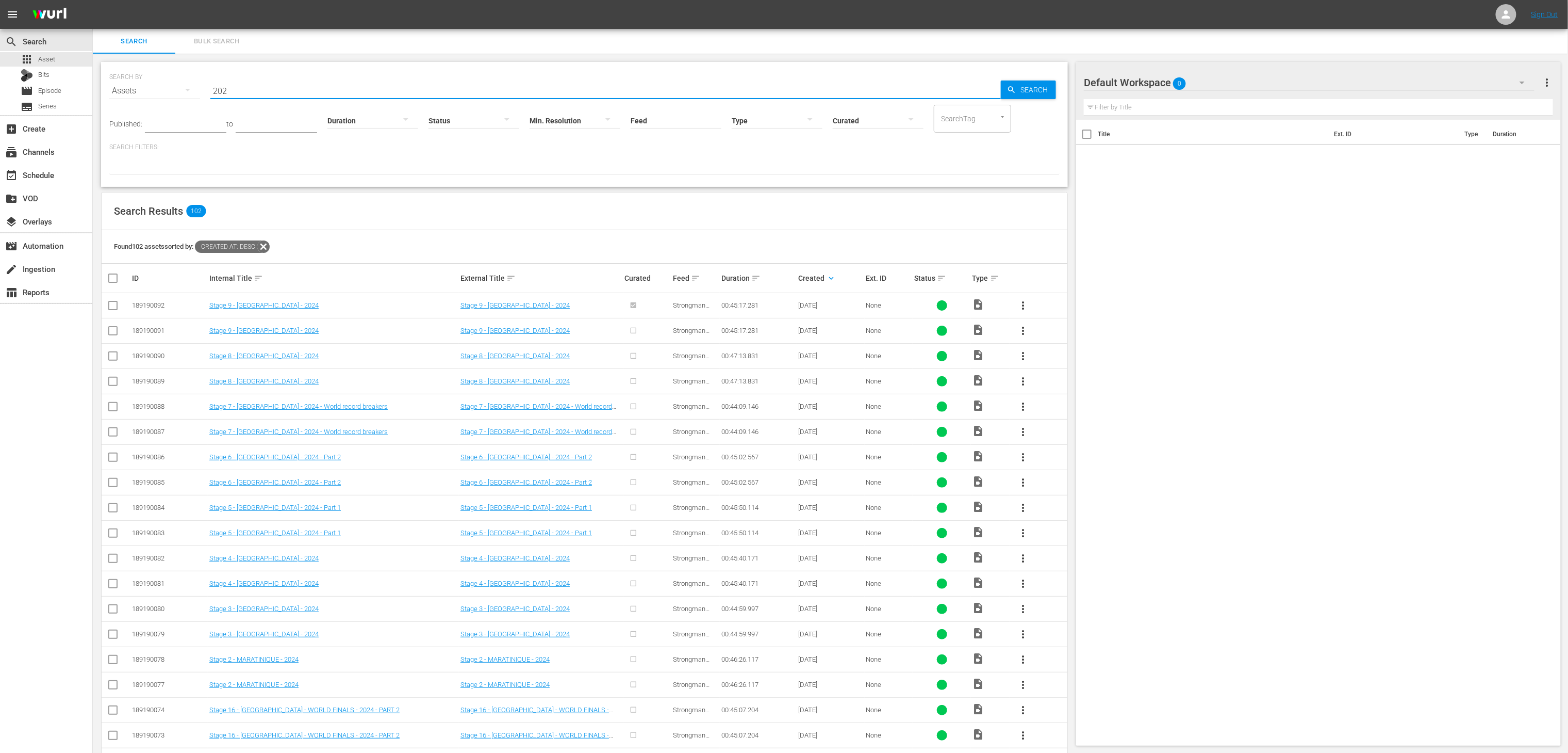
type input "2"
type input "strongman"
drag, startPoint x: 332, startPoint y: 90, endPoint x: 200, endPoint y: 91, distance: 132.0
click at [200, 91] on div "SEARCH BY Search By Assets Search ID, Title, Description, Keywords, or Category…" at bounding box center [584, 84] width 951 height 37
click at [44, 97] on div "movie Episode" at bounding box center [41, 90] width 41 height 15
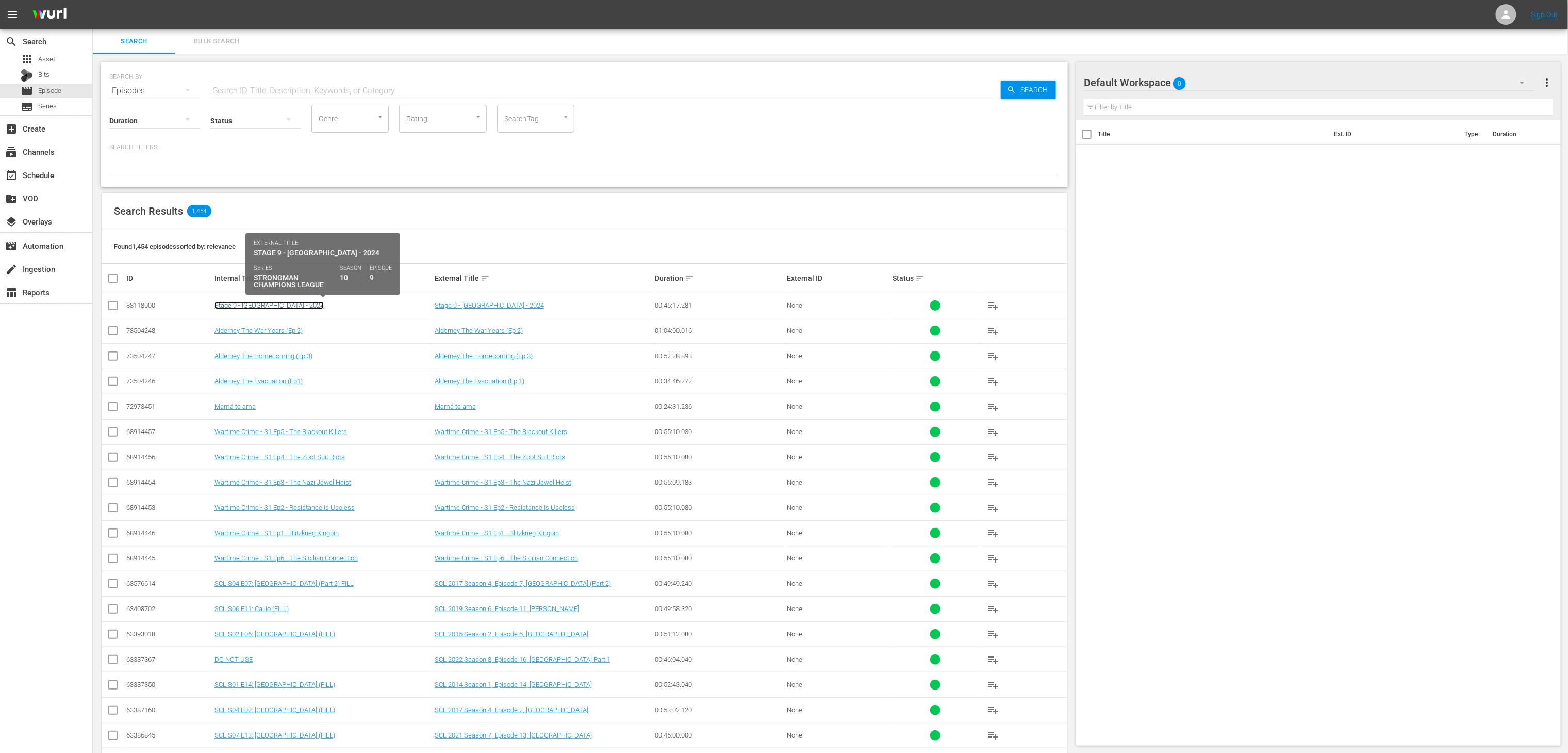
click at [279, 307] on link "Stage 9 - PORTUGAL - 2024" at bounding box center [268, 305] width 109 height 8
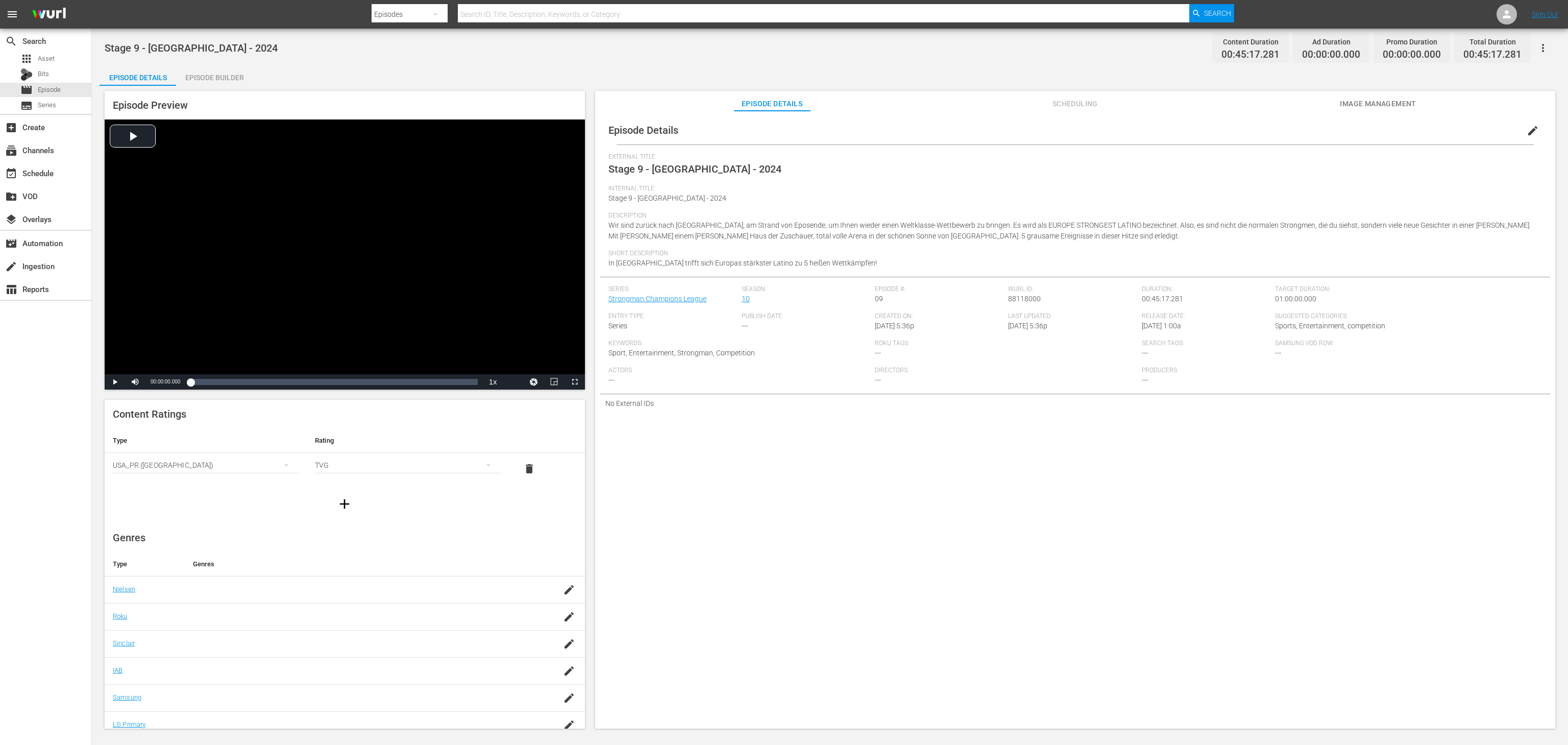
click at [1520, 134] on button "edit" at bounding box center [1532, 130] width 24 height 24
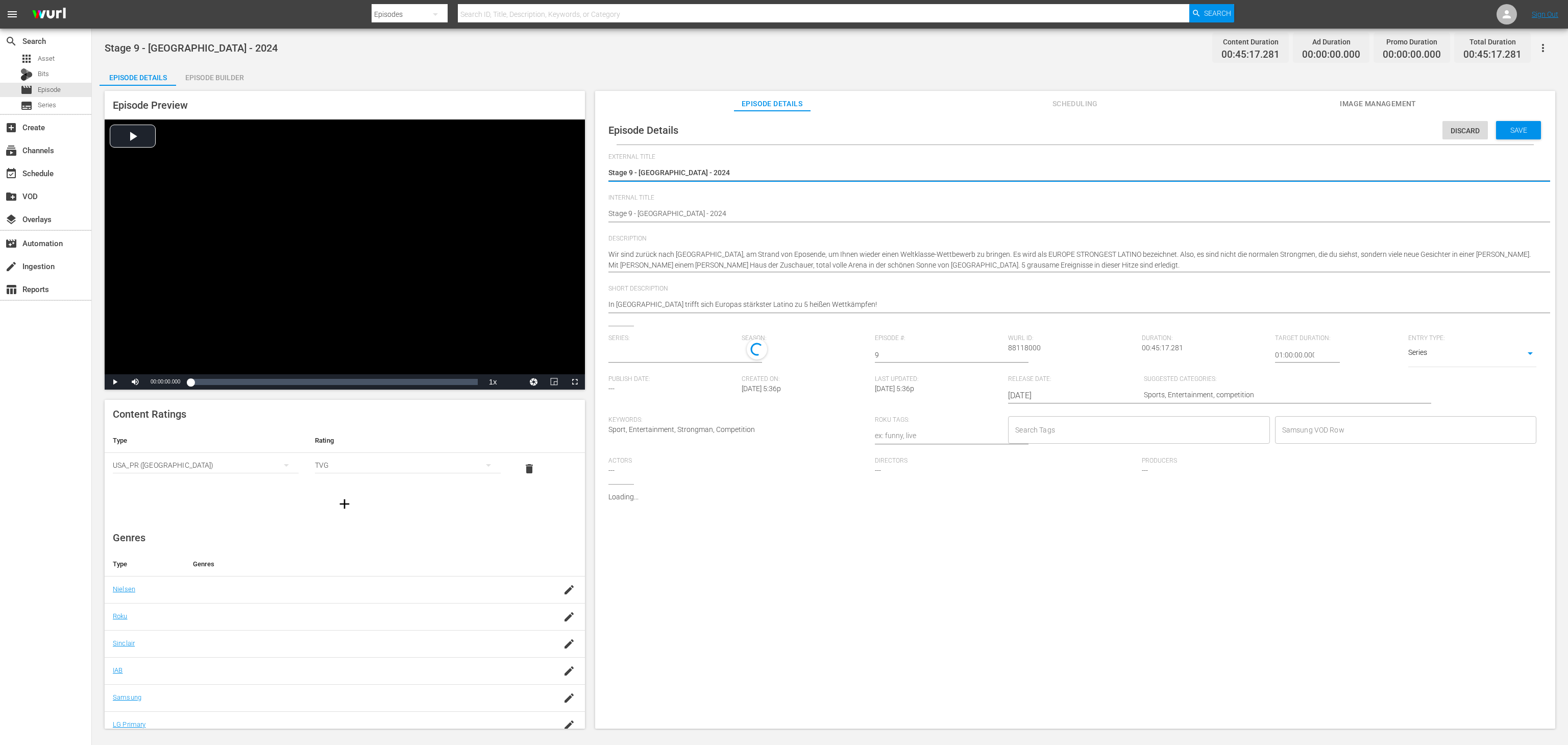
type input "Strongman Champions League"
click at [1080, 422] on div "Search Tags" at bounding box center [1139, 432] width 261 height 27
click at [1448, 134] on span "Discard" at bounding box center [1465, 130] width 45 height 8
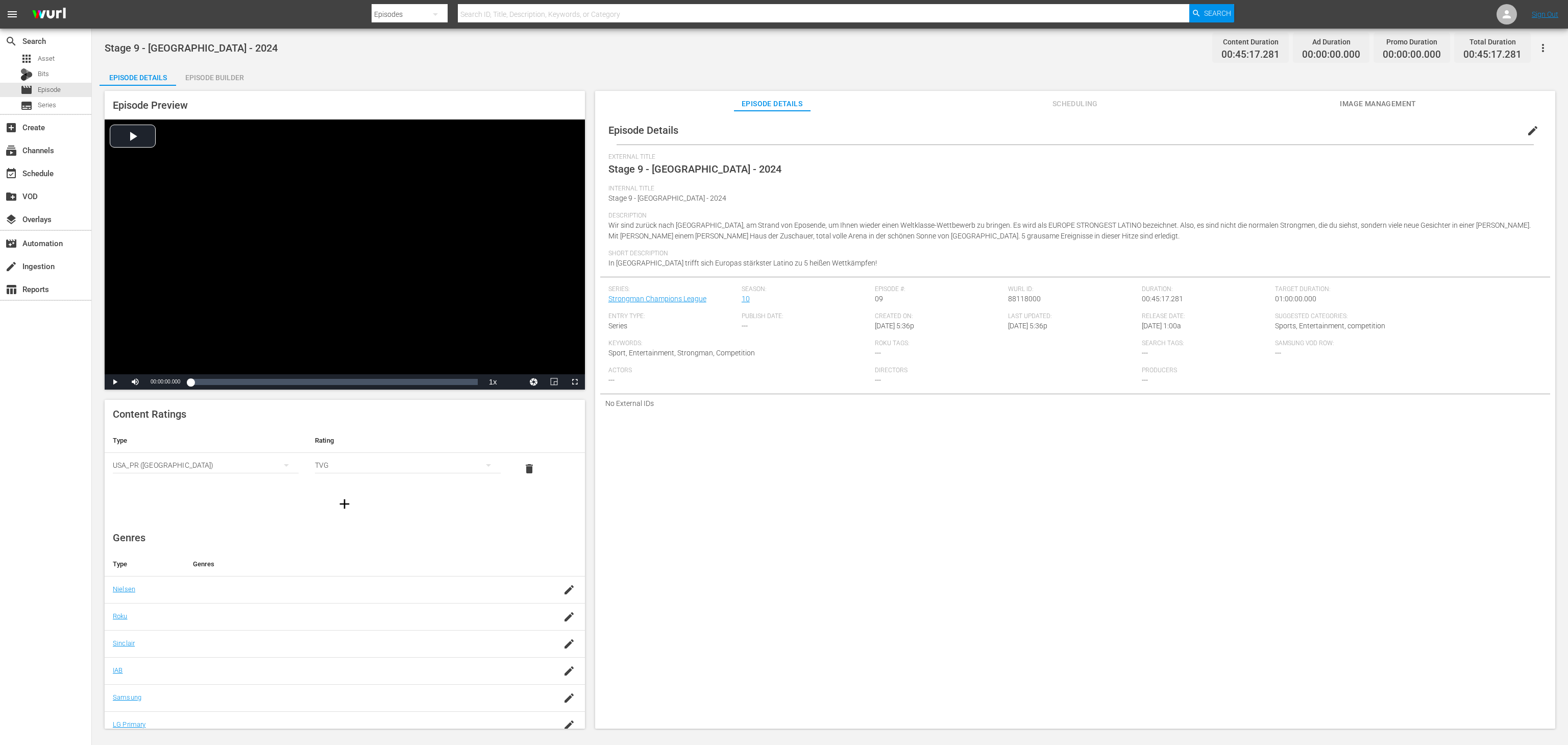
click at [977, 500] on div "Episode Details edit External Title Stage 9 - PORTUGAL - 2024 Internal Title St…" at bounding box center [1075, 424] width 960 height 628
click at [49, 58] on span "Asset" at bounding box center [46, 58] width 17 height 10
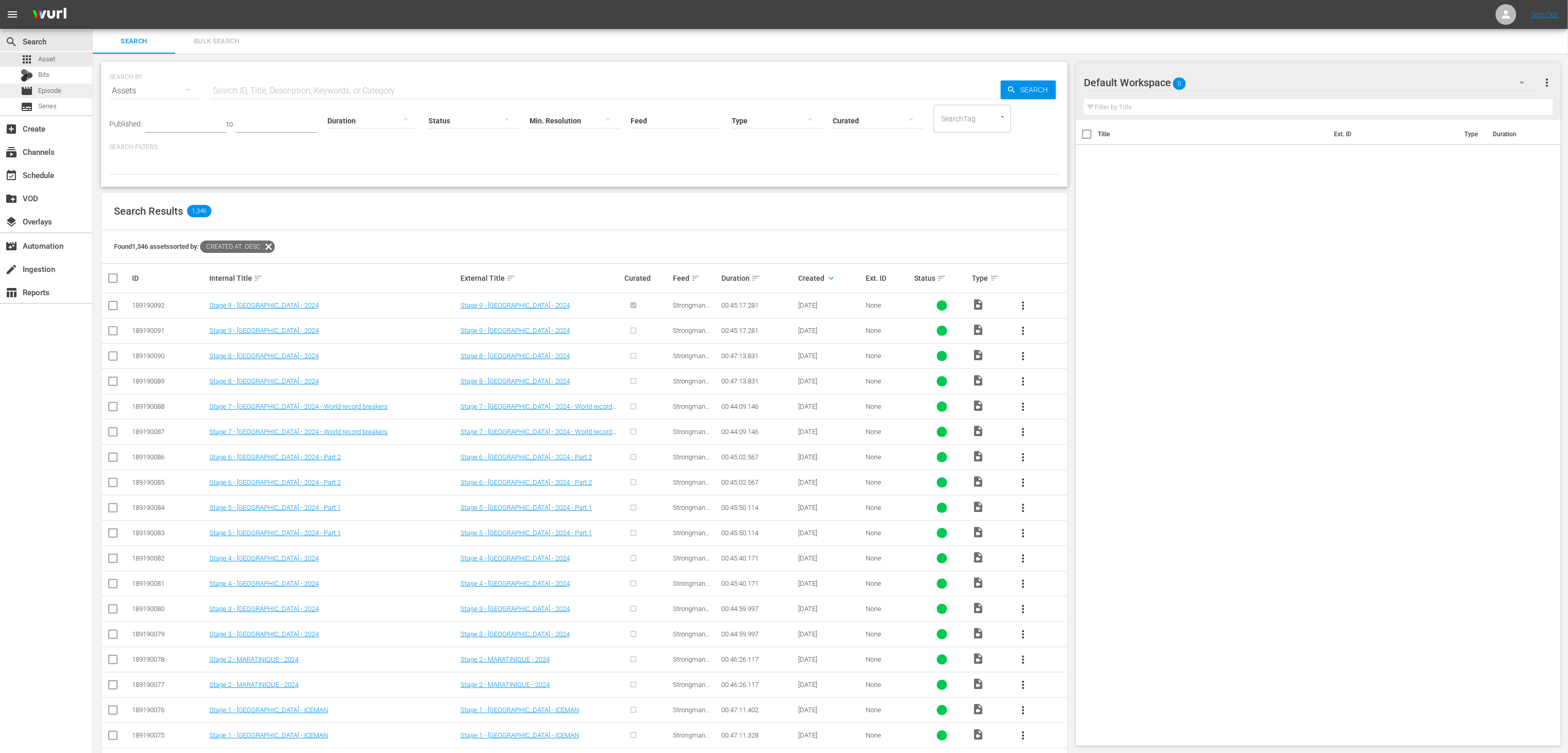
click at [58, 92] on span "Episode" at bounding box center [50, 90] width 23 height 10
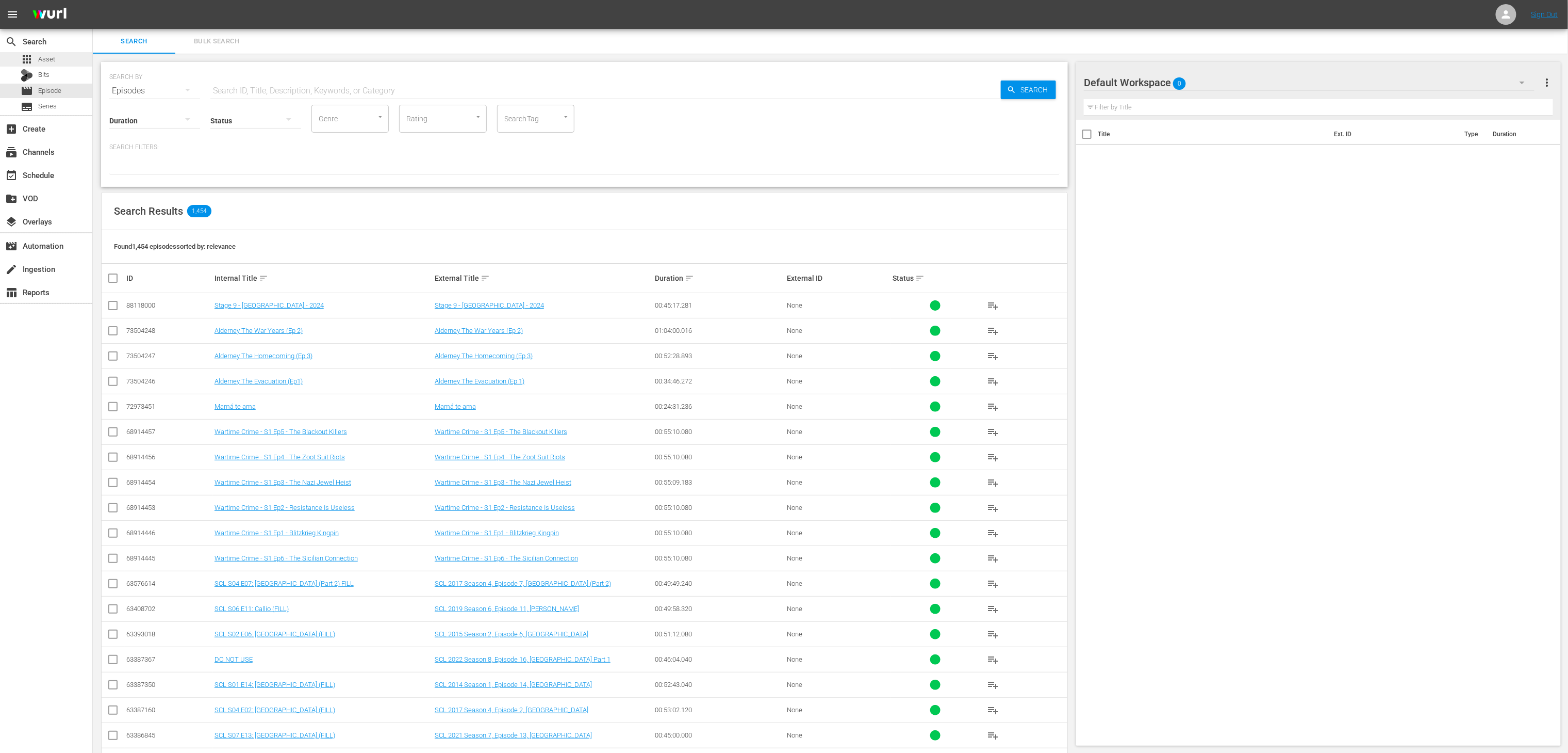
click at [46, 53] on div "apps Asset" at bounding box center [37, 59] width 34 height 15
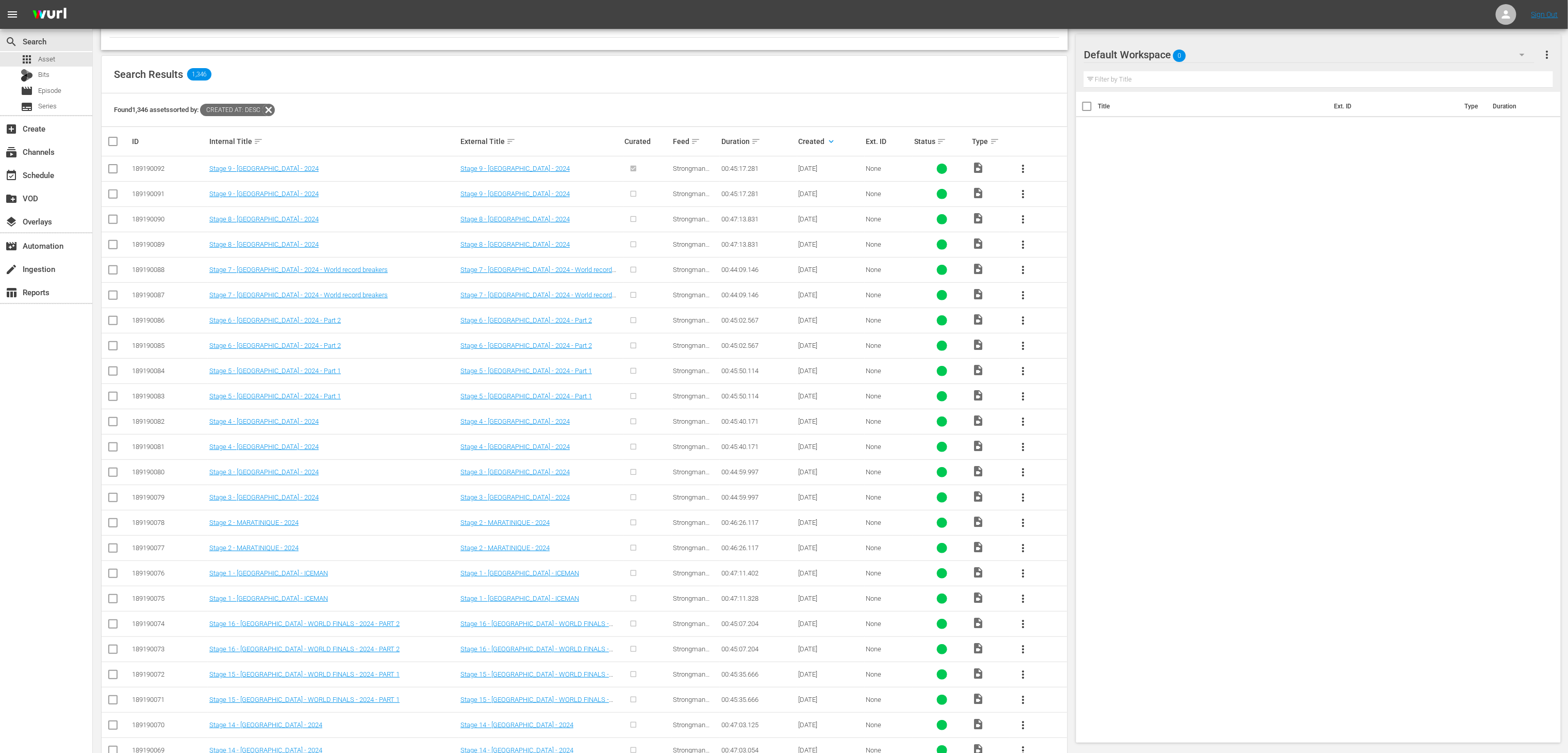
scroll to position [132, 0]
click at [109, 147] on input "checkbox" at bounding box center [117, 146] width 21 height 12
checkbox input "true"
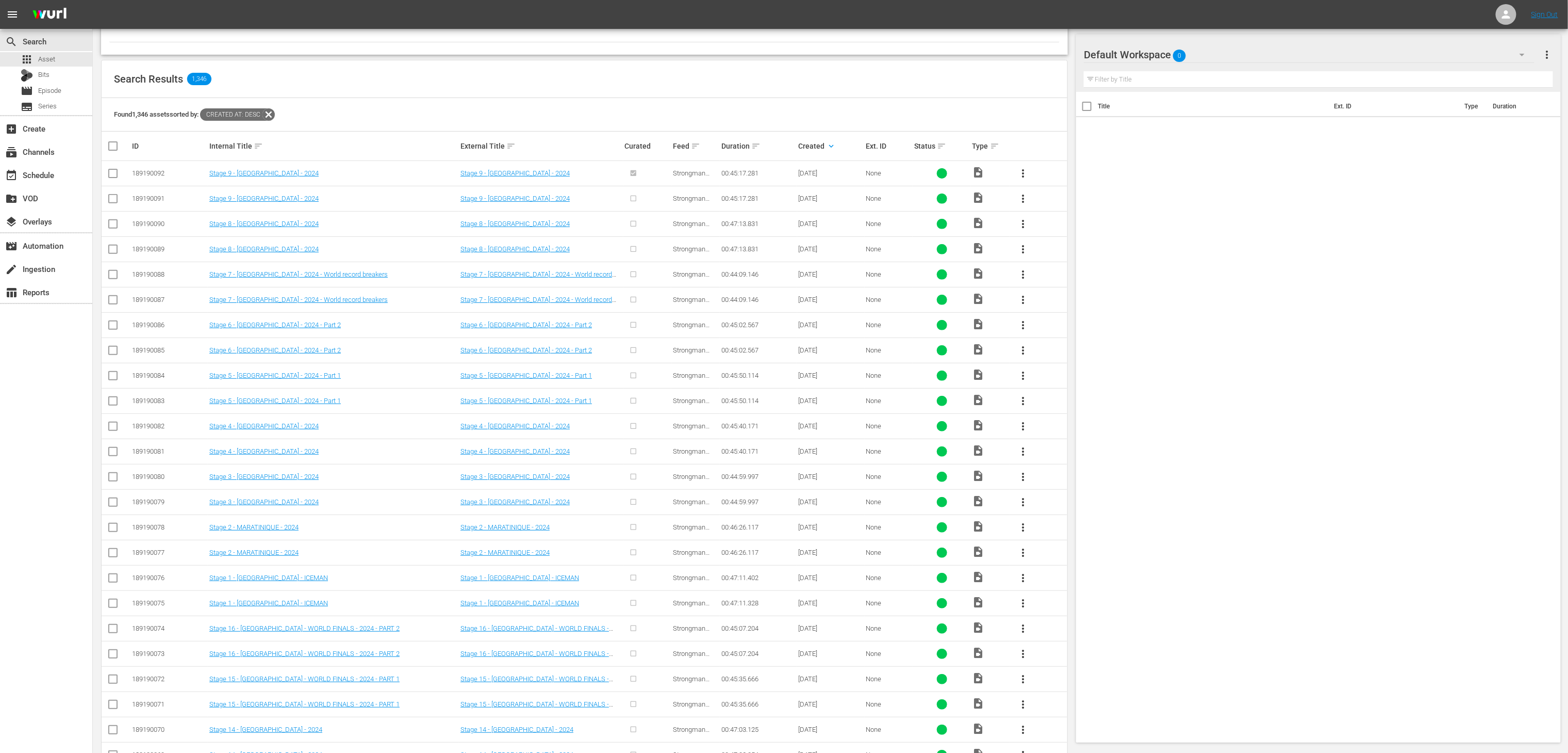
checkbox input "true"
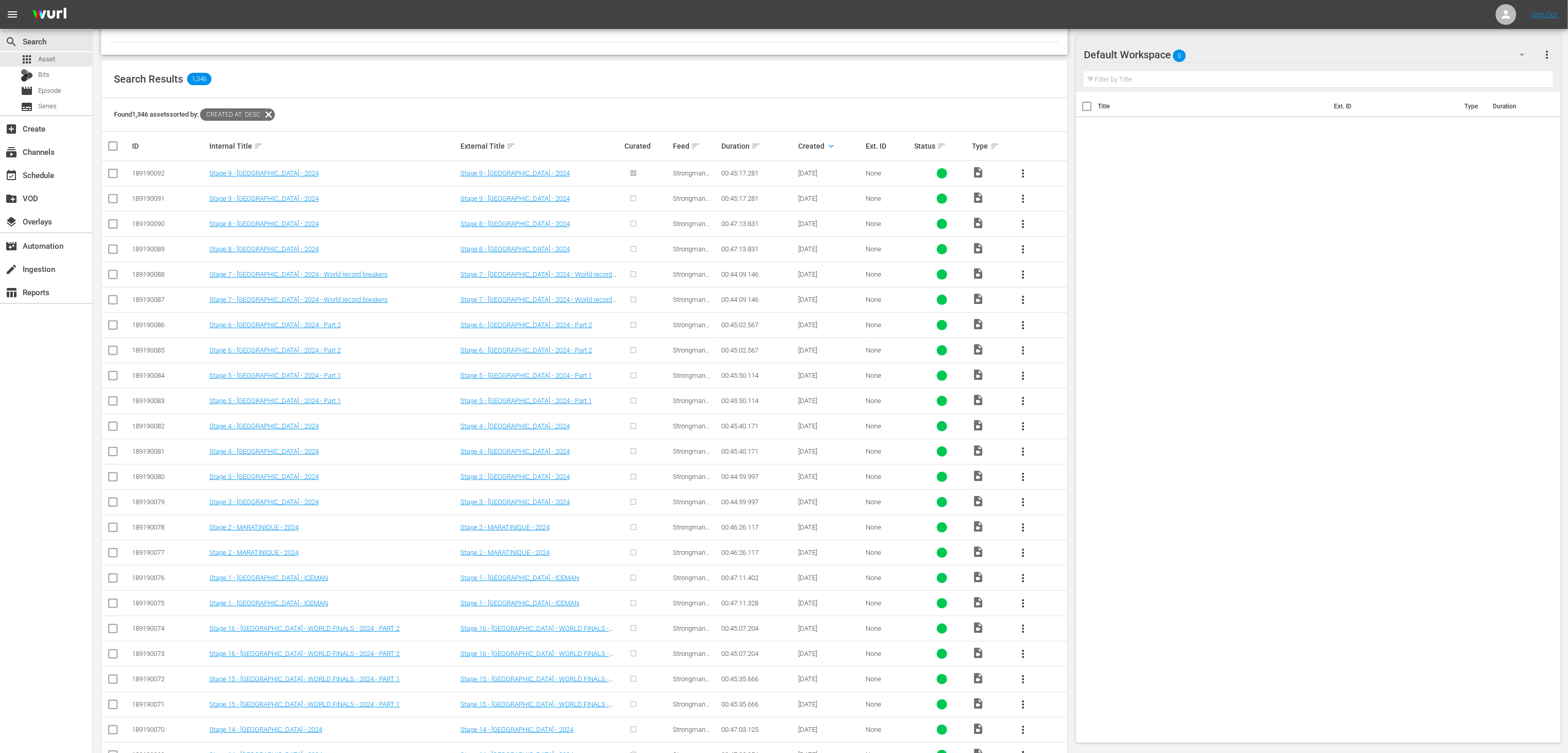
checkbox input "true"
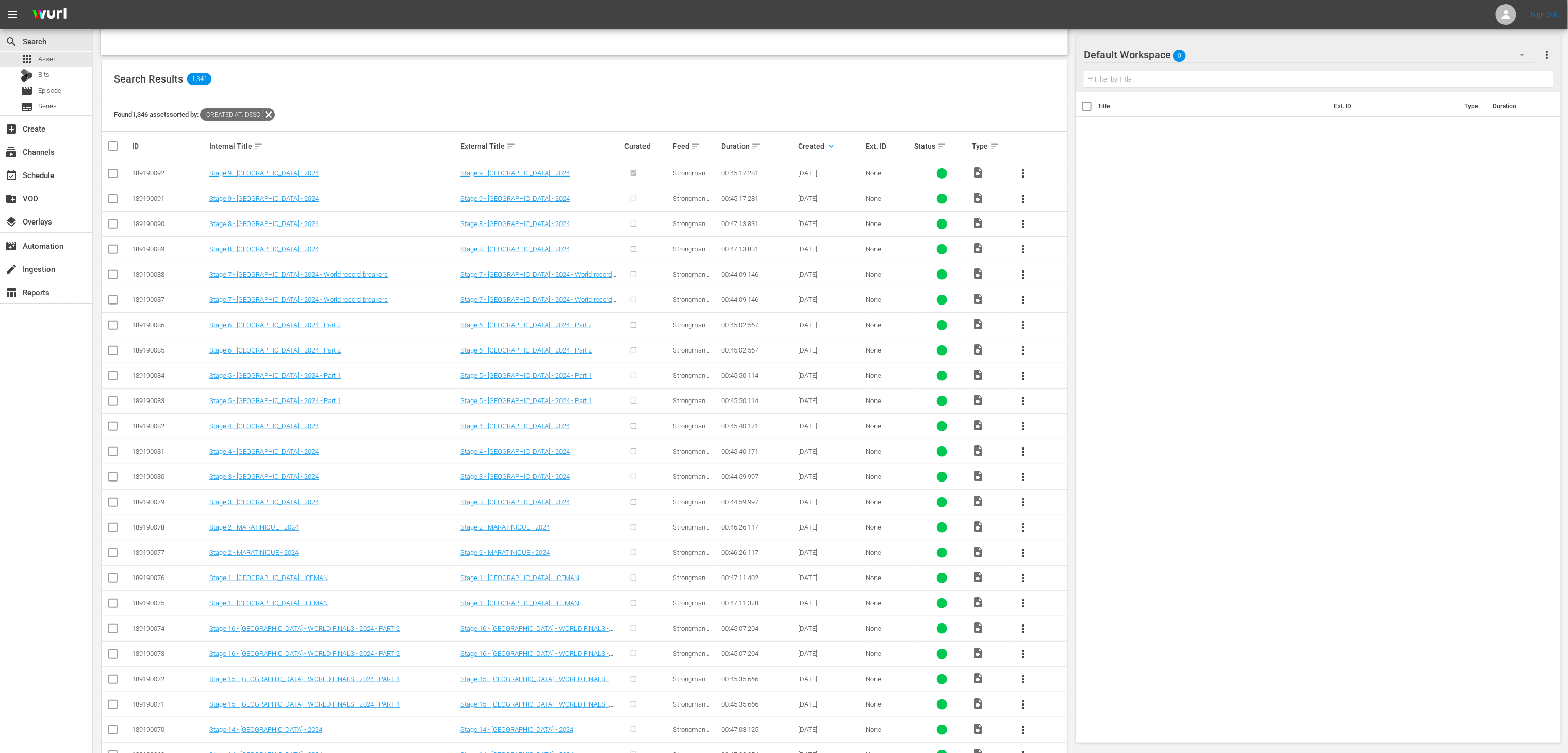
checkbox input "true"
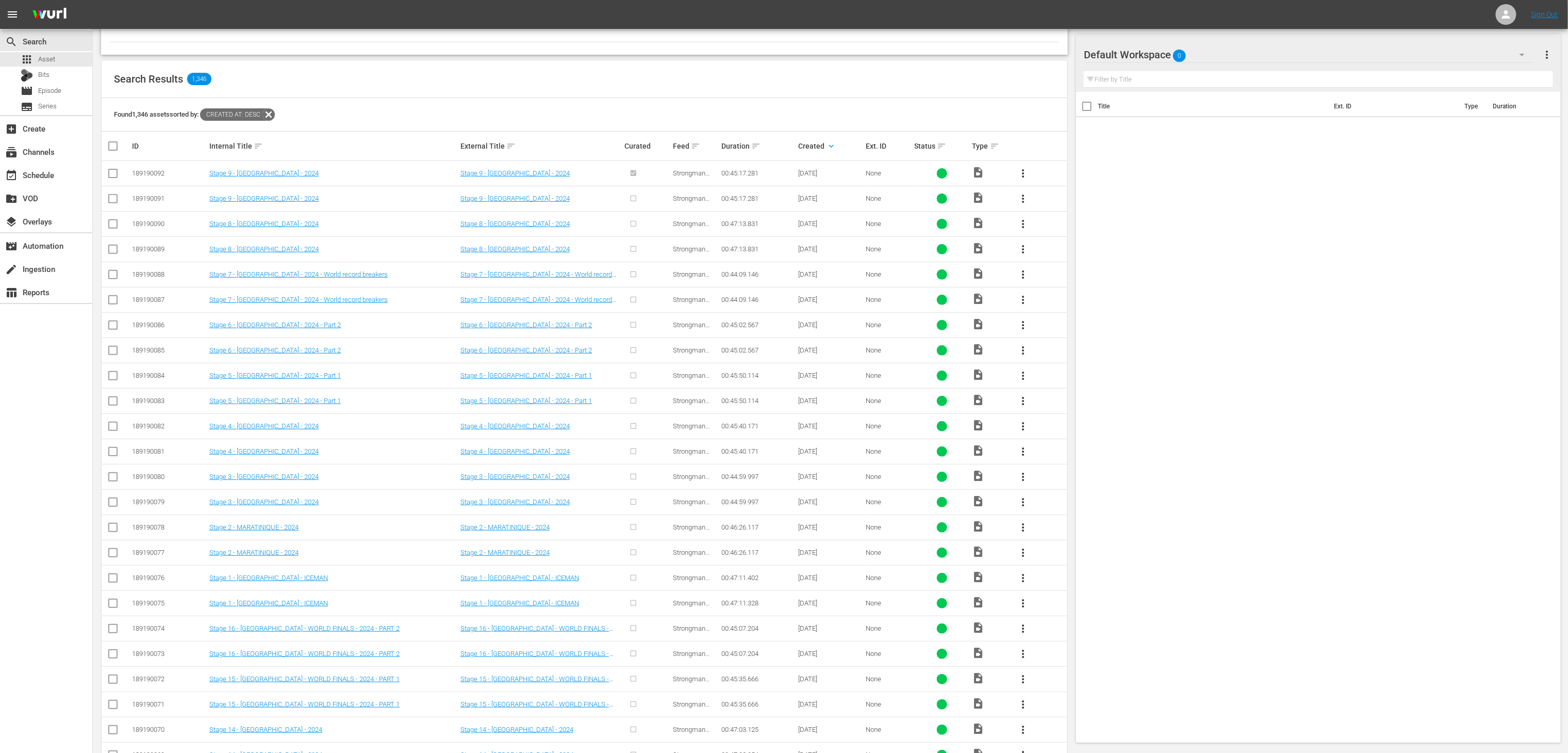
checkbox input "true"
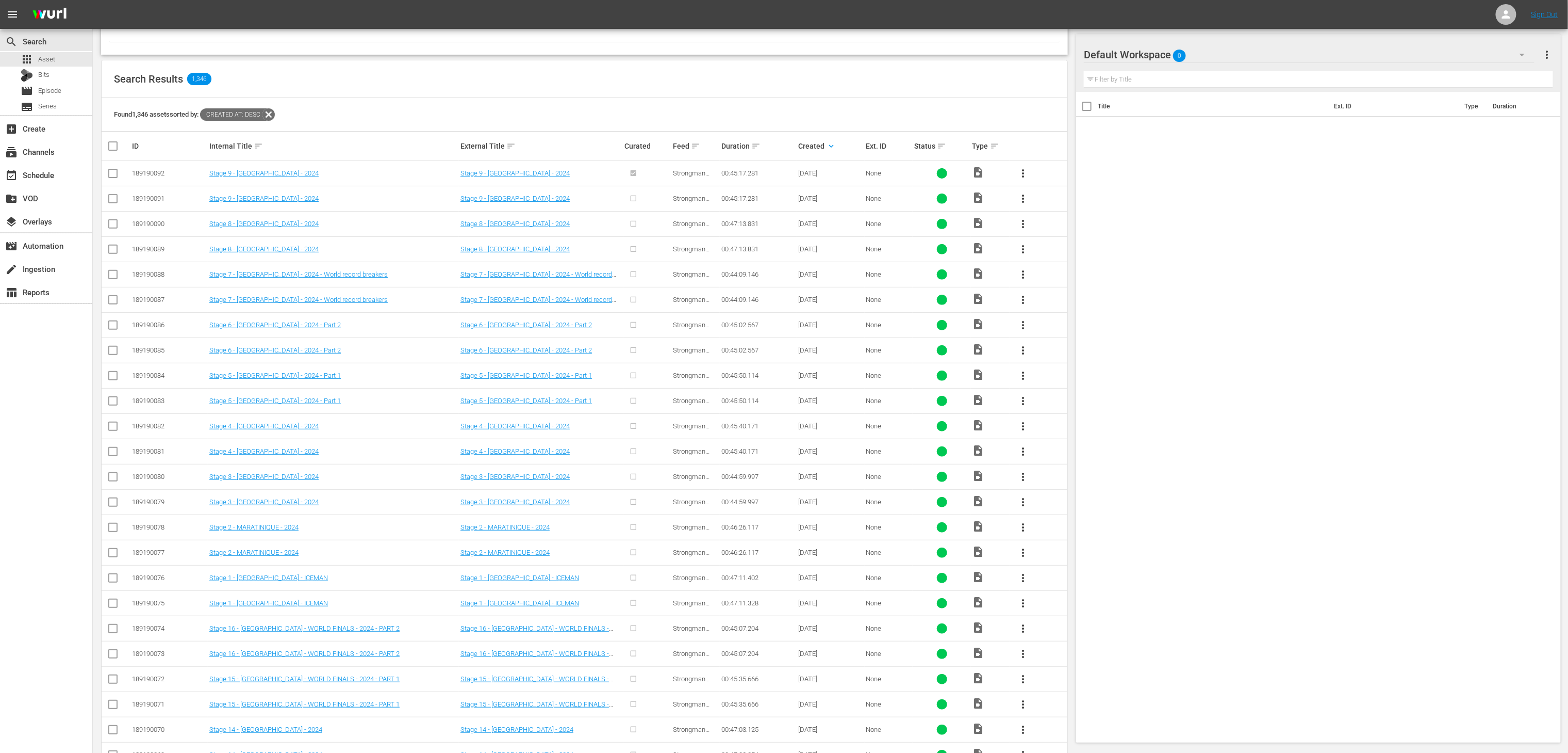
checkbox input "true"
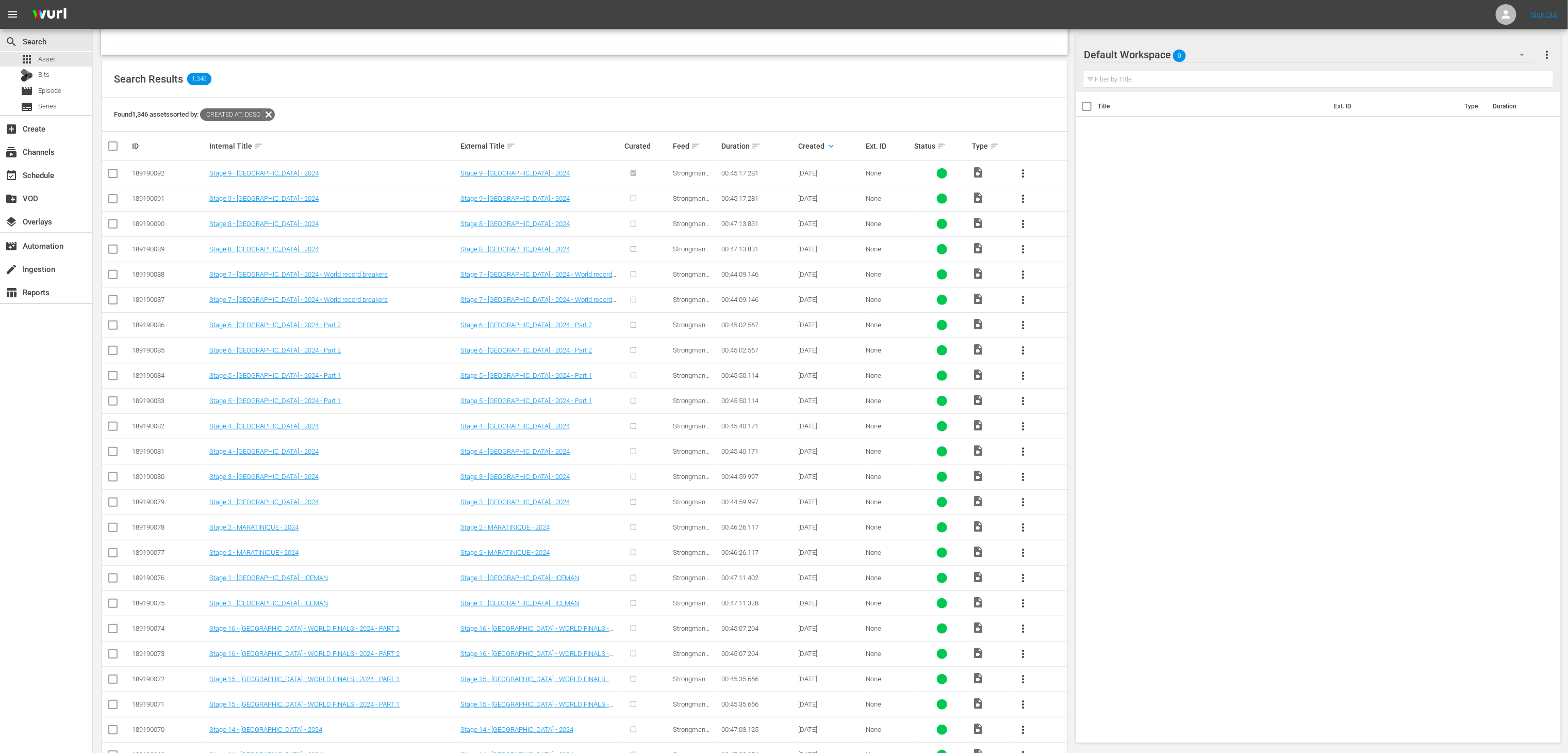
checkbox input "true"
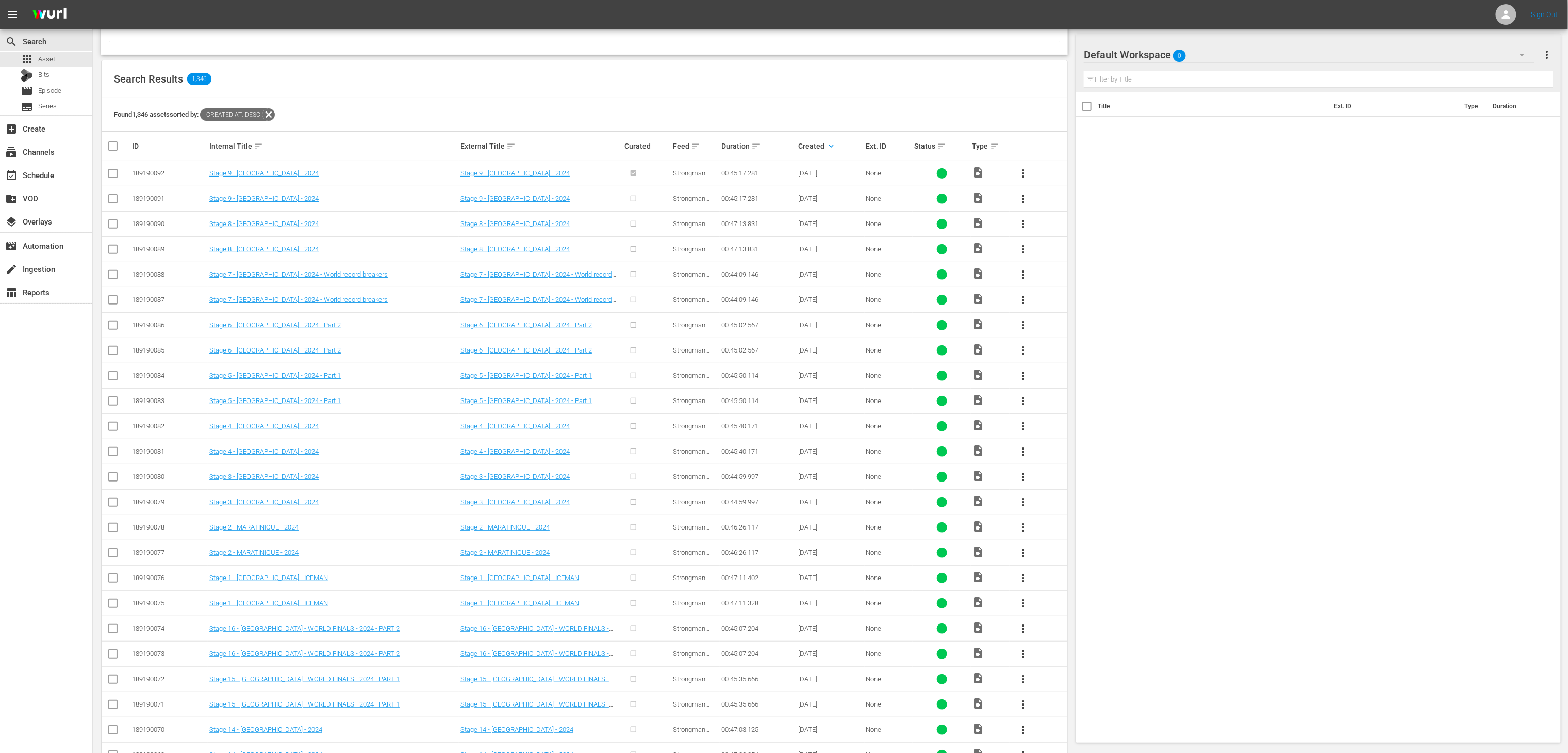
checkbox input "true"
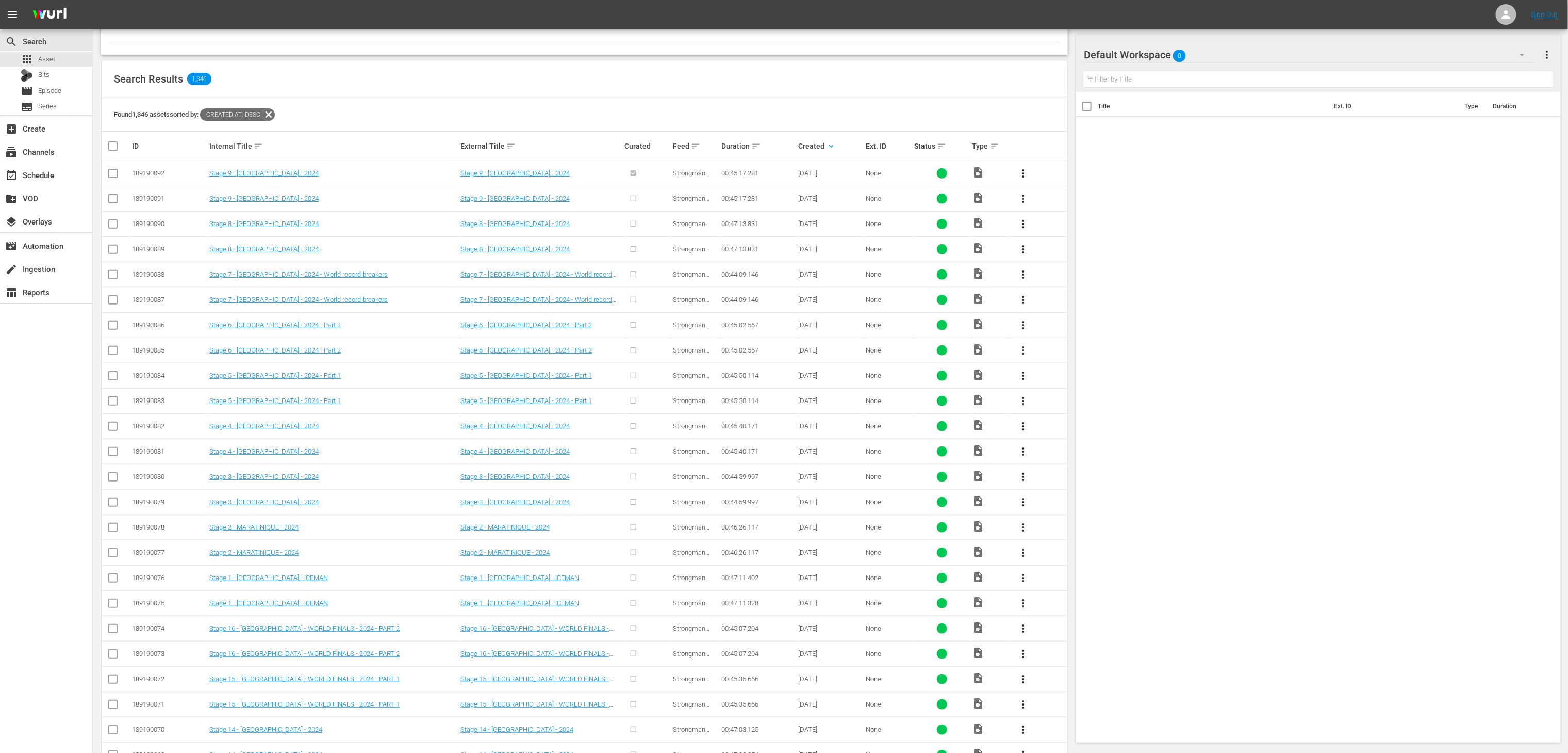
checkbox input "true"
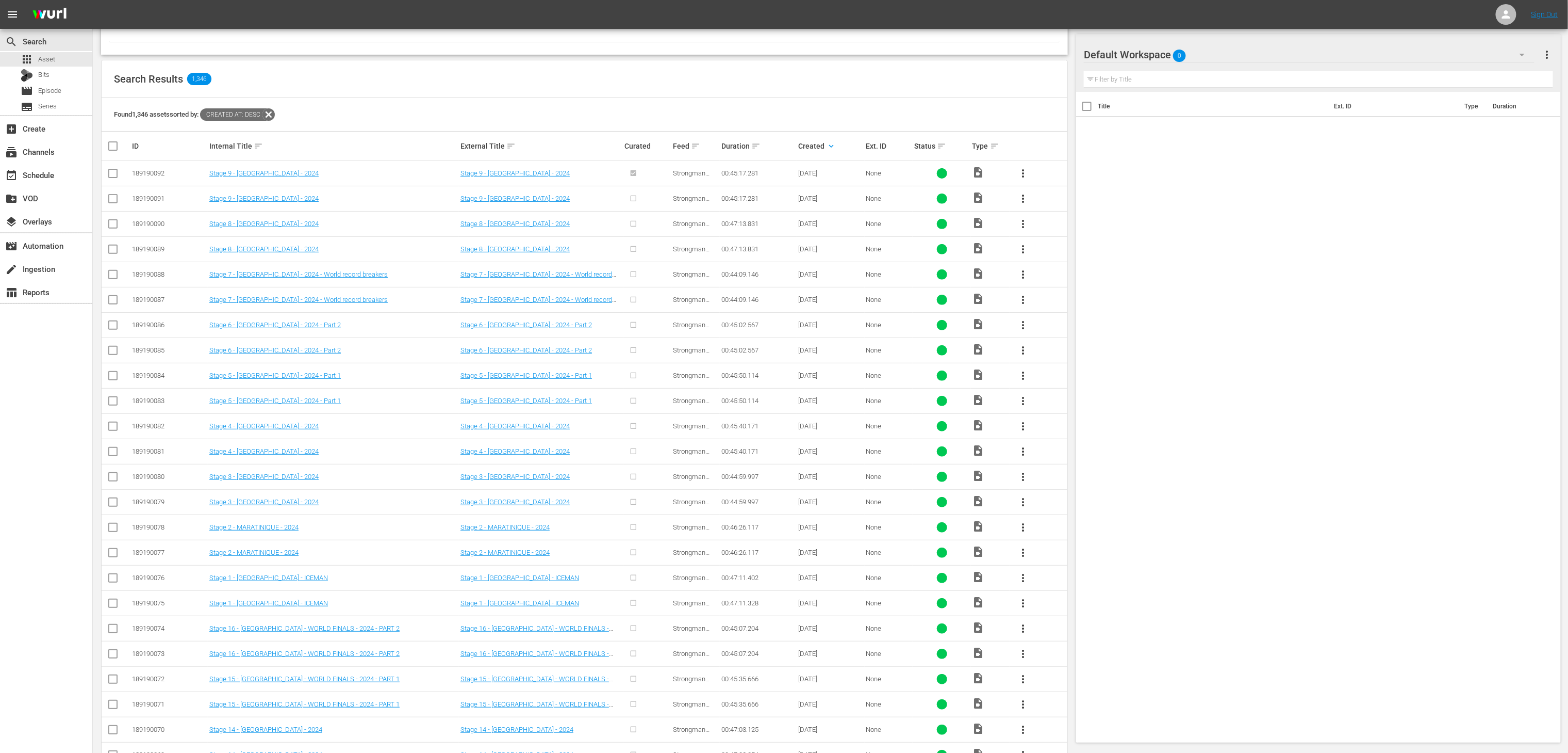
checkbox input "true"
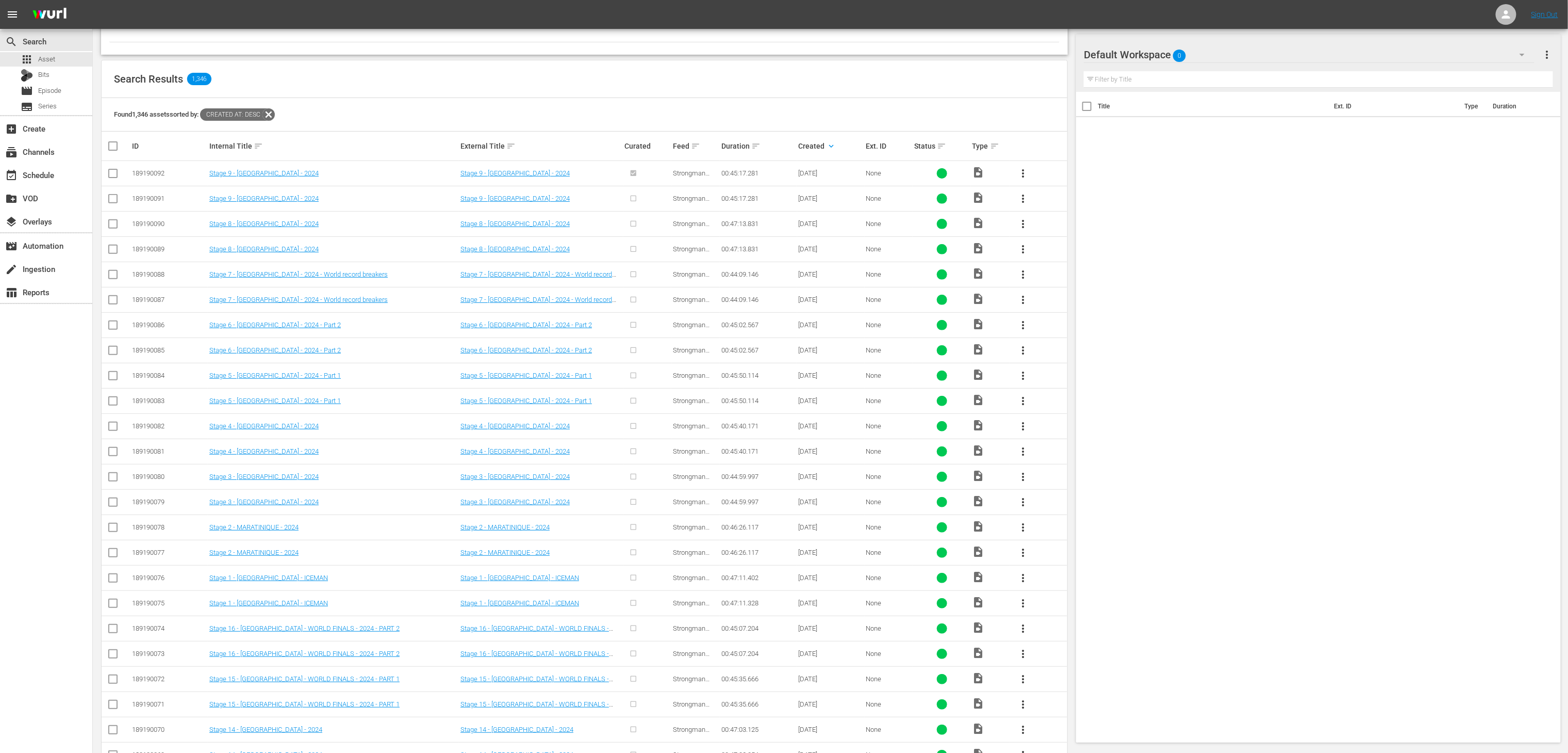
checkbox input "true"
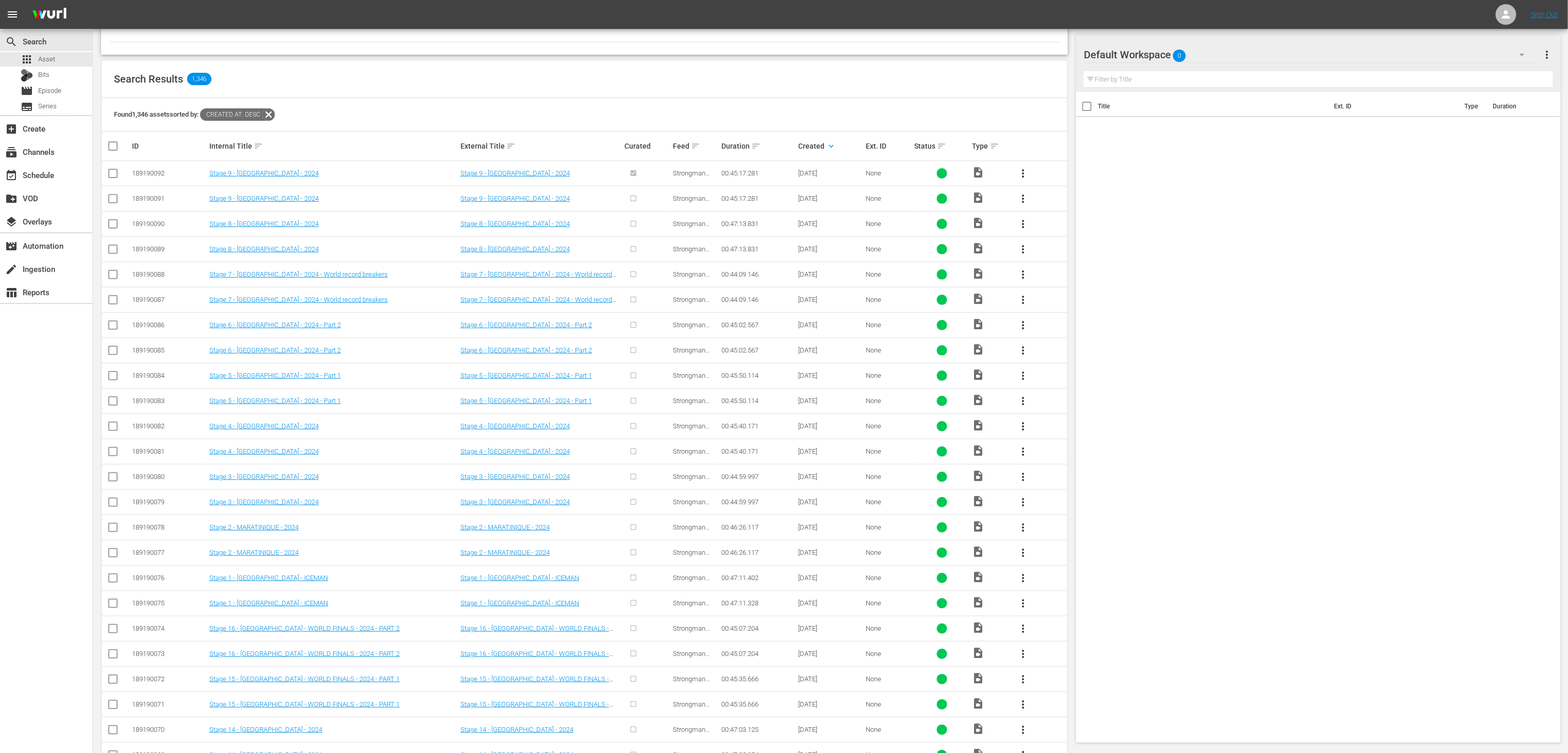
checkbox input "true"
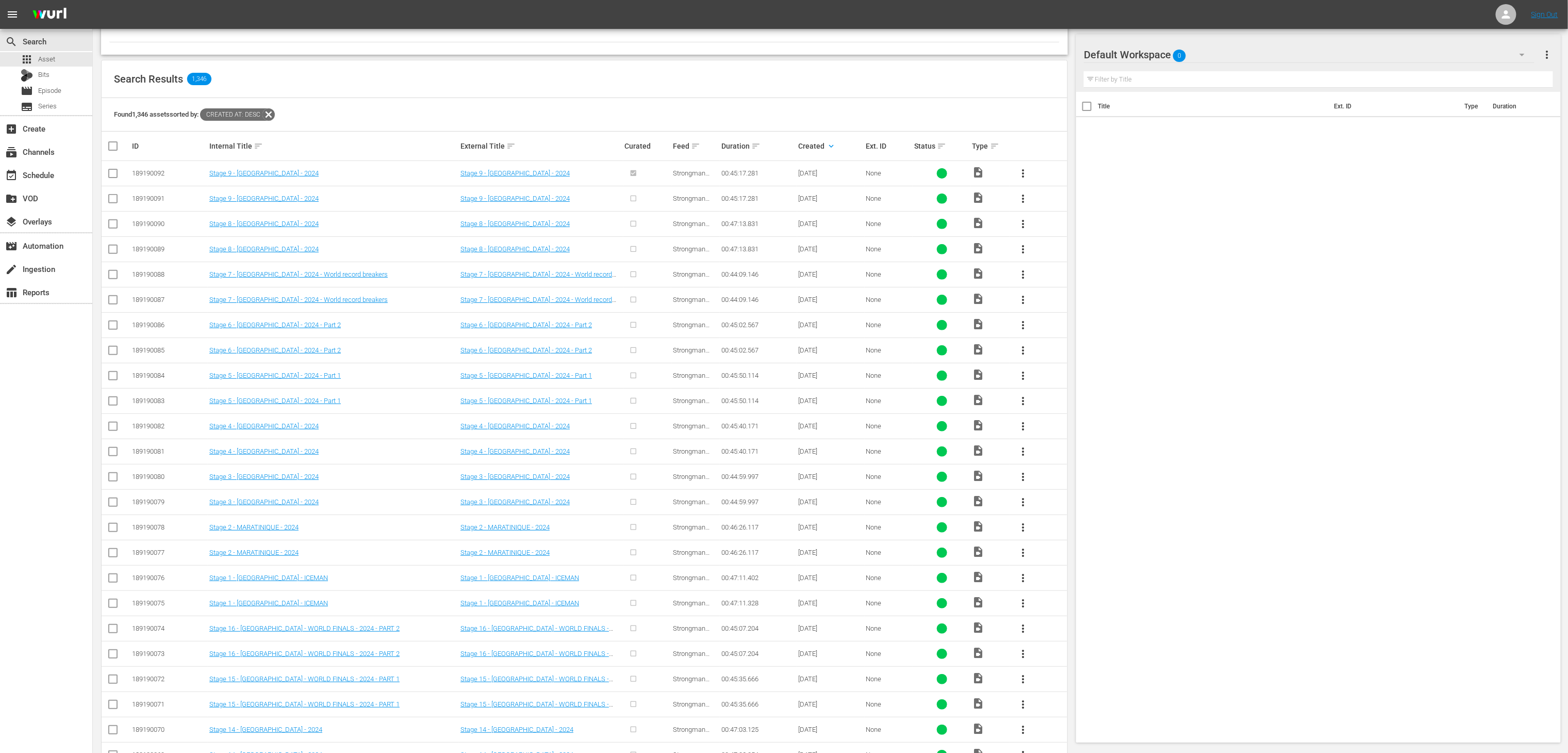
checkbox input "true"
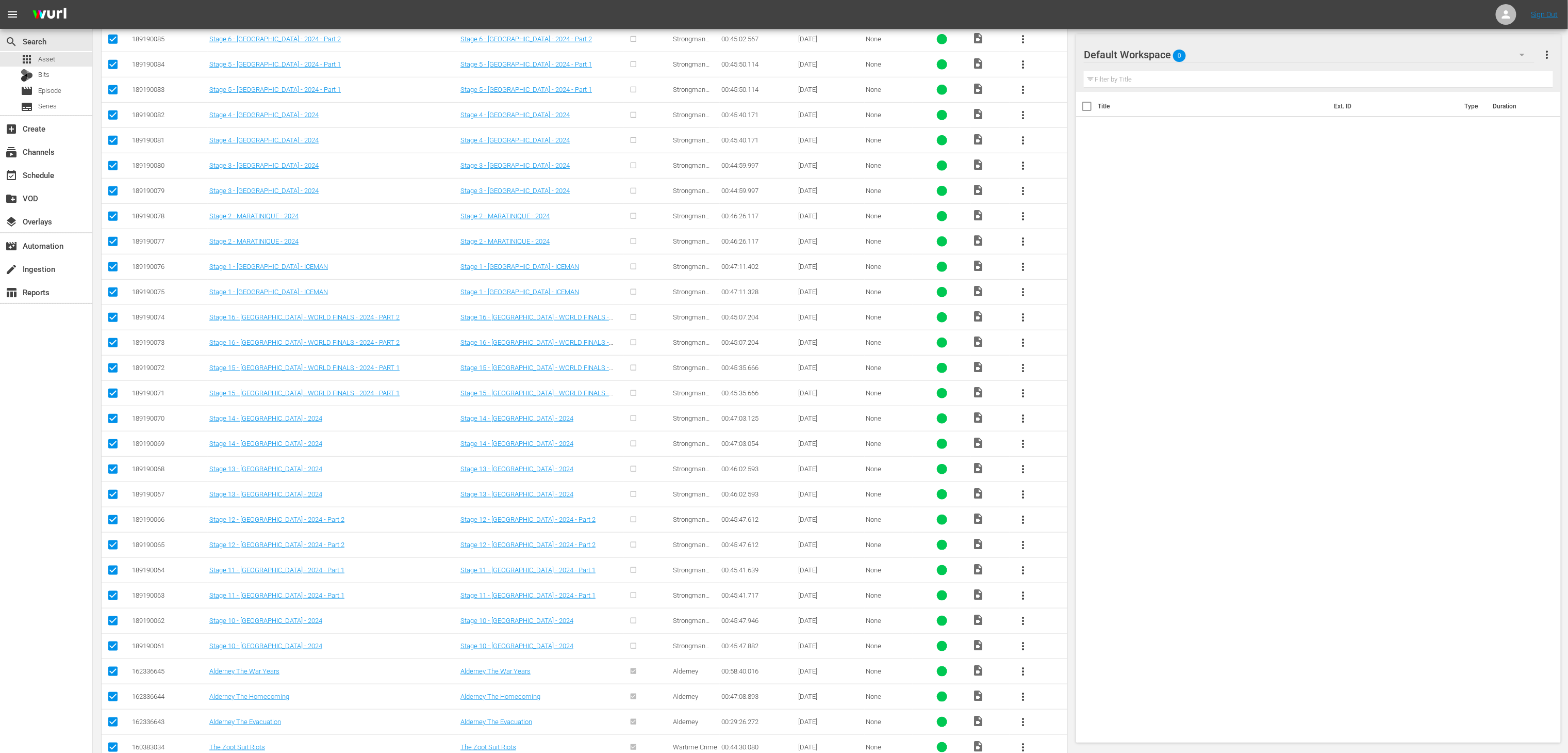
scroll to position [0, 0]
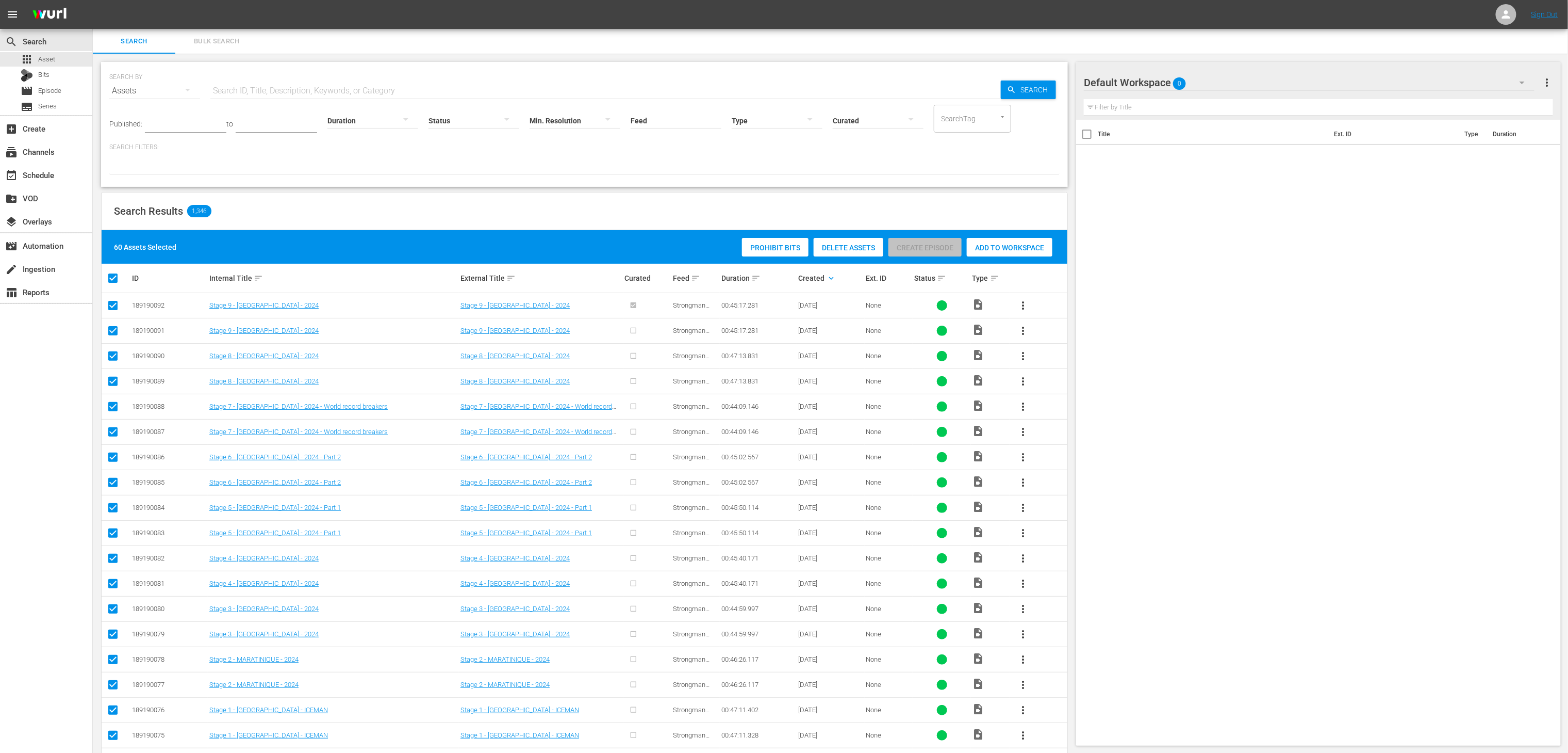
click at [109, 285] on th at bounding box center [116, 279] width 29 height 29
click at [112, 283] on input "checkbox" at bounding box center [117, 278] width 21 height 12
checkbox input "false"
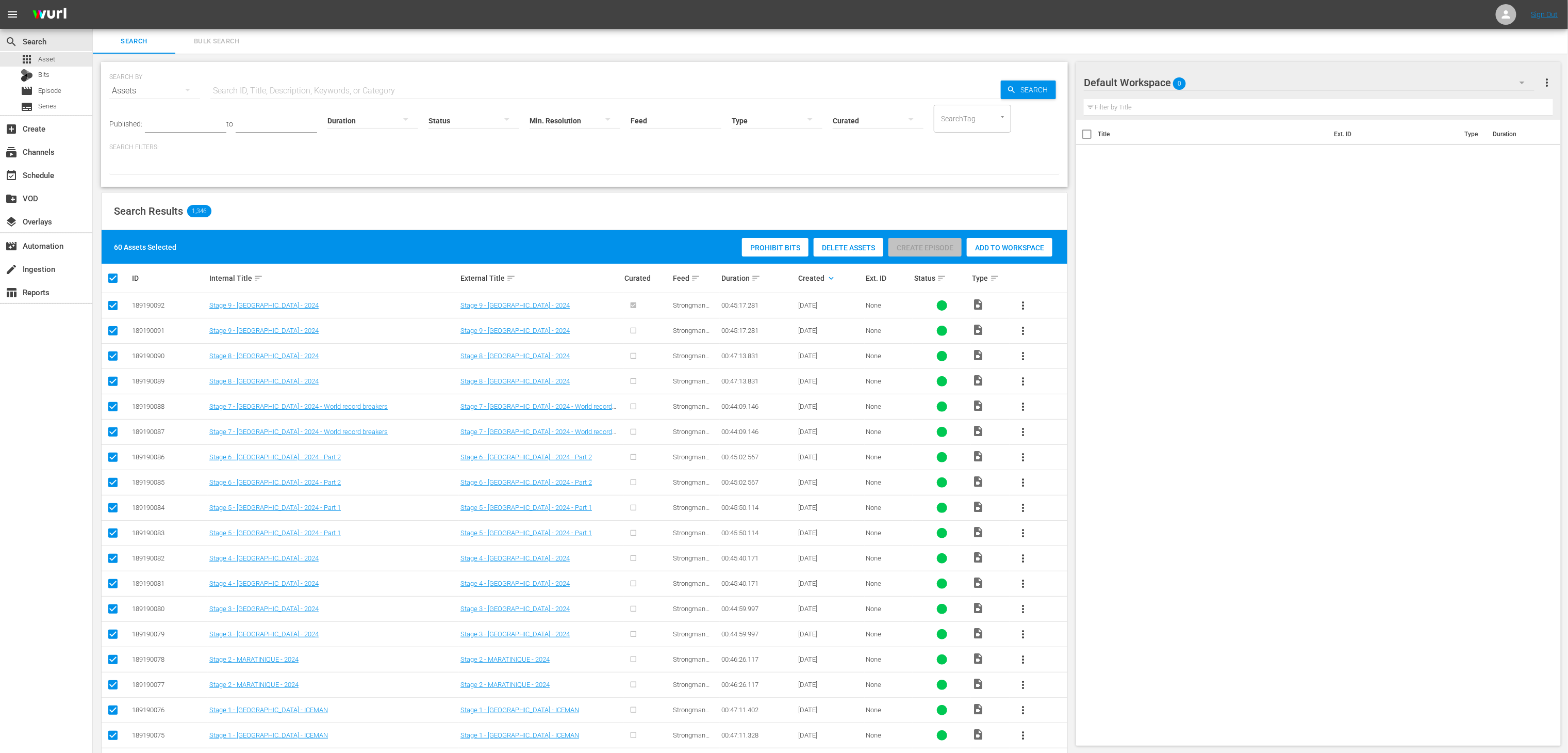
checkbox input "false"
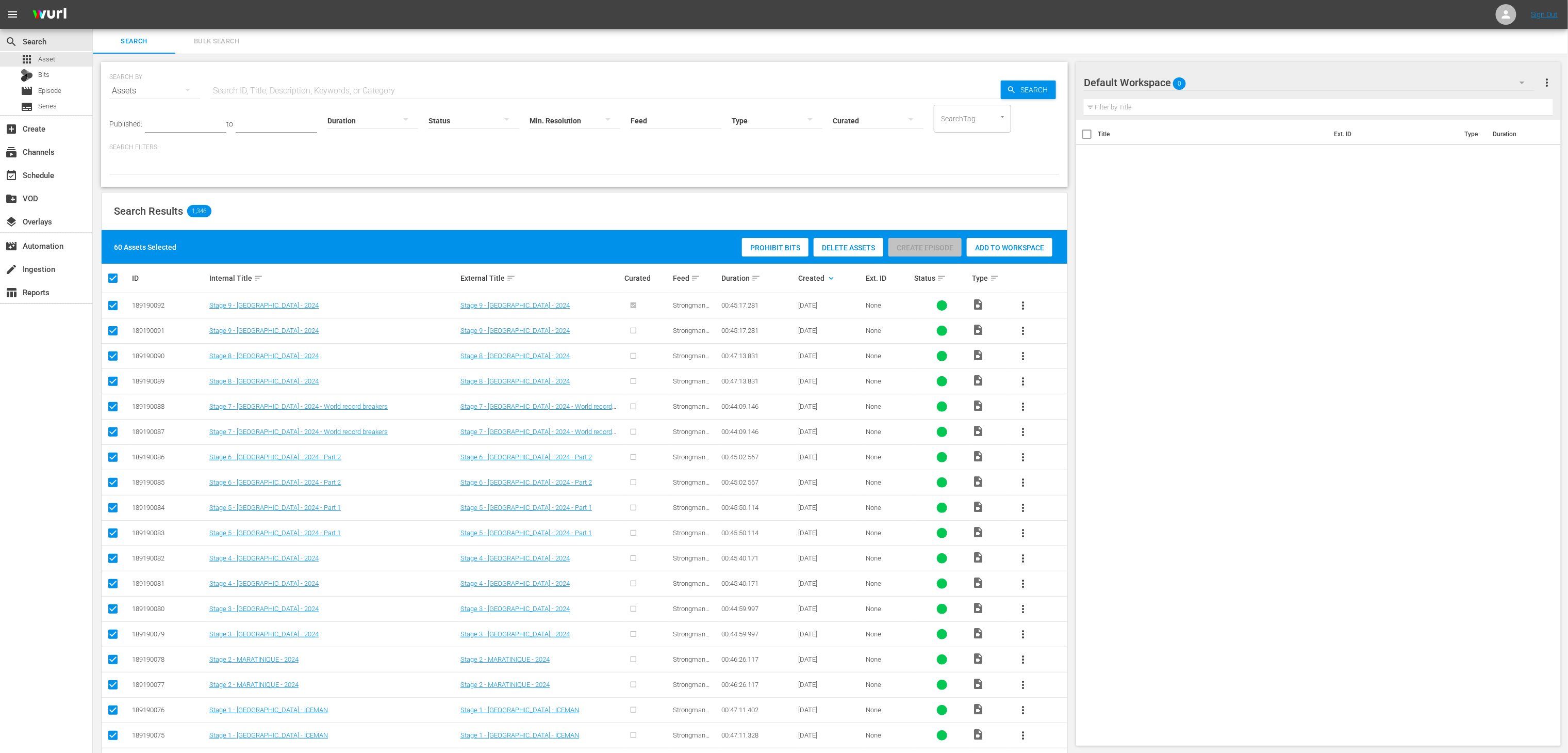
checkbox input "false"
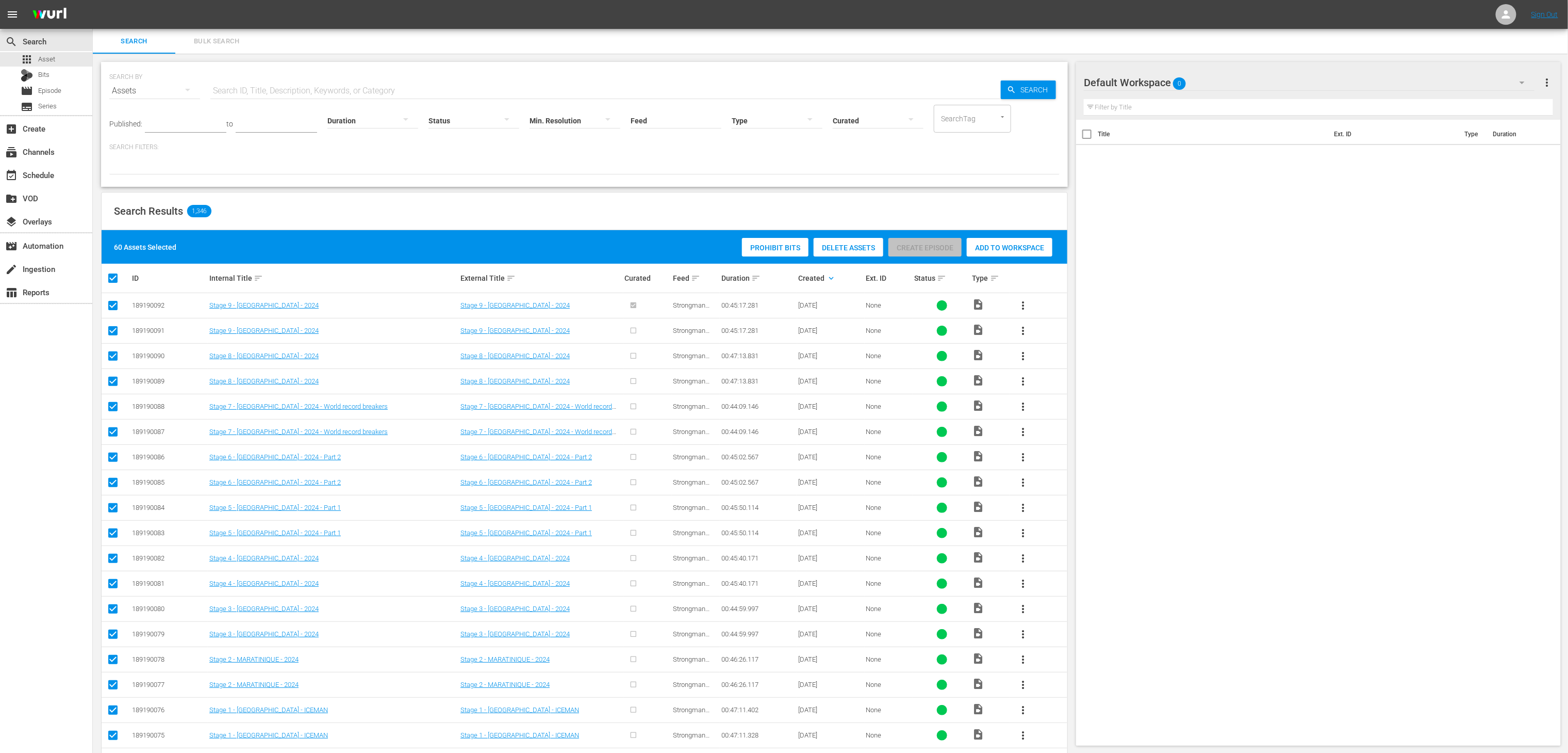
checkbox input "false"
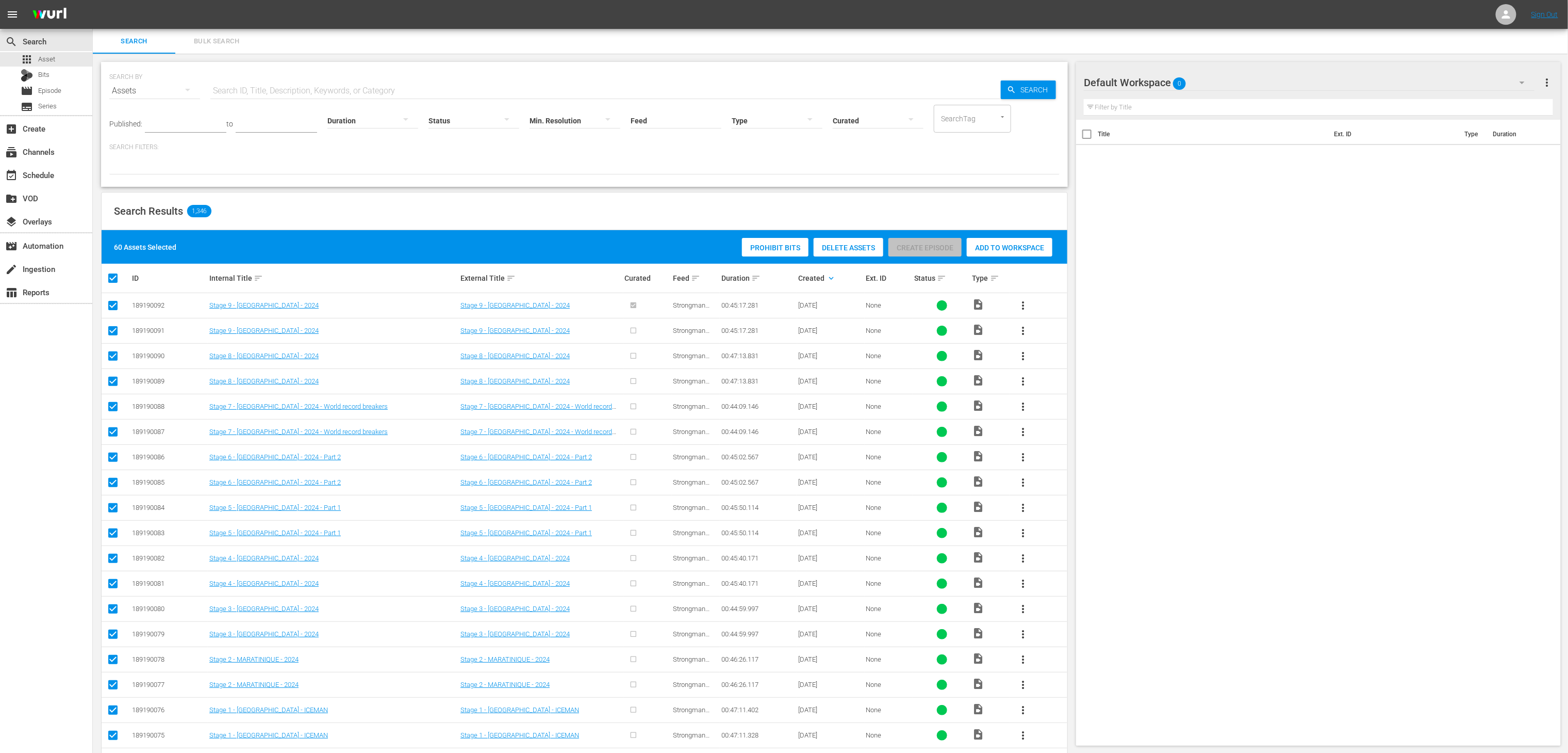
checkbox input "false"
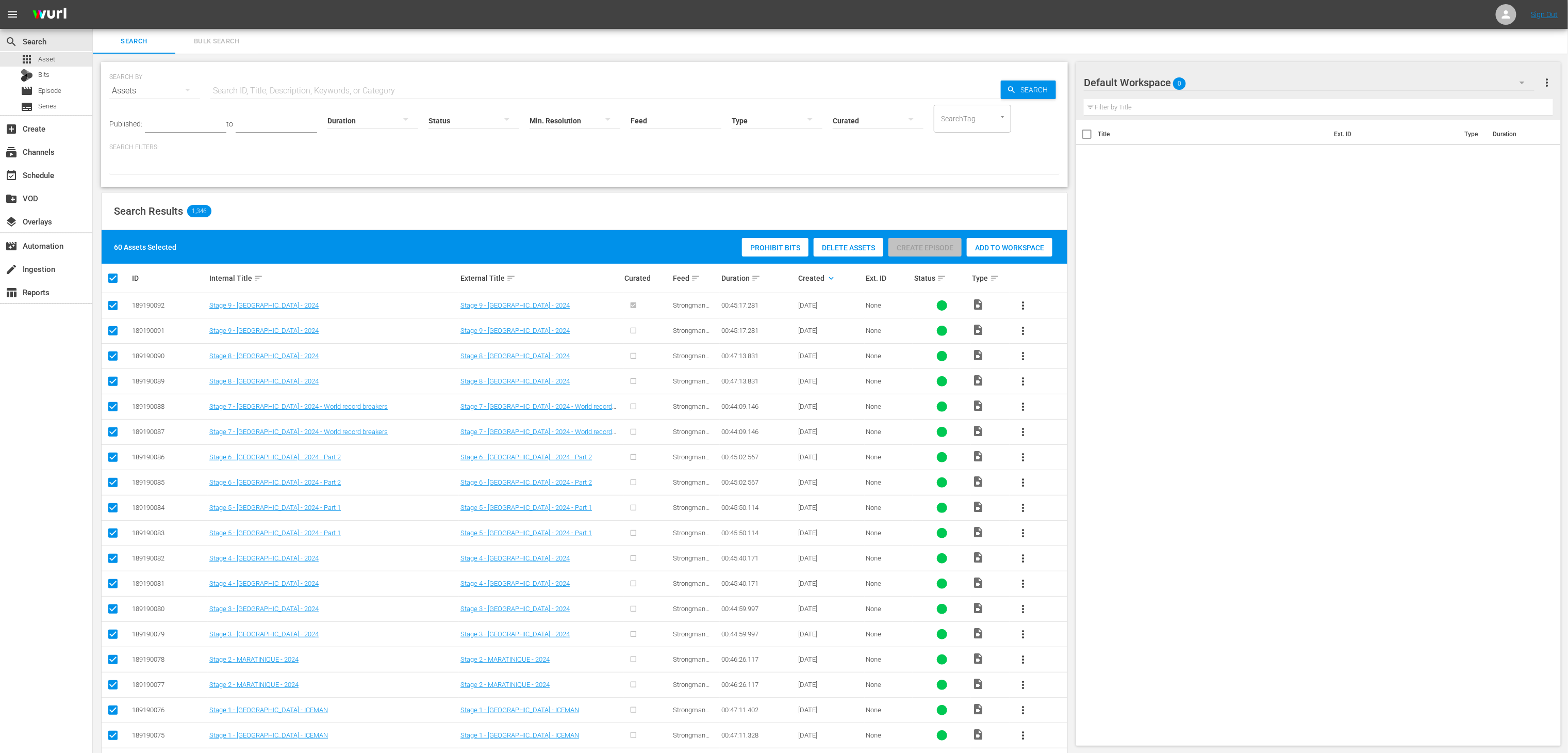
checkbox input "false"
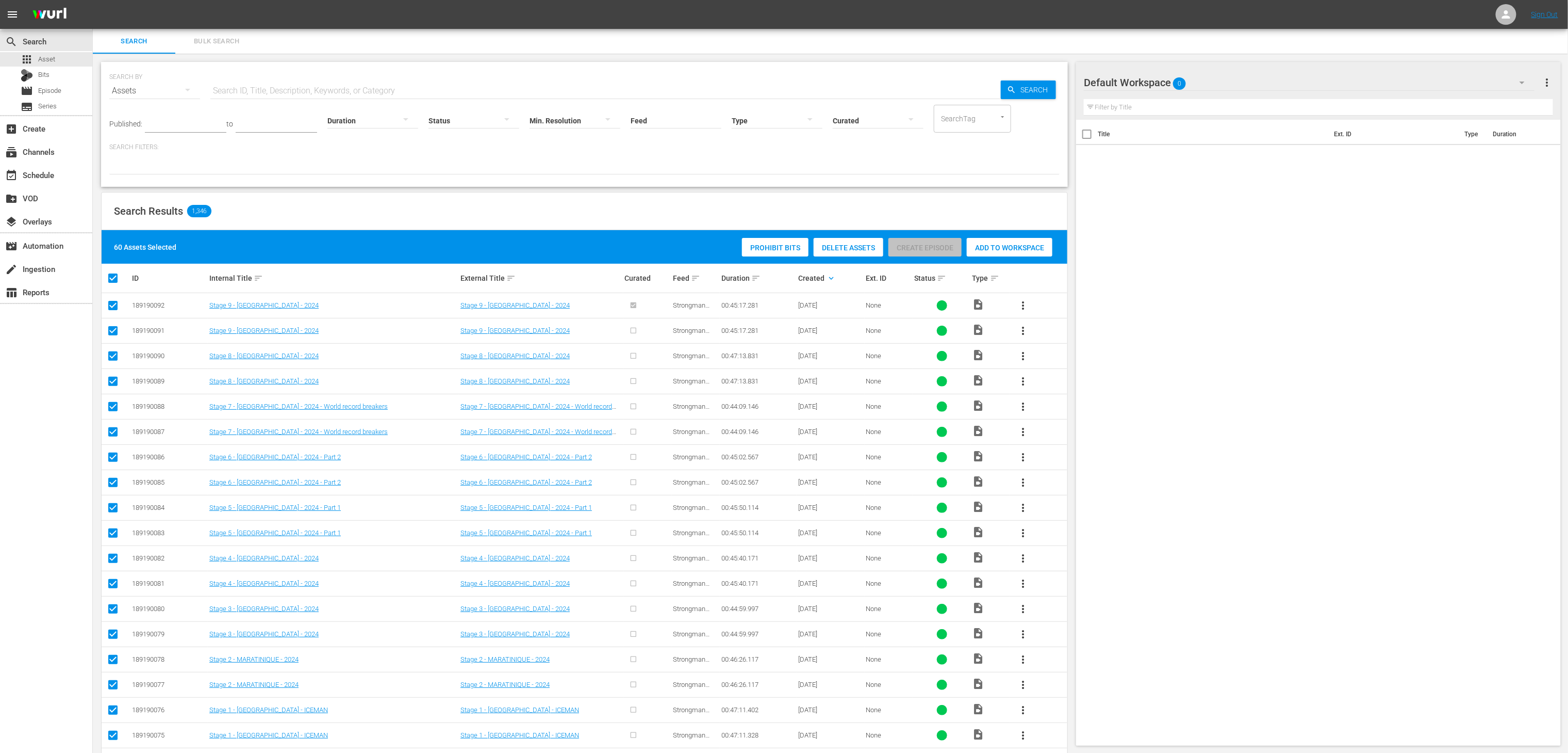
checkbox input "false"
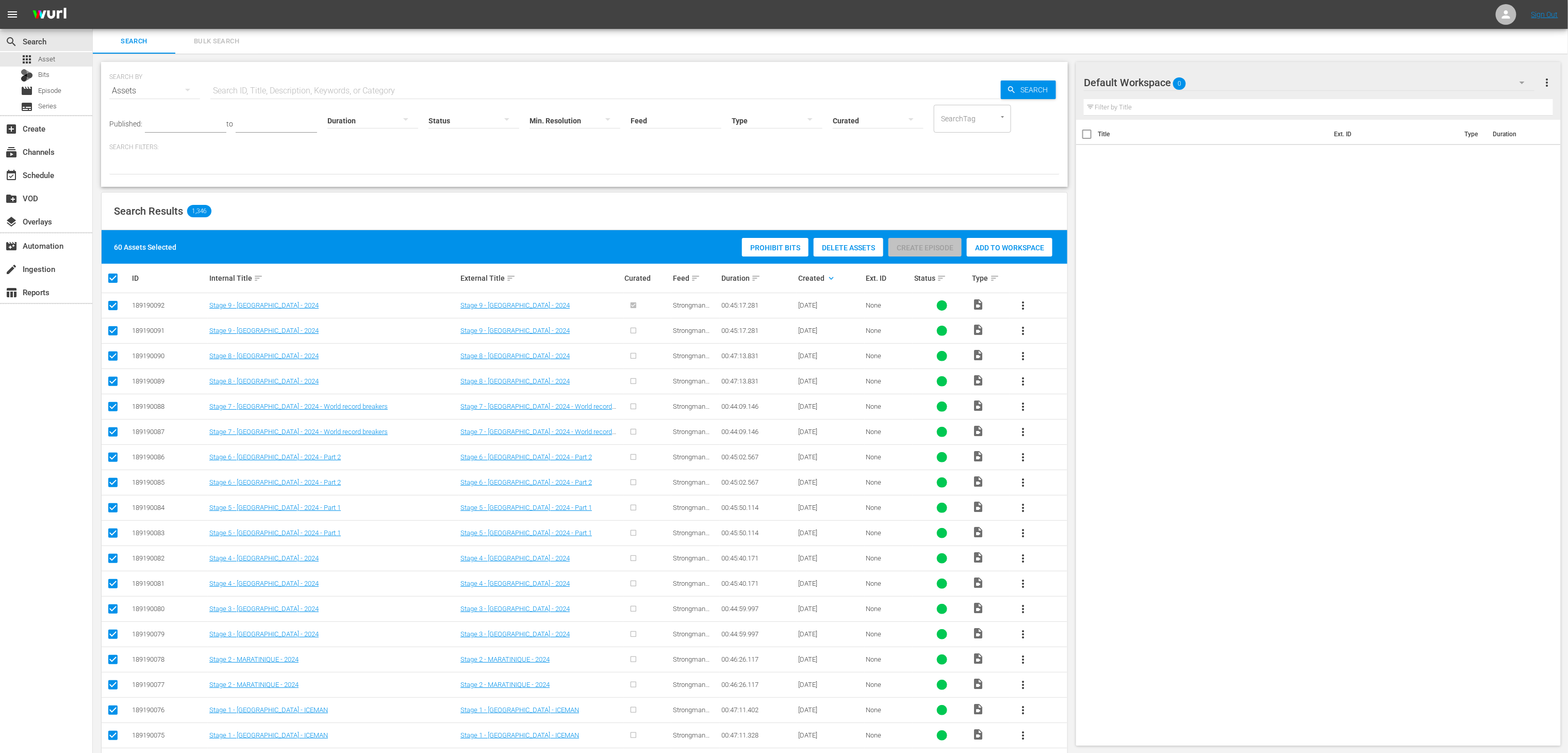
checkbox input "false"
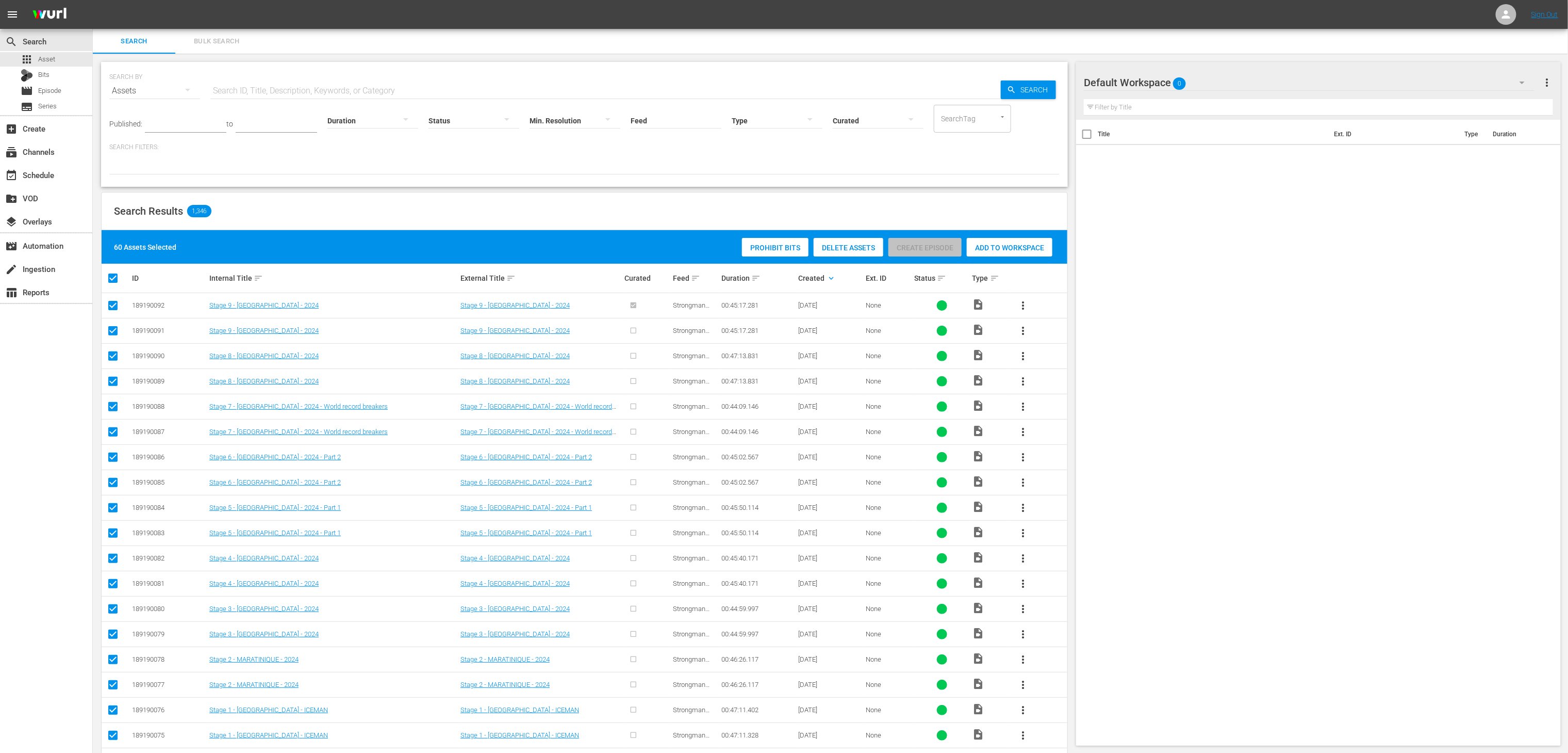
checkbox input "false"
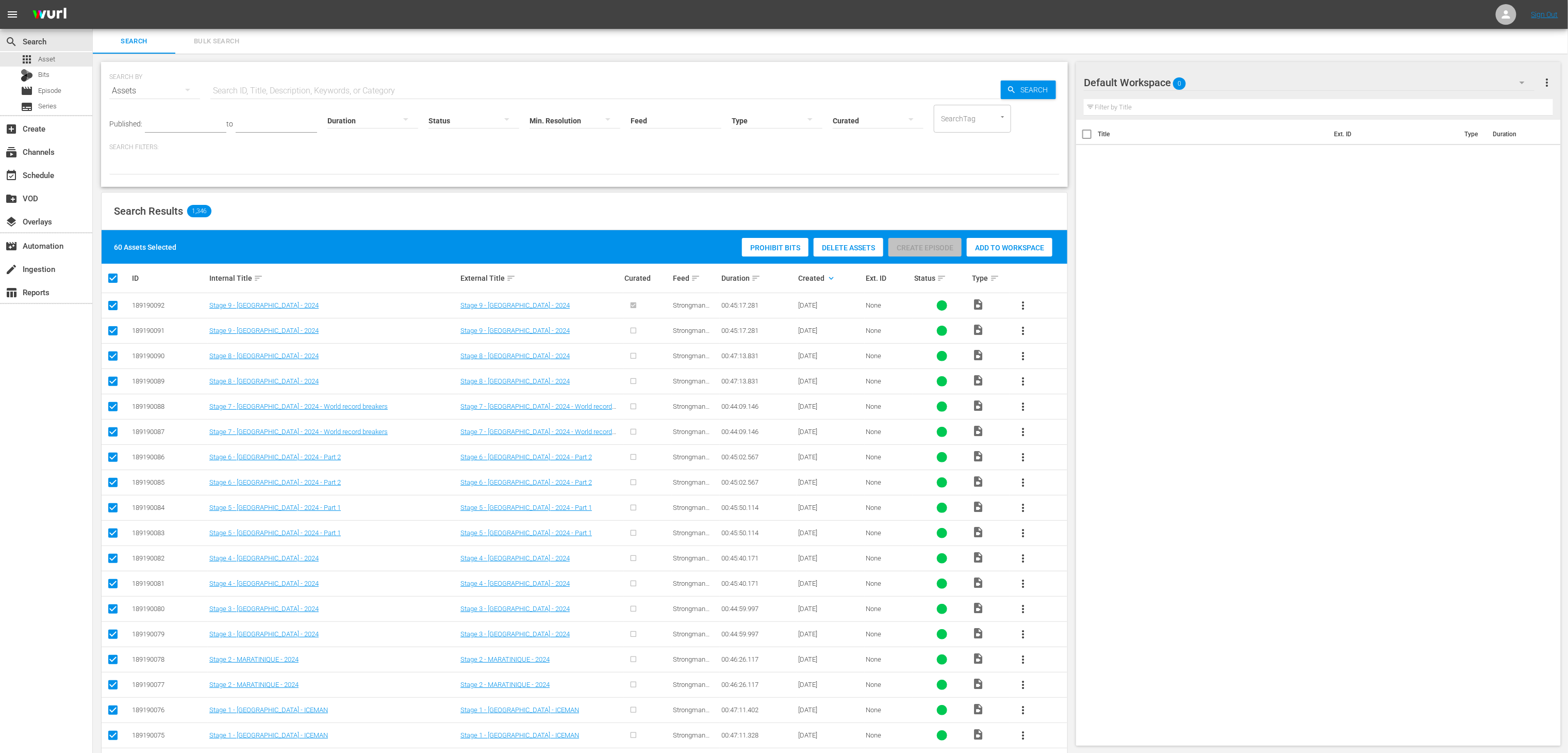
checkbox input "false"
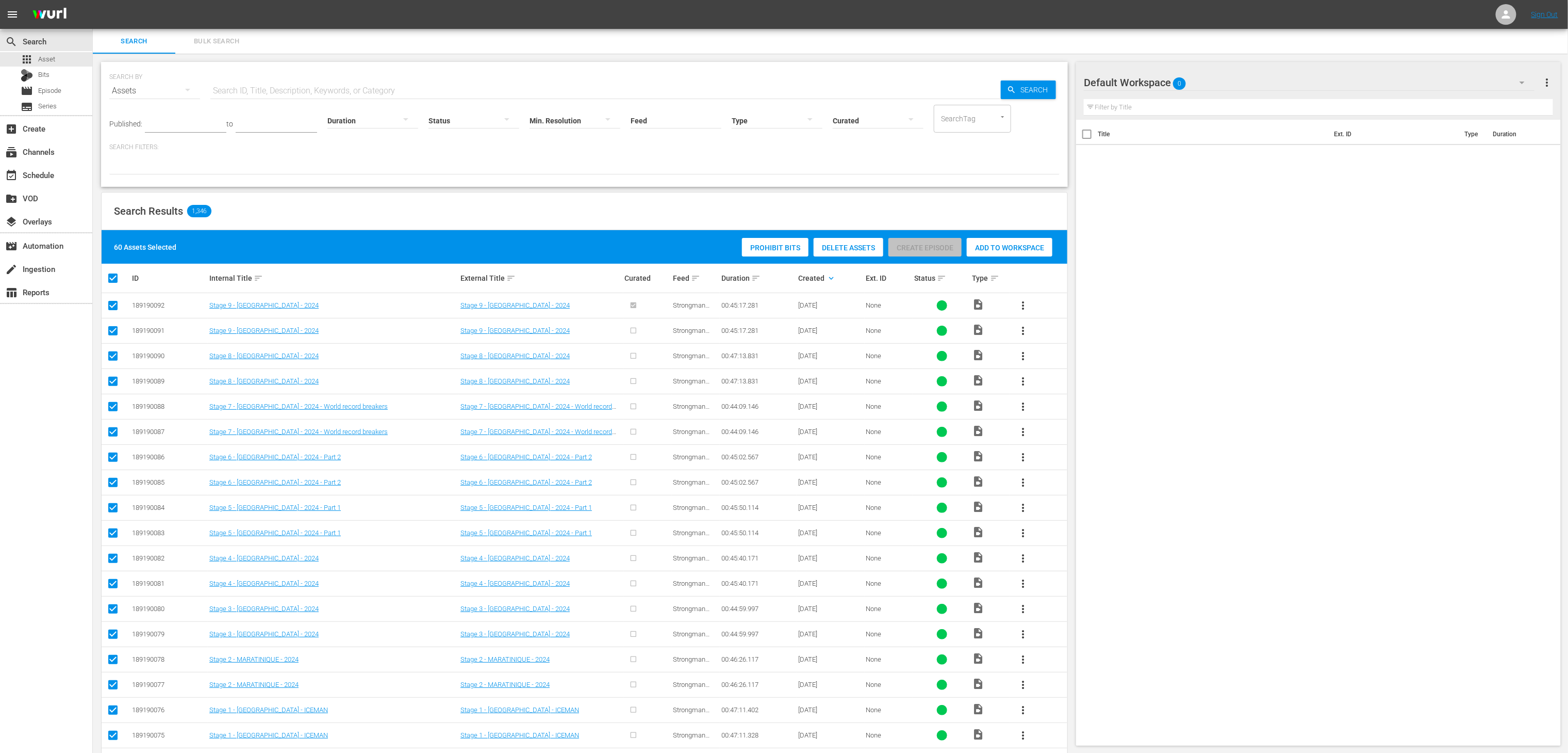
checkbox input "false"
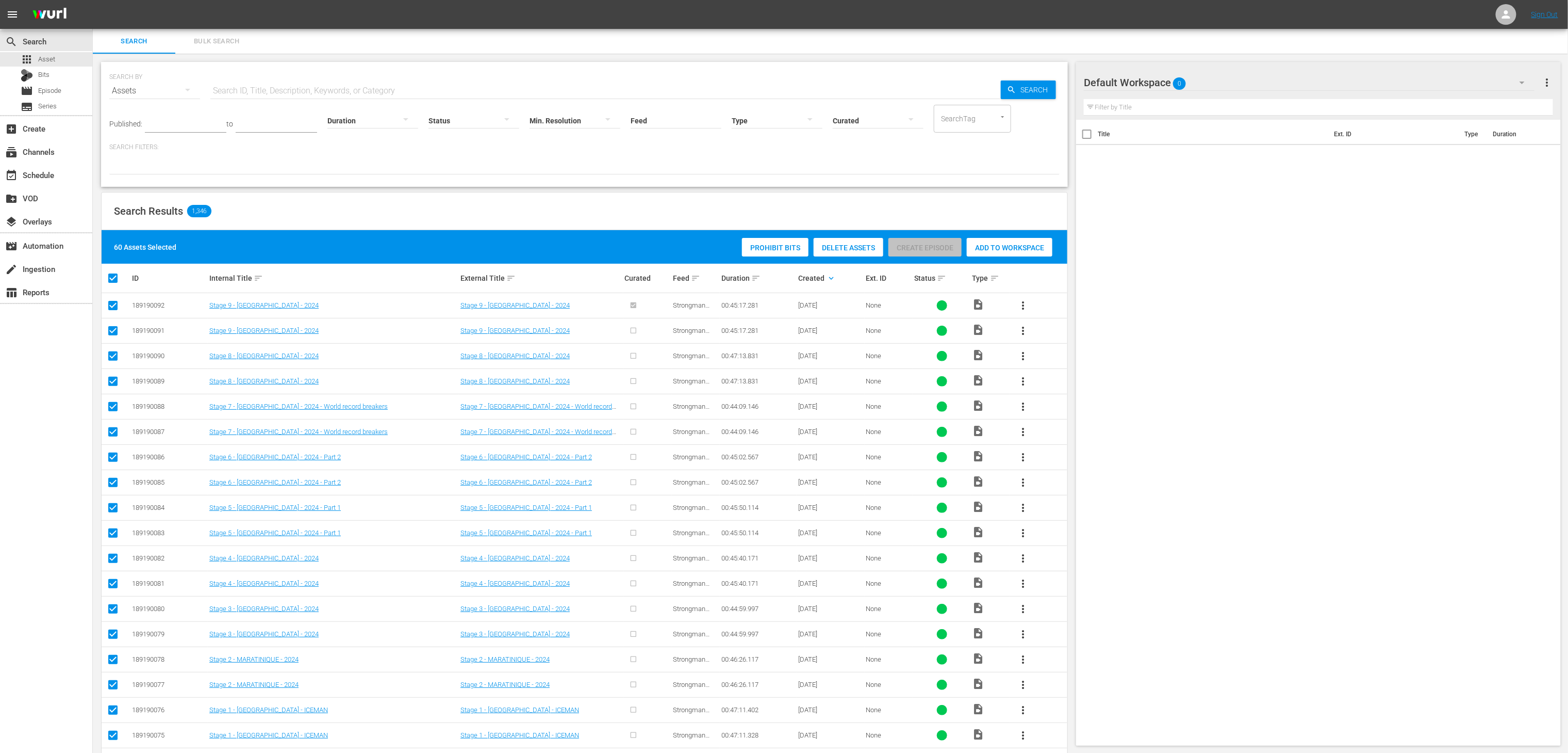
checkbox input "false"
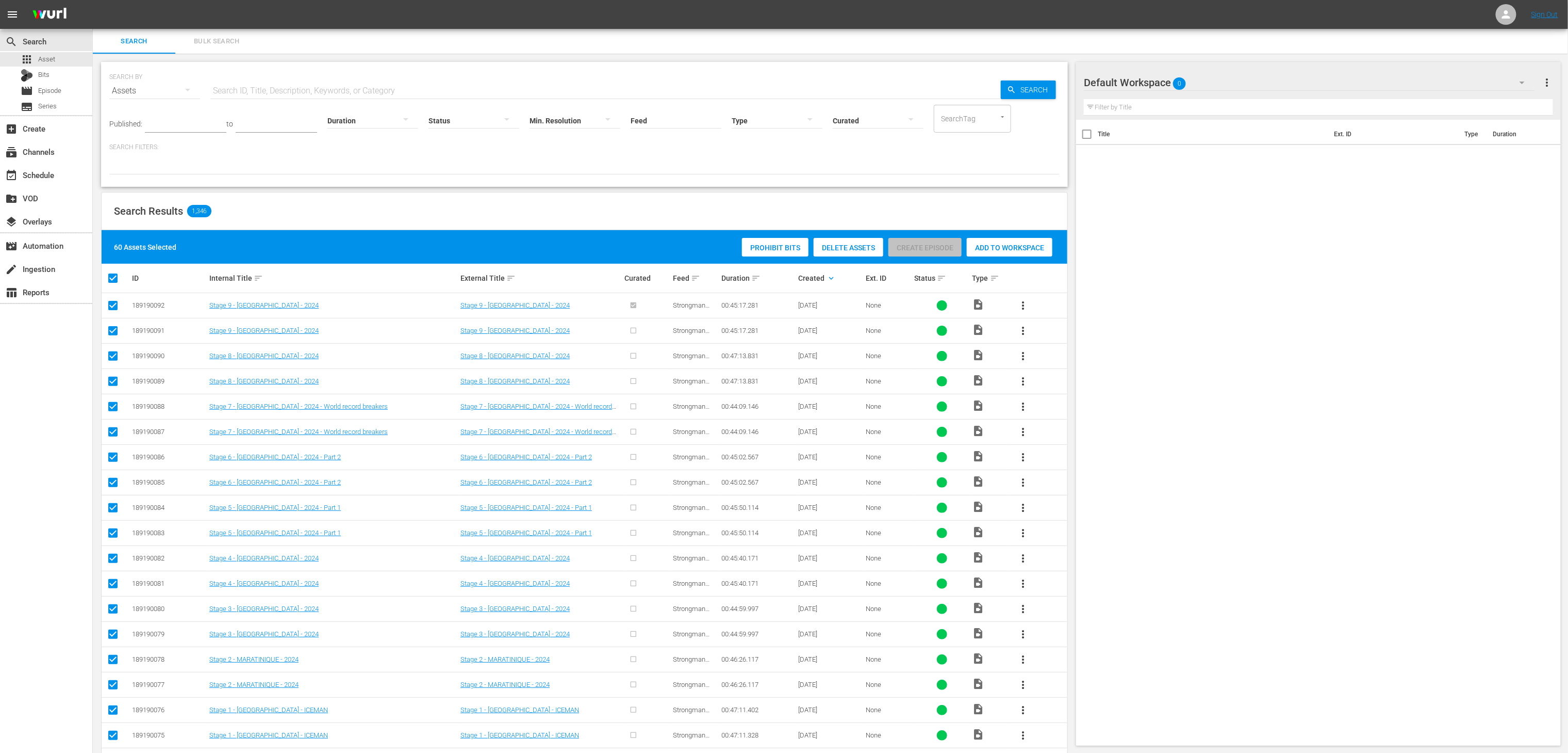
checkbox input "false"
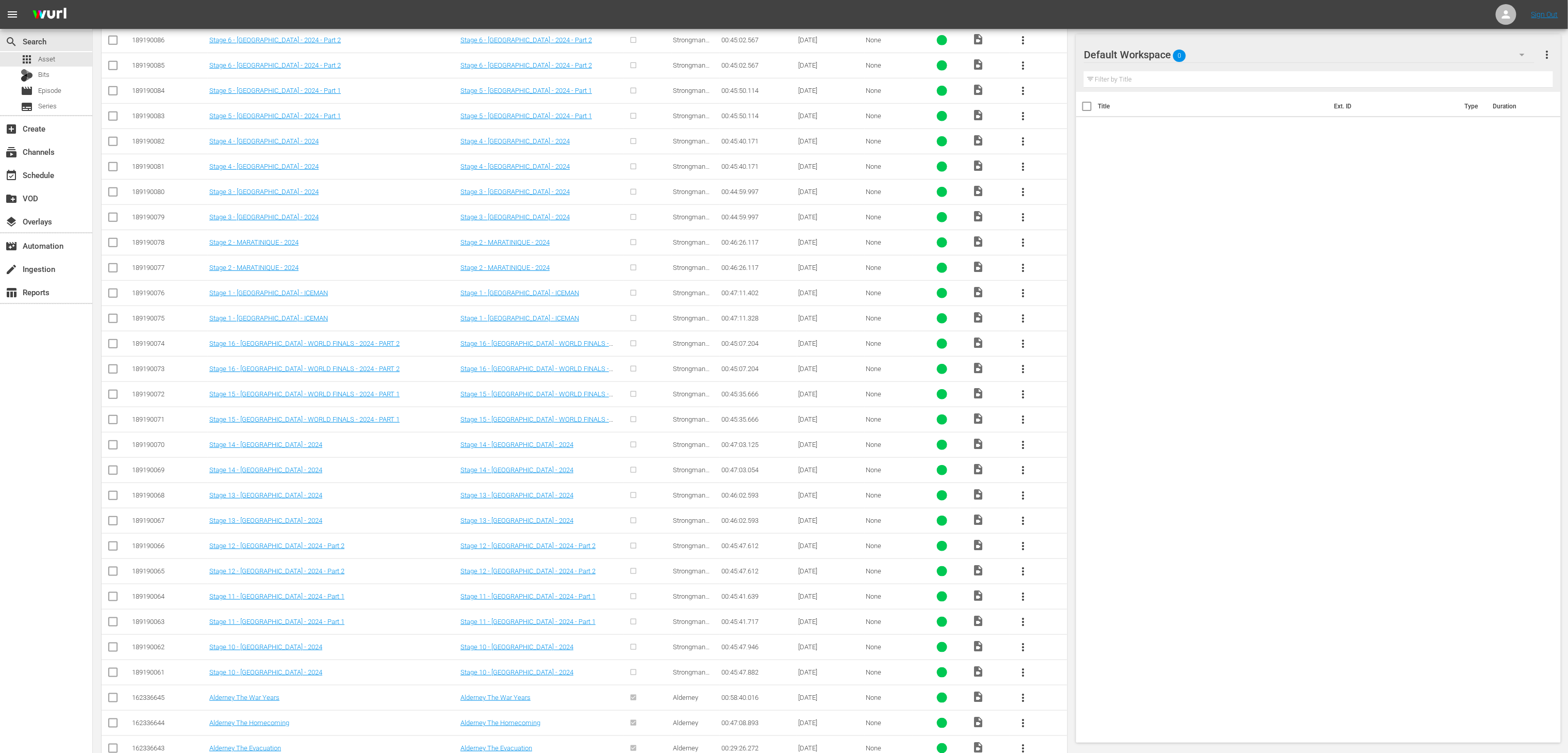
scroll to position [424, 0]
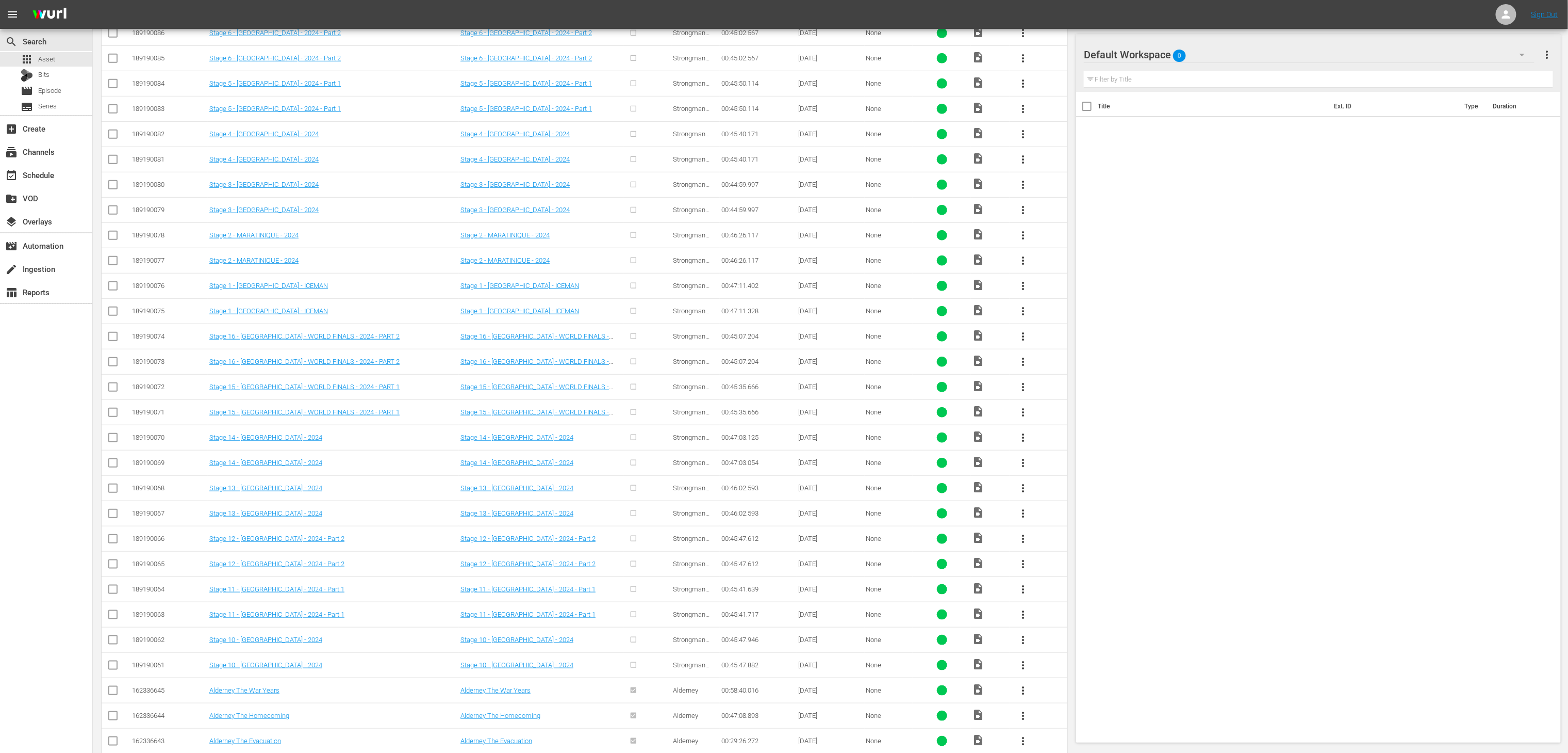
click at [107, 673] on input "checkbox" at bounding box center [113, 667] width 12 height 12
checkbox input "true"
click at [112, 648] on input "checkbox" at bounding box center [113, 642] width 12 height 12
checkbox input "true"
click at [112, 621] on input "checkbox" at bounding box center [113, 617] width 12 height 12
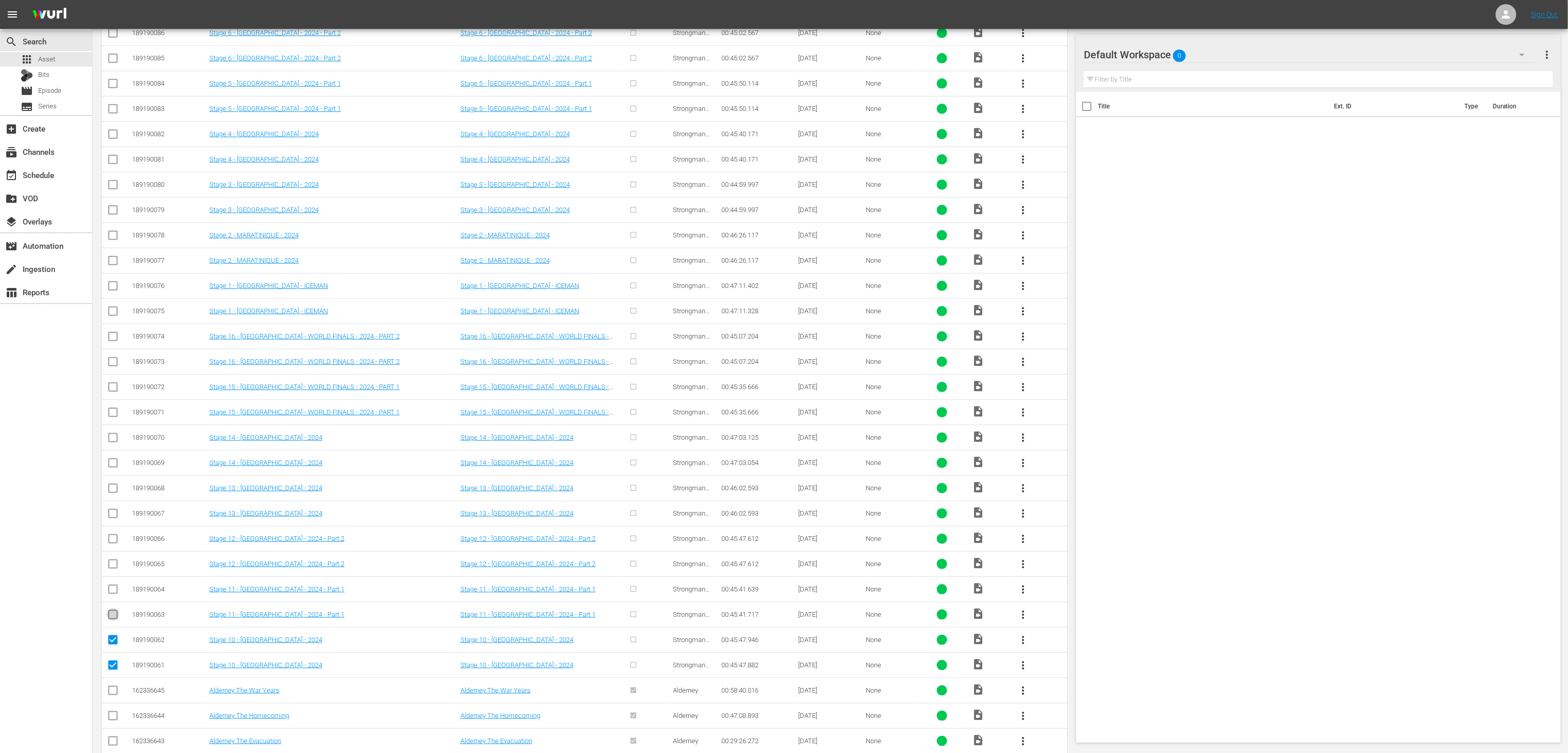
checkbox input "true"
click at [112, 593] on input "checkbox" at bounding box center [113, 592] width 12 height 12
checkbox input "true"
click at [112, 572] on input "checkbox" at bounding box center [113, 566] width 12 height 12
checkbox input "true"
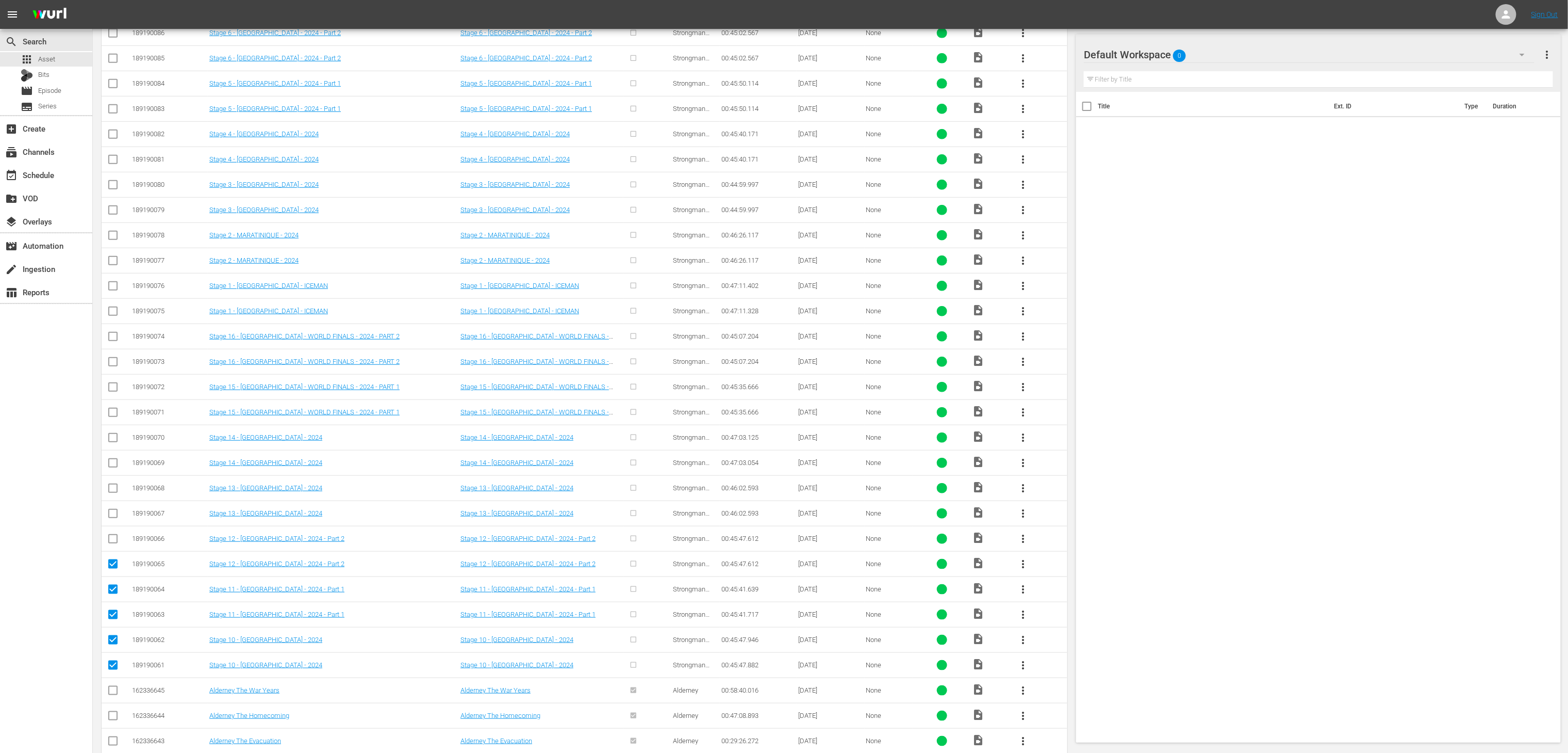
click at [110, 547] on input "checkbox" at bounding box center [113, 540] width 12 height 12
checkbox input "true"
click at [112, 513] on td at bounding box center [116, 513] width 29 height 25
click at [110, 522] on input "checkbox" at bounding box center [113, 515] width 12 height 12
checkbox input "true"
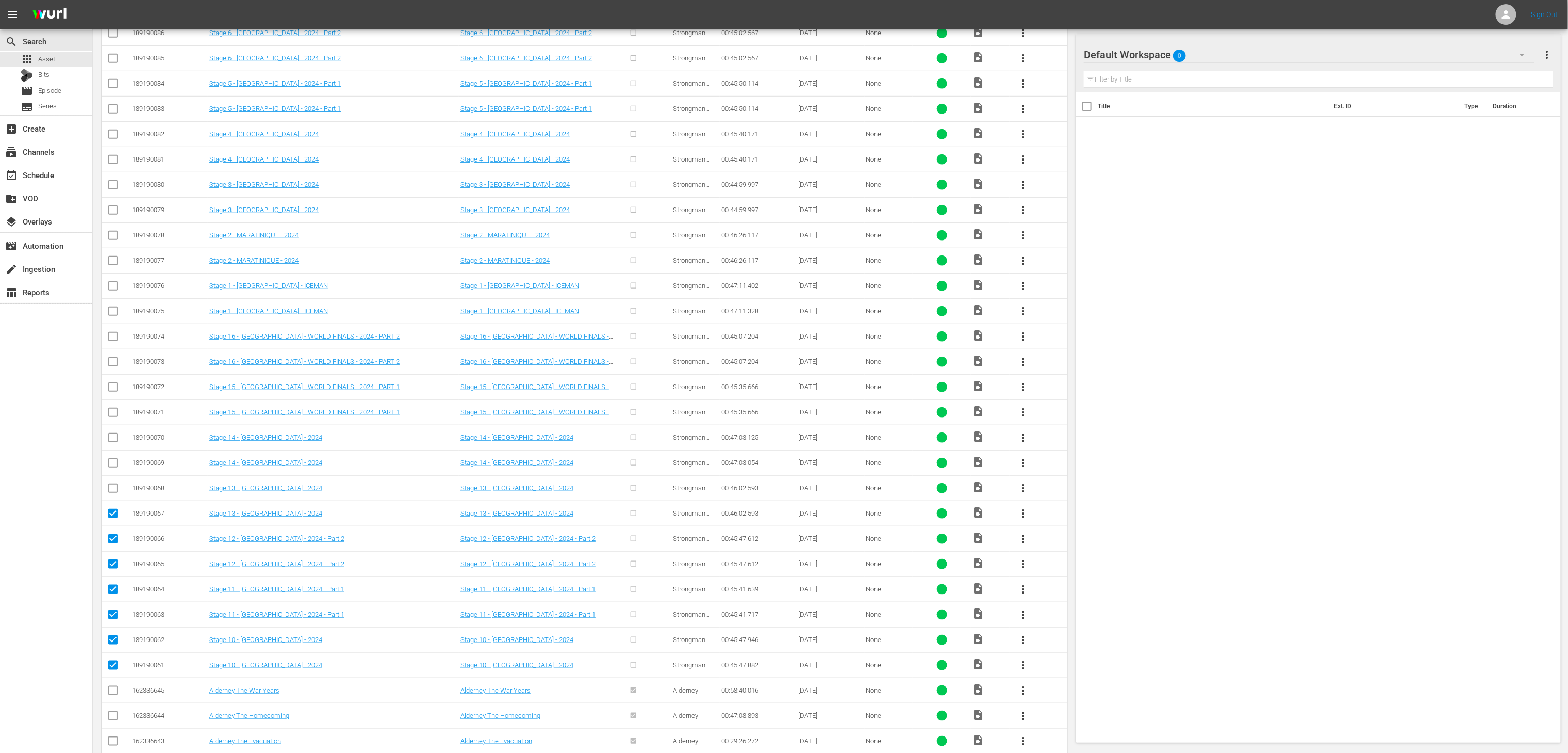
click at [109, 497] on input "checkbox" at bounding box center [113, 490] width 12 height 12
checkbox input "true"
click at [113, 465] on input "checkbox" at bounding box center [113, 465] width 12 height 12
checkbox input "true"
click at [113, 446] on input "checkbox" at bounding box center [113, 439] width 12 height 12
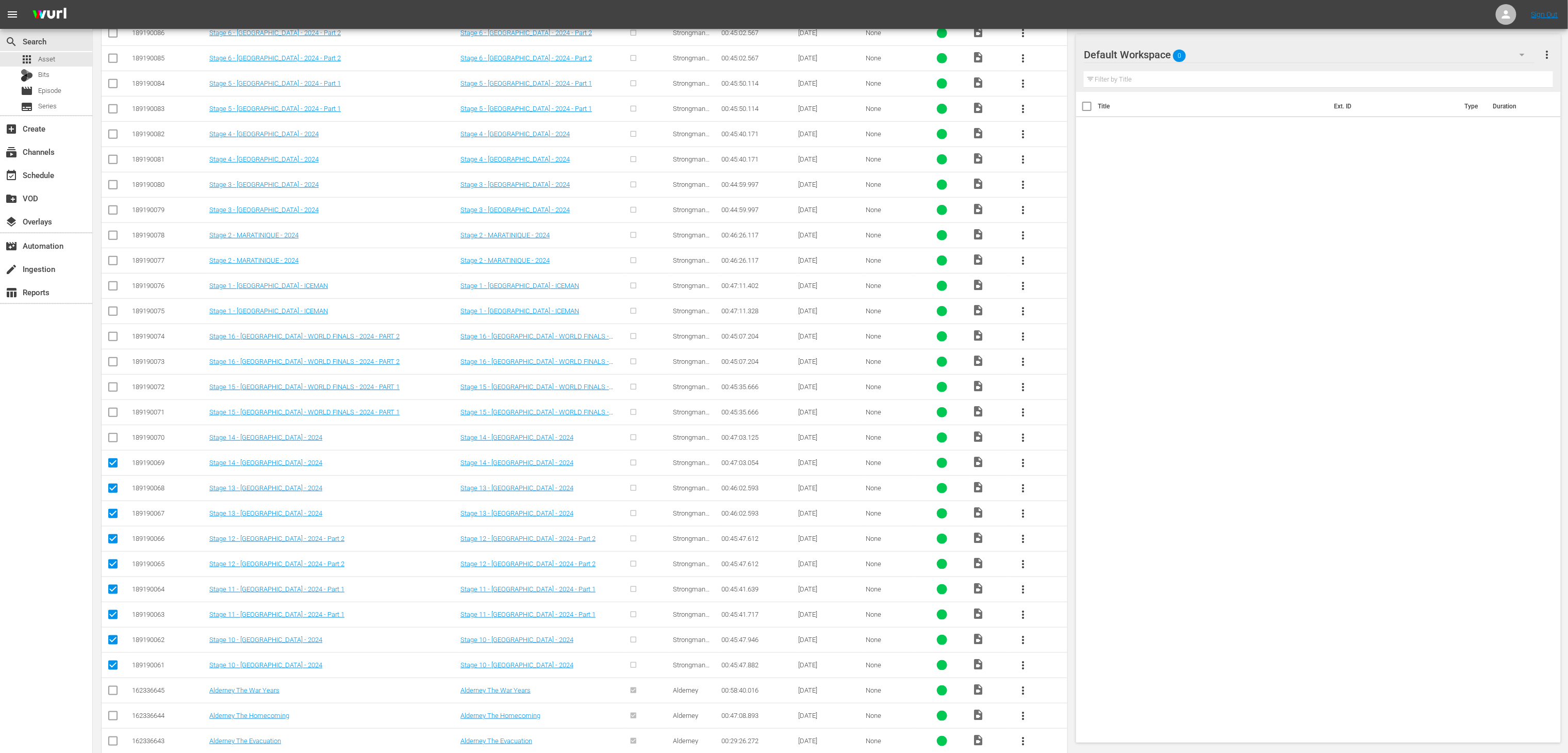
checkbox input "true"
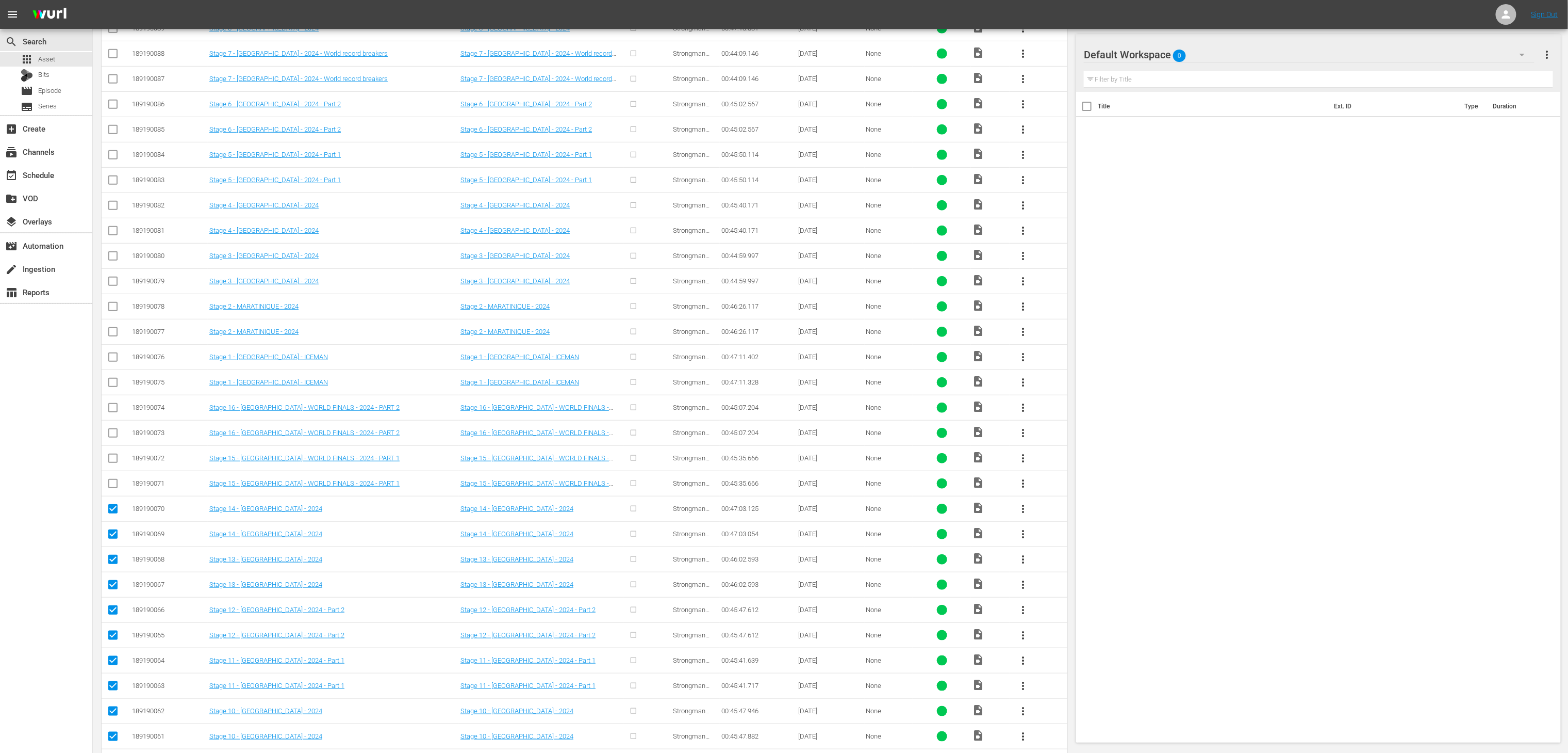
click at [113, 488] on input "checkbox" at bounding box center [113, 485] width 12 height 12
checkbox input "true"
click at [113, 466] on input "checkbox" at bounding box center [113, 460] width 12 height 12
checkbox input "true"
click at [110, 435] on input "checkbox" at bounding box center [113, 435] width 12 height 12
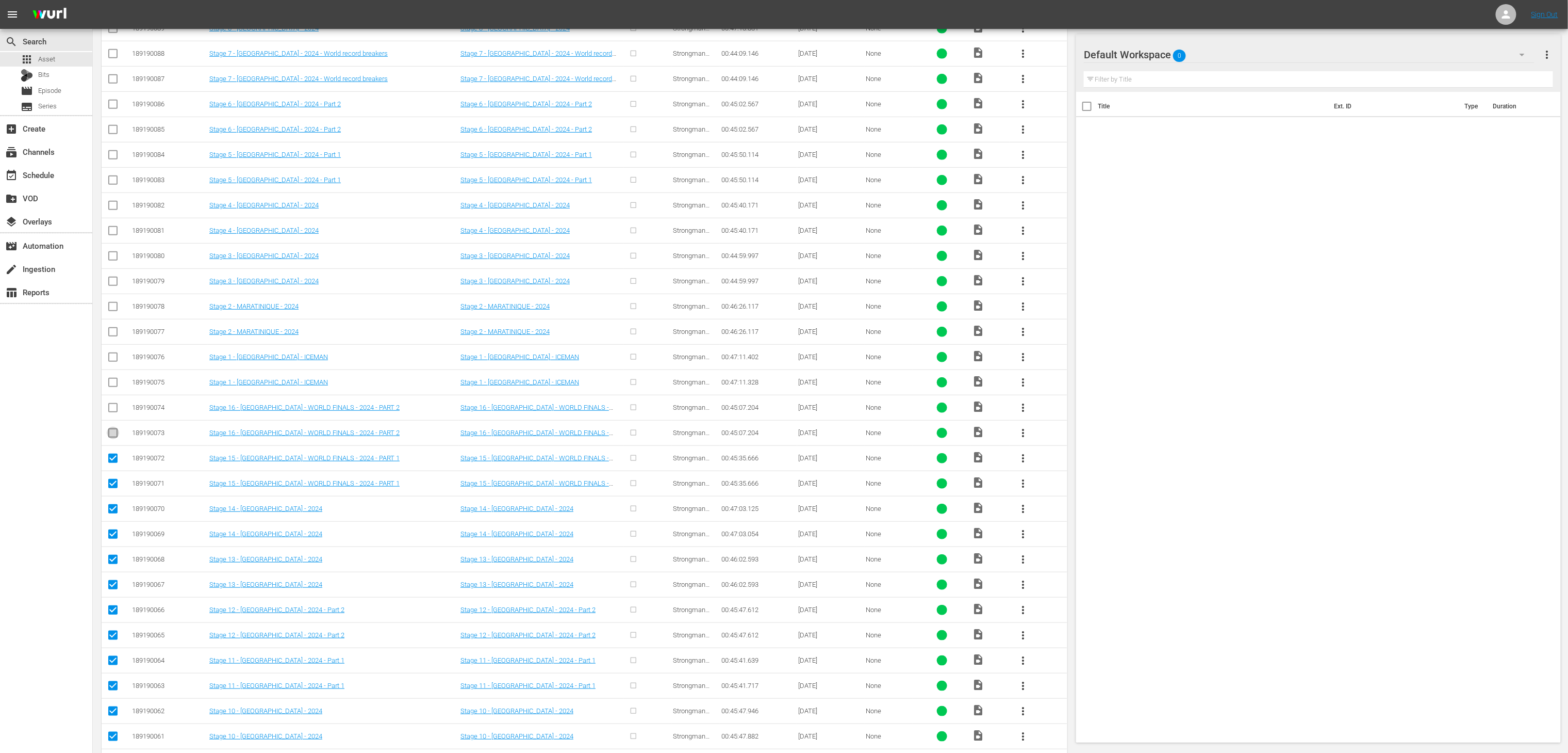
checkbox input "true"
click at [112, 409] on input "checkbox" at bounding box center [113, 409] width 12 height 12
checkbox input "true"
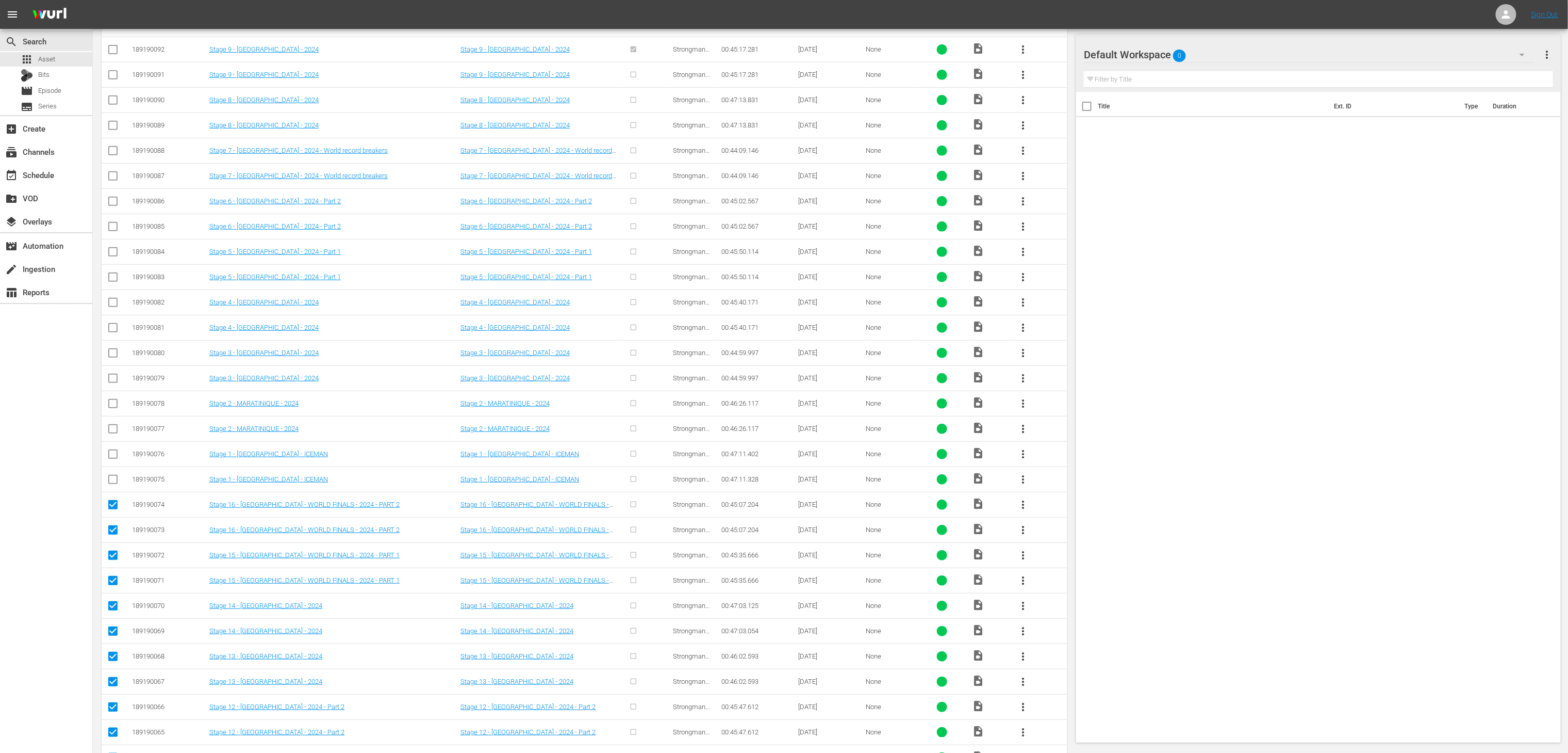
click at [110, 484] on input "checkbox" at bounding box center [113, 481] width 12 height 12
checkbox input "true"
click at [109, 461] on input "checkbox" at bounding box center [113, 456] width 12 height 12
checkbox input "true"
click at [112, 429] on input "checkbox" at bounding box center [113, 431] width 12 height 12
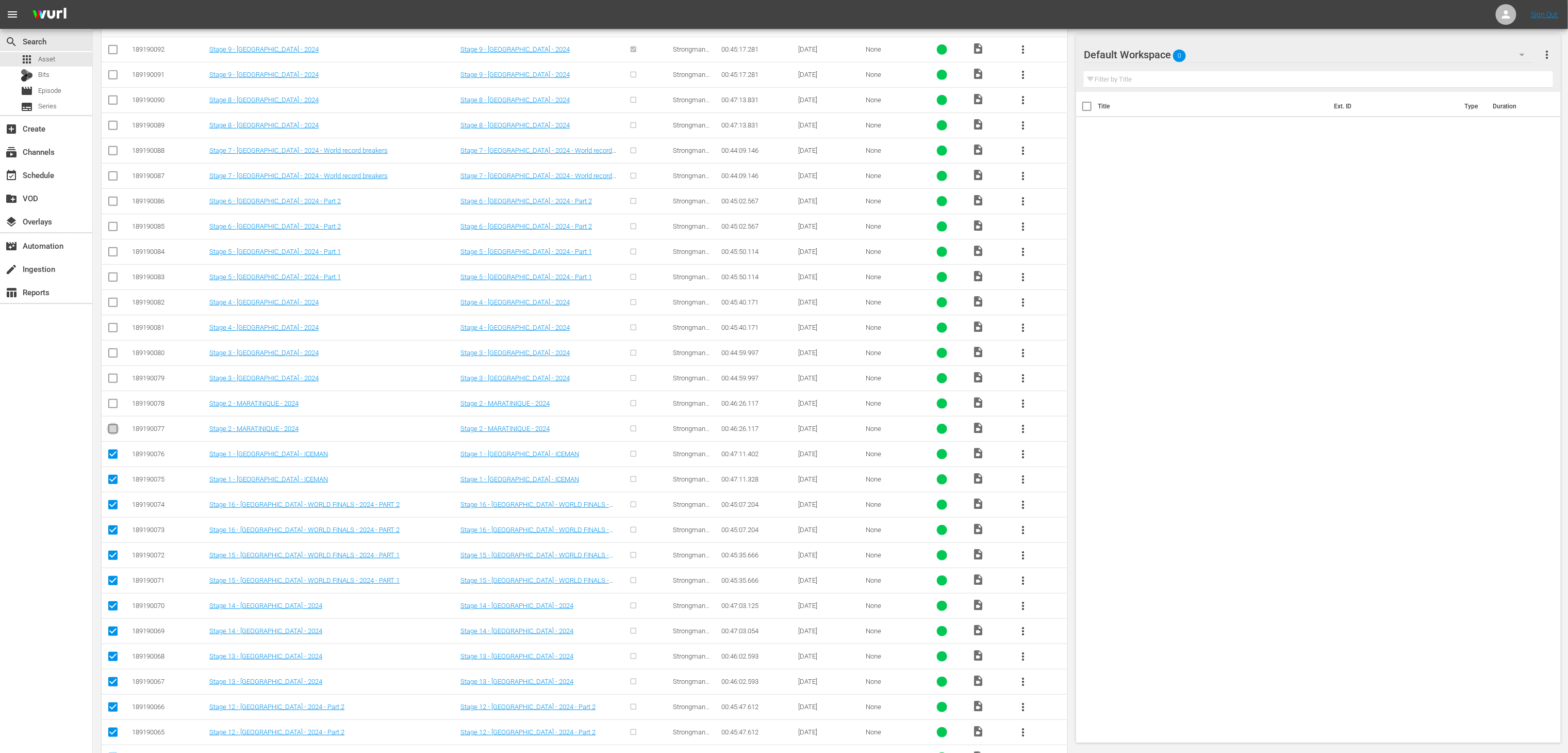
checkbox input "true"
click at [109, 407] on input "checkbox" at bounding box center [113, 406] width 12 height 12
checkbox input "true"
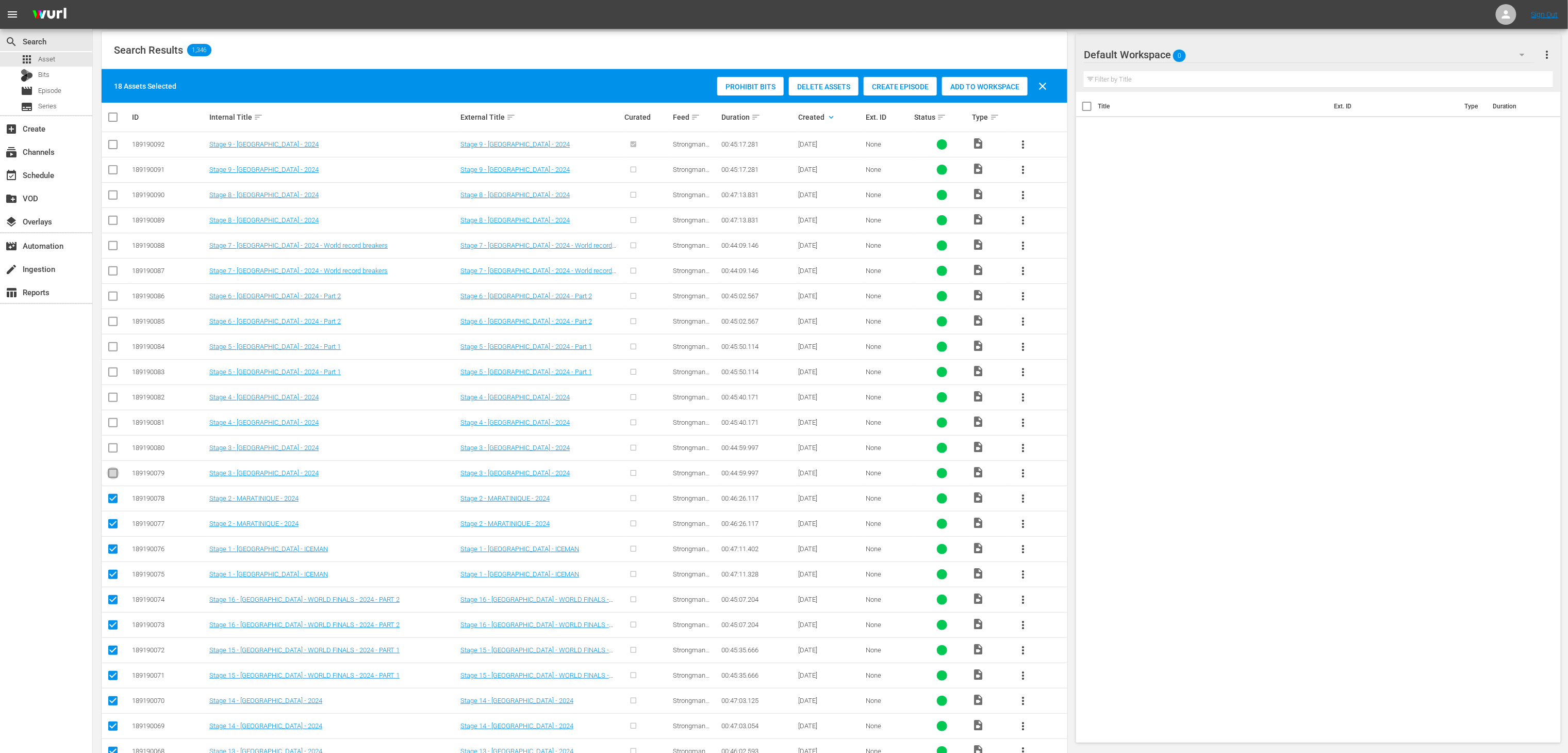
click at [112, 481] on input "checkbox" at bounding box center [113, 475] width 12 height 12
checkbox input "true"
click at [109, 456] on input "checkbox" at bounding box center [113, 450] width 12 height 12
checkbox input "true"
click at [112, 429] on input "checkbox" at bounding box center [113, 425] width 12 height 12
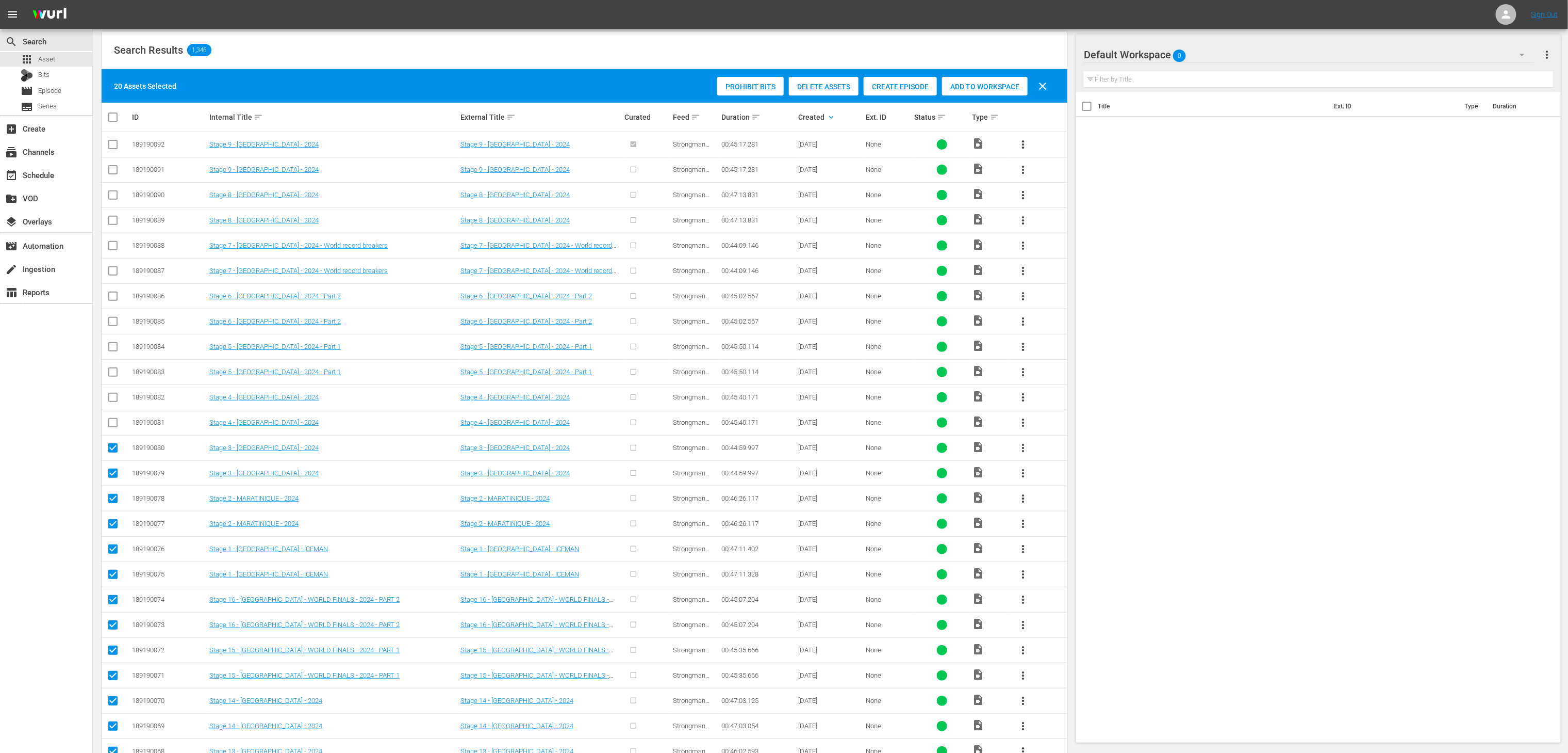
checkbox input "true"
click at [110, 397] on input "checkbox" at bounding box center [113, 399] width 12 height 12
checkbox input "true"
click at [110, 376] on input "checkbox" at bounding box center [113, 374] width 12 height 12
checkbox input "true"
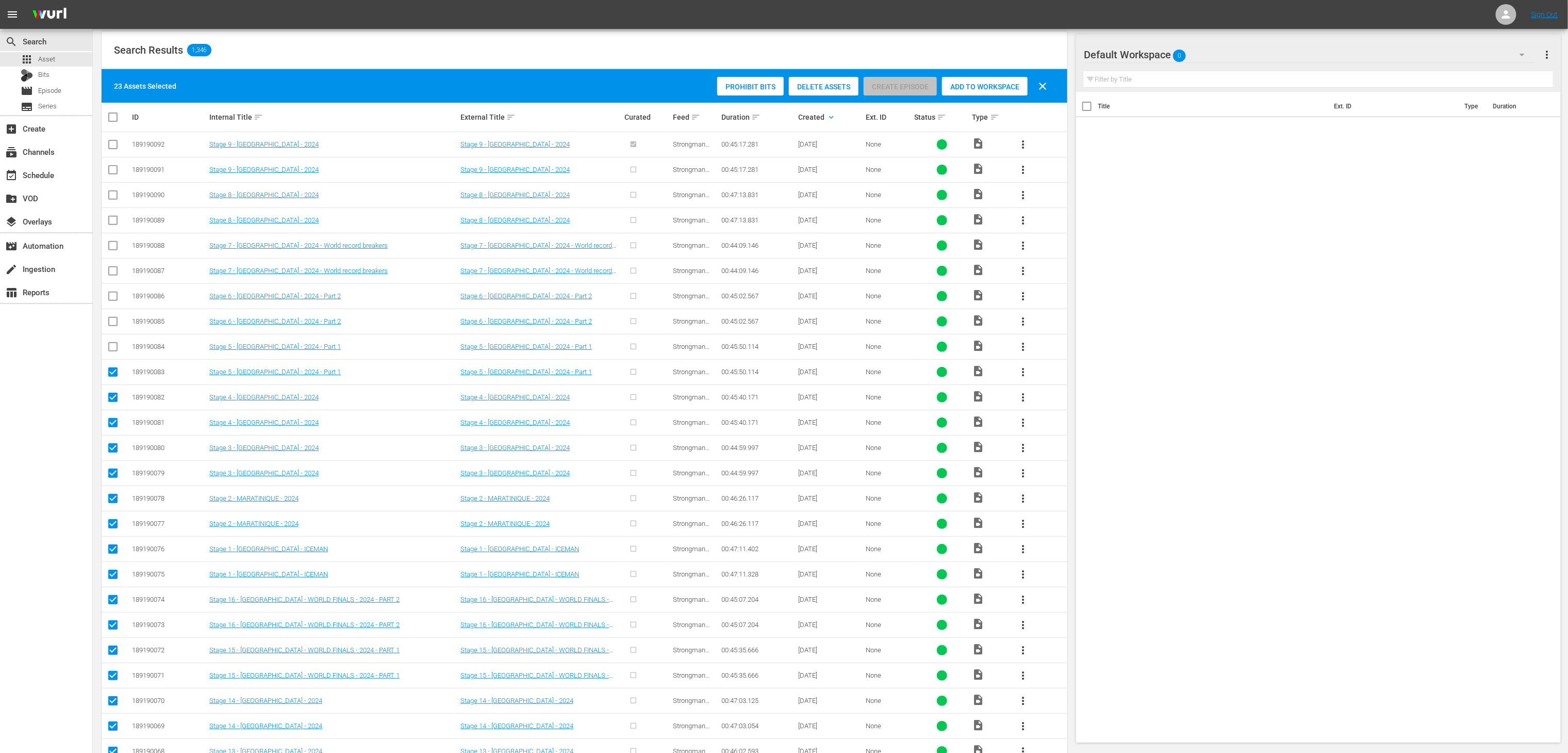
click at [109, 346] on input "checkbox" at bounding box center [113, 349] width 12 height 12
checkbox input "true"
click at [112, 325] on input "checkbox" at bounding box center [113, 324] width 12 height 12
checkbox input "true"
click at [110, 305] on input "checkbox" at bounding box center [113, 298] width 12 height 12
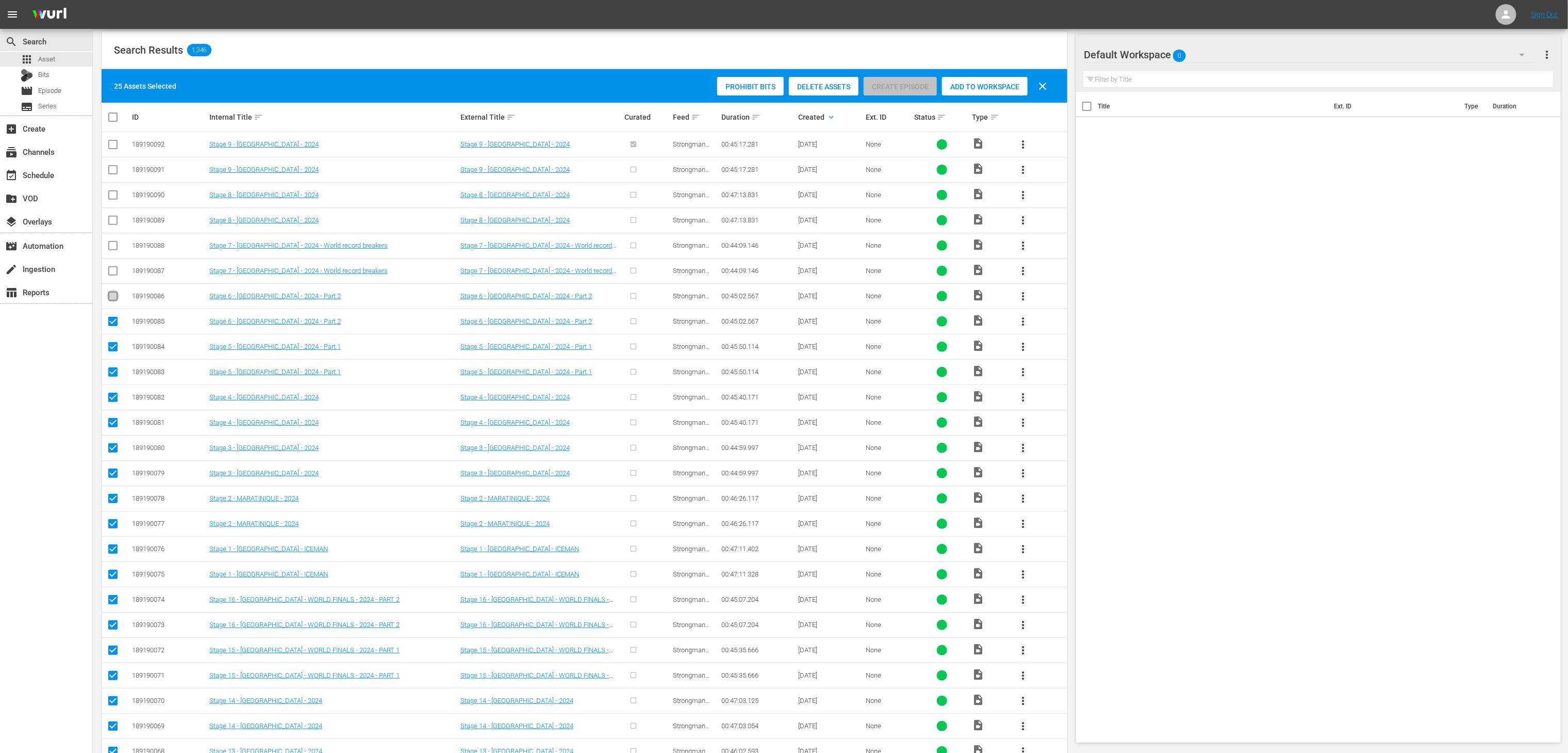
checkbox input "true"
click at [110, 278] on input "checkbox" at bounding box center [113, 273] width 12 height 12
checkbox input "true"
click at [109, 250] on input "checkbox" at bounding box center [113, 248] width 12 height 12
checkbox input "true"
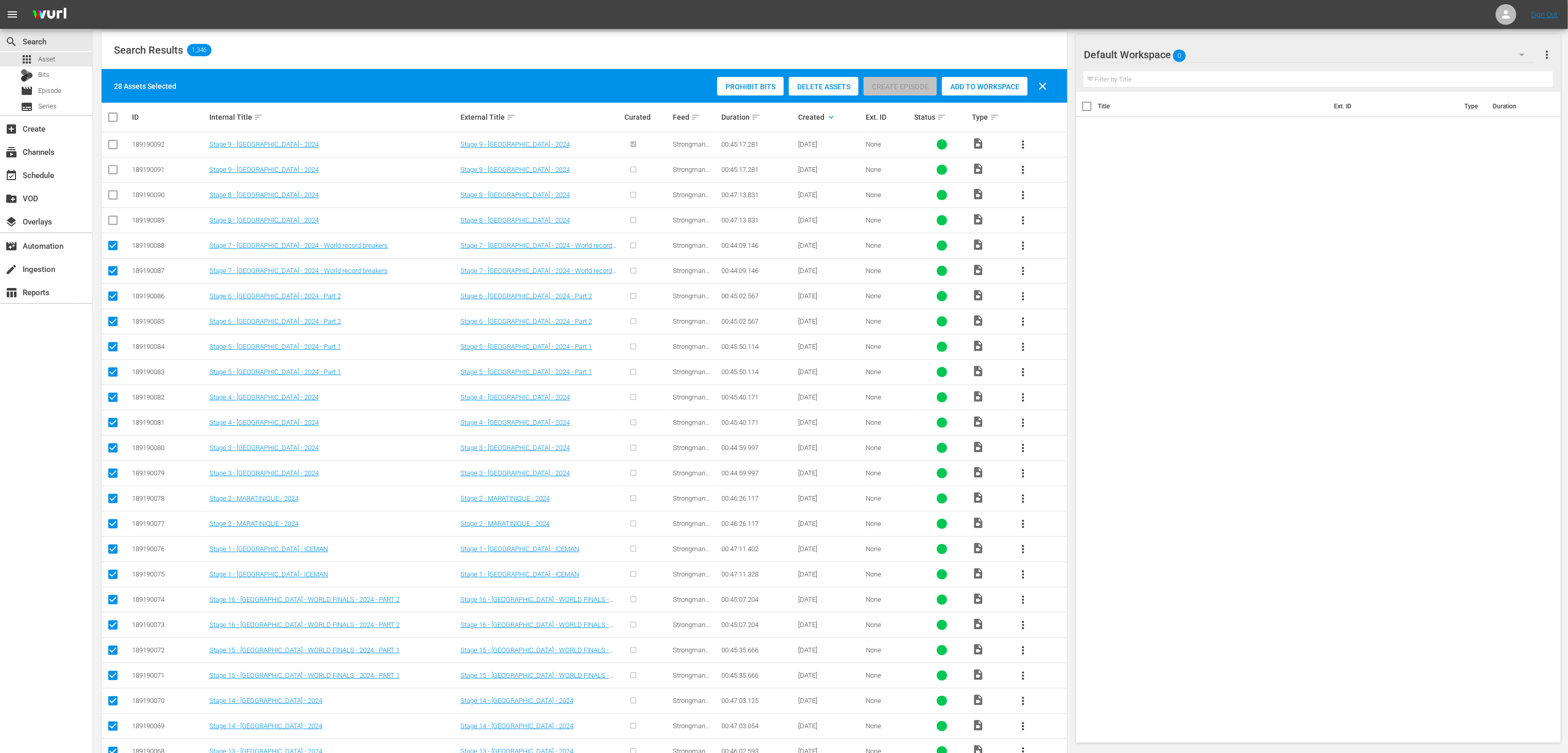
click at [109, 229] on input "checkbox" at bounding box center [113, 222] width 12 height 12
checkbox input "true"
click at [107, 199] on input "checkbox" at bounding box center [113, 197] width 12 height 12
checkbox input "true"
click at [112, 167] on input "checkbox" at bounding box center [113, 171] width 12 height 12
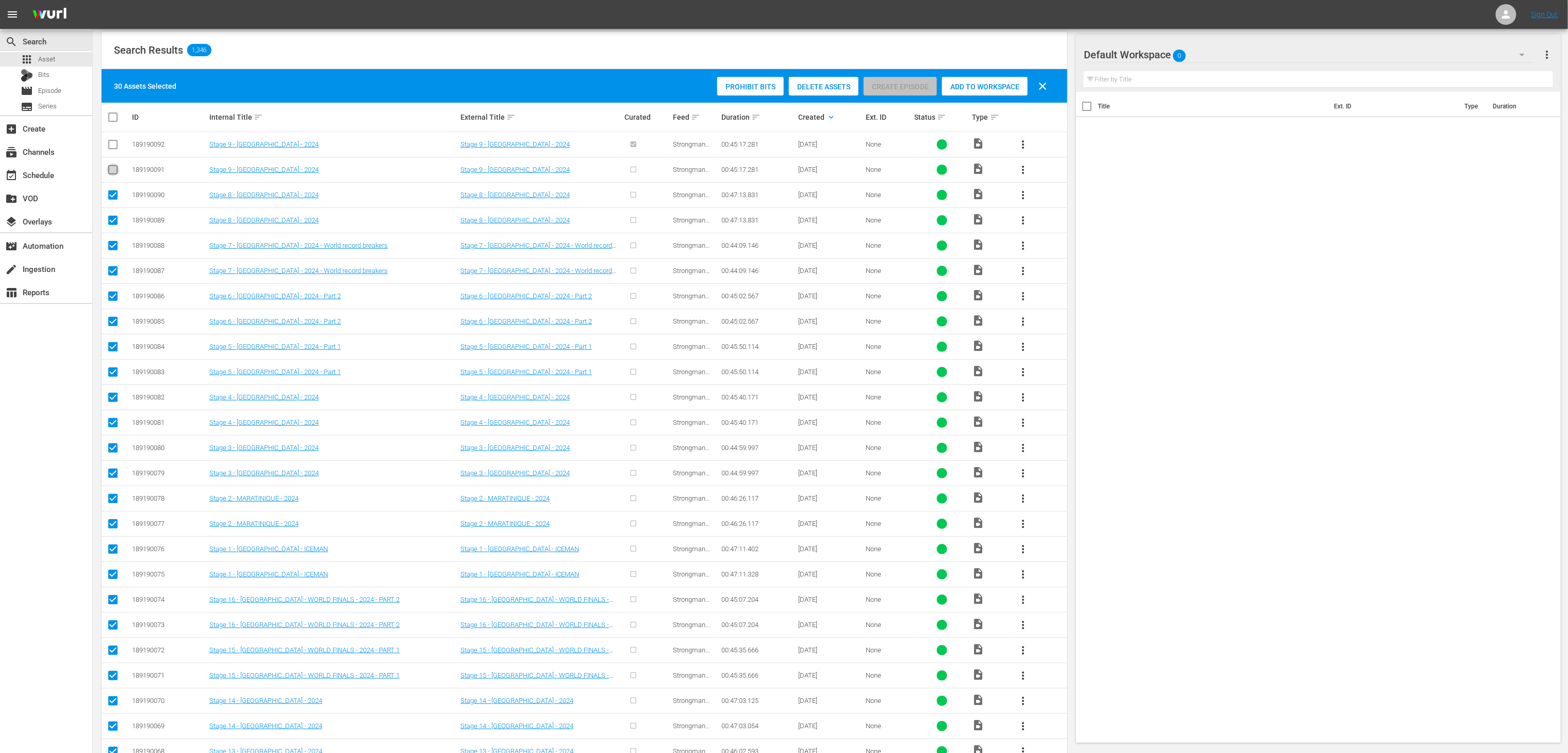
checkbox input "true"
click at [109, 143] on input "checkbox" at bounding box center [113, 146] width 12 height 12
checkbox input "true"
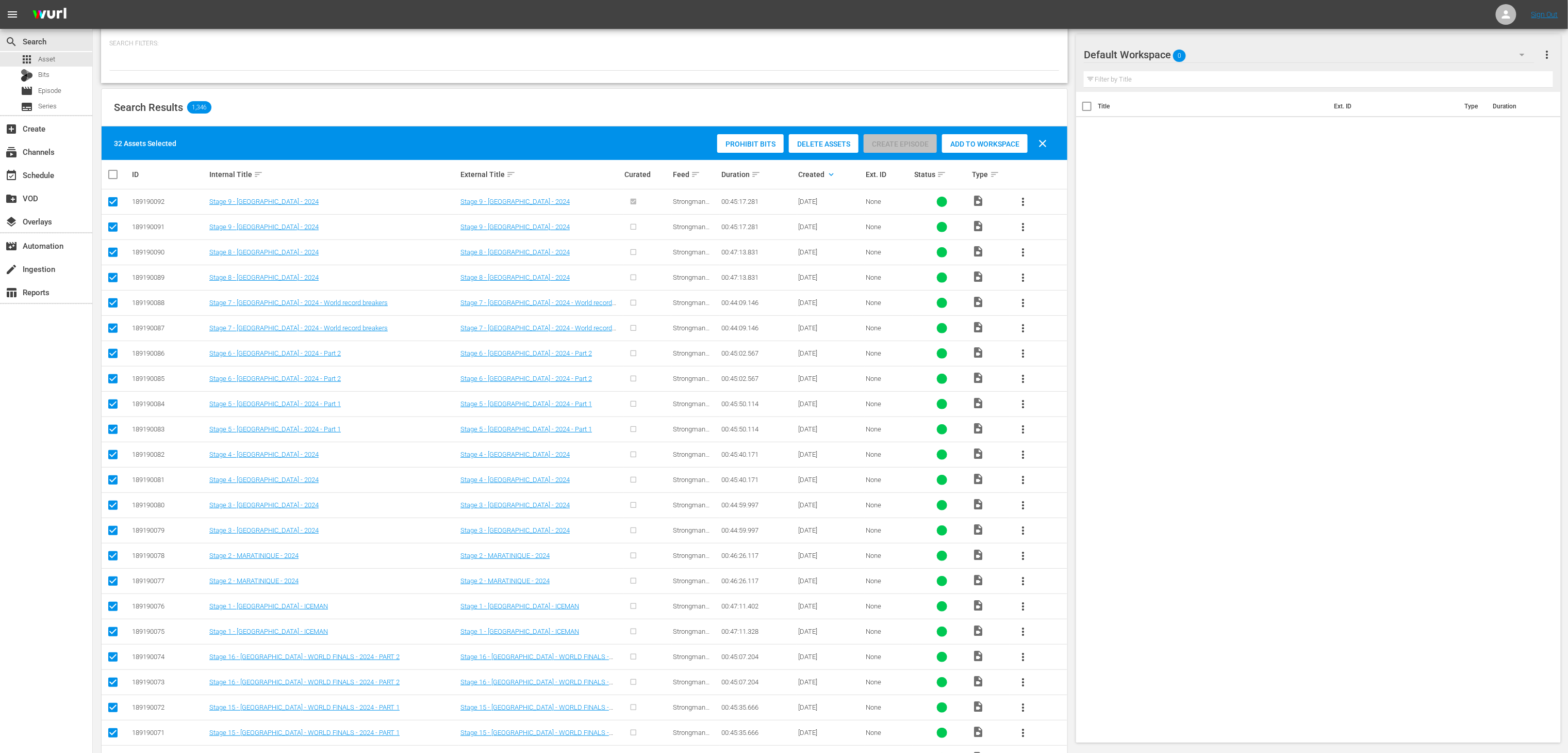
scroll to position [103, 0]
click at [115, 178] on input "checkbox" at bounding box center [117, 174] width 21 height 12
checkbox input "true"
click at [115, 178] on input "checkbox" at bounding box center [117, 174] width 21 height 12
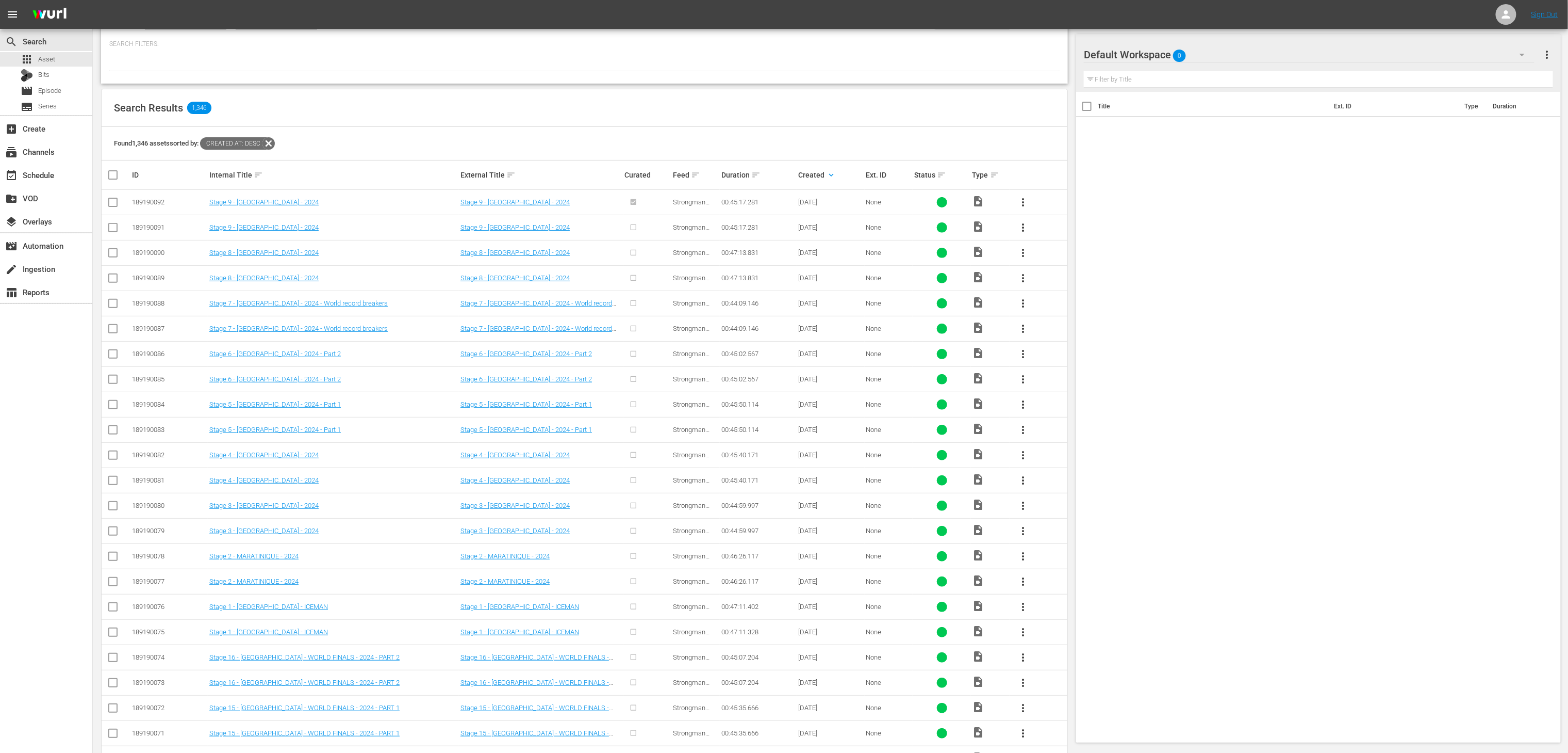
scroll to position [32, 0]
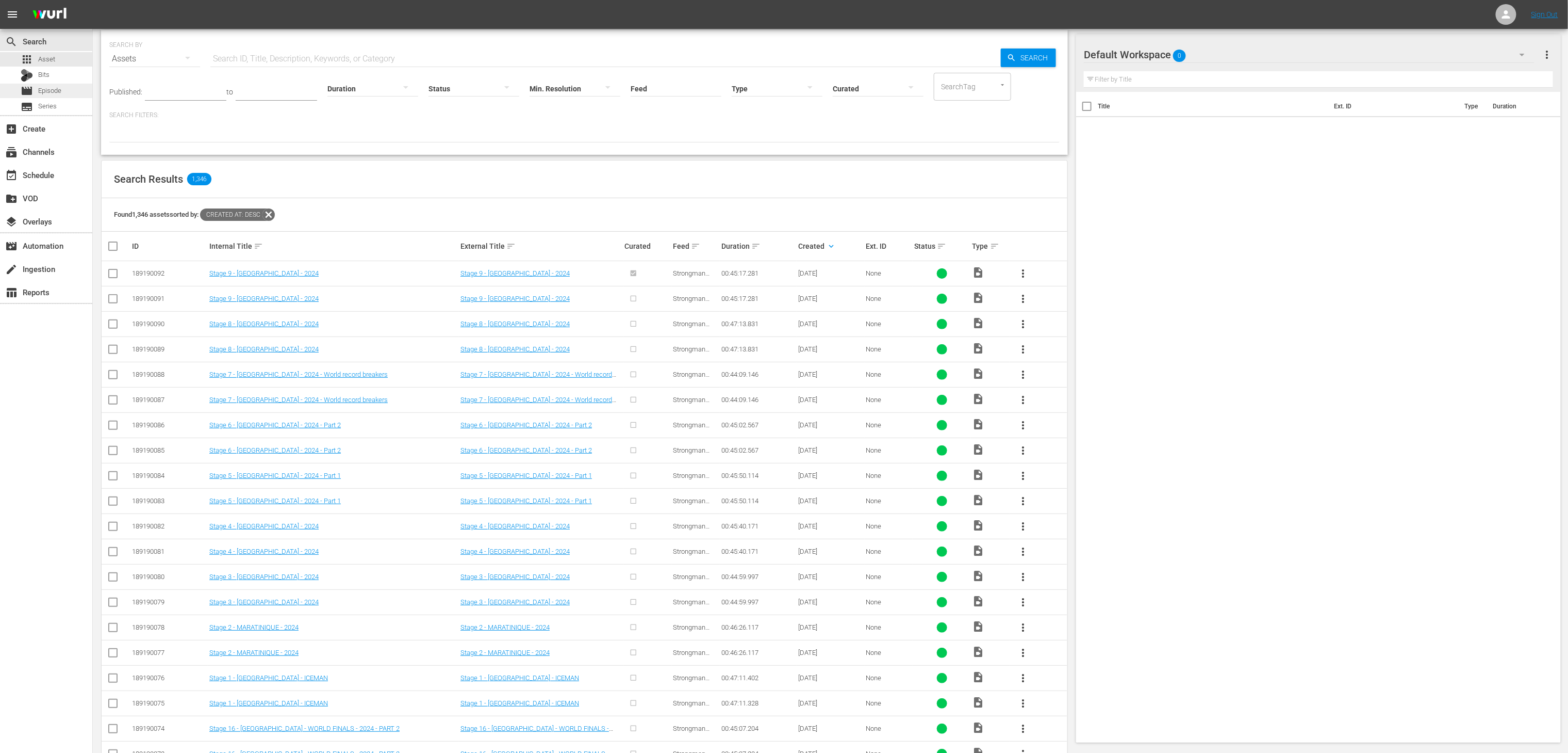
click at [56, 93] on span "Episode" at bounding box center [50, 90] width 23 height 10
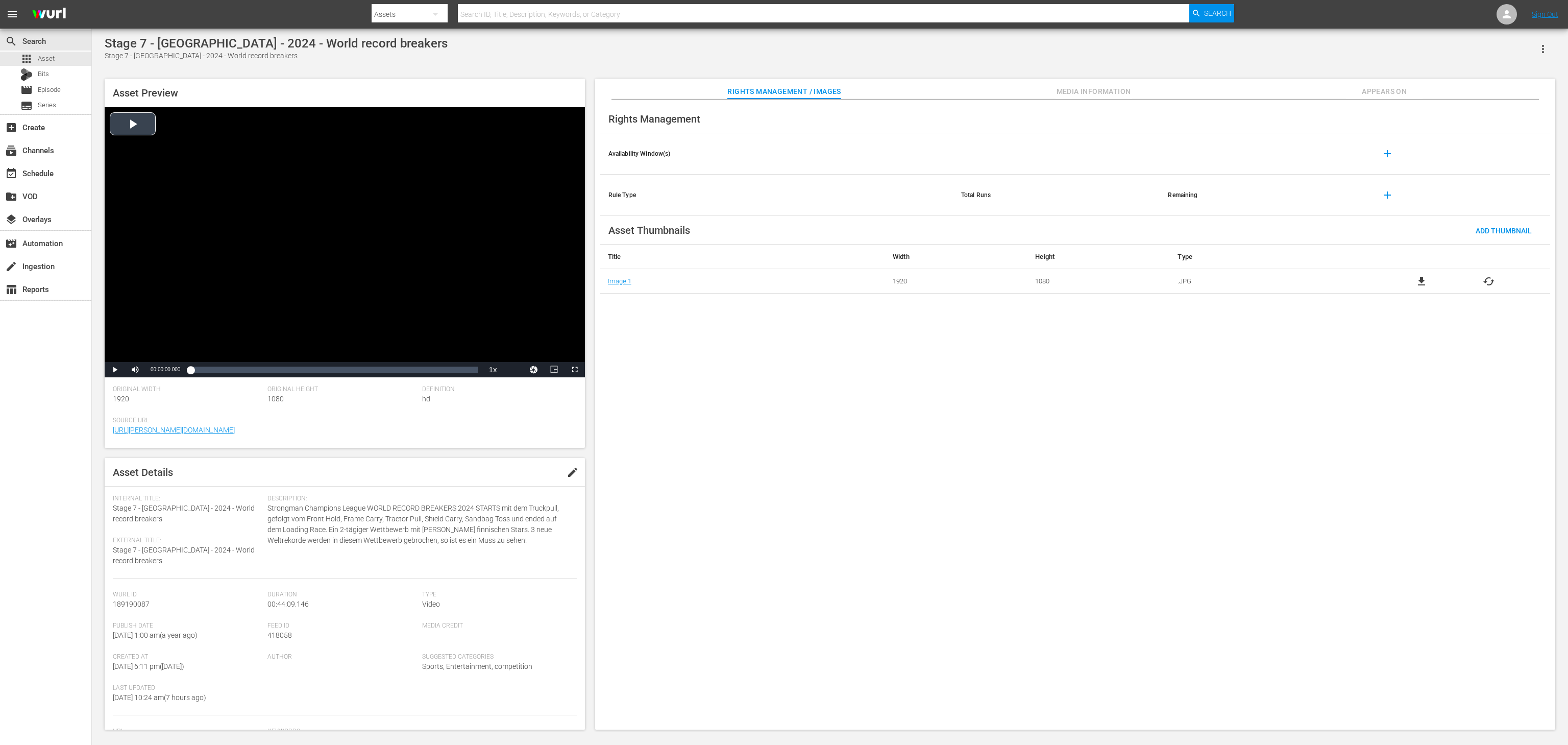
click at [266, 158] on div "Video Player" at bounding box center [344, 235] width 480 height 254
click at [231, 374] on div "Loaded : 0.45% 00:06:12.388 00:00:00.418" at bounding box center [333, 369] width 287 height 10
click at [233, 307] on div "Video Player" at bounding box center [344, 235] width 480 height 254
click at [243, 370] on div "00:08:15.310" at bounding box center [243, 369] width 1 height 10
click at [316, 372] on div "Loaded : 20.44% 00:21:04.724 00:08:22.324" at bounding box center [333, 369] width 287 height 10
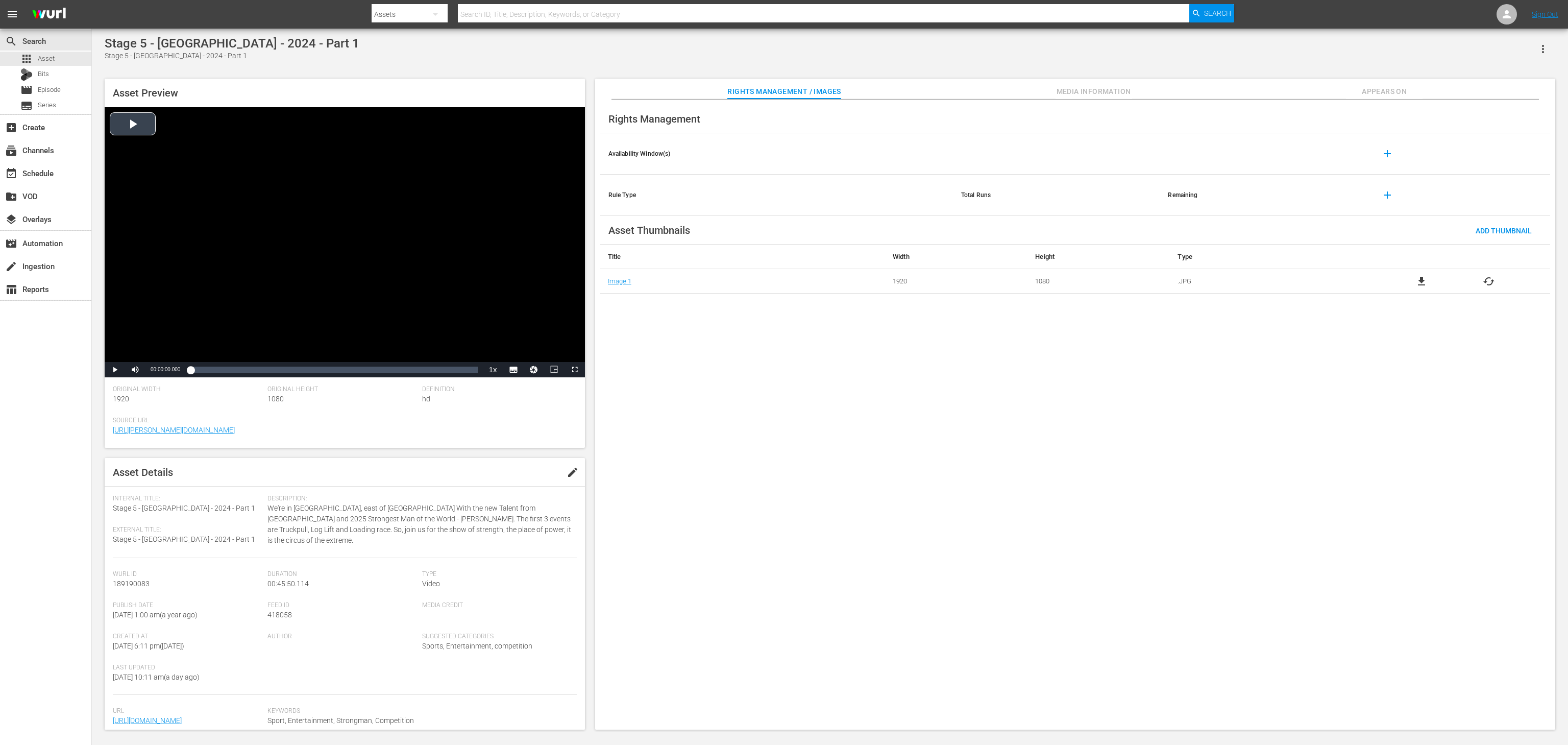
click at [275, 238] on div "Video Player" at bounding box center [344, 235] width 480 height 254
click at [301, 369] on div "Loaded : 0.65% 00:17:41.876 00:00:01.716" at bounding box center [333, 369] width 287 height 10
click at [139, 131] on div "Video Player" at bounding box center [344, 235] width 480 height 254
click at [267, 291] on div "Video Player" at bounding box center [344, 235] width 480 height 254
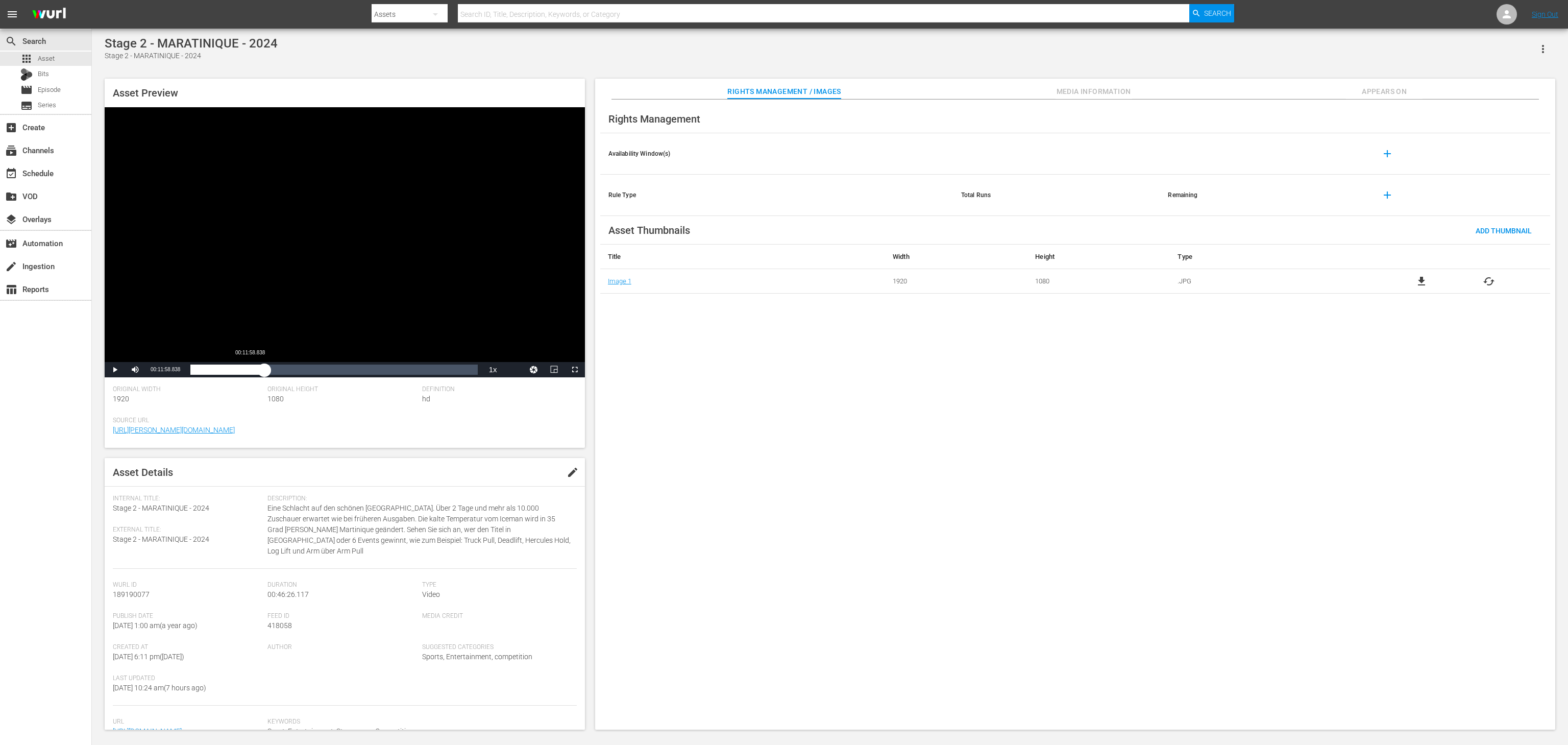
click at [264, 363] on div "Loaded : 0.64% 00:11:58.838 00:00:01.597" at bounding box center [334, 369] width 297 height 15
click at [148, 124] on div "Video Player" at bounding box center [344, 235] width 480 height 254
click at [272, 370] on div "00:12:43.878" at bounding box center [272, 369] width 1 height 10
click at [281, 161] on div "Video Player" at bounding box center [344, 235] width 480 height 254
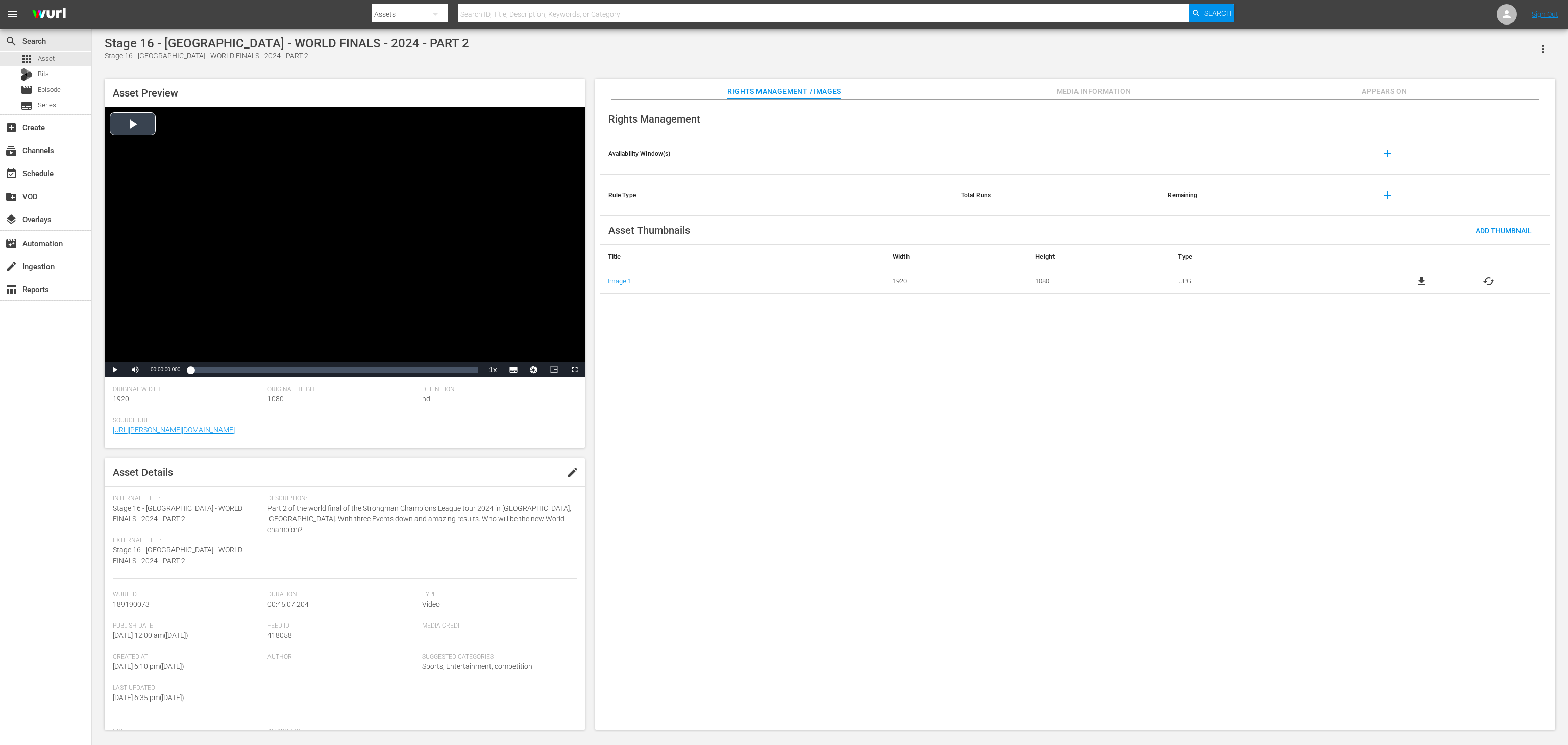
click at [143, 146] on div "Video Player" at bounding box center [344, 235] width 480 height 254
click at [240, 367] on div "00:07:47.257" at bounding box center [240, 369] width 1 height 10
click at [303, 270] on div "Video Player" at bounding box center [344, 235] width 480 height 254
click at [330, 247] on div "Video Player" at bounding box center [344, 235] width 480 height 254
click at [349, 211] on div "Video Player" at bounding box center [344, 235] width 480 height 254
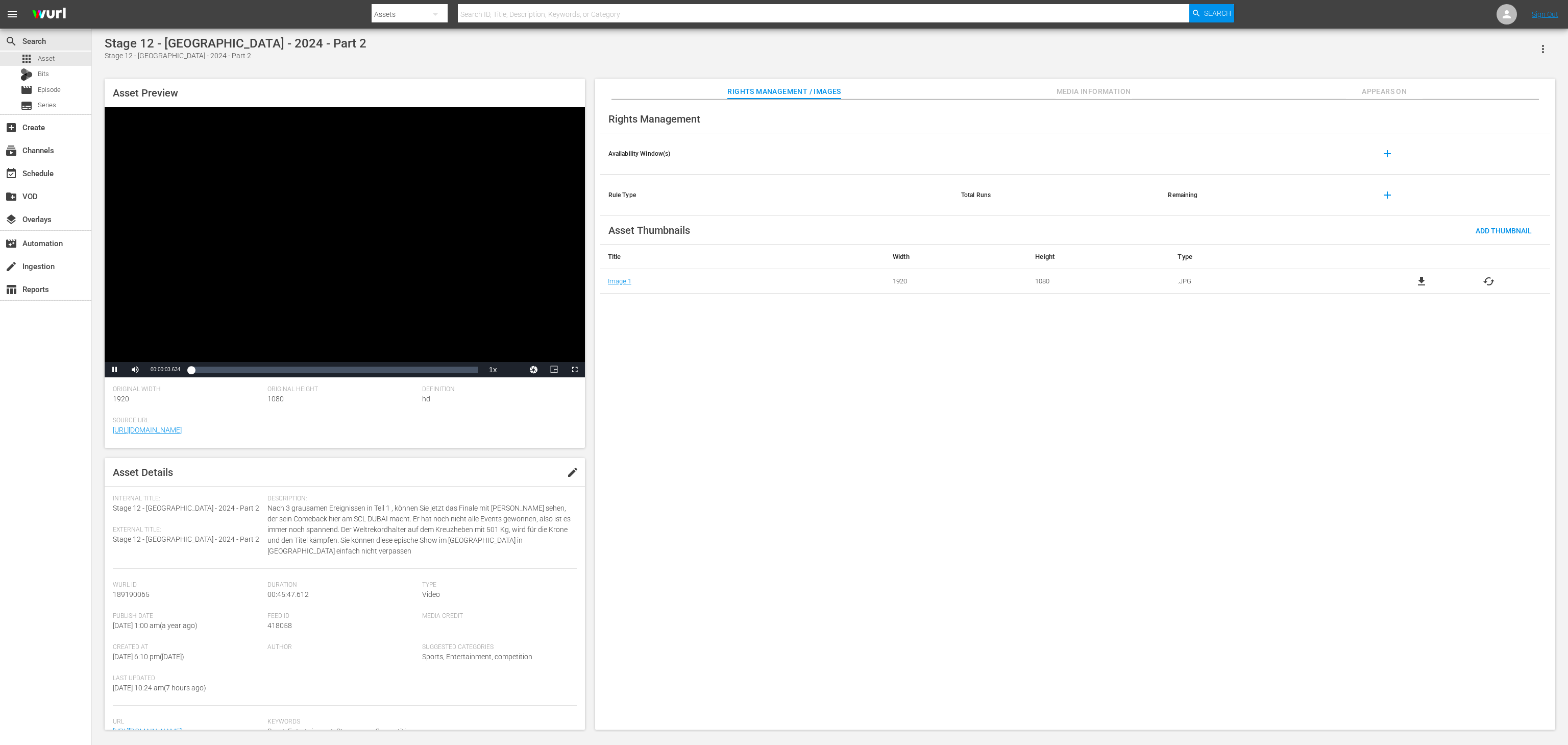
click at [566, 372] on span "edit" at bounding box center [572, 472] width 12 height 12
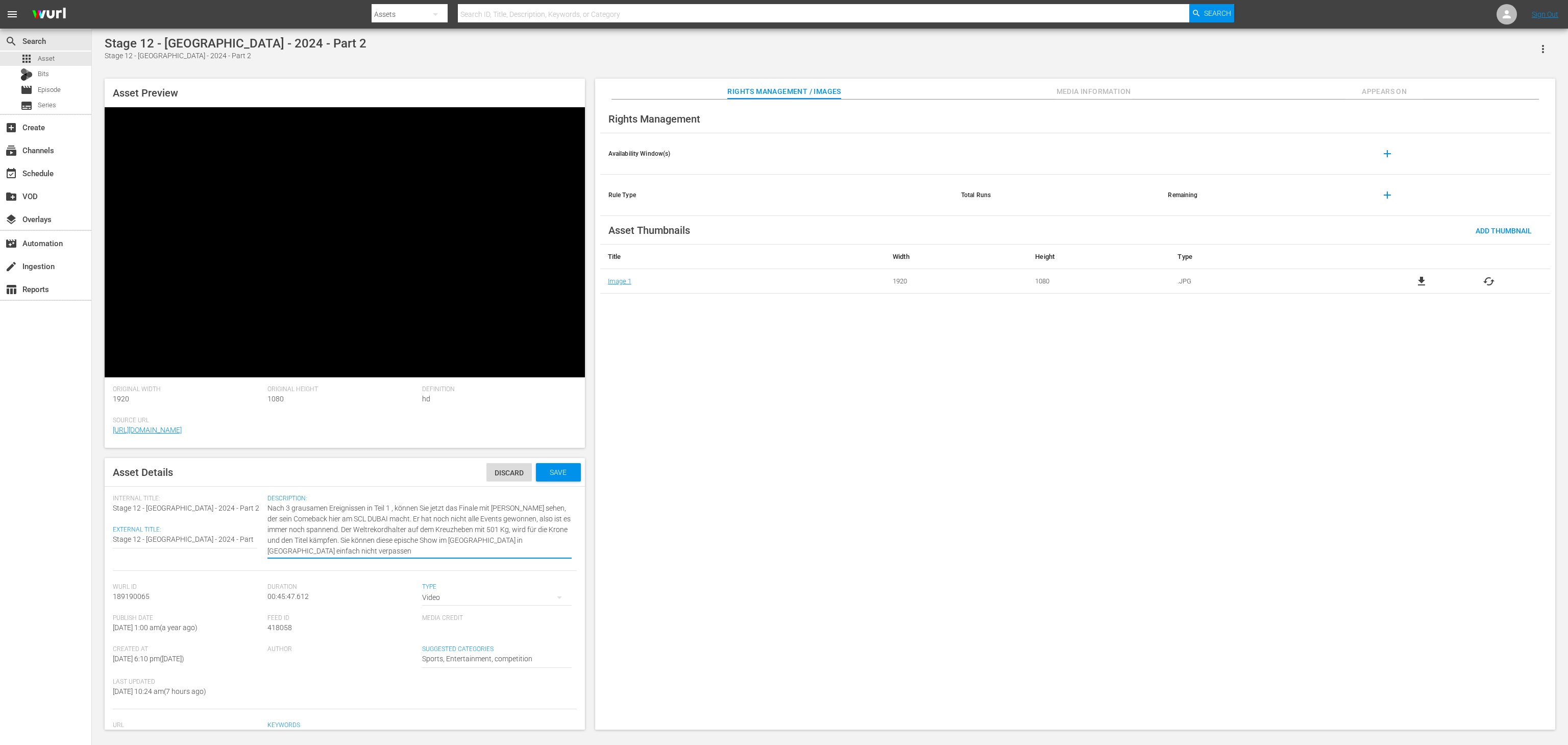
type textarea "Nach 3 grausamen Ereignissen in Teil 1, können Sie jetzt das Finale mit [PERSON…"
click at [544, 372] on span "Save" at bounding box center [558, 472] width 33 height 8
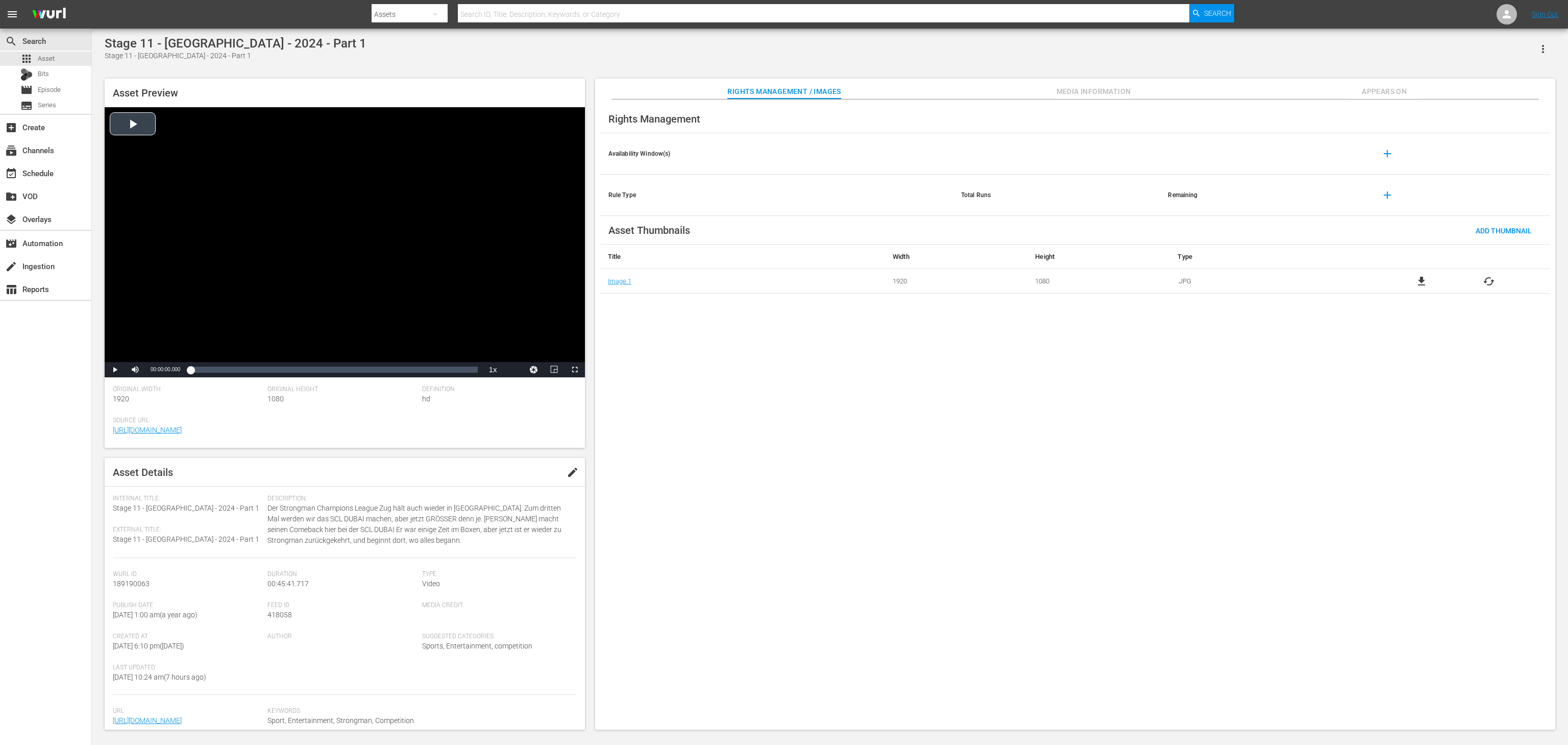
click at [402, 239] on div "Video Player" at bounding box center [344, 235] width 480 height 254
click at [270, 364] on div "Loaded : 0.65% 00:12:26.410 00:00:02.187" at bounding box center [333, 369] width 287 height 10
click at [339, 278] on div "Video Player" at bounding box center [344, 235] width 480 height 254
click at [263, 370] on div "Loaded : 1.09% 00:11:49.548 00:00:01.770" at bounding box center [333, 369] width 287 height 10
click at [291, 369] on div "Loaded : 26.20% 00:16:02.295 00:11:42.038" at bounding box center [333, 369] width 287 height 10
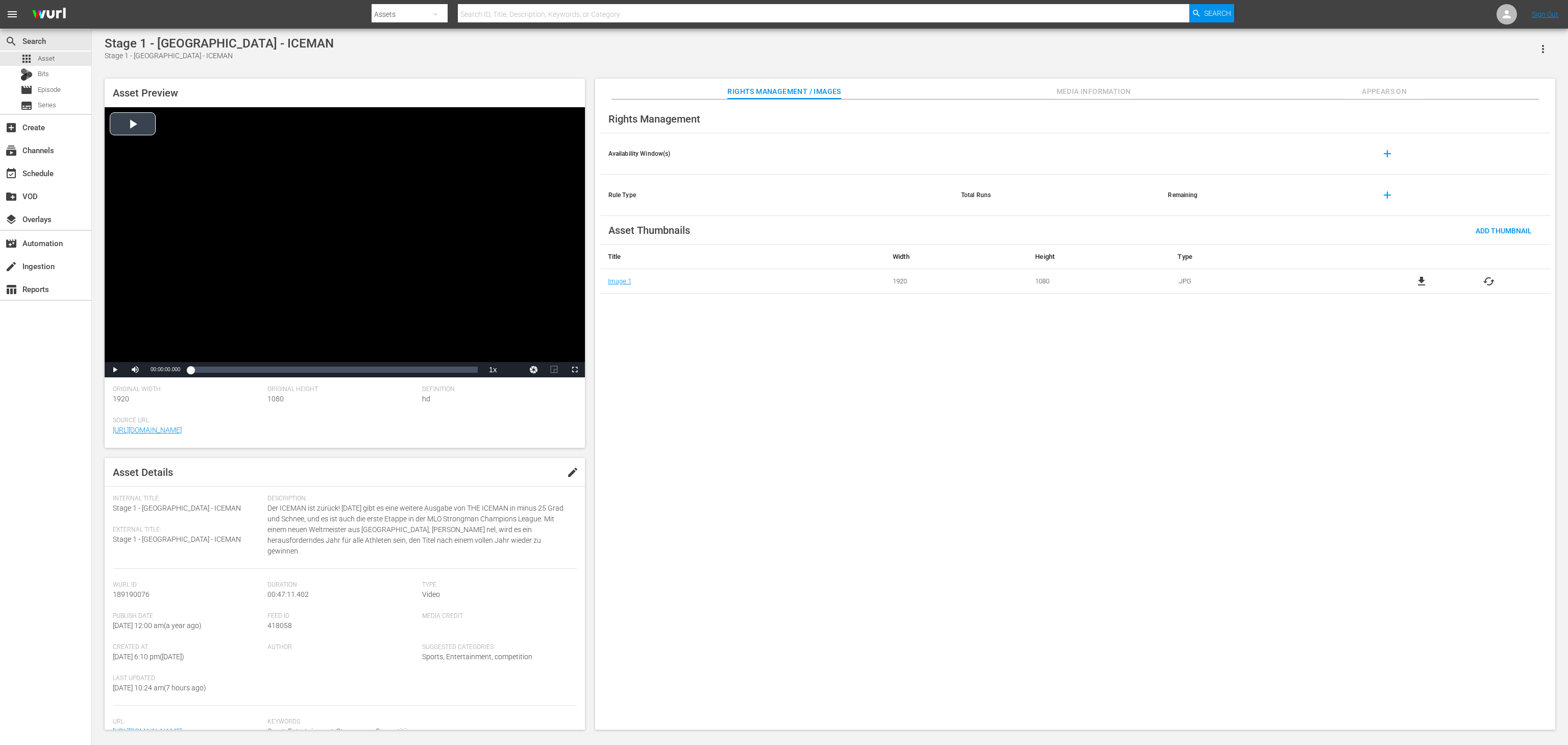
click at [311, 253] on div "Video Player" at bounding box center [344, 235] width 480 height 254
click at [294, 377] on div "Loaded : 0.42% 00:17:02.730 00:00:00.919" at bounding box center [334, 369] width 297 height 15
click at [784, 53] on icon "button" at bounding box center [1543, 49] width 12 height 12
click at [784, 62] on div "Stage 9 - SCL [GEOGRAPHIC_DATA] 2023 Stage 9 - SCL [GEOGRAPHIC_DATA] 2023 Asset…" at bounding box center [830, 380] width 1461 height 688
